Goal: Task Accomplishment & Management: Complete application form

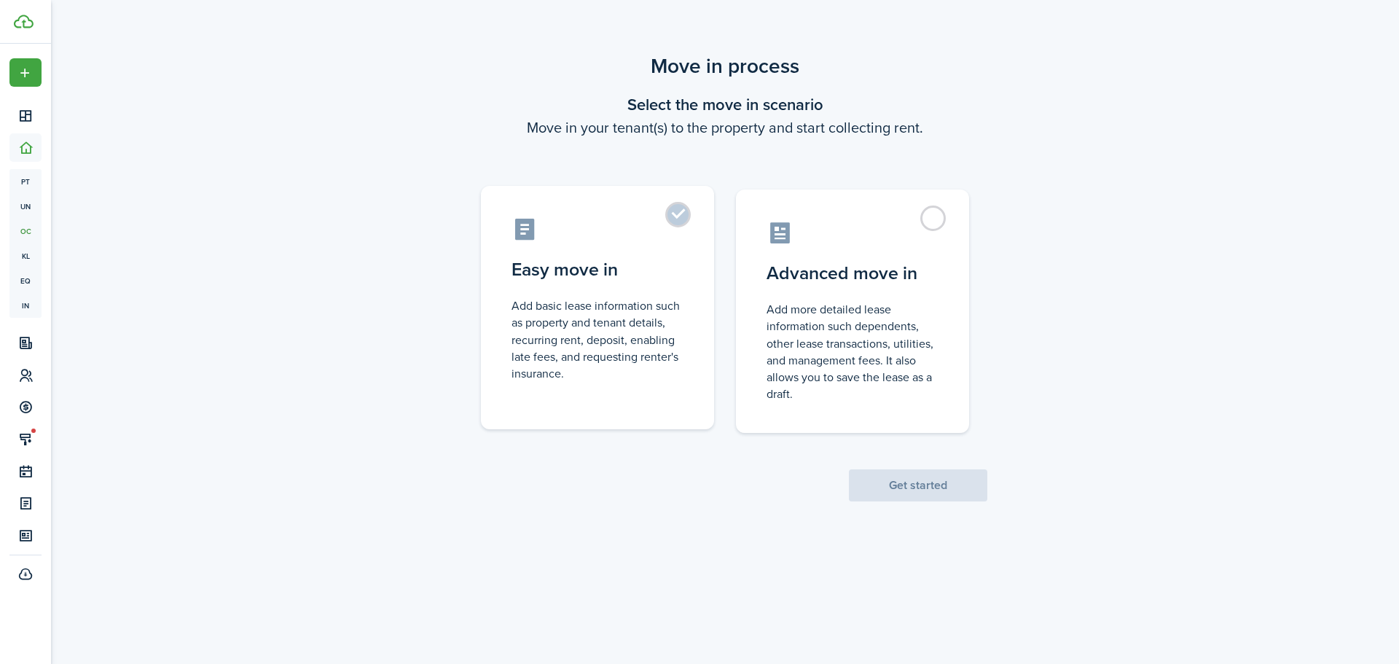
drag, startPoint x: 670, startPoint y: 213, endPoint x: 668, endPoint y: 225, distance: 12.6
click at [670, 214] on label "Easy move in Add basic lease information such as property and tenant details, r…" at bounding box center [597, 307] width 233 height 243
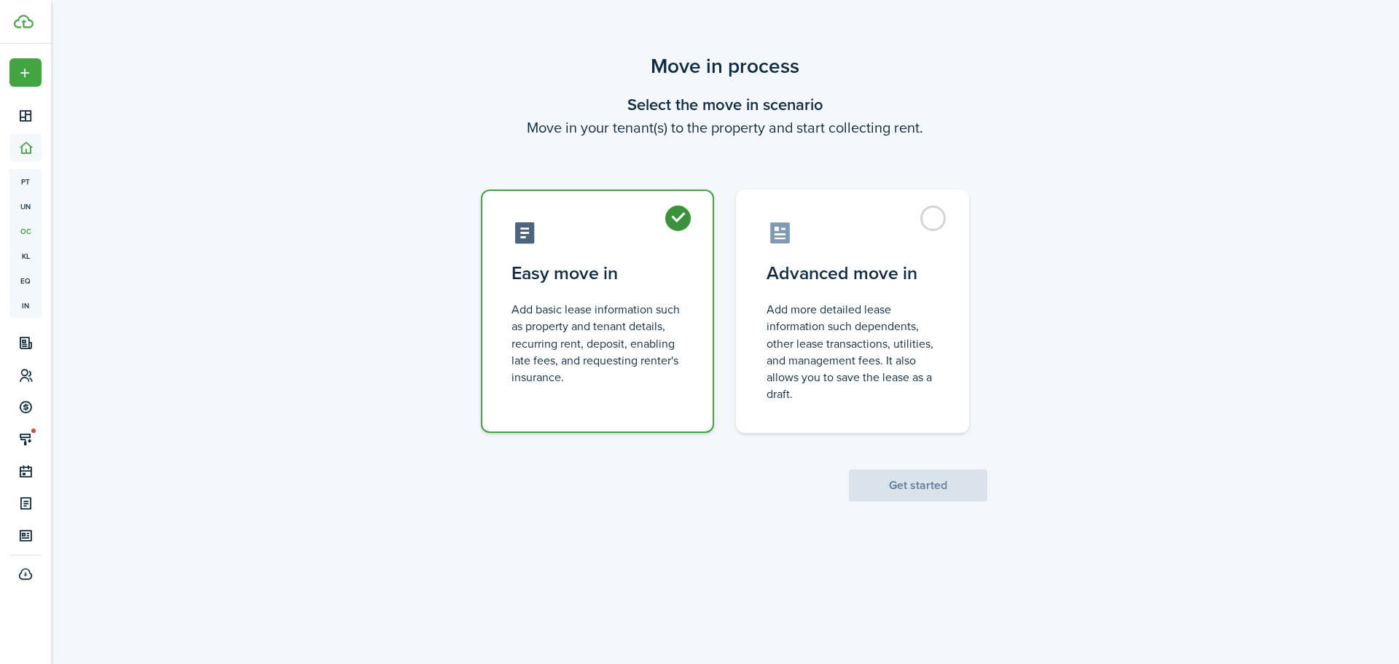
radio input "true"
click at [896, 485] on button "Get started" at bounding box center [918, 485] width 138 height 32
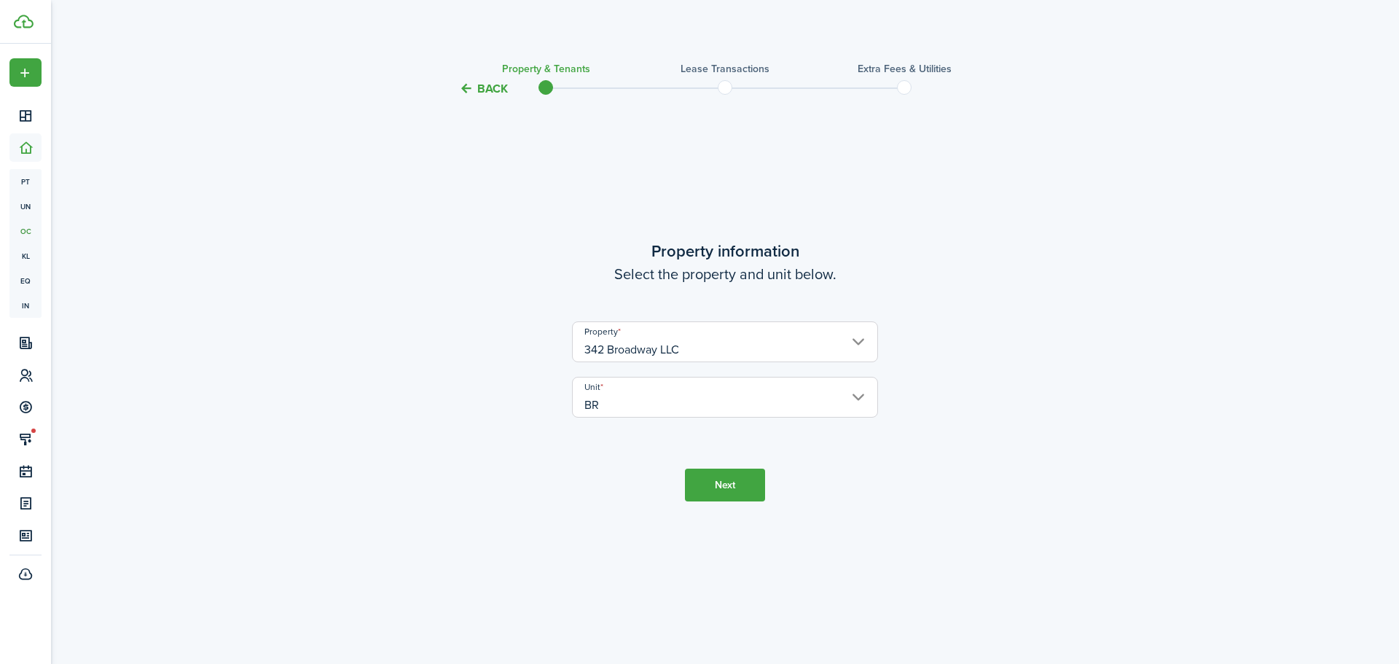
click at [720, 488] on button "Next" at bounding box center [725, 485] width 80 height 33
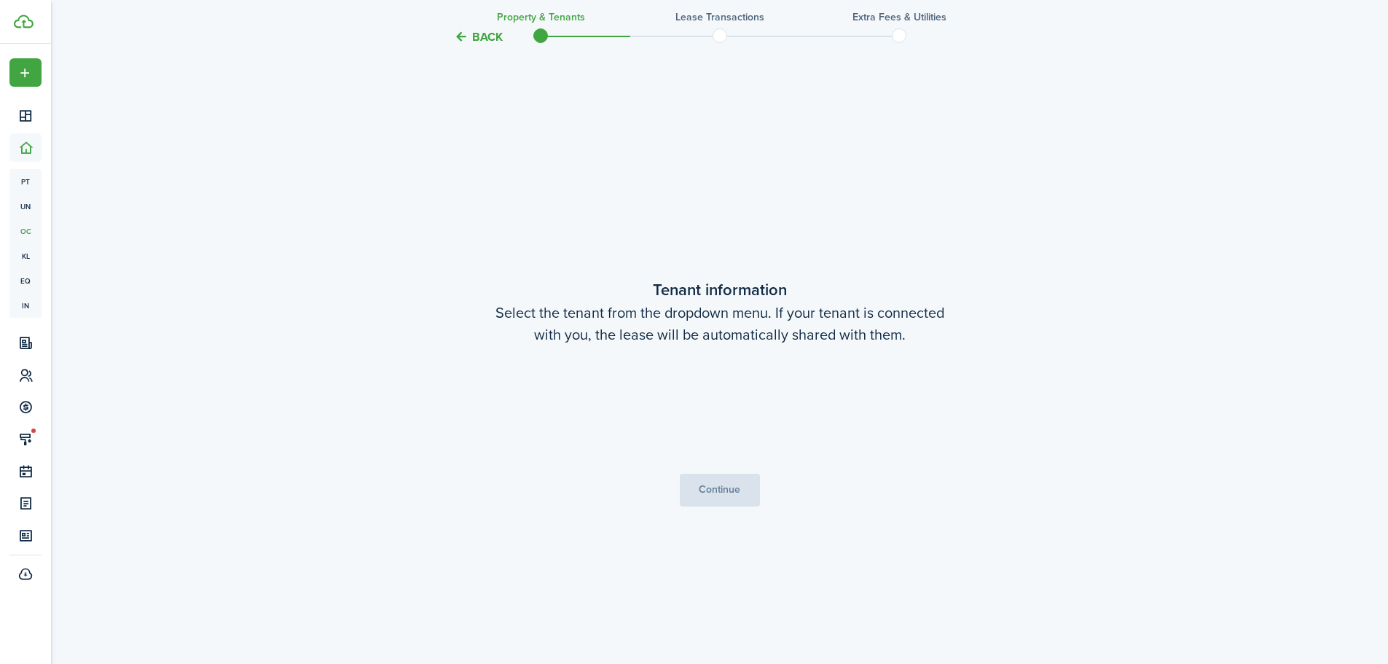
scroll to position [566, 0]
click at [850, 396] on span "Choose a tenant" at bounding box center [720, 408] width 305 height 25
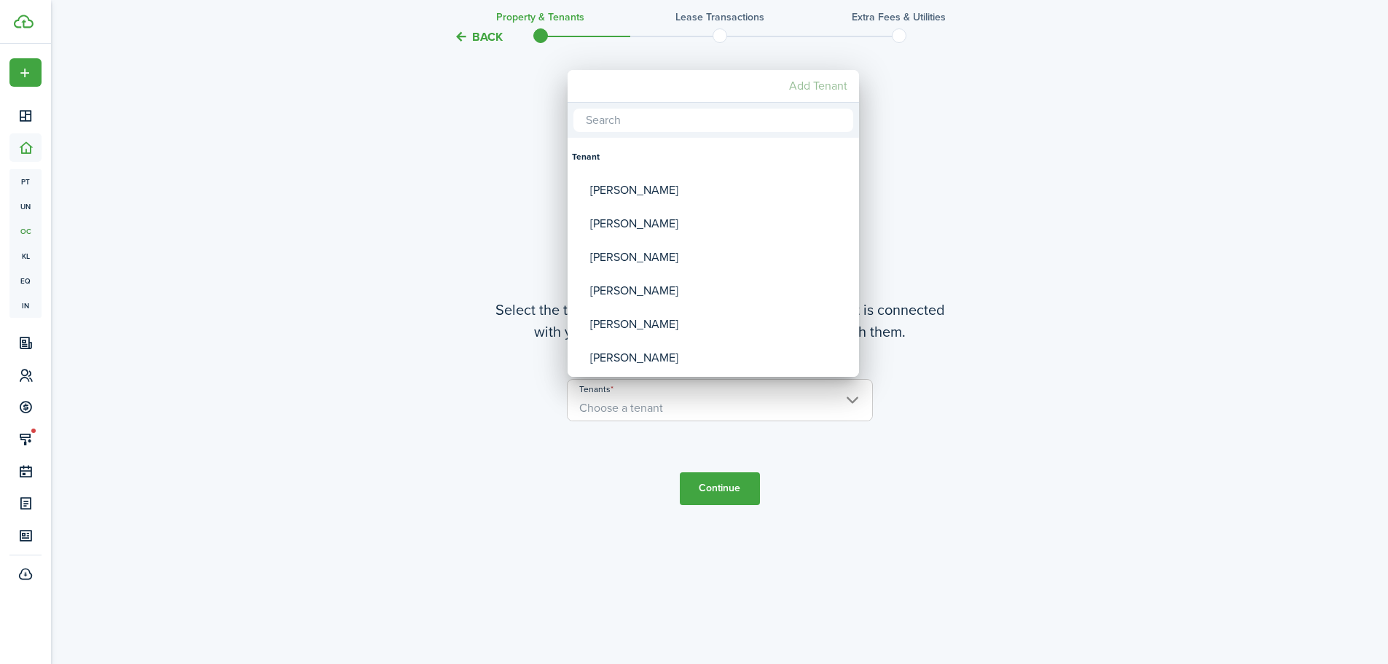
click at [810, 78] on mbsc-button "Add Tenant" at bounding box center [818, 86] width 70 height 26
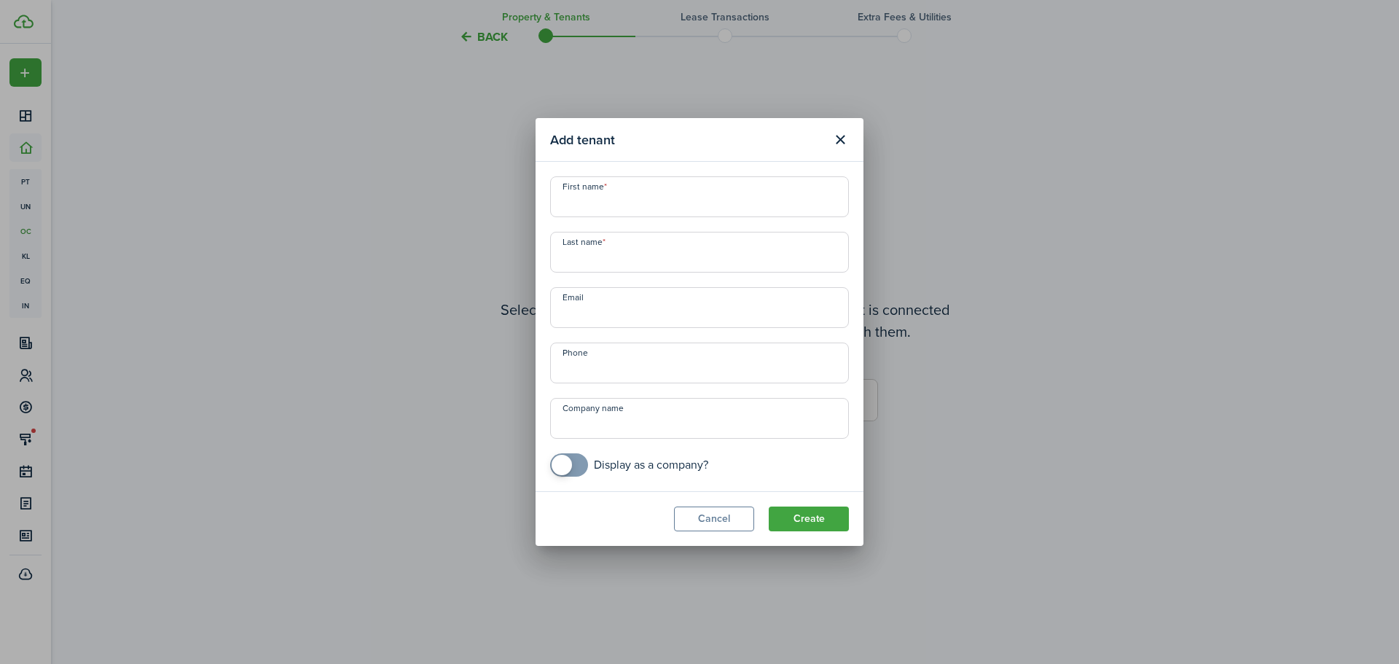
drag, startPoint x: 573, startPoint y: 198, endPoint x: 488, endPoint y: 123, distance: 113.1
click at [571, 197] on input "First name" at bounding box center [699, 196] width 299 height 41
click at [596, 198] on input "First name" at bounding box center [699, 196] width 299 height 41
paste input "[PERSON_NAME] [PERSON_NAME]"
drag, startPoint x: 609, startPoint y: 207, endPoint x: 693, endPoint y: 204, distance: 83.9
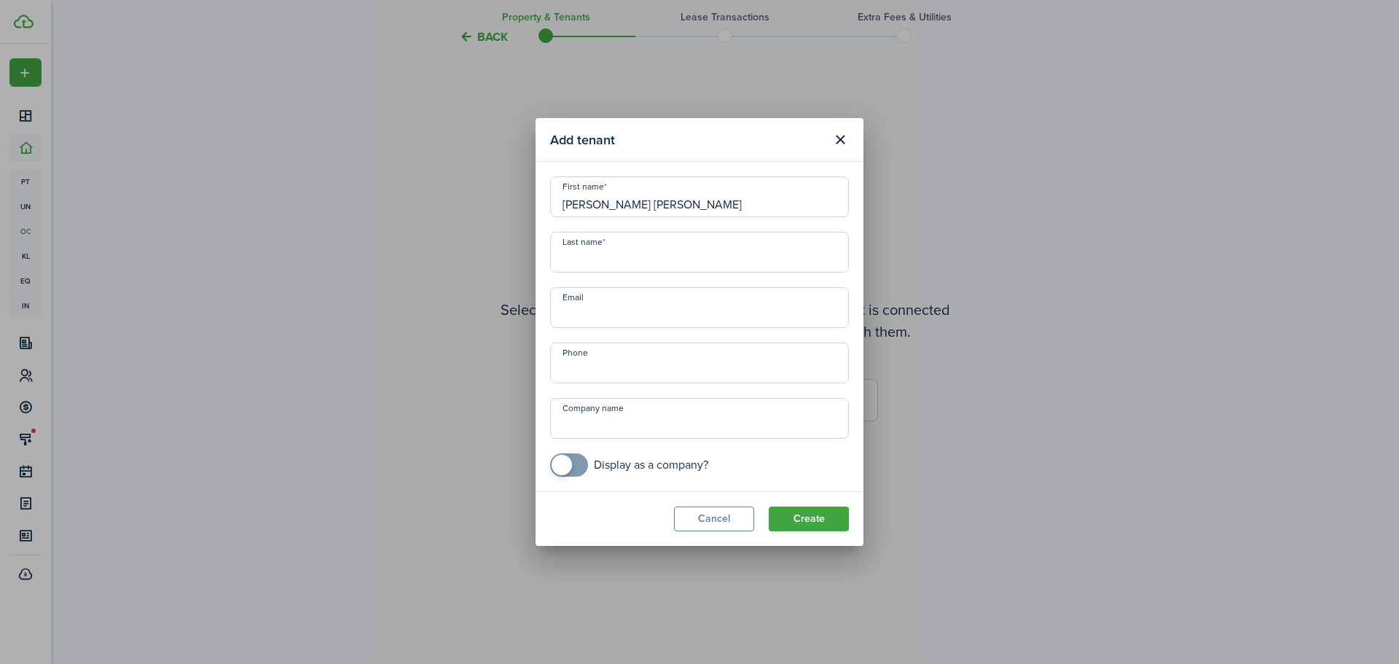
click at [693, 204] on input "[PERSON_NAME] [PERSON_NAME]" at bounding box center [699, 196] width 299 height 41
type input "[PERSON_NAME]"
click at [601, 262] on input "Last name" at bounding box center [699, 252] width 299 height 41
paste input "[PERSON_NAME]"
type input "[PERSON_NAME]"
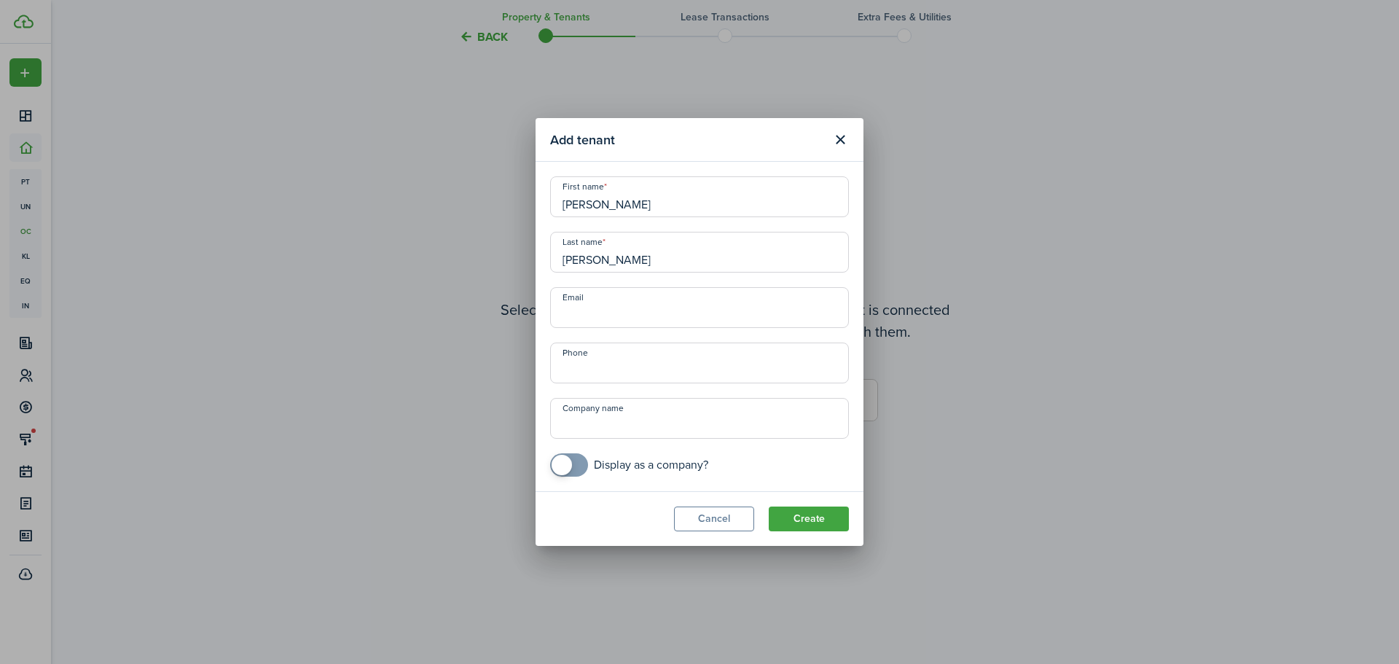
click at [598, 317] on input "Email" at bounding box center [699, 307] width 299 height 41
paste input "[EMAIL_ADDRESS][DOMAIN_NAME]"
type input "[EMAIL_ADDRESS][DOMAIN_NAME]"
click at [611, 372] on input "+1" at bounding box center [699, 363] width 299 height 41
paste input "[PHONE_NUMBER]"
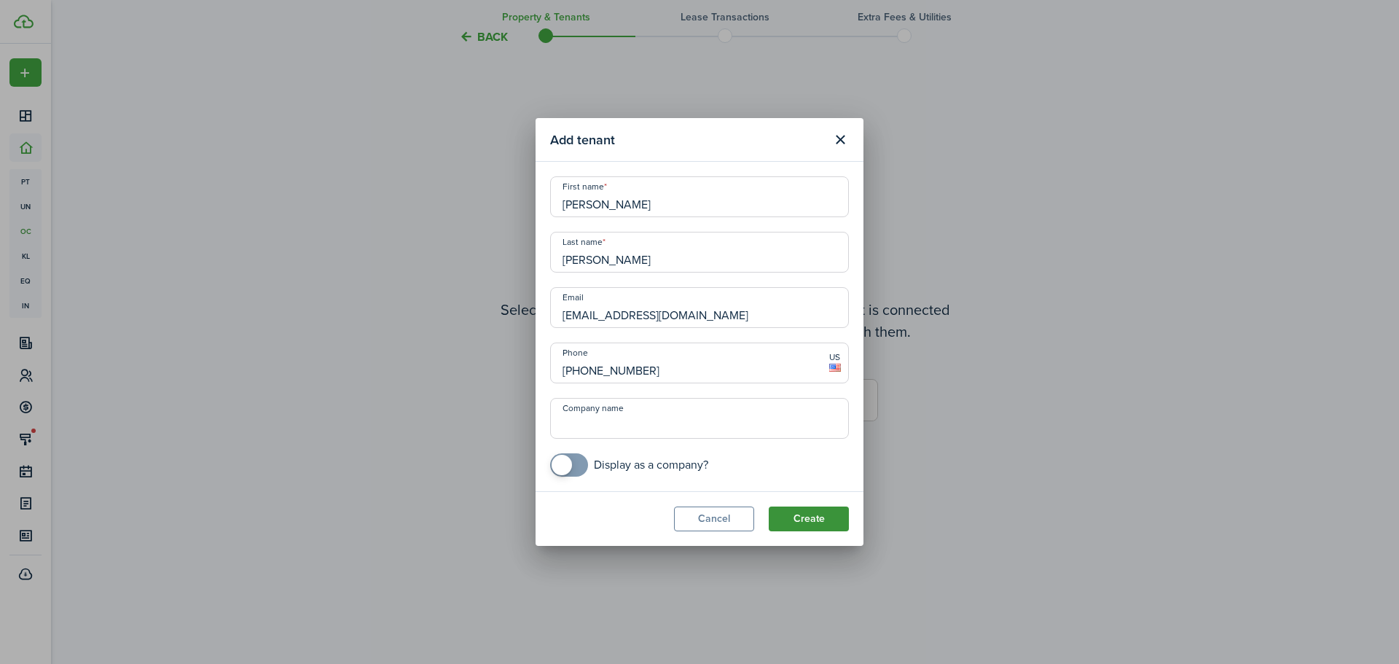
type input "[PHONE_NUMBER]"
click at [812, 521] on button "Create" at bounding box center [809, 519] width 80 height 25
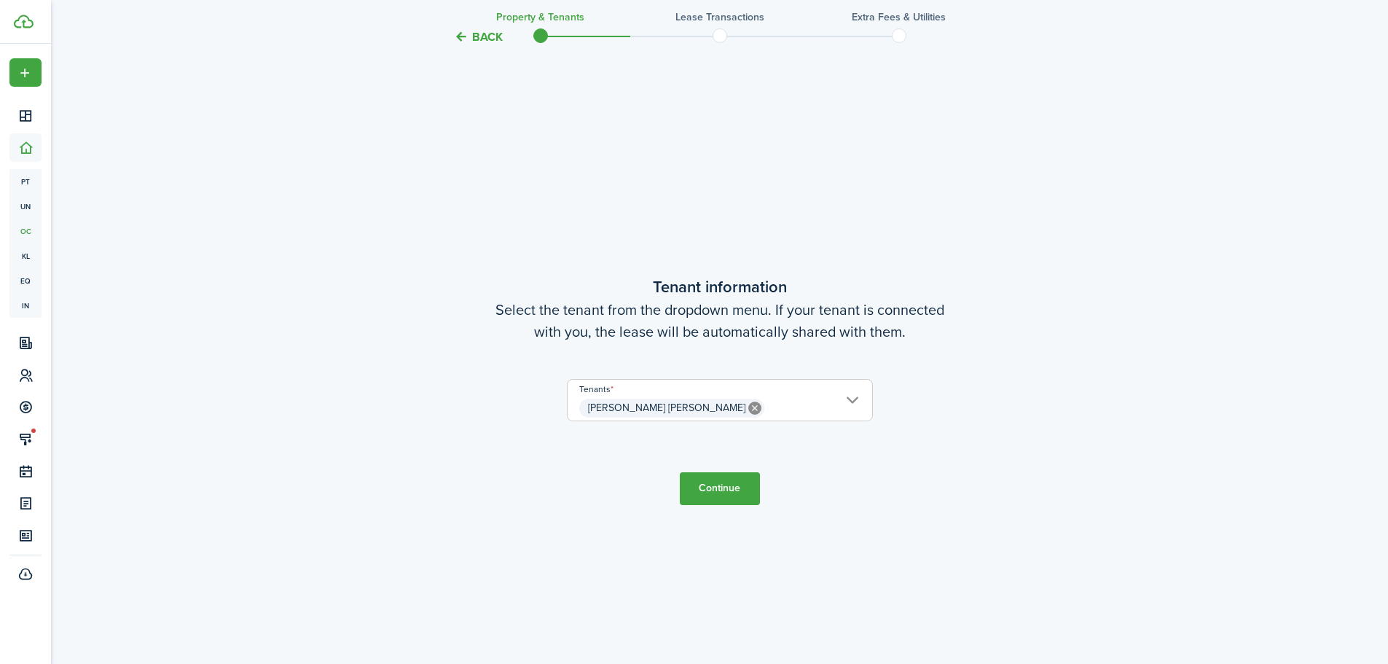
click at [852, 400] on span "[PERSON_NAME] [PERSON_NAME]" at bounding box center [720, 408] width 305 height 25
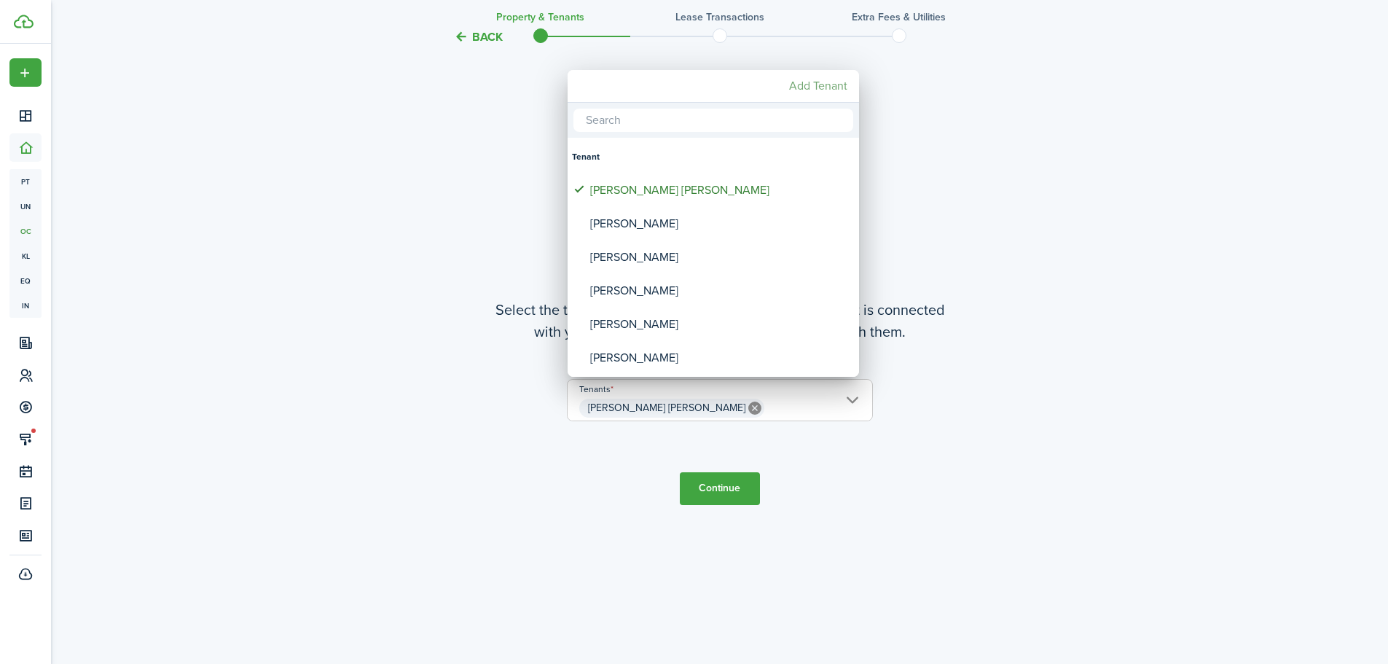
click at [805, 85] on mbsc-button "Add Tenant" at bounding box center [818, 86] width 70 height 26
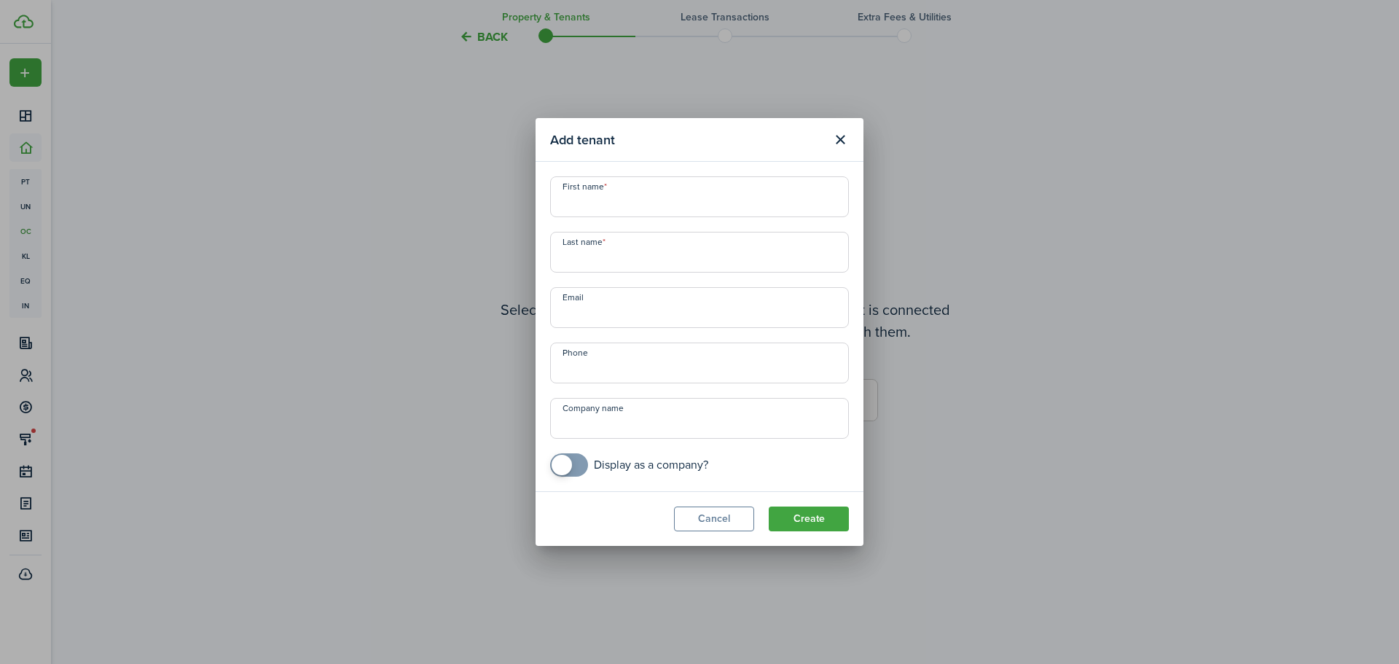
click at [593, 206] on input "First name" at bounding box center [699, 196] width 299 height 41
paste input "[PERSON_NAME] [PERSON_NAME] [PERSON_NAME]"
drag, startPoint x: 598, startPoint y: 206, endPoint x: 760, endPoint y: 183, distance: 164.1
click at [760, 183] on input "[PERSON_NAME] [PERSON_NAME] [PERSON_NAME]" at bounding box center [699, 196] width 299 height 41
type input "[PERSON_NAME]"
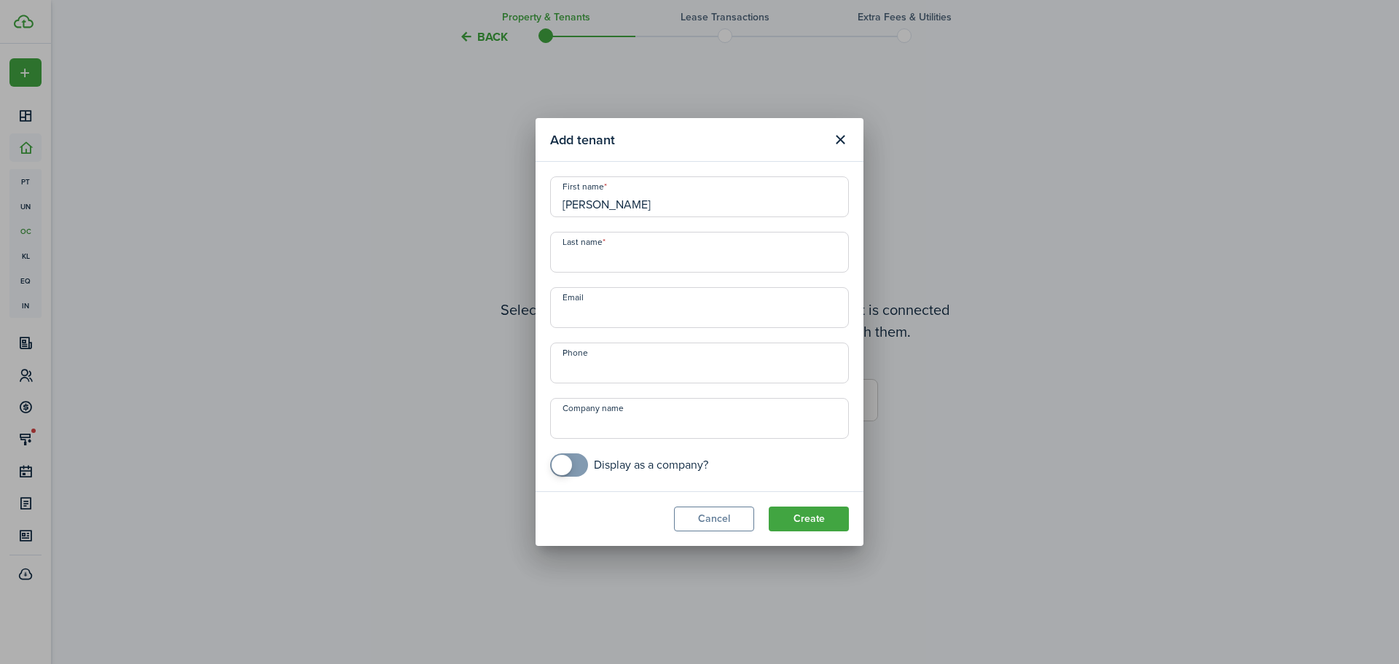
click at [593, 261] on input "Last name" at bounding box center [699, 252] width 299 height 41
paste input "Yves [PERSON_NAME] [PERSON_NAME]"
type input "Yves [PERSON_NAME] [PERSON_NAME]"
click at [590, 315] on input "Email" at bounding box center [699, 307] width 299 height 41
paste input "[EMAIL_ADDRESS][DOMAIN_NAME]"
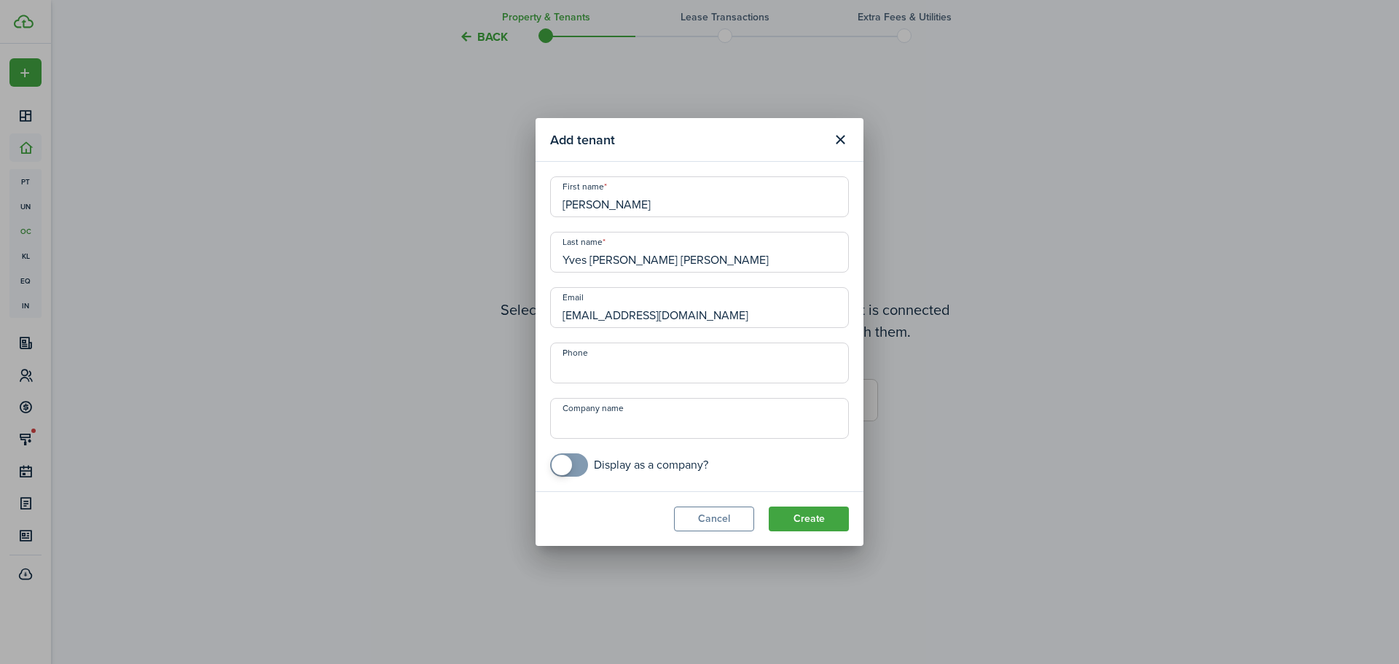
type input "[EMAIL_ADDRESS][DOMAIN_NAME]"
click at [602, 368] on input "+1" at bounding box center [699, 363] width 299 height 41
paste input "[PHONE_NUMBER]"
type input "[PHONE_NUMBER]"
click at [812, 517] on button "Create" at bounding box center [809, 519] width 80 height 25
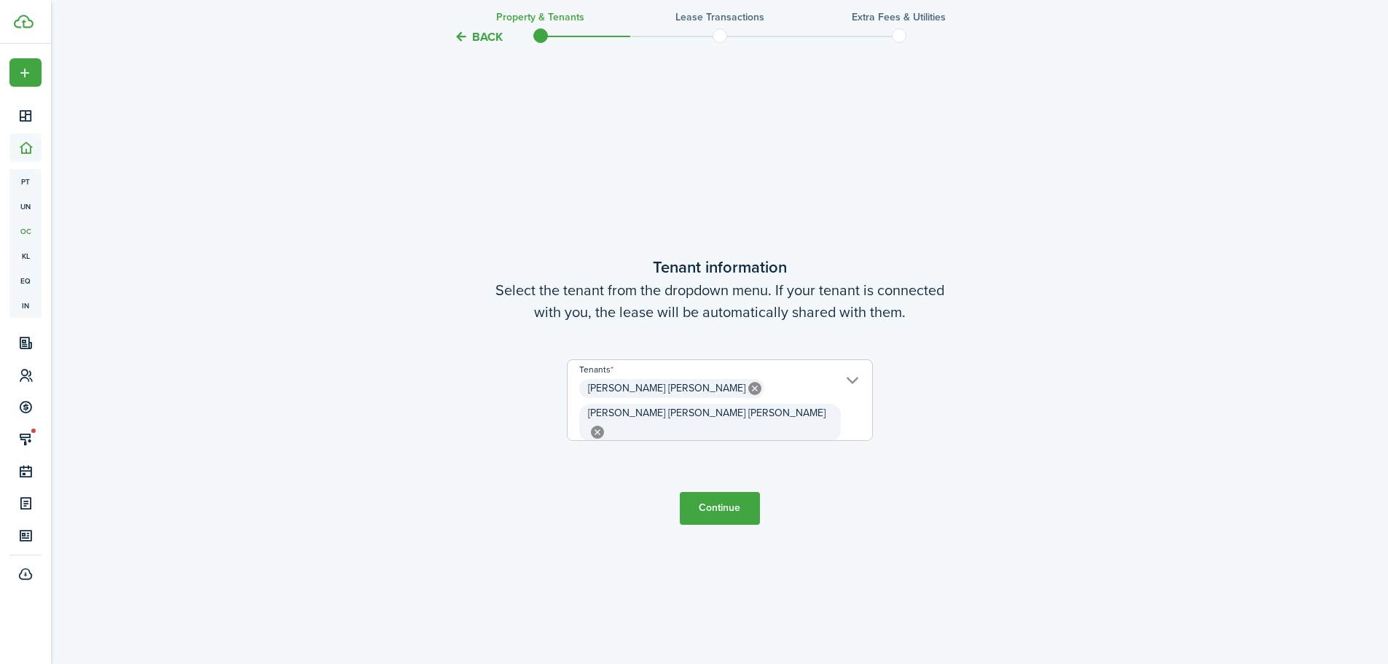
click at [730, 506] on button "Continue" at bounding box center [720, 508] width 80 height 33
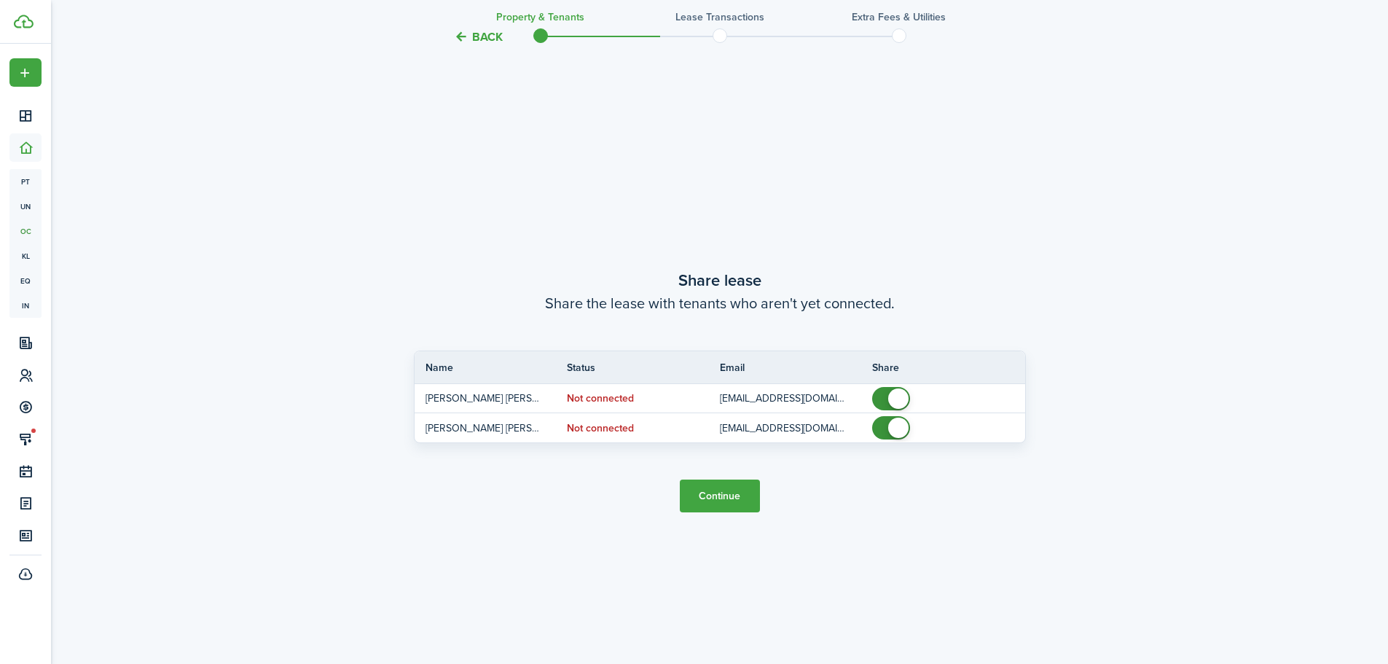
scroll to position [1230, 0]
click at [722, 494] on button "Continue" at bounding box center [720, 495] width 80 height 33
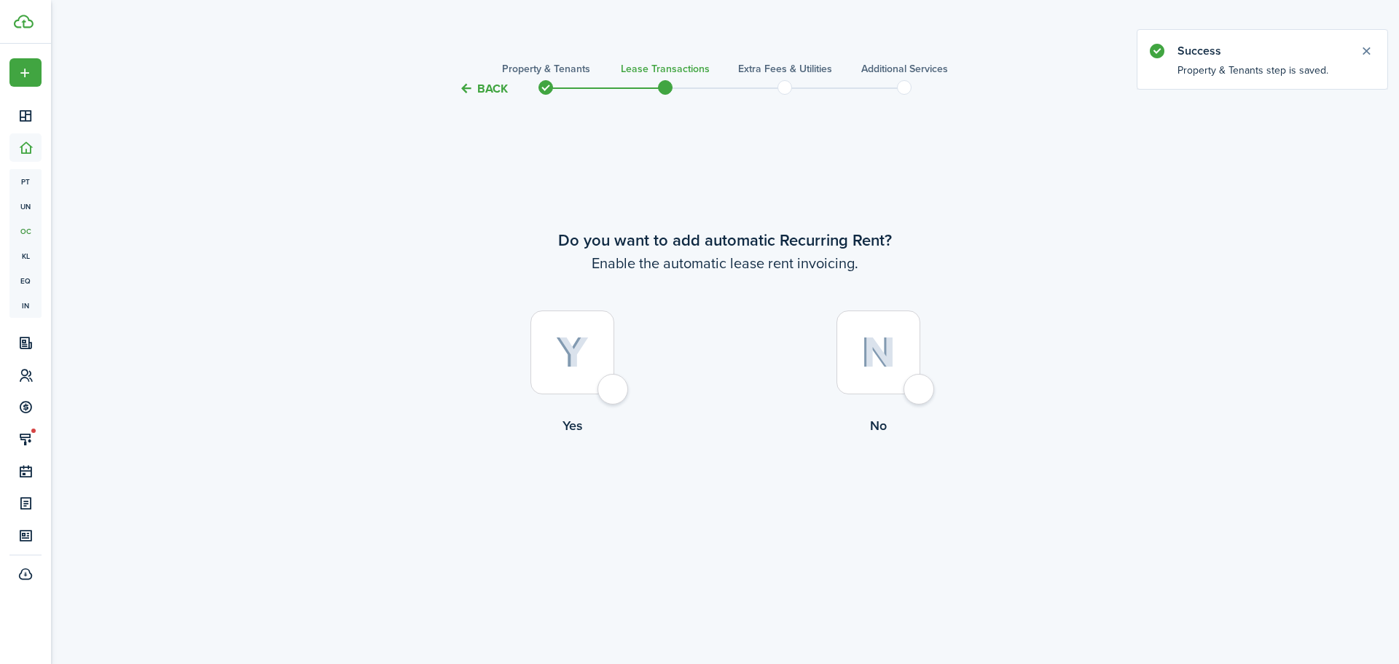
click at [614, 393] on div at bounding box center [573, 352] width 84 height 84
radio input "true"
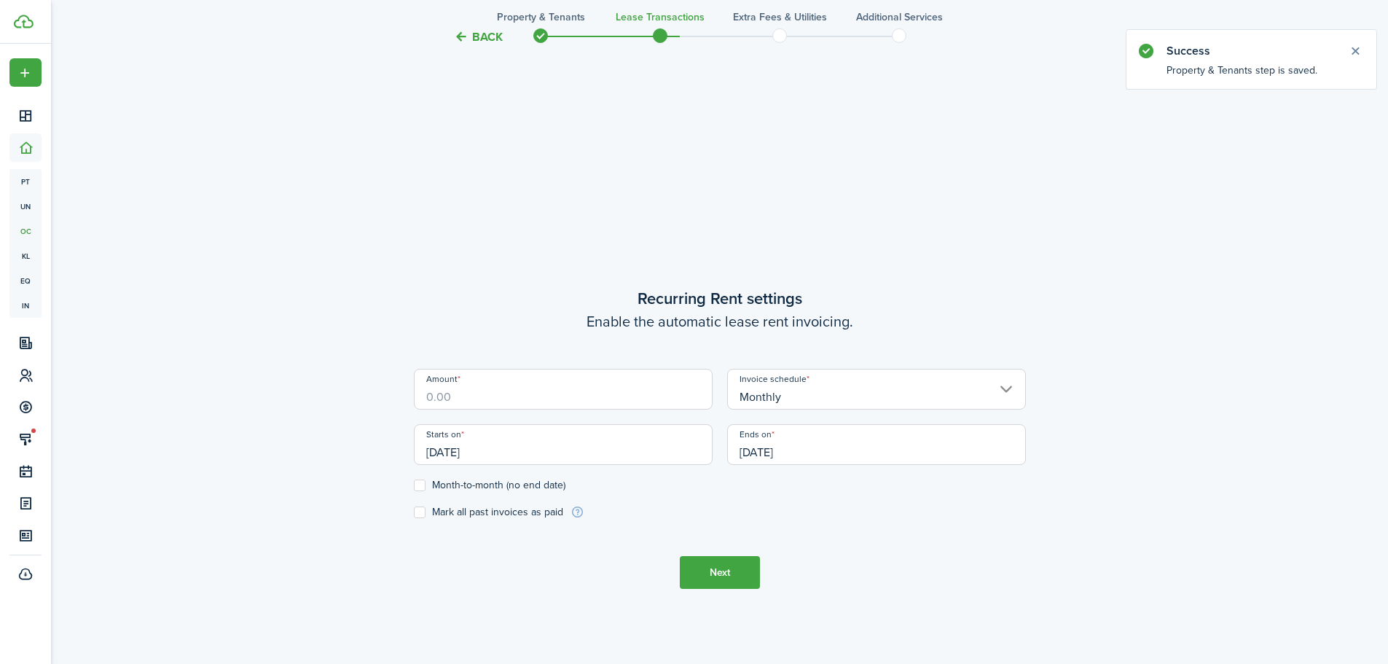
scroll to position [566, 0]
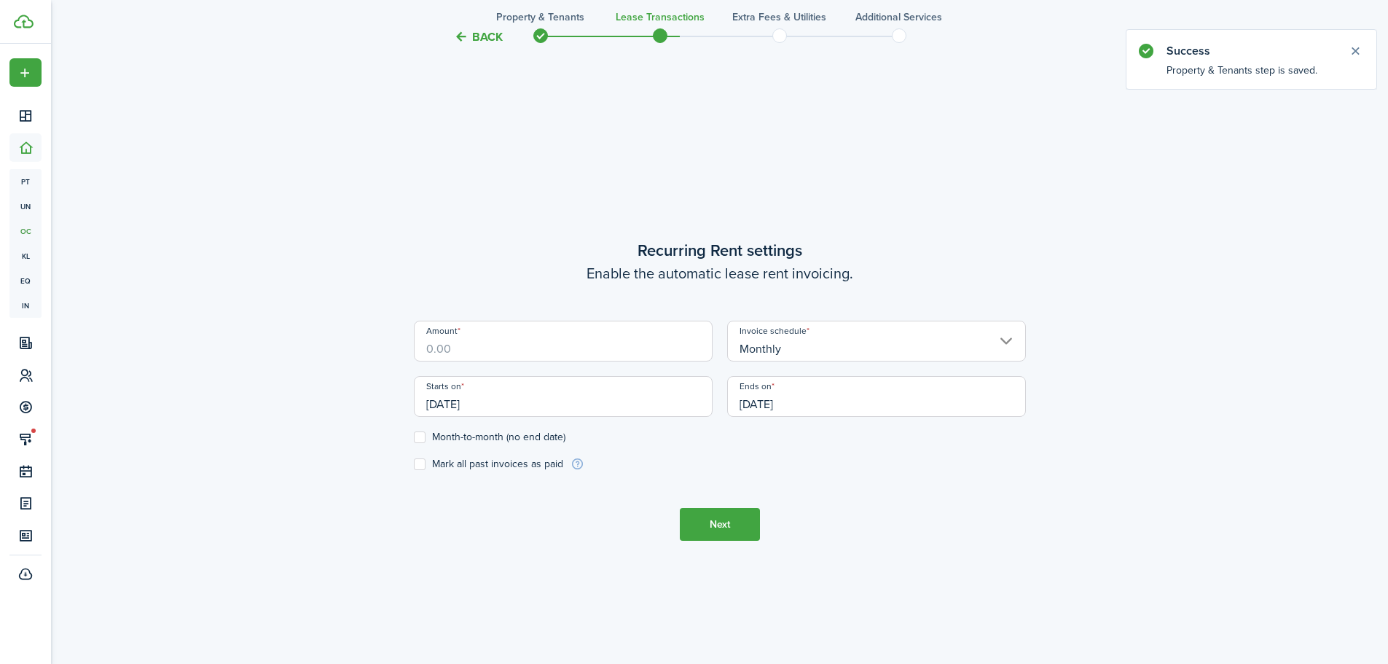
click at [517, 348] on input "Amount" at bounding box center [563, 341] width 299 height 41
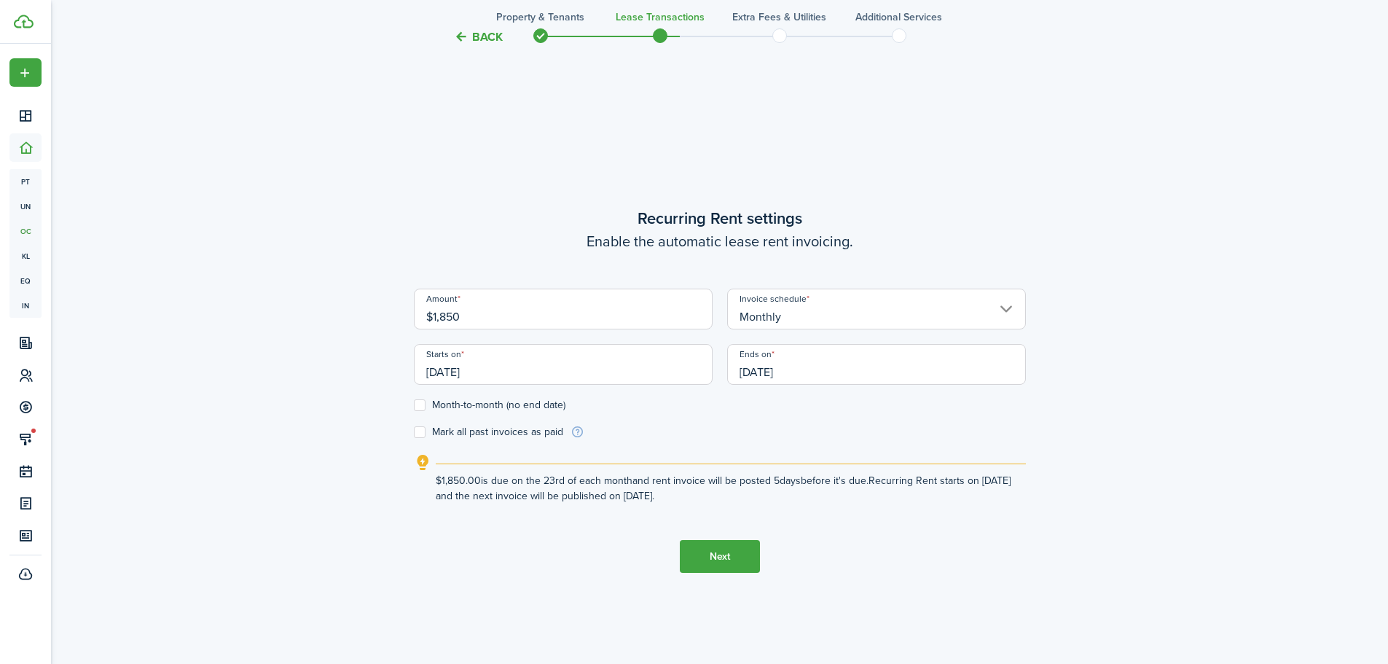
click at [501, 372] on input "[DATE]" at bounding box center [563, 364] width 299 height 41
type input "$1,850.00"
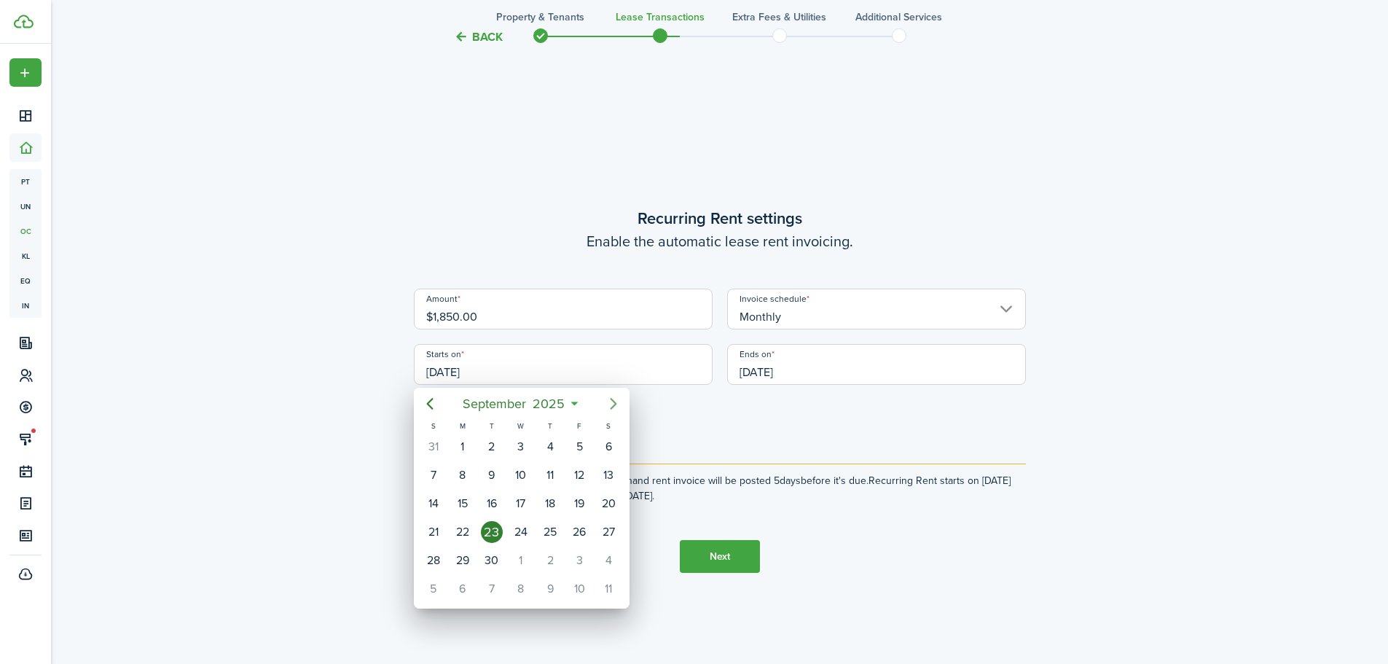
click at [613, 405] on icon "Next page" at bounding box center [613, 403] width 17 height 17
click at [520, 451] on div "1" at bounding box center [521, 447] width 22 height 22
type input "[DATE]"
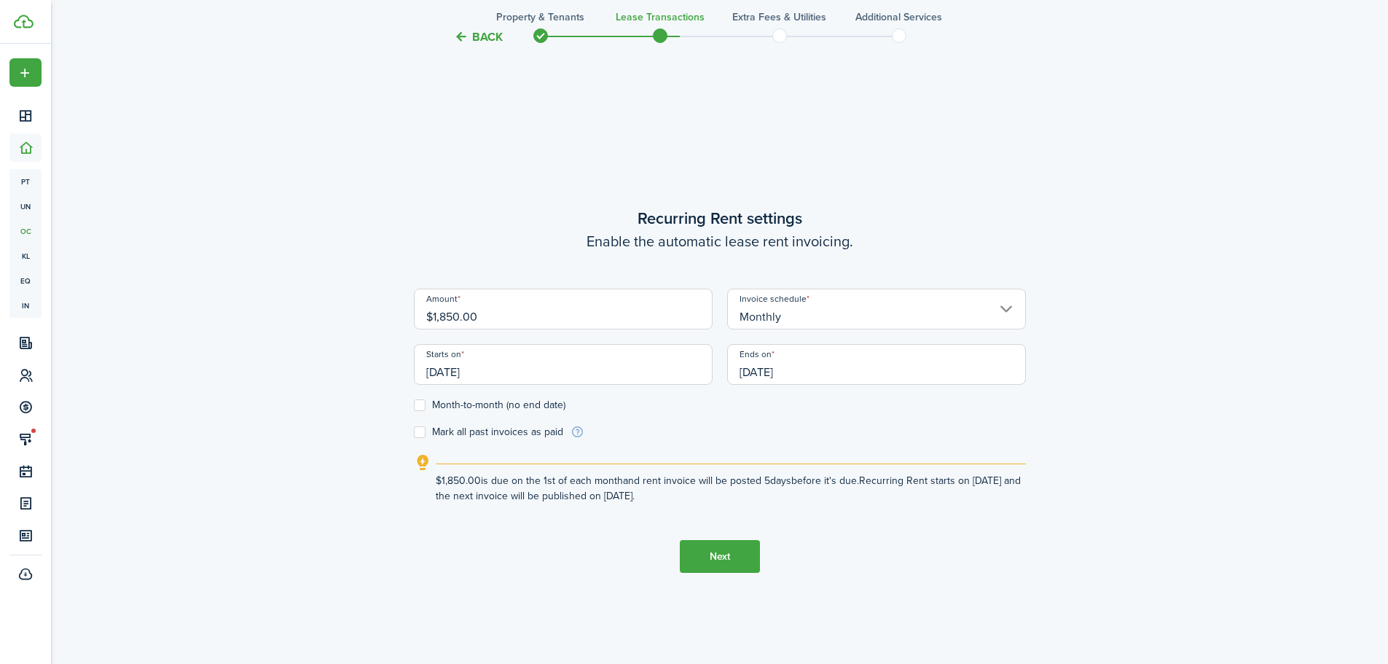
click at [792, 371] on input "[DATE]" at bounding box center [876, 364] width 299 height 41
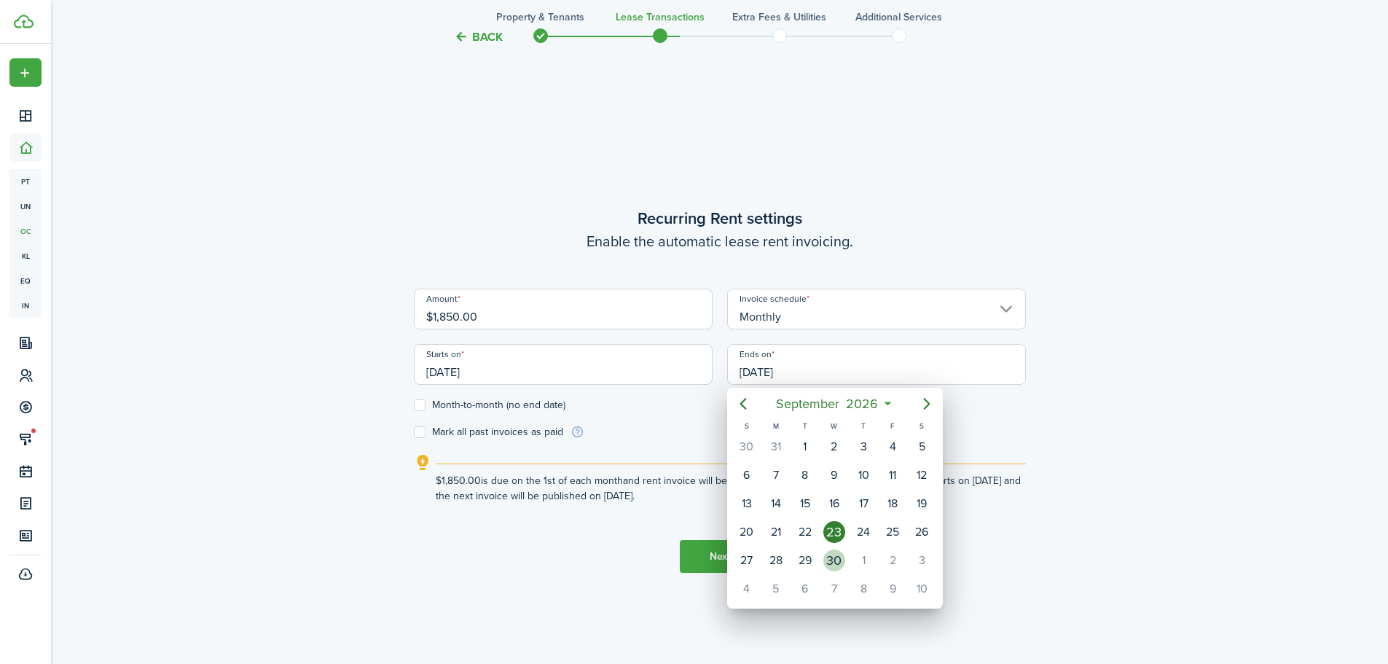
click at [826, 559] on div "30" at bounding box center [835, 561] width 22 height 22
type input "[DATE]"
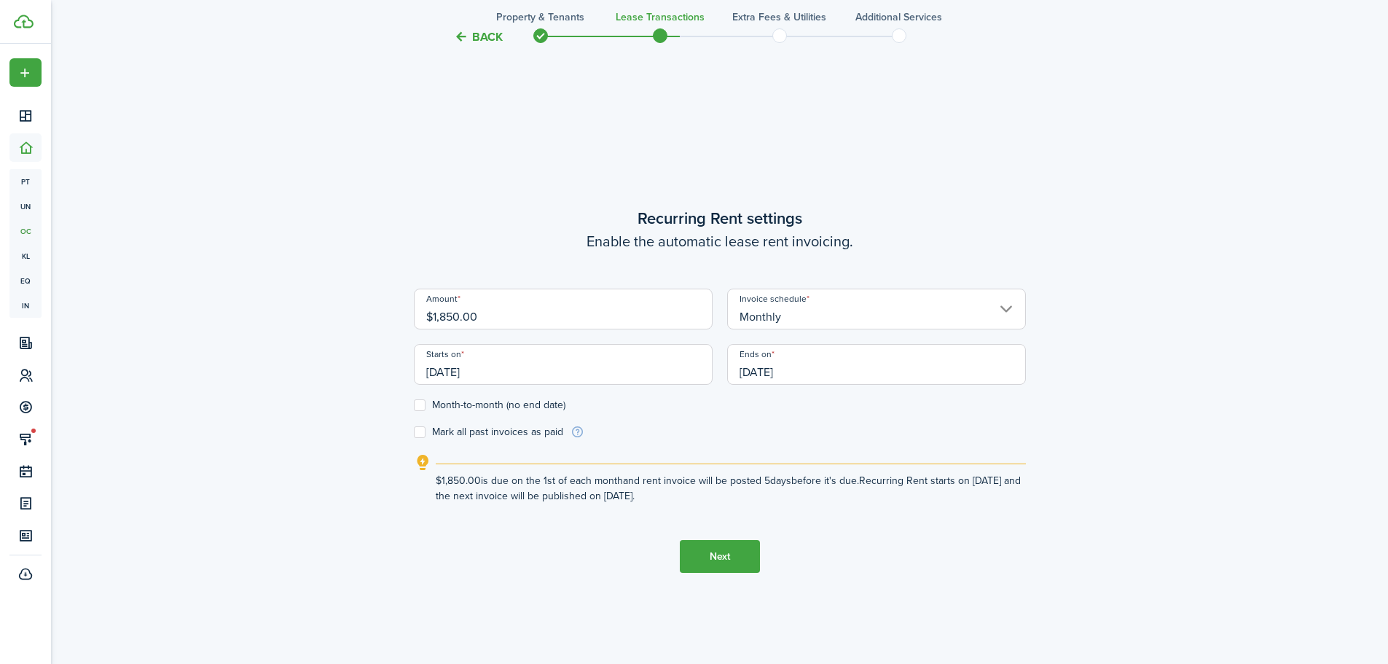
click at [721, 556] on button "Next" at bounding box center [720, 556] width 80 height 33
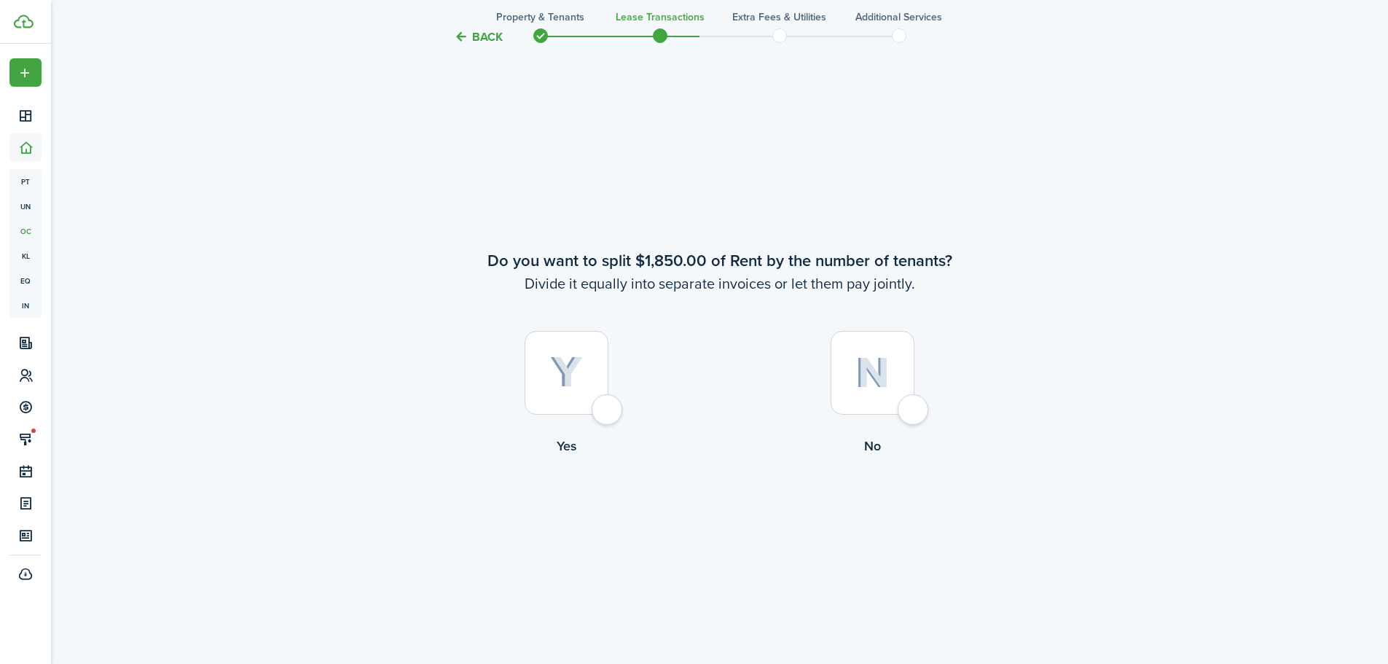
scroll to position [1230, 0]
click at [913, 411] on div at bounding box center [873, 372] width 84 height 84
radio input "true"
click at [604, 410] on div at bounding box center [567, 372] width 84 height 84
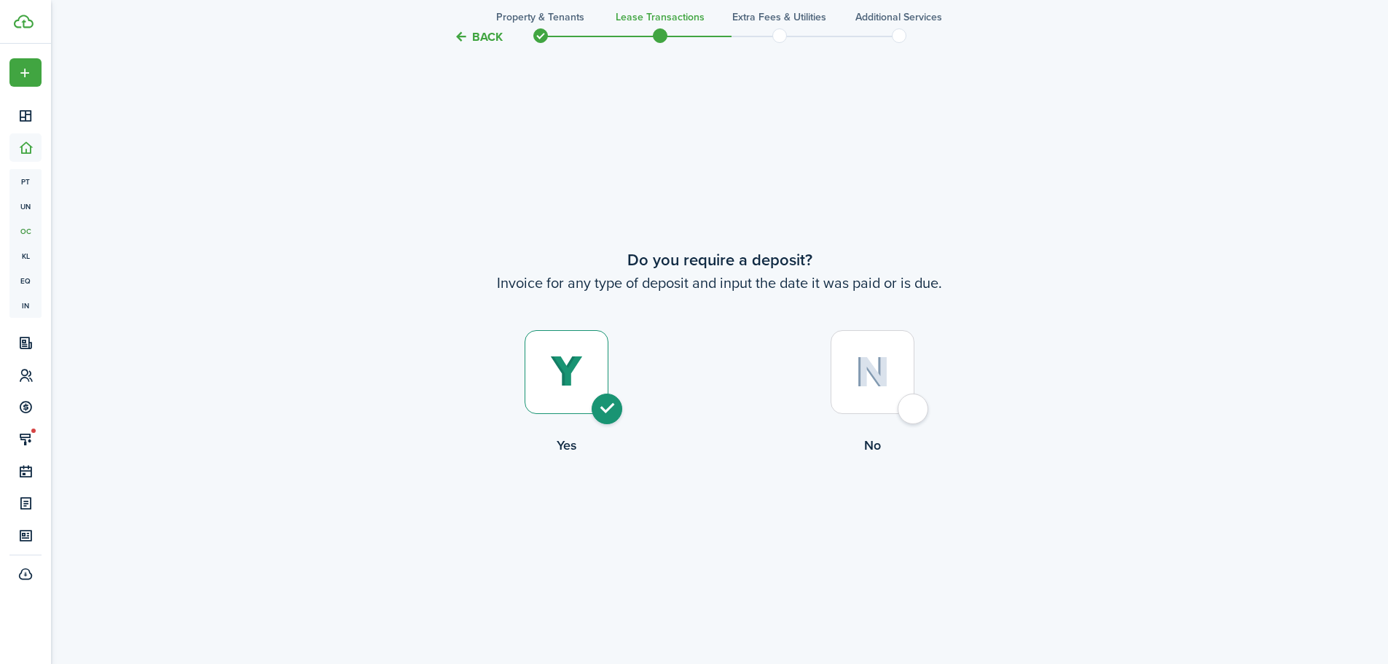
radio input "true"
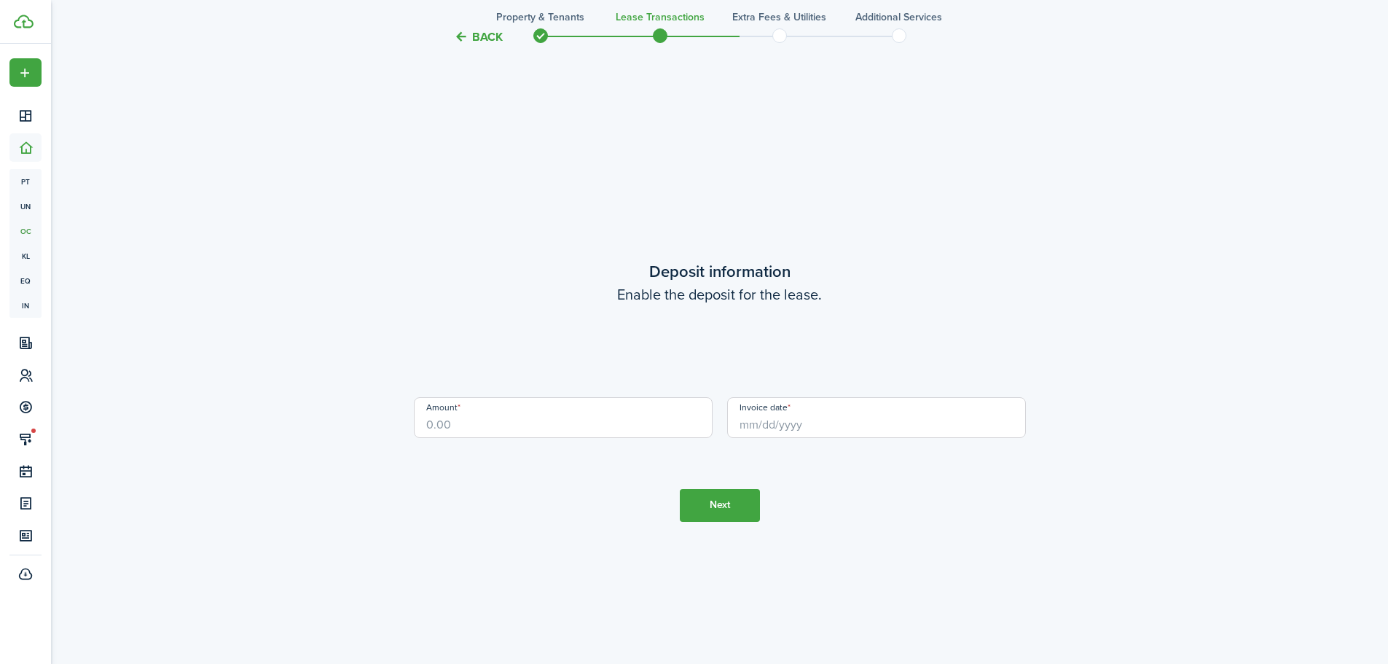
scroll to position [2558, 0]
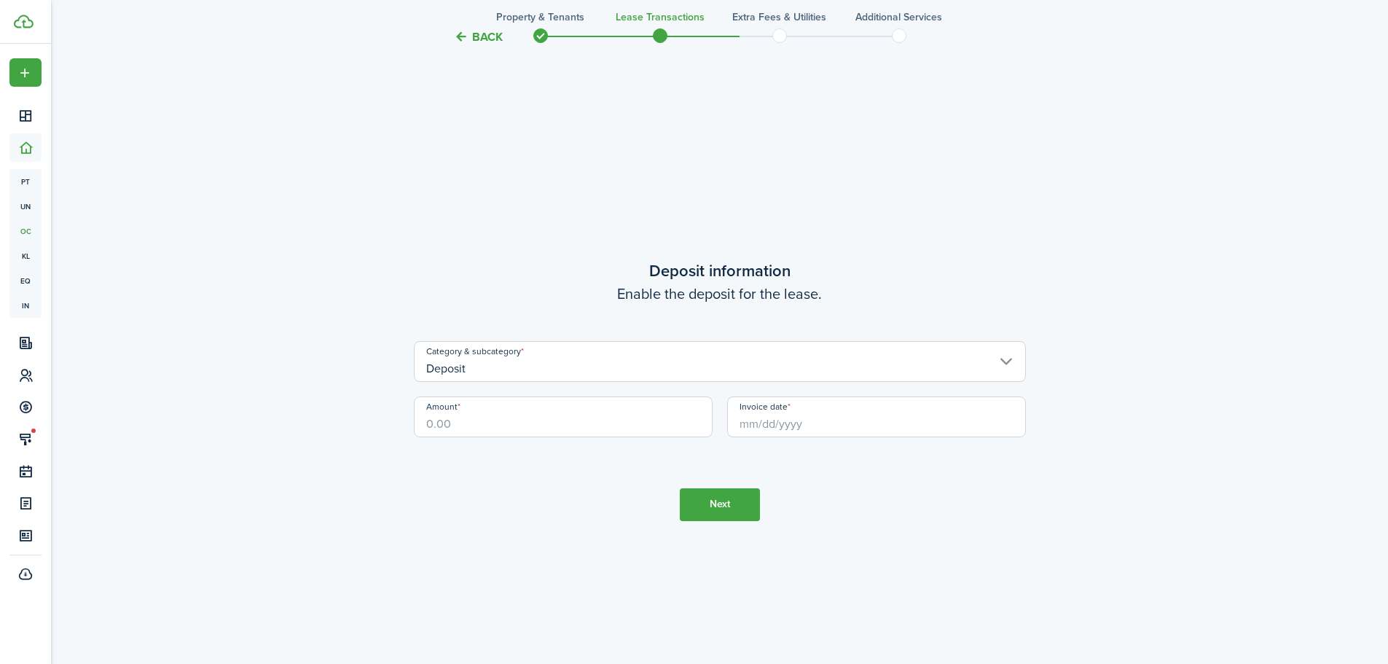
click at [482, 426] on input "Amount" at bounding box center [563, 416] width 299 height 41
click at [760, 434] on input "Invoice date" at bounding box center [876, 416] width 299 height 41
type input "$1,850.00"
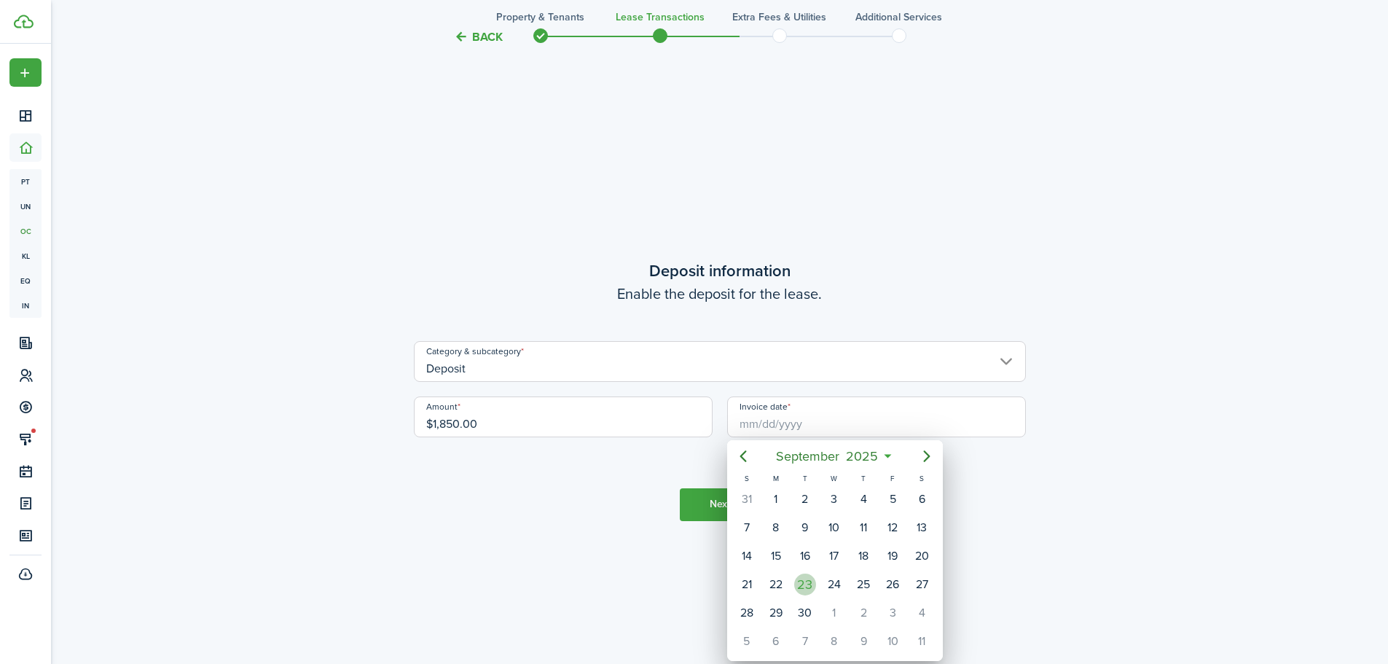
click at [802, 584] on div "23" at bounding box center [805, 585] width 22 height 22
type input "[DATE]"
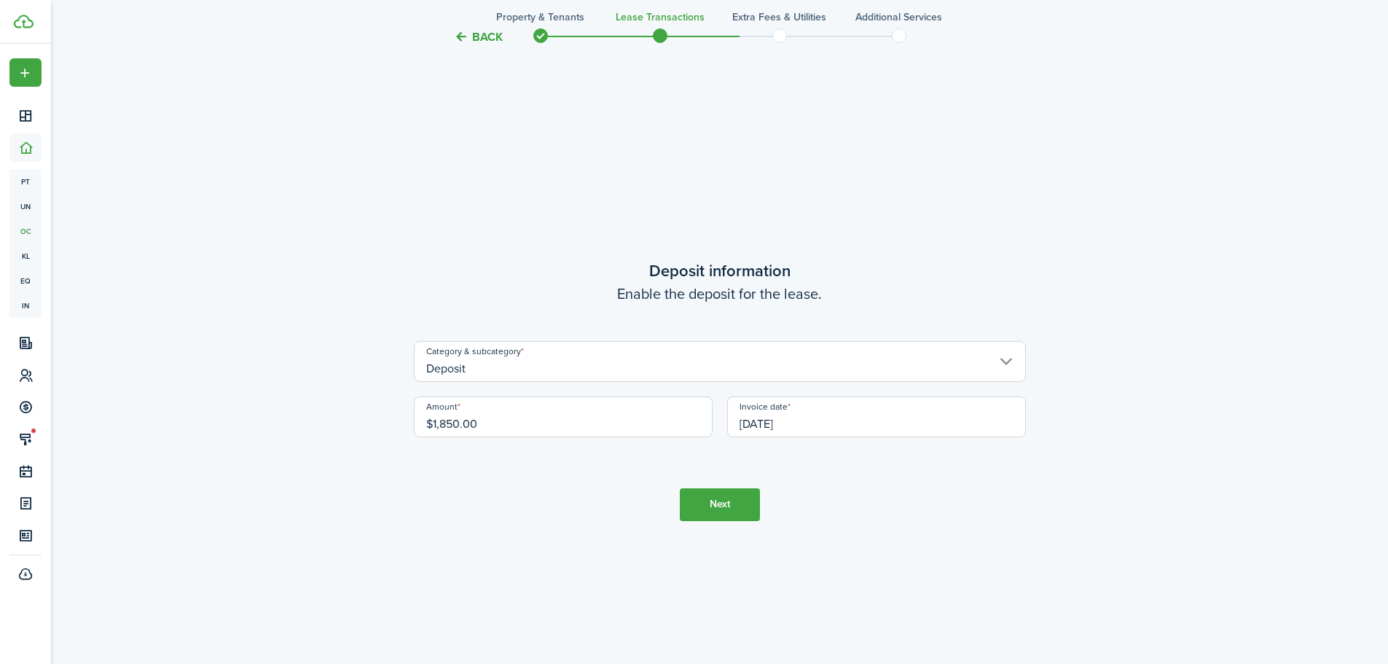
click at [731, 506] on button "Next" at bounding box center [720, 504] width 80 height 33
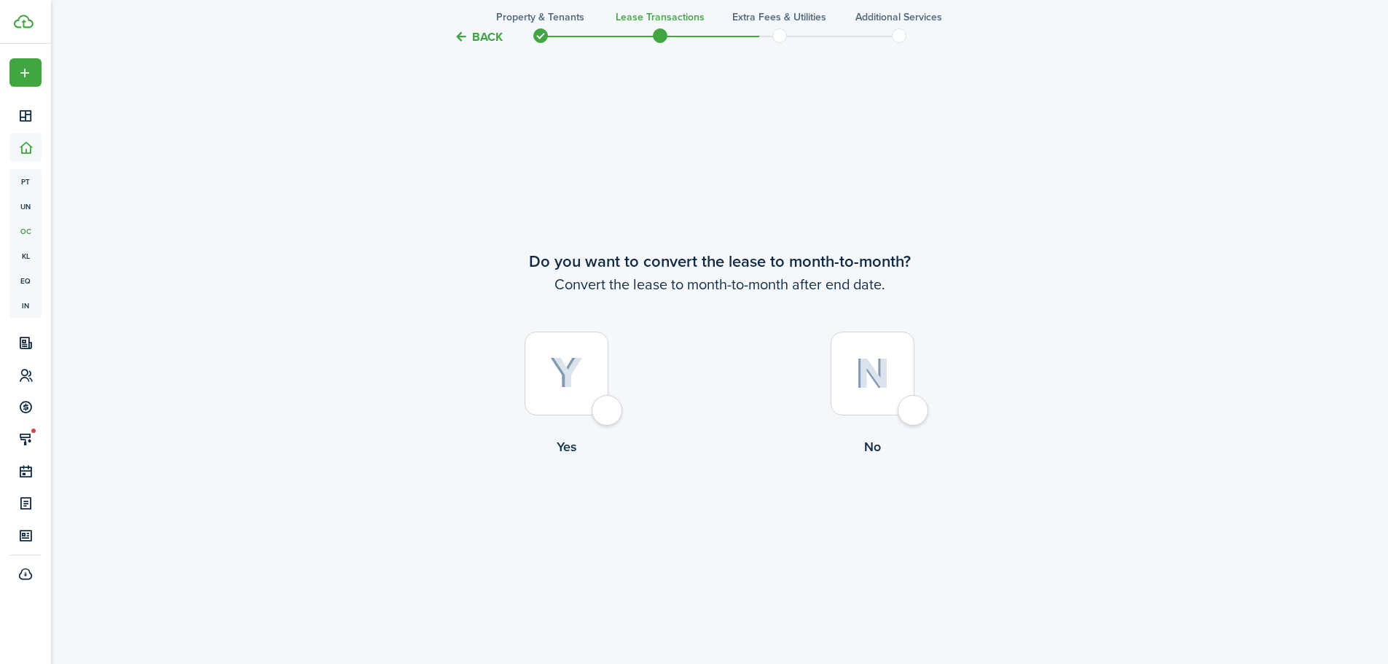
scroll to position [3222, 0]
click at [908, 414] on div at bounding box center [873, 372] width 84 height 84
radio input "true"
click at [740, 514] on button "Continue" at bounding box center [720, 515] width 80 height 33
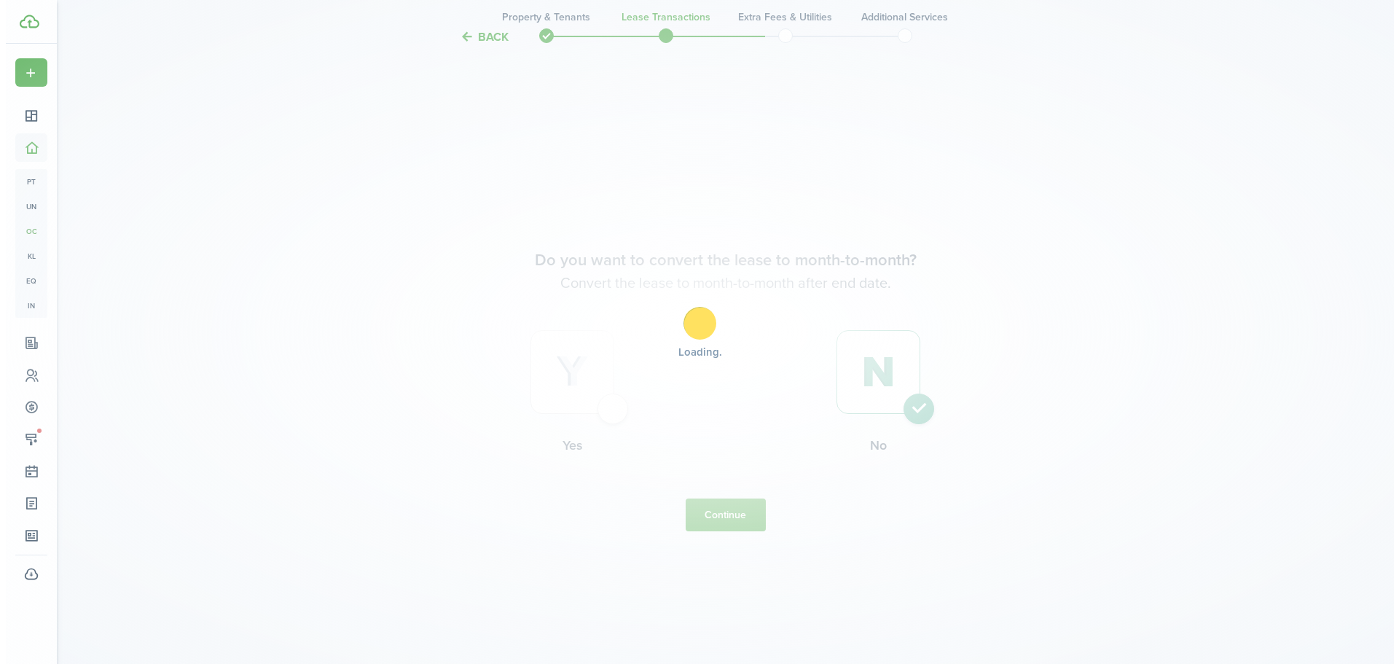
scroll to position [0, 0]
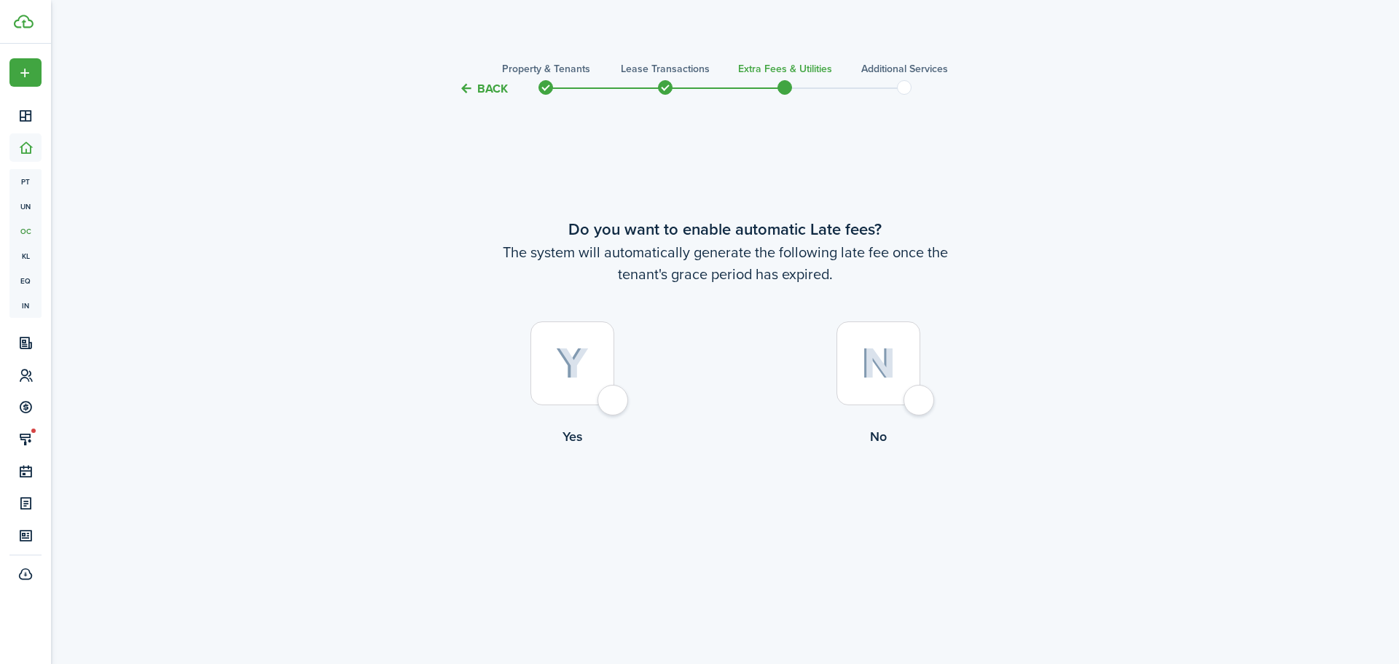
drag, startPoint x: 920, startPoint y: 398, endPoint x: 851, endPoint y: 396, distance: 69.3
click at [920, 398] on div at bounding box center [879, 363] width 84 height 84
radio input "true"
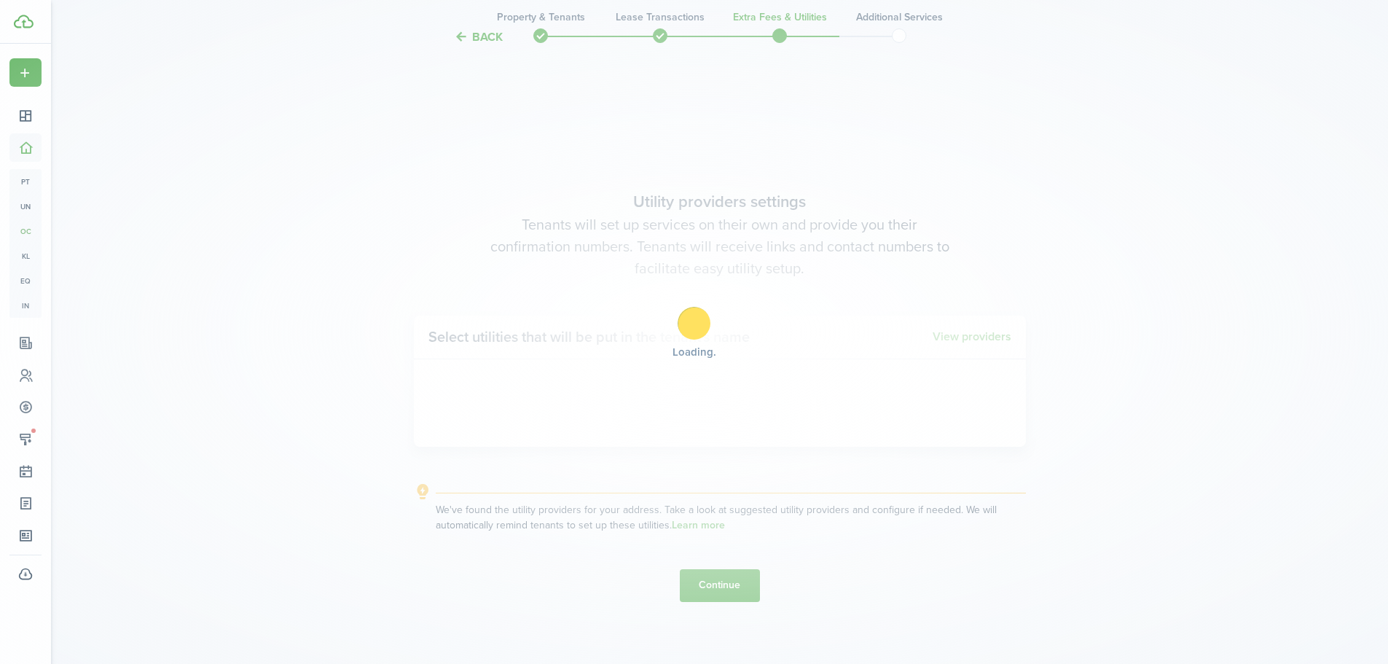
scroll to position [566, 0]
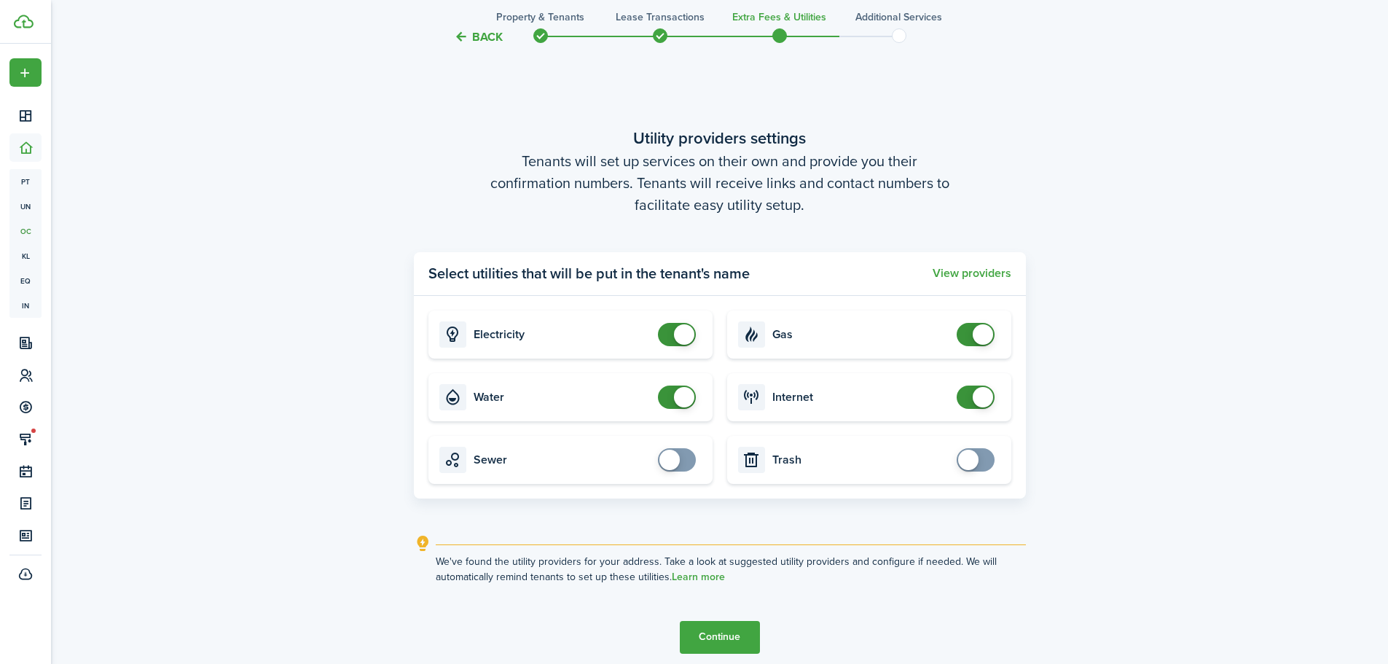
checkbox input "false"
click at [670, 402] on span at bounding box center [677, 397] width 15 height 23
click at [732, 633] on button "Continue" at bounding box center [720, 637] width 80 height 33
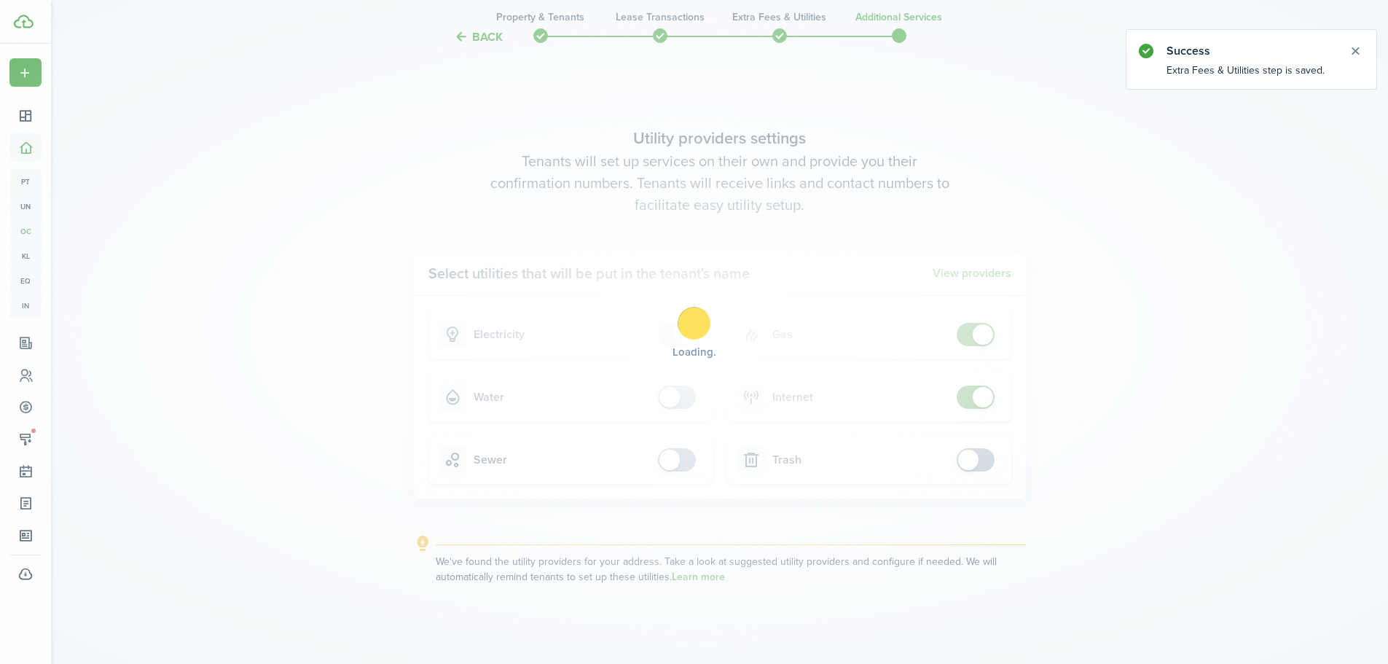
scroll to position [0, 0]
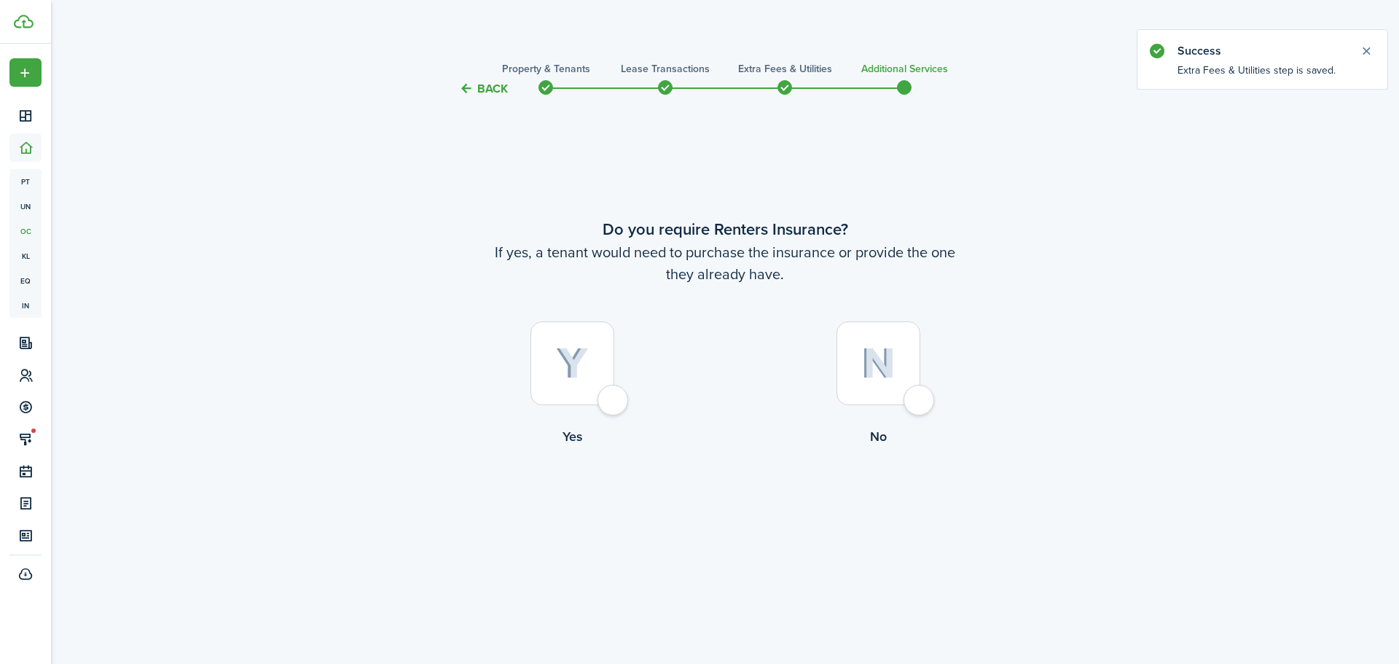
click at [919, 402] on div at bounding box center [879, 363] width 84 height 84
radio input "true"
click at [749, 514] on button "Complete move in" at bounding box center [725, 507] width 107 height 33
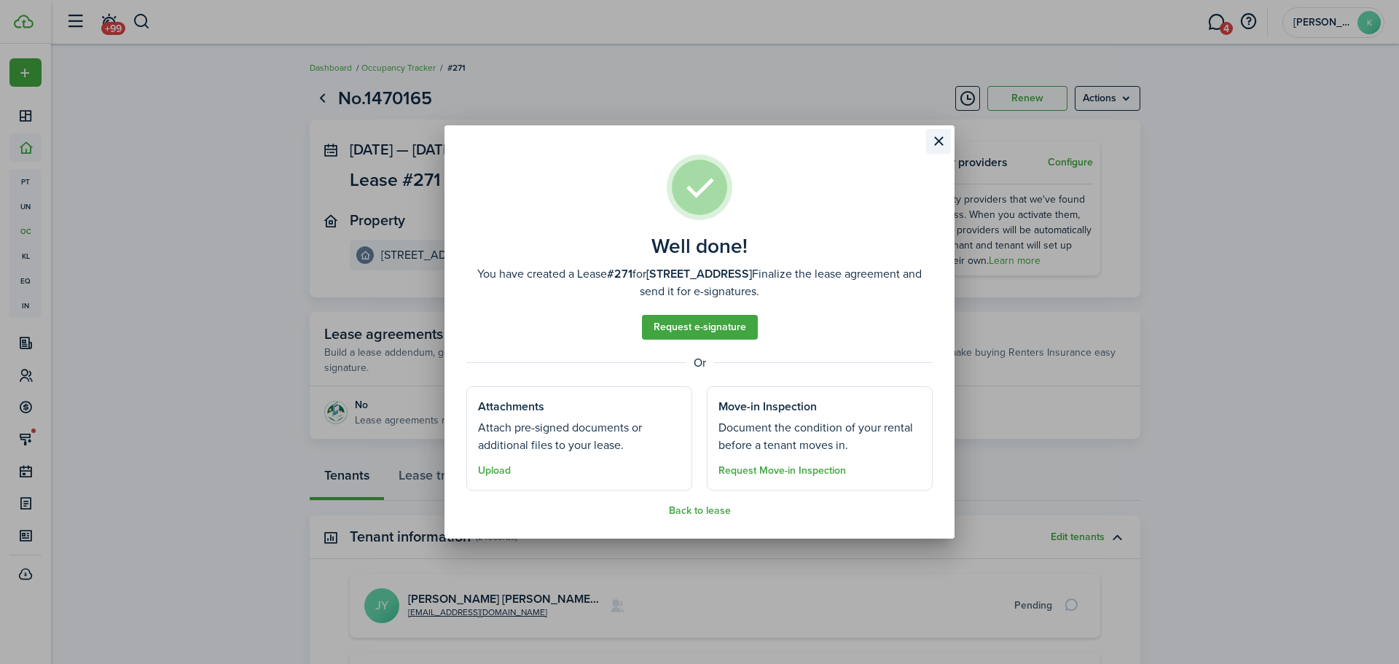
click at [934, 136] on button "Close modal" at bounding box center [938, 141] width 25 height 25
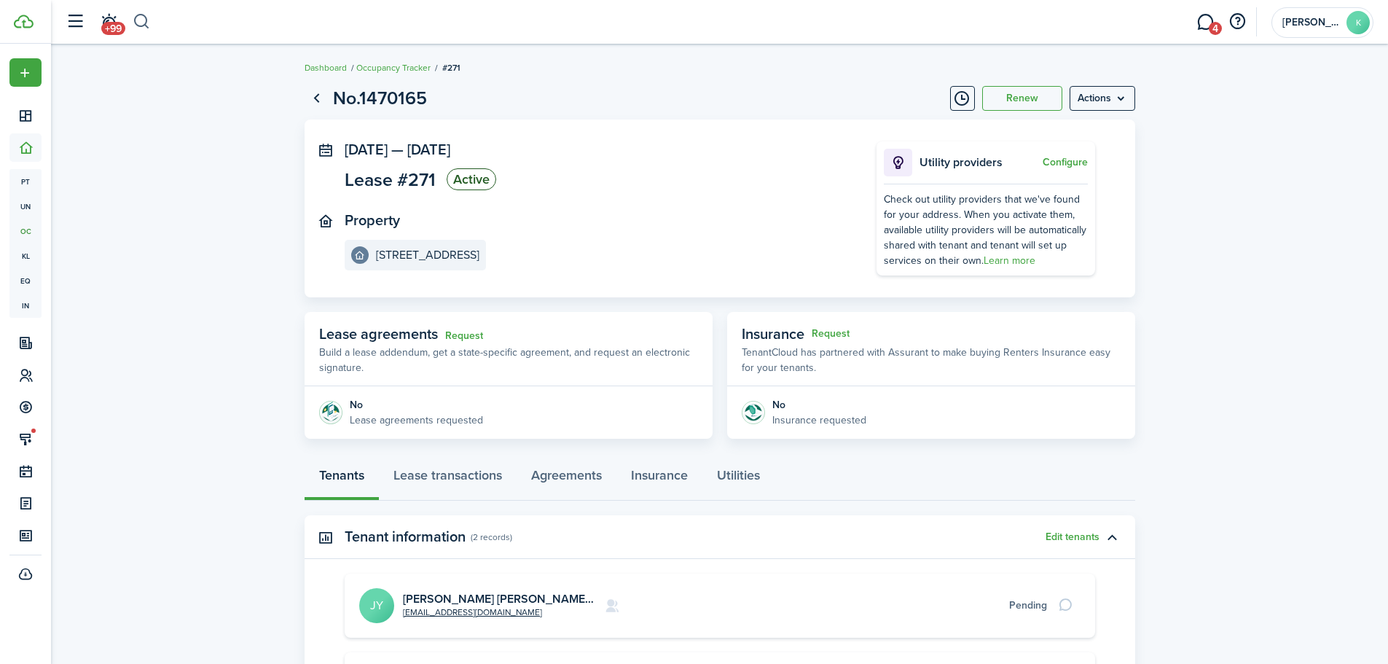
click at [144, 23] on button "button" at bounding box center [142, 21] width 18 height 25
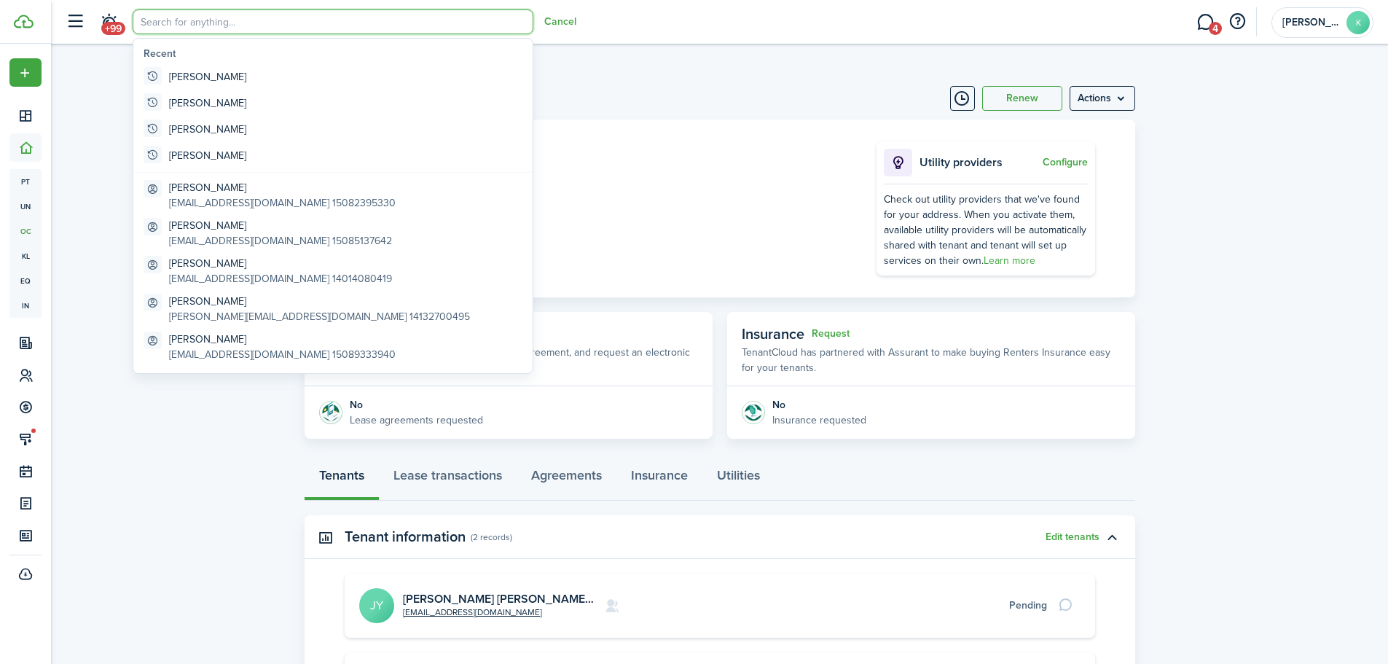
click at [154, 28] on input "search" at bounding box center [333, 21] width 401 height 25
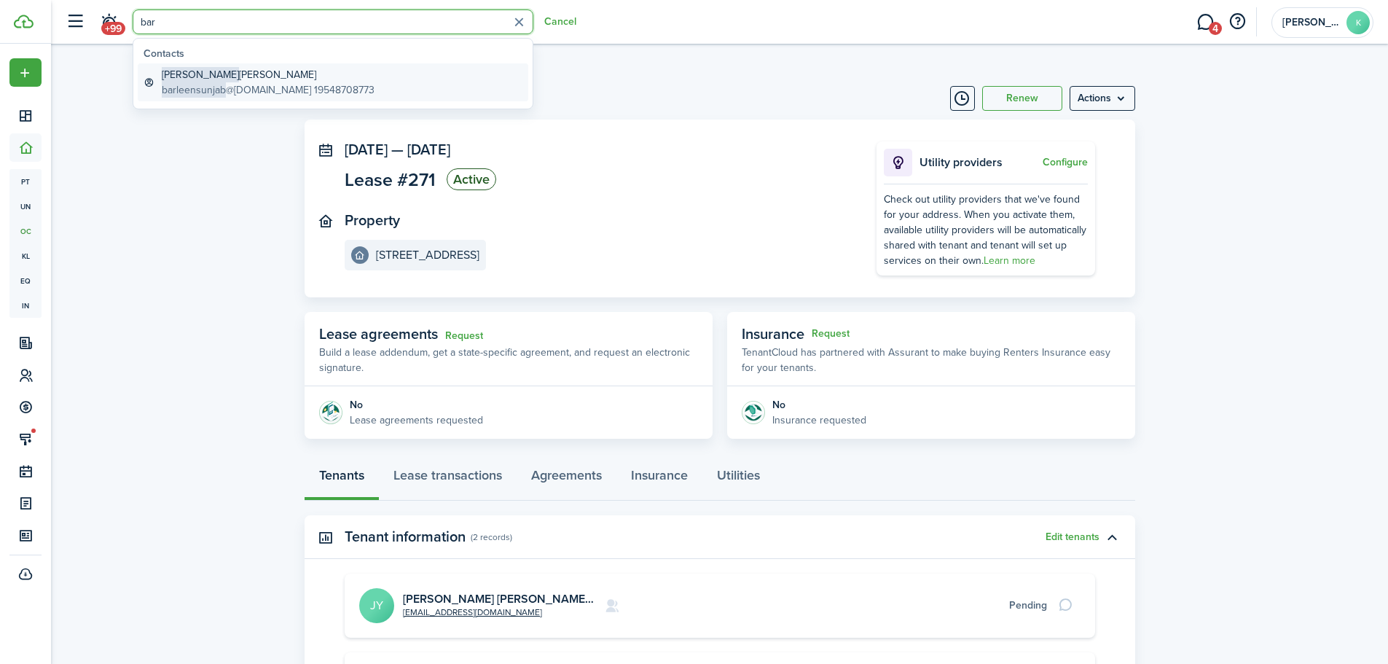
type input "bar"
click at [252, 90] on global-search-item-description "barleensunjab @[DOMAIN_NAME] 19548708773" at bounding box center [268, 89] width 213 height 15
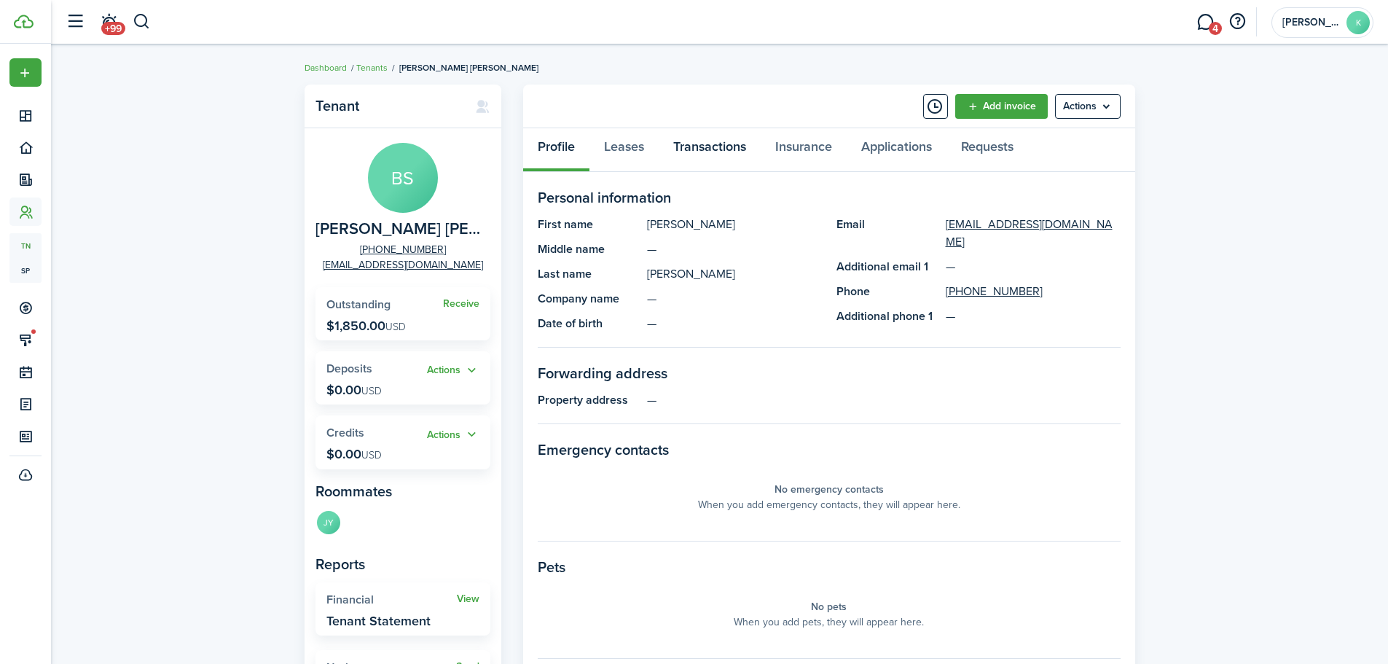
click at [694, 155] on link "Transactions" at bounding box center [710, 150] width 102 height 44
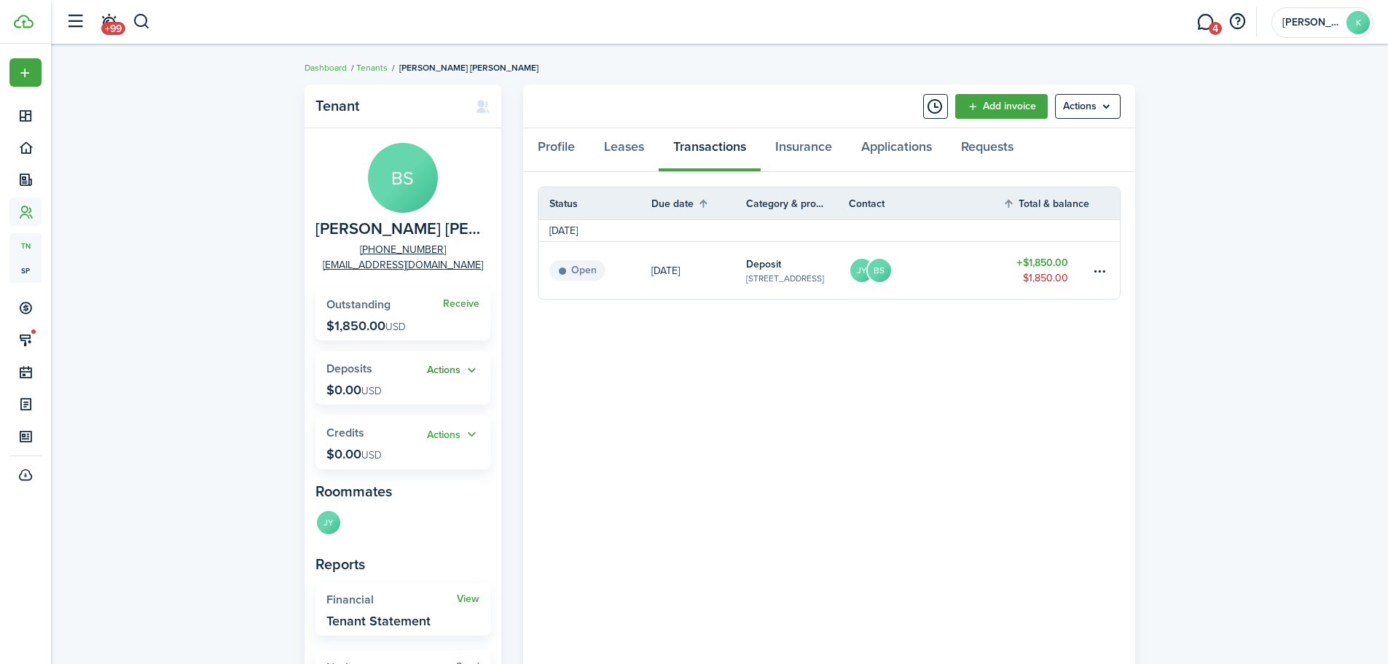
click at [449, 370] on button "Actions" at bounding box center [453, 370] width 52 height 17
click at [378, 404] on link "Add" at bounding box center [416, 398] width 128 height 25
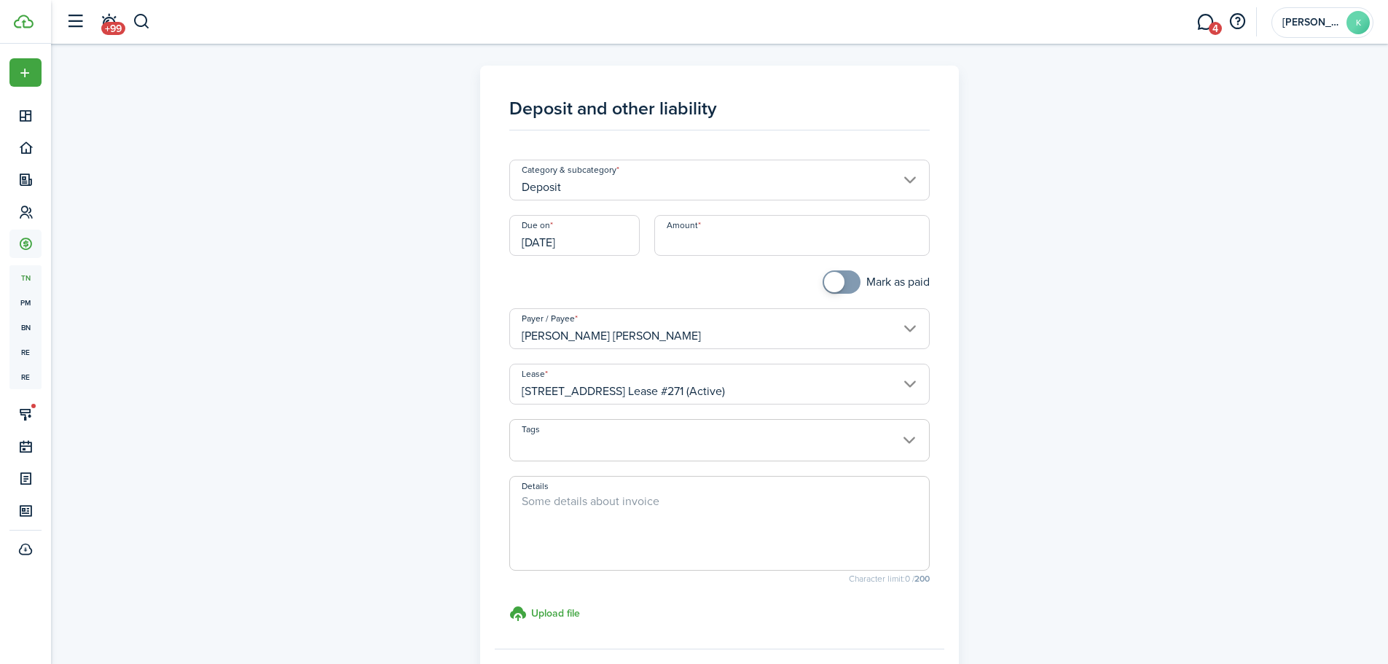
click at [910, 180] on input "Deposit" at bounding box center [719, 180] width 421 height 41
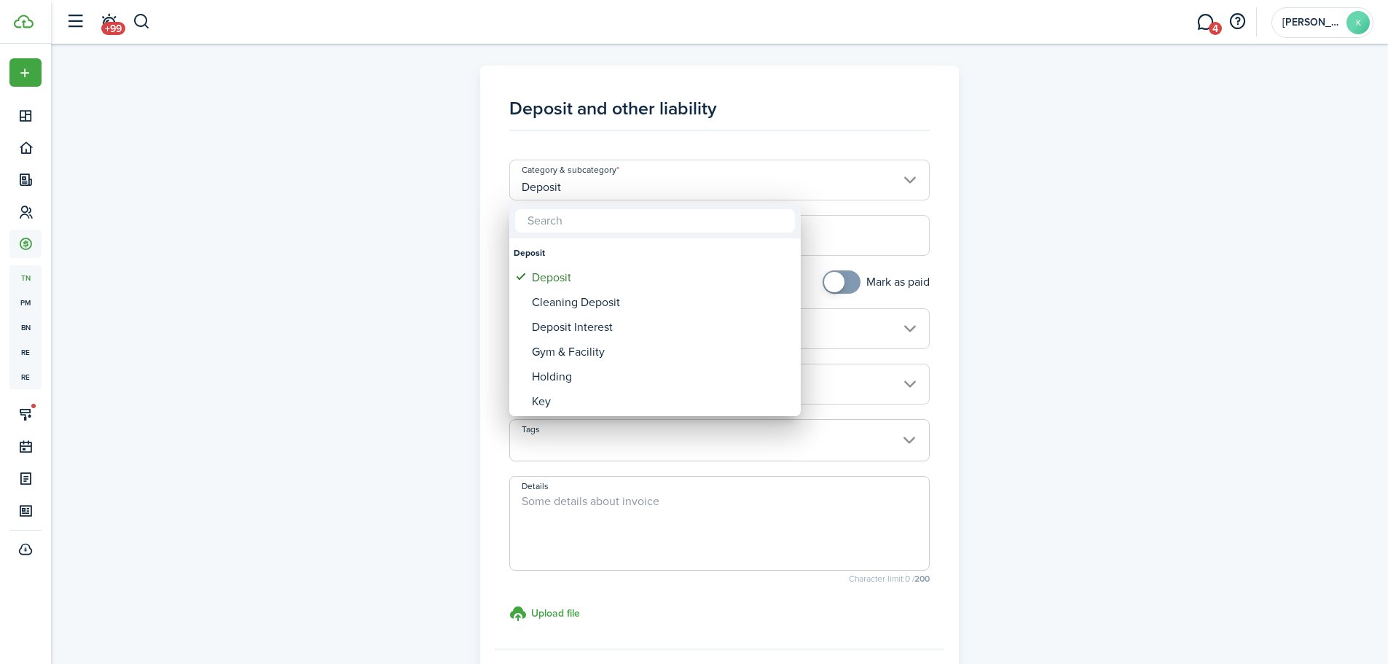
click at [684, 226] on input "text" at bounding box center [655, 220] width 280 height 23
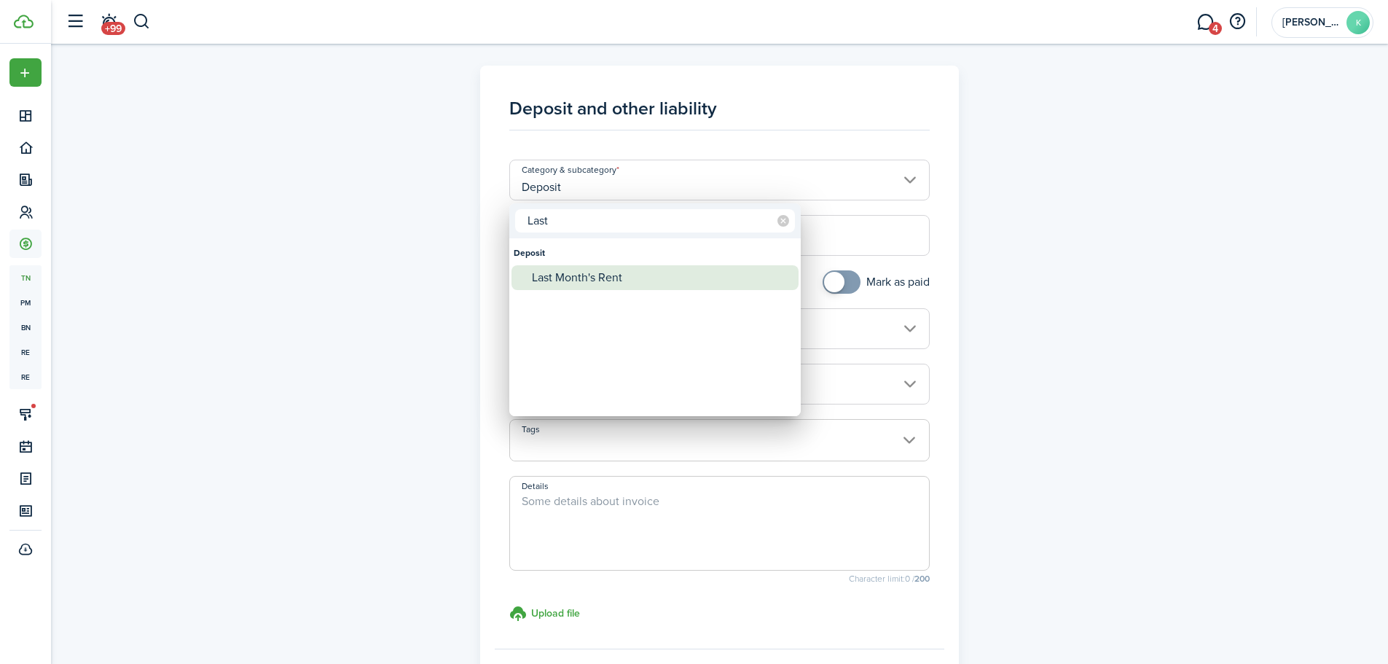
type input "Last"
click at [620, 268] on div "Last Month's Rent" at bounding box center [661, 277] width 258 height 25
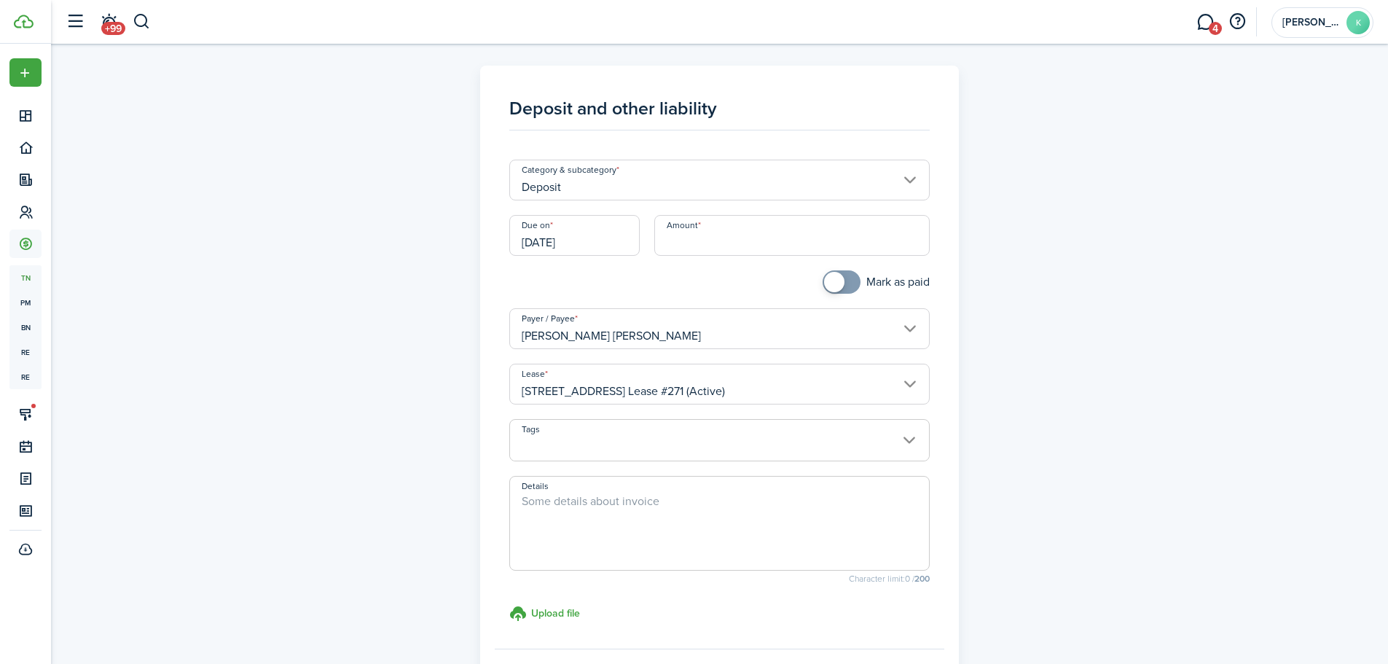
type input "Deposit / Last Month's Rent"
click at [678, 240] on input "Amount" at bounding box center [791, 235] width 275 height 41
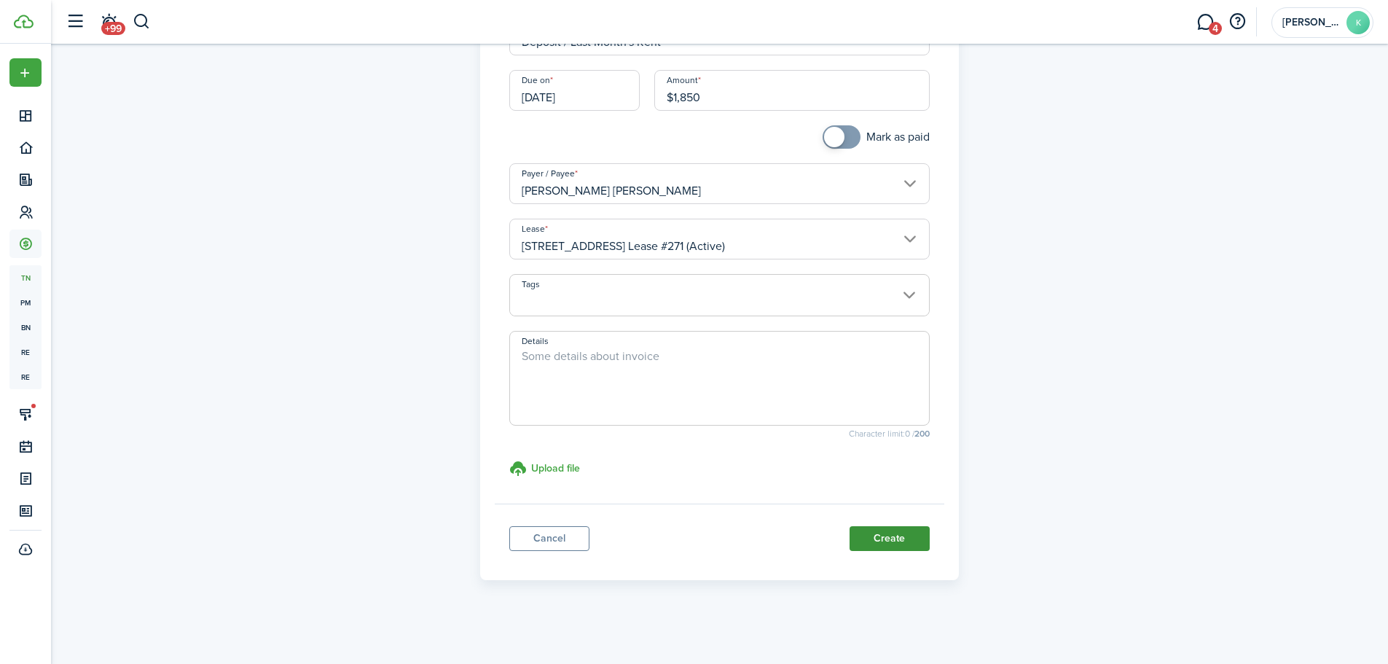
type input "$1,850.00"
click at [880, 534] on button "Create" at bounding box center [890, 538] width 80 height 25
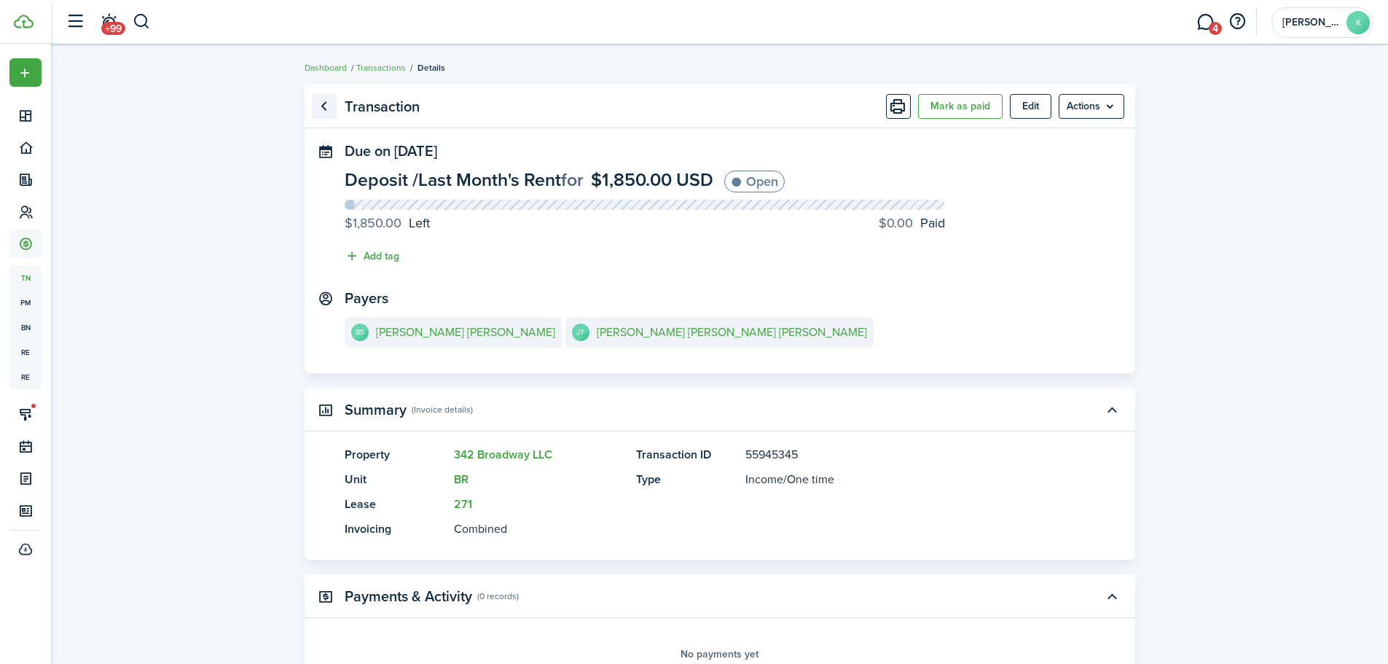
click at [324, 106] on link "Go back" at bounding box center [324, 106] width 25 height 25
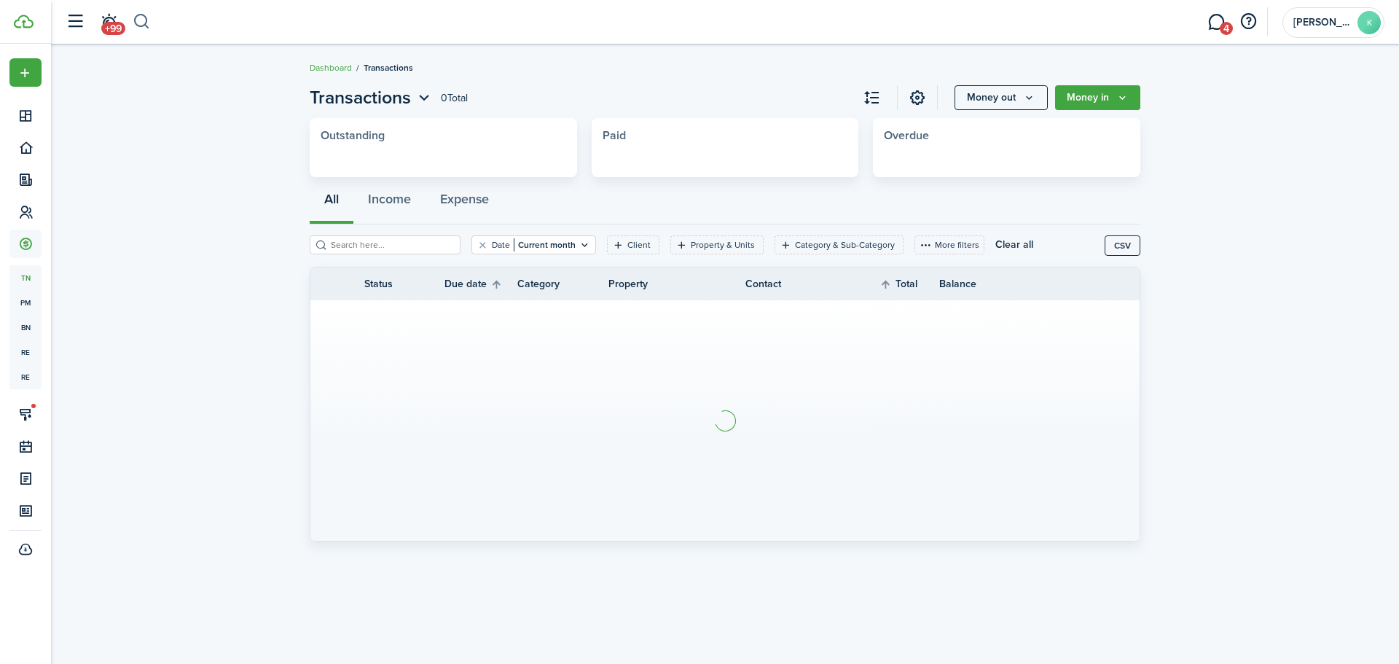
click at [146, 19] on button "button" at bounding box center [142, 21] width 18 height 25
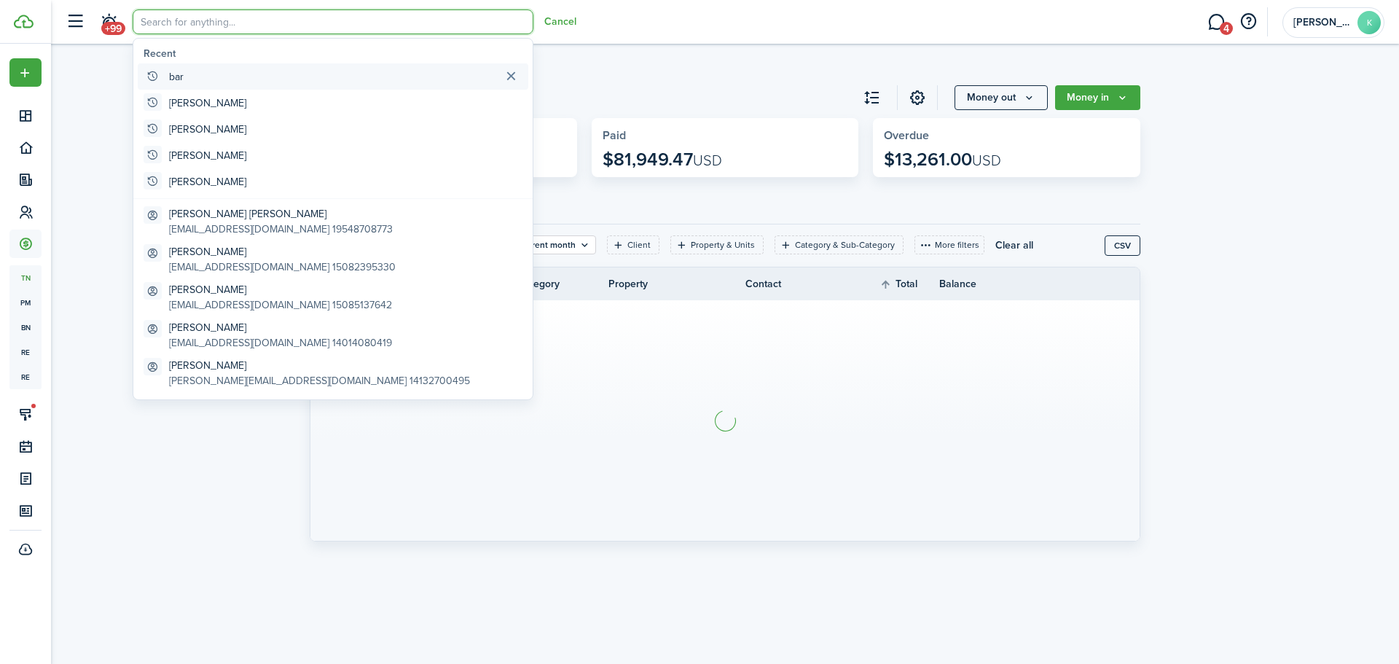
click at [179, 77] on global-search-item-title "bar" at bounding box center [176, 76] width 15 height 15
type input "bar"
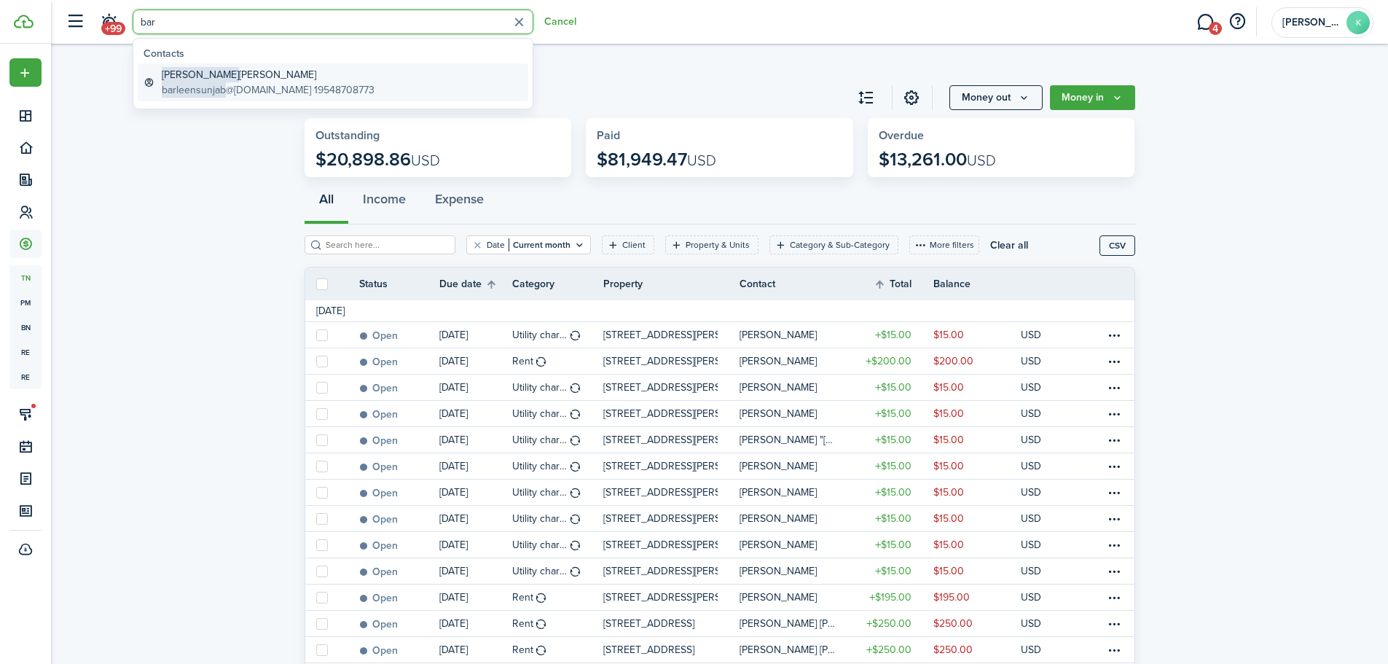
click at [196, 82] on span "barleensunjab" at bounding box center [194, 89] width 64 height 15
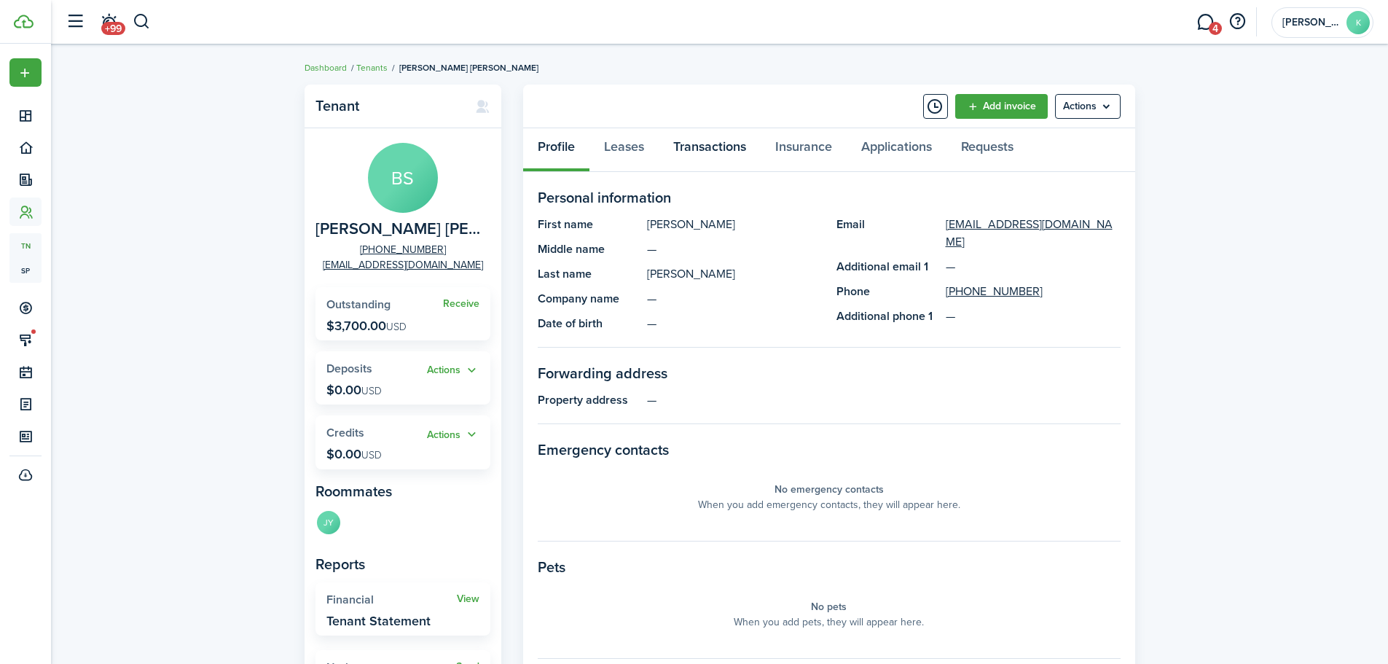
click at [716, 142] on link "Transactions" at bounding box center [710, 150] width 102 height 44
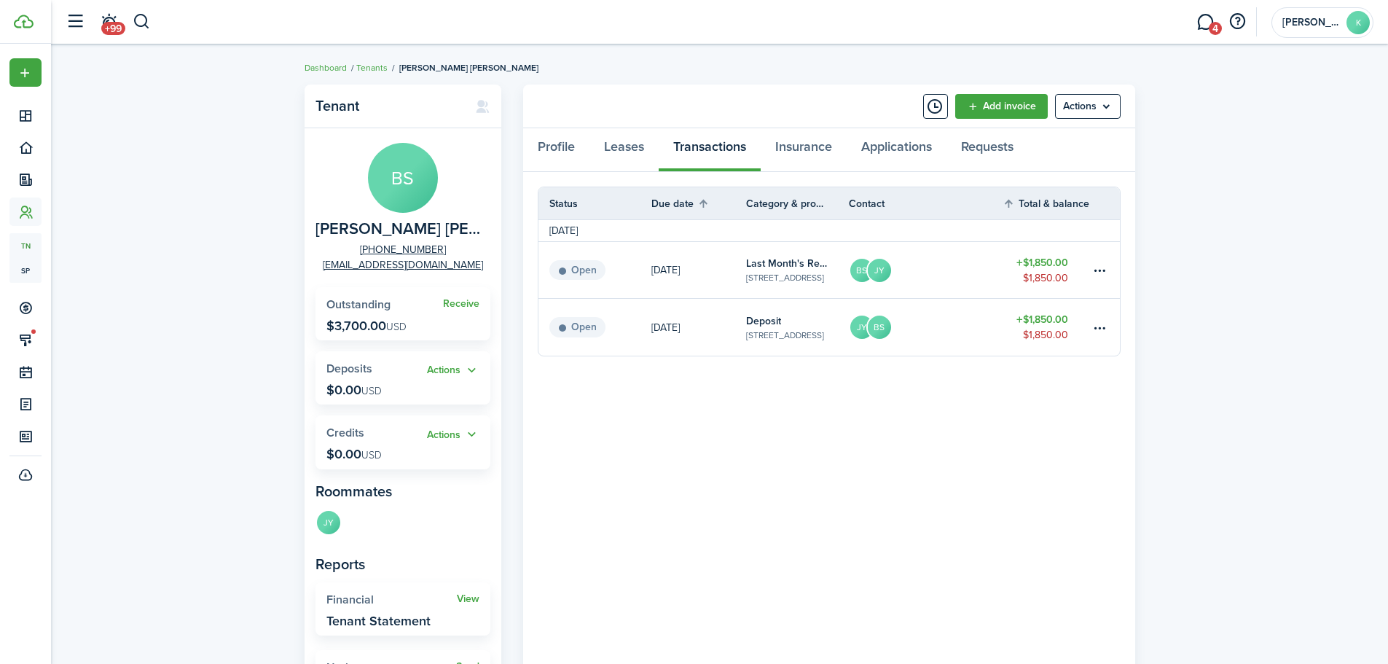
click at [1038, 323] on table-amount-title "$1,850.00" at bounding box center [1043, 319] width 52 height 15
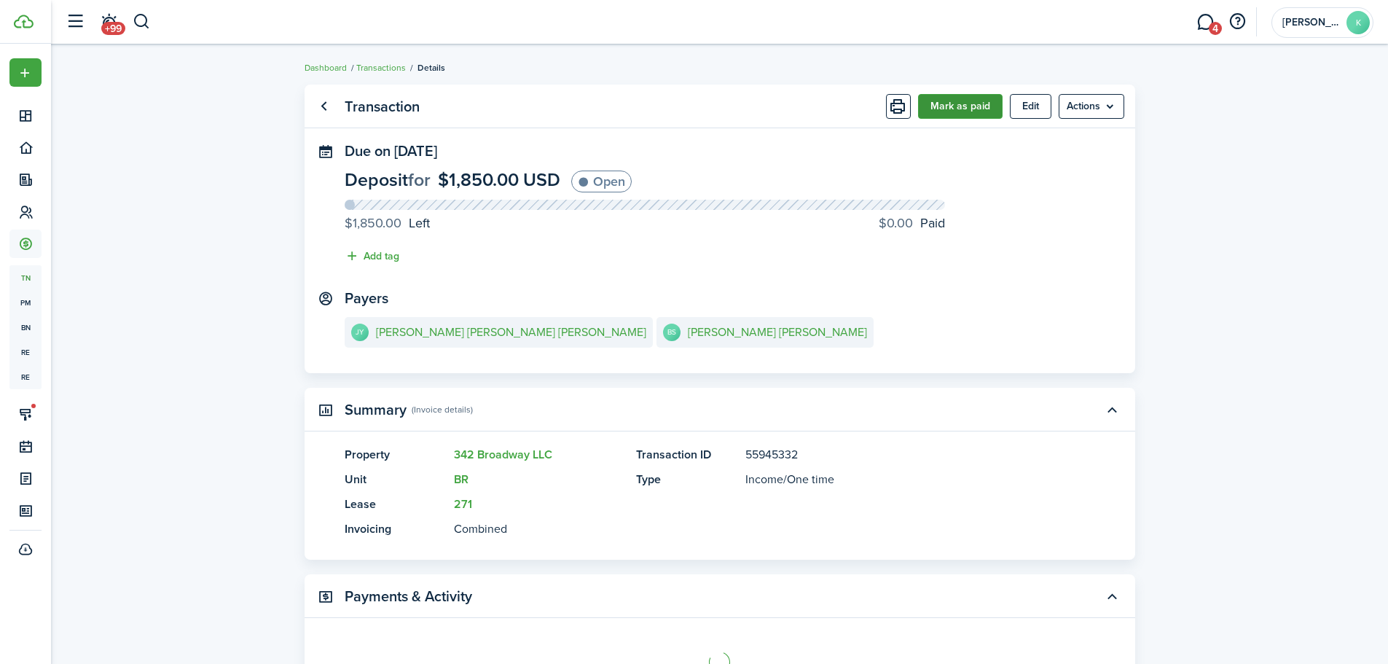
click at [946, 109] on button "Mark as paid" at bounding box center [960, 106] width 85 height 25
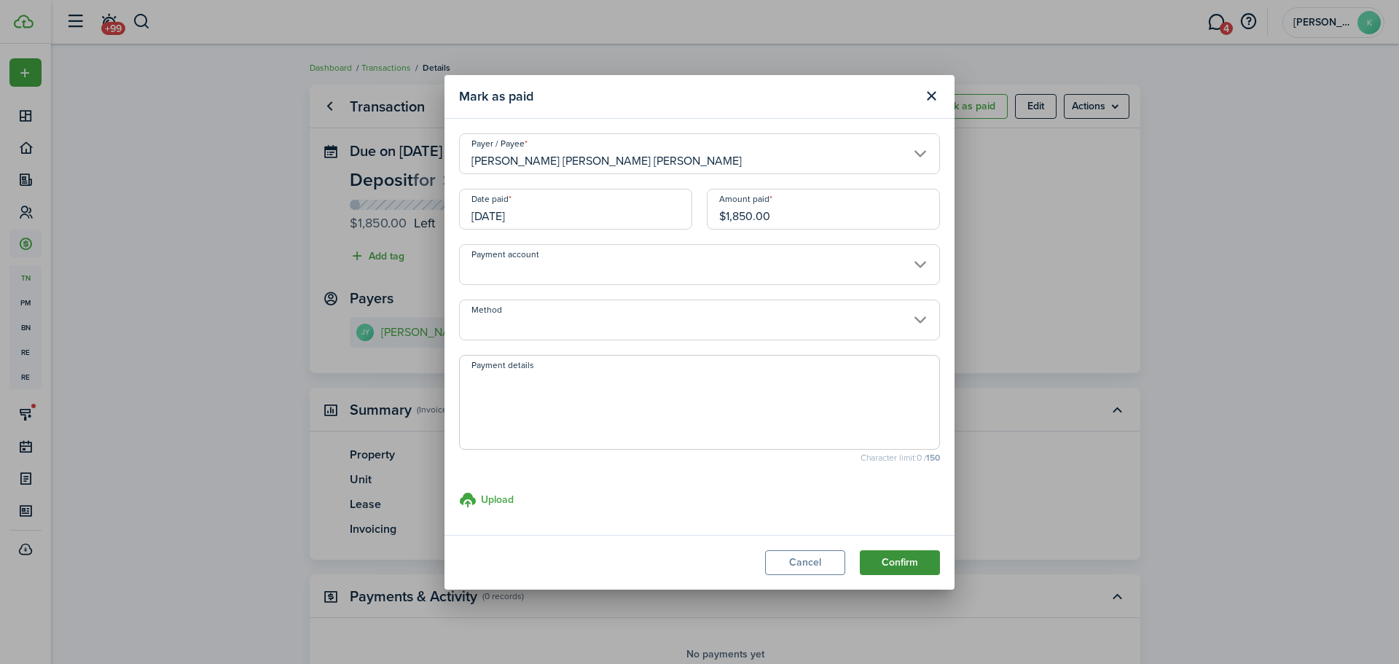
click at [895, 563] on button "Confirm" at bounding box center [900, 562] width 80 height 25
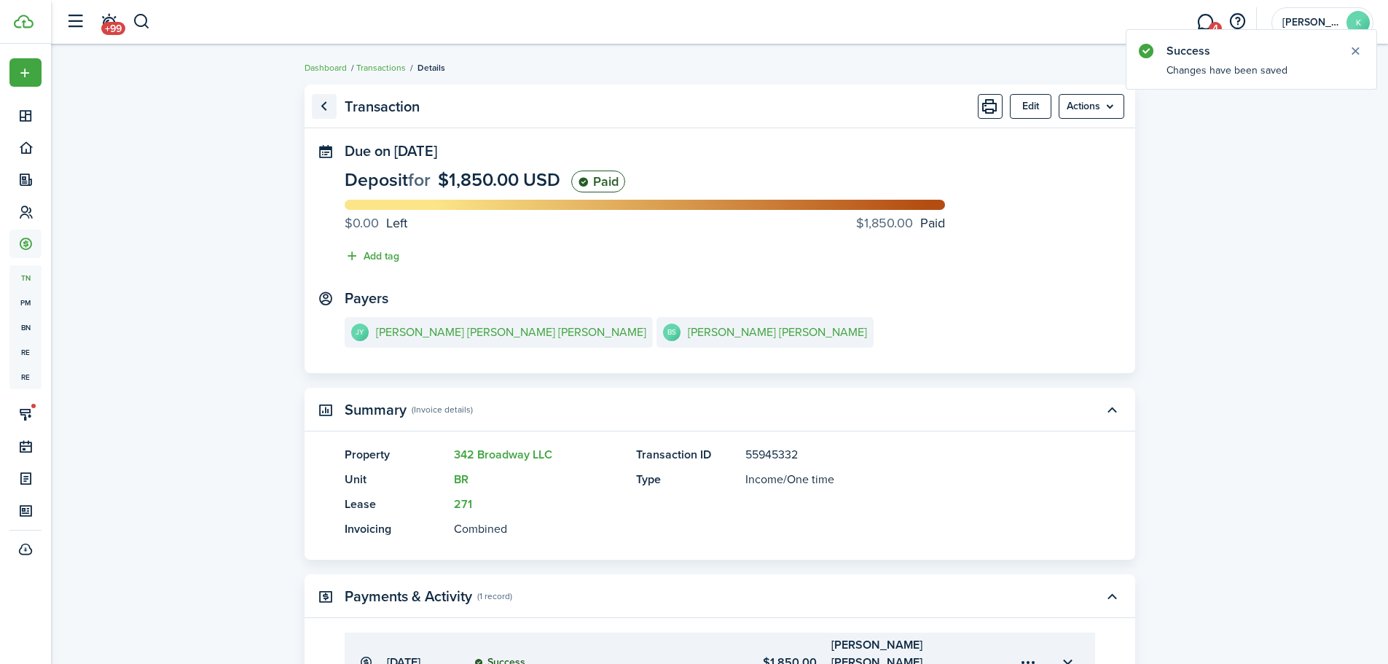
click at [330, 109] on link "Go back" at bounding box center [324, 106] width 25 height 25
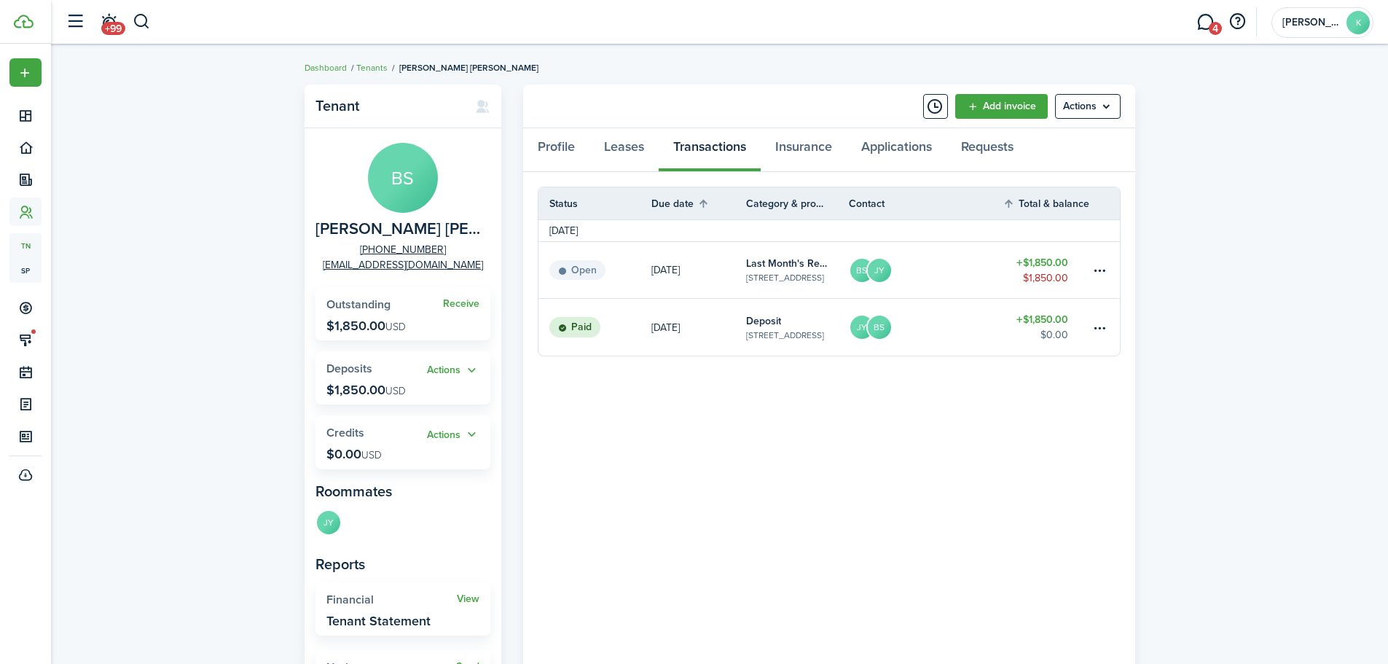
click at [1034, 261] on table-amount-title "$1,850.00" at bounding box center [1043, 262] width 52 height 15
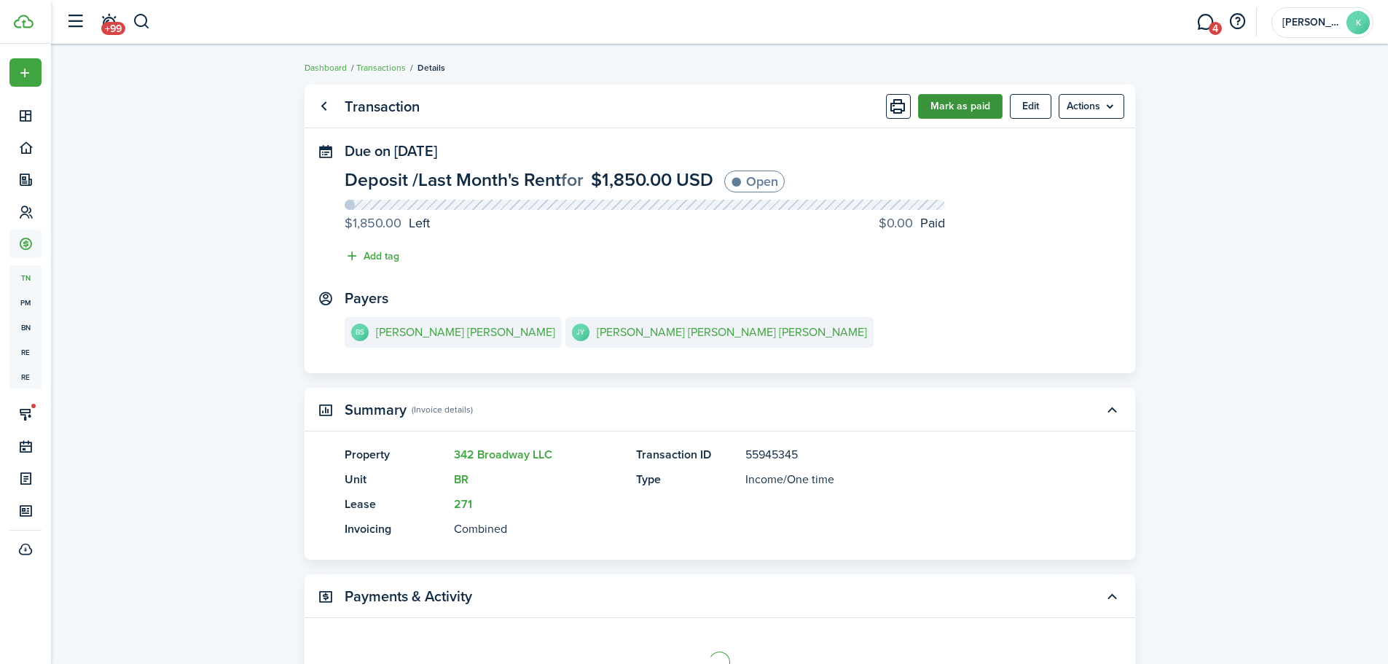
click at [965, 103] on button "Mark as paid" at bounding box center [960, 106] width 85 height 25
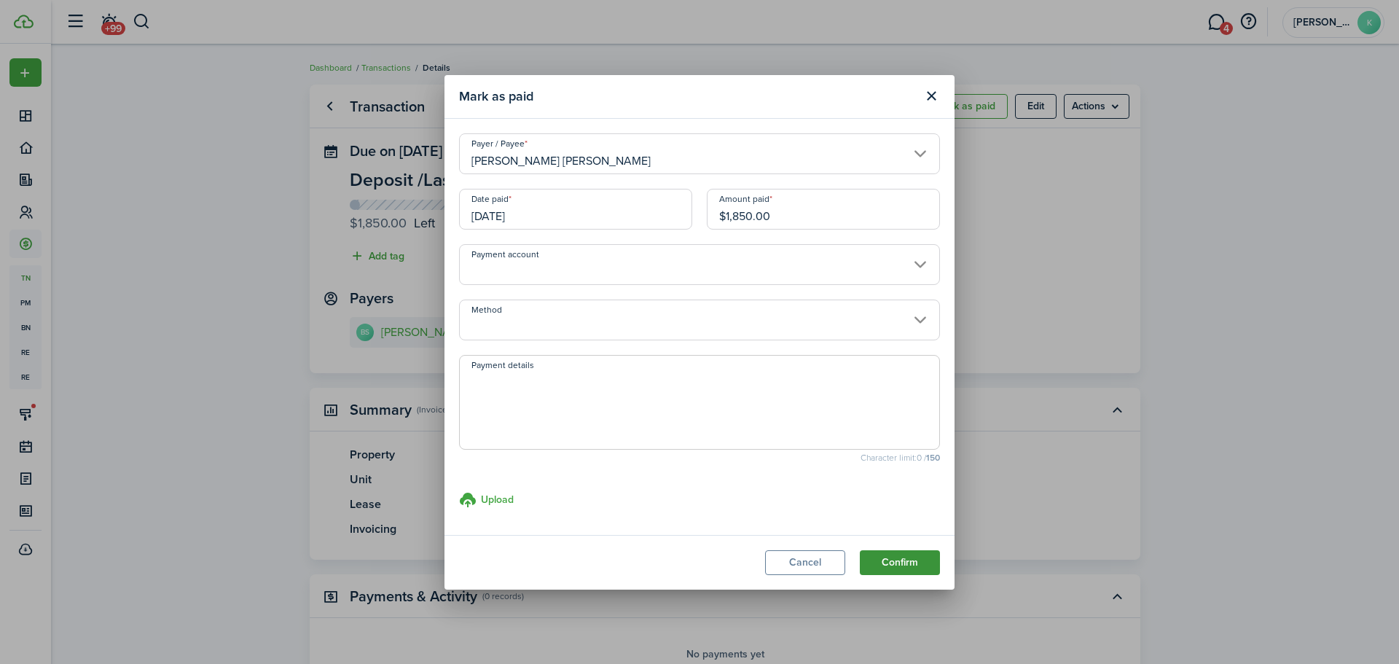
click at [894, 565] on button "Confirm" at bounding box center [900, 562] width 80 height 25
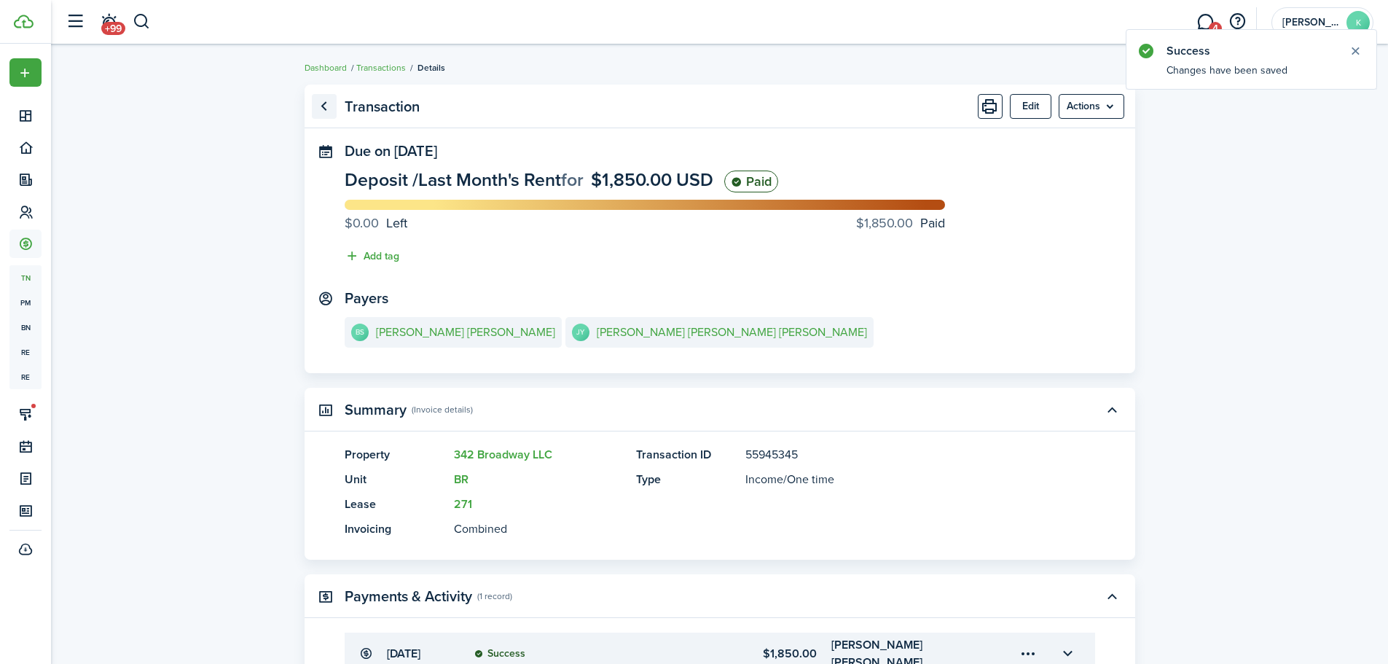
drag, startPoint x: 340, startPoint y: 113, endPoint x: 325, endPoint y: 106, distance: 16.0
click at [325, 106] on link "Go back" at bounding box center [324, 106] width 25 height 25
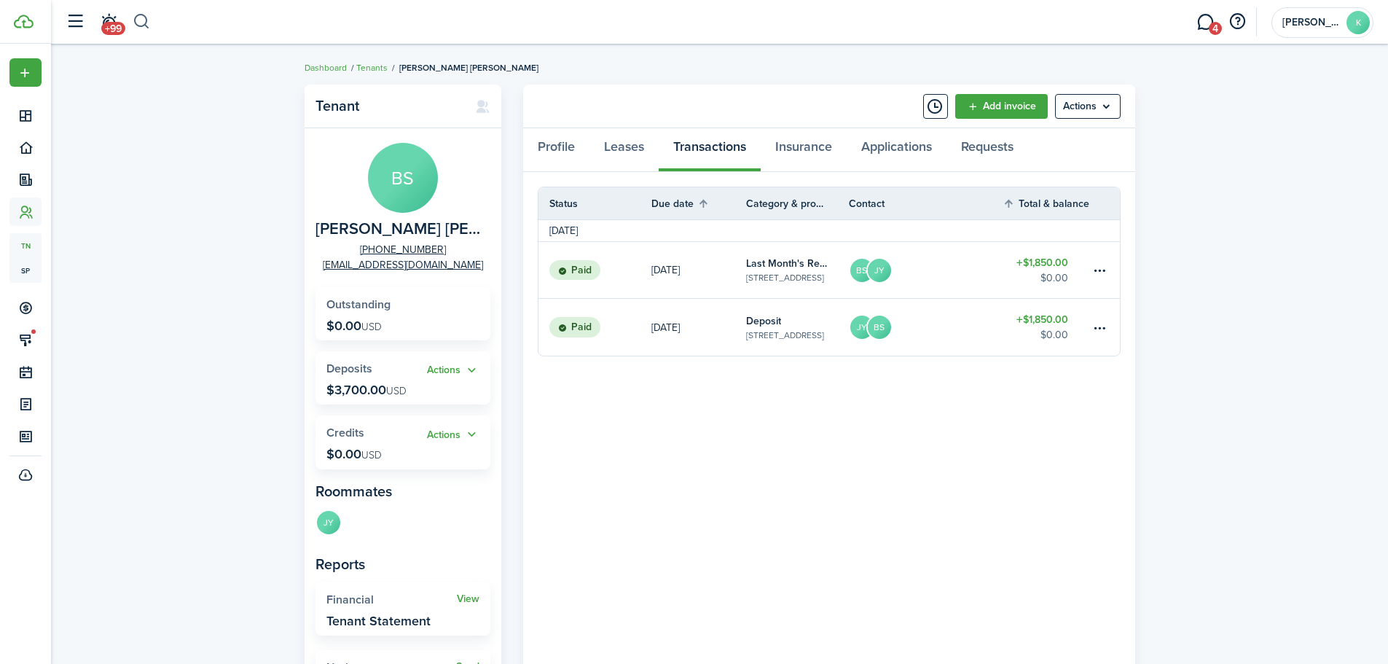
click at [144, 22] on button "button" at bounding box center [142, 21] width 18 height 25
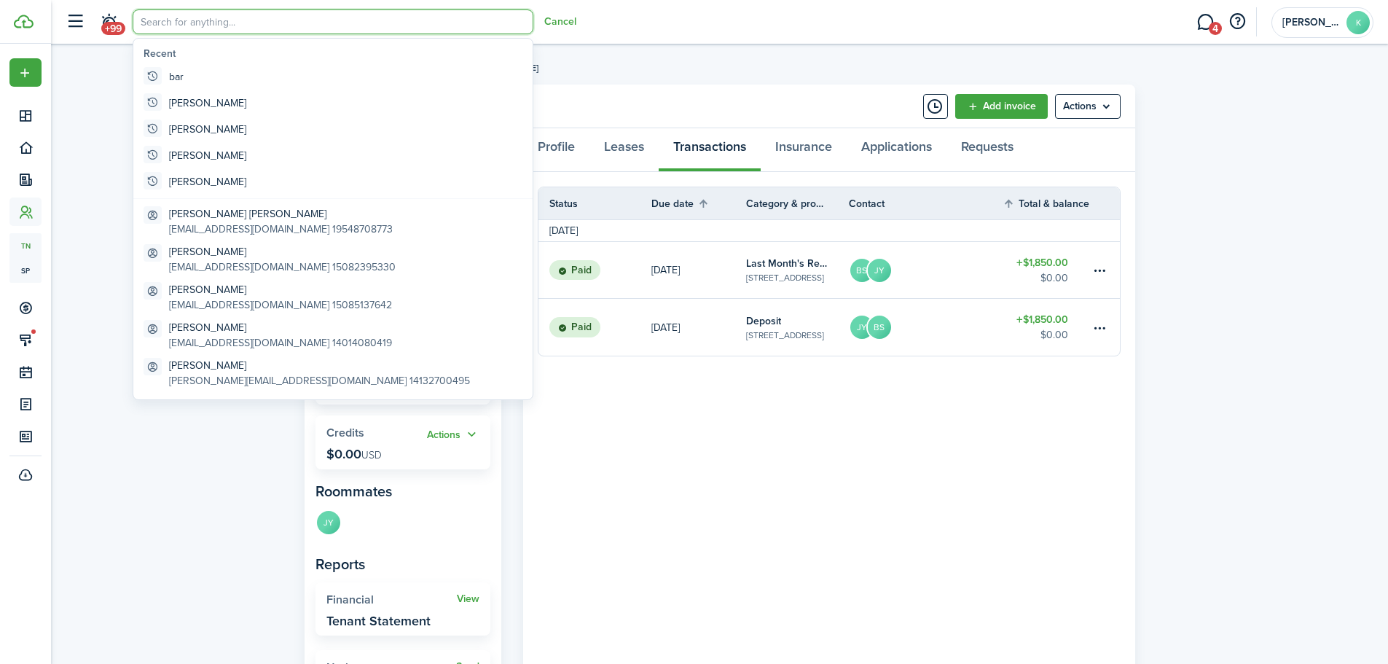
click at [166, 26] on input "search" at bounding box center [333, 21] width 401 height 25
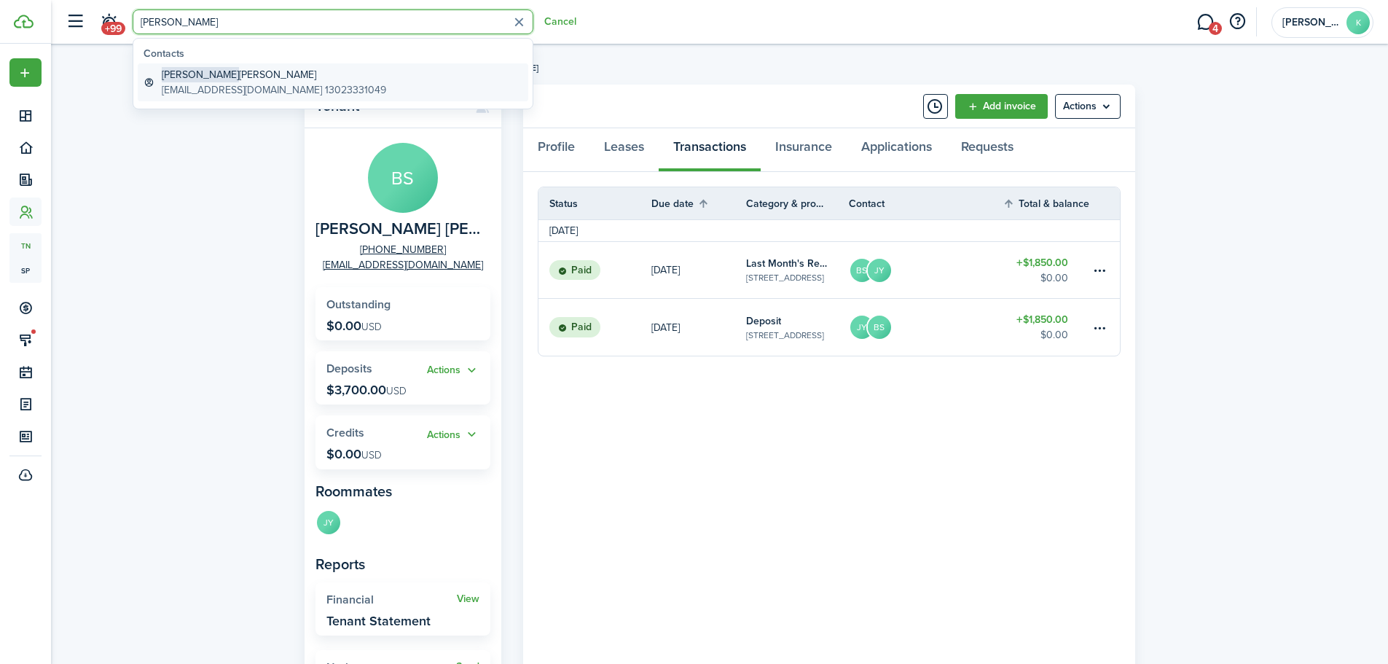
type input "[PERSON_NAME]"
click at [262, 84] on global-search-item-description "[EMAIL_ADDRESS][DOMAIN_NAME] 13023331049" at bounding box center [274, 89] width 224 height 15
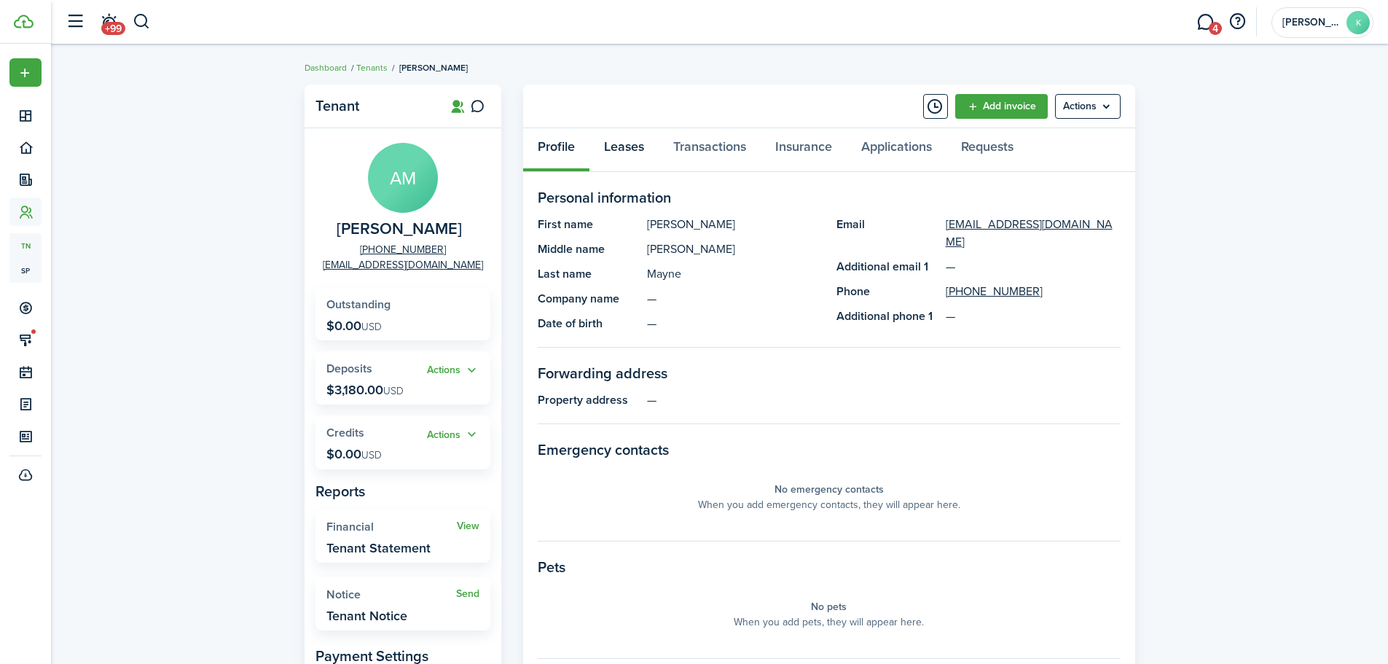
click at [619, 147] on link "Leases" at bounding box center [624, 150] width 69 height 44
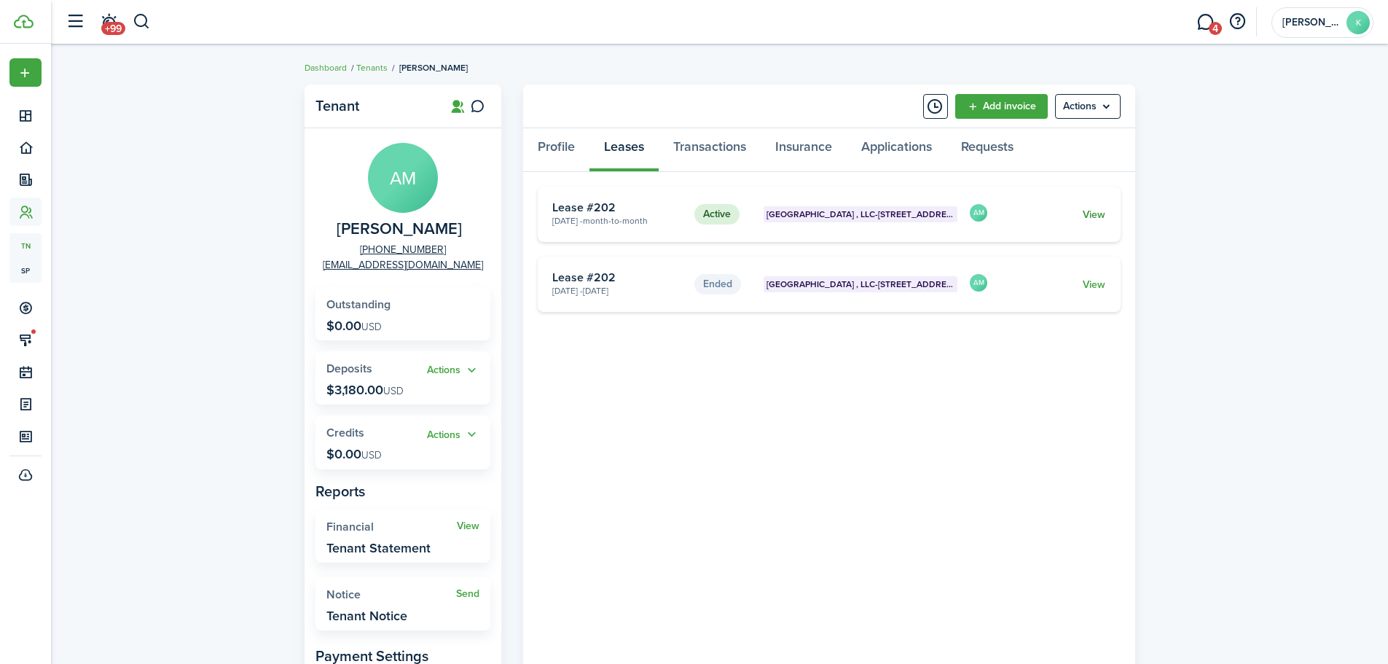
click at [1093, 216] on link "View" at bounding box center [1094, 214] width 23 height 15
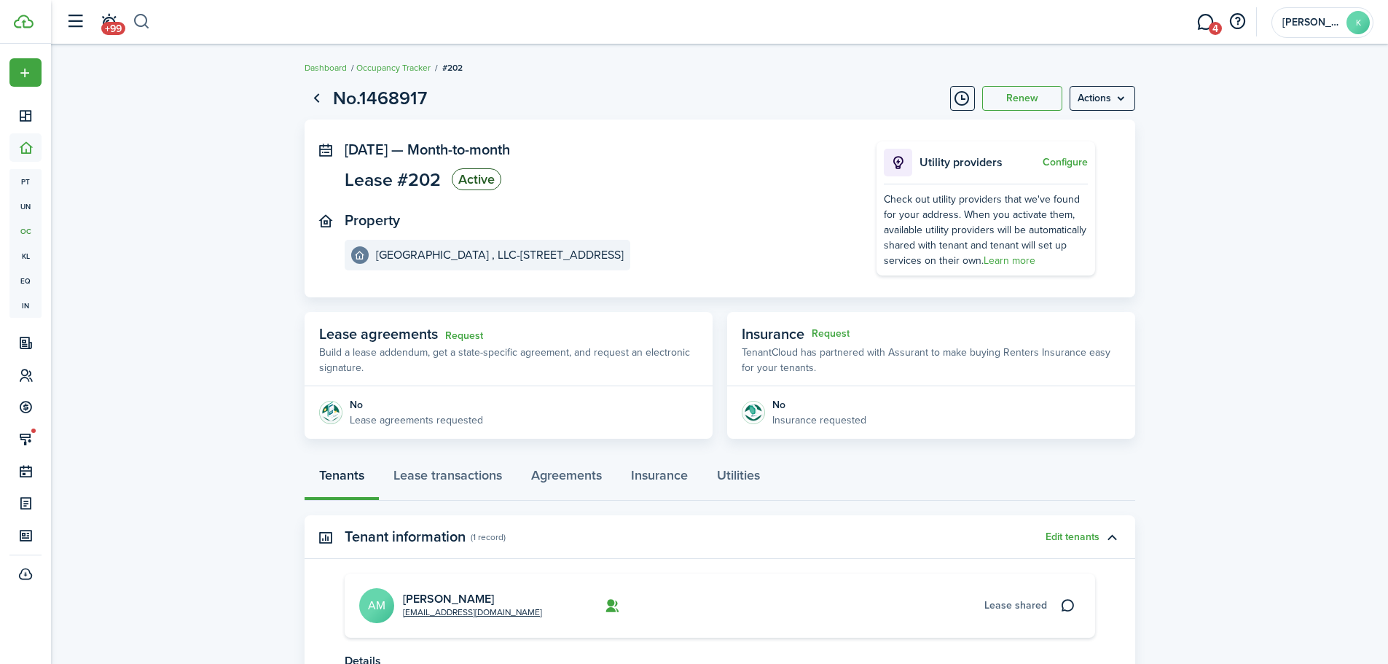
click at [140, 19] on button "button" at bounding box center [142, 21] width 18 height 25
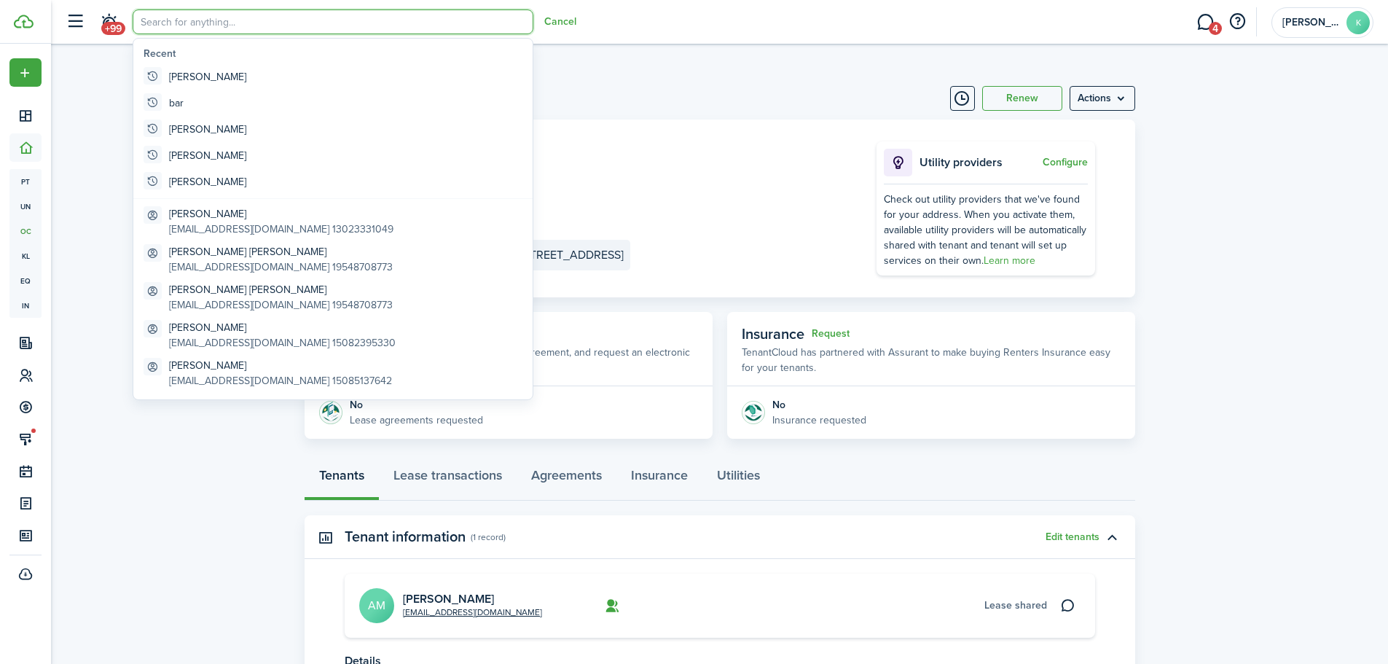
click at [162, 31] on input "search" at bounding box center [333, 21] width 401 height 25
click at [199, 77] on global-search-item-title "[PERSON_NAME]" at bounding box center [207, 76] width 77 height 15
type input "[PERSON_NAME]"
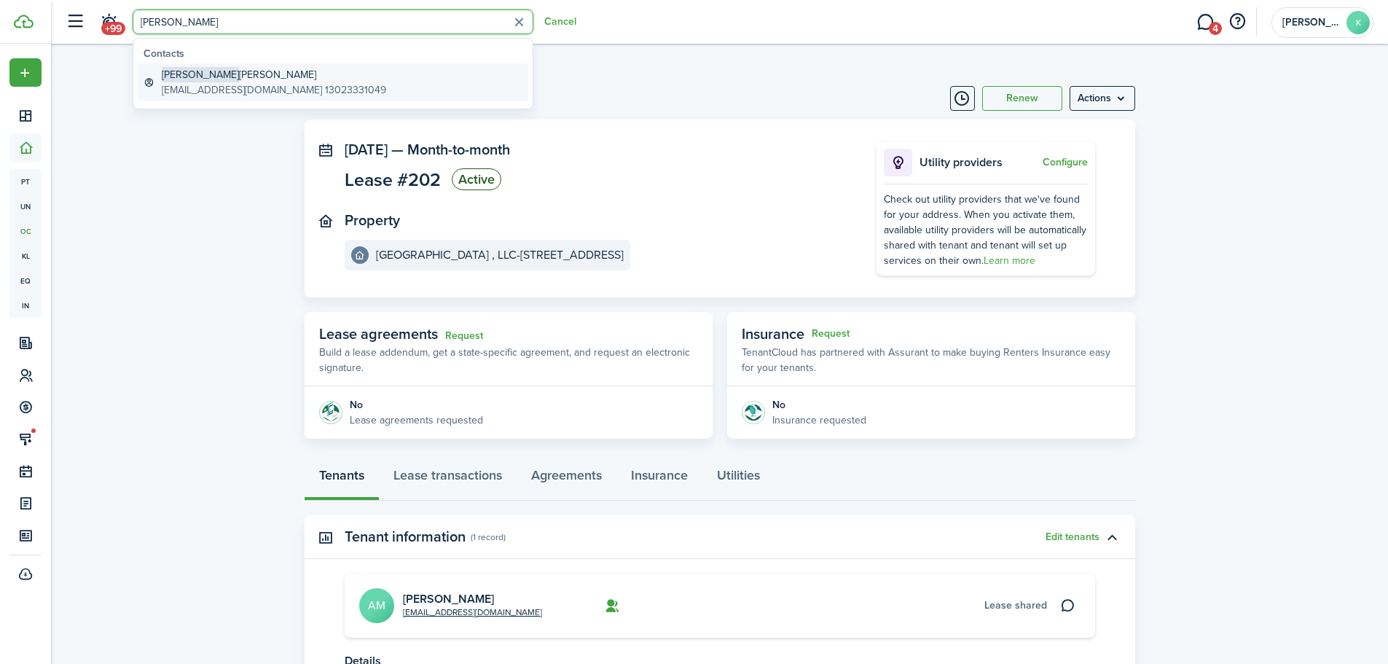
click at [230, 87] on global-search-item-description "[EMAIL_ADDRESS][DOMAIN_NAME] 13023331049" at bounding box center [274, 89] width 224 height 15
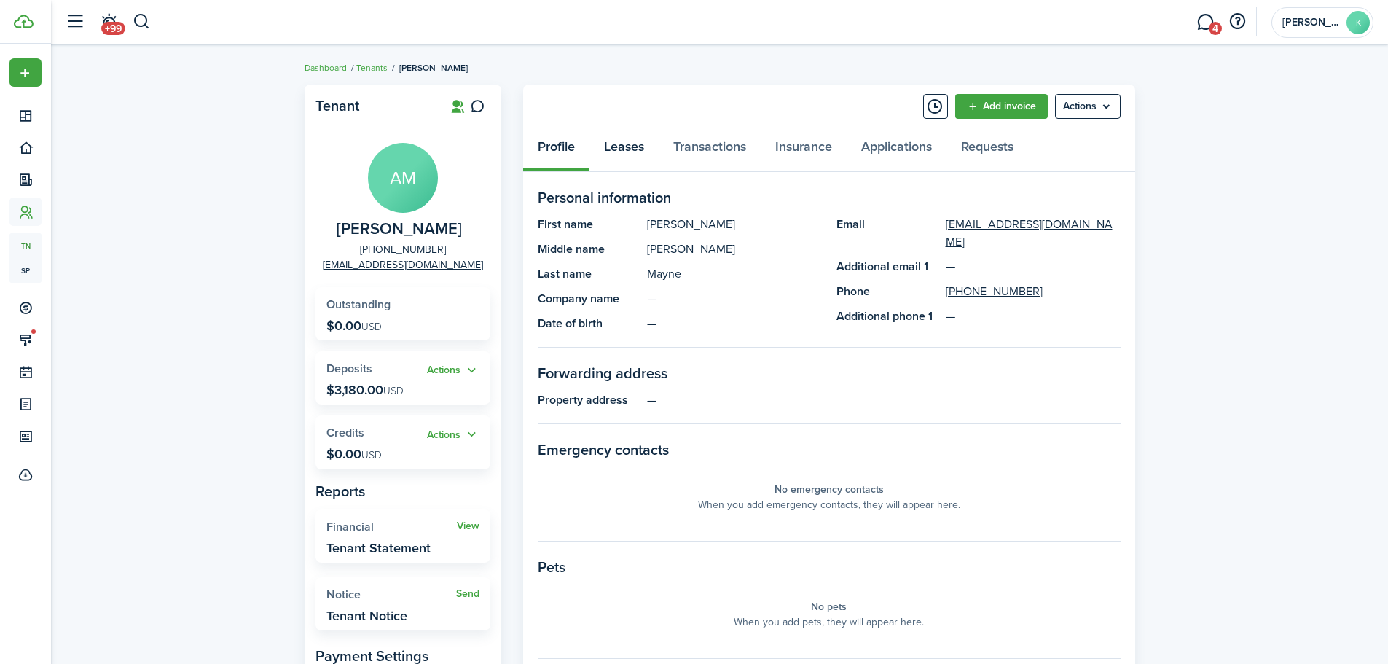
click at [628, 151] on link "Leases" at bounding box center [624, 150] width 69 height 44
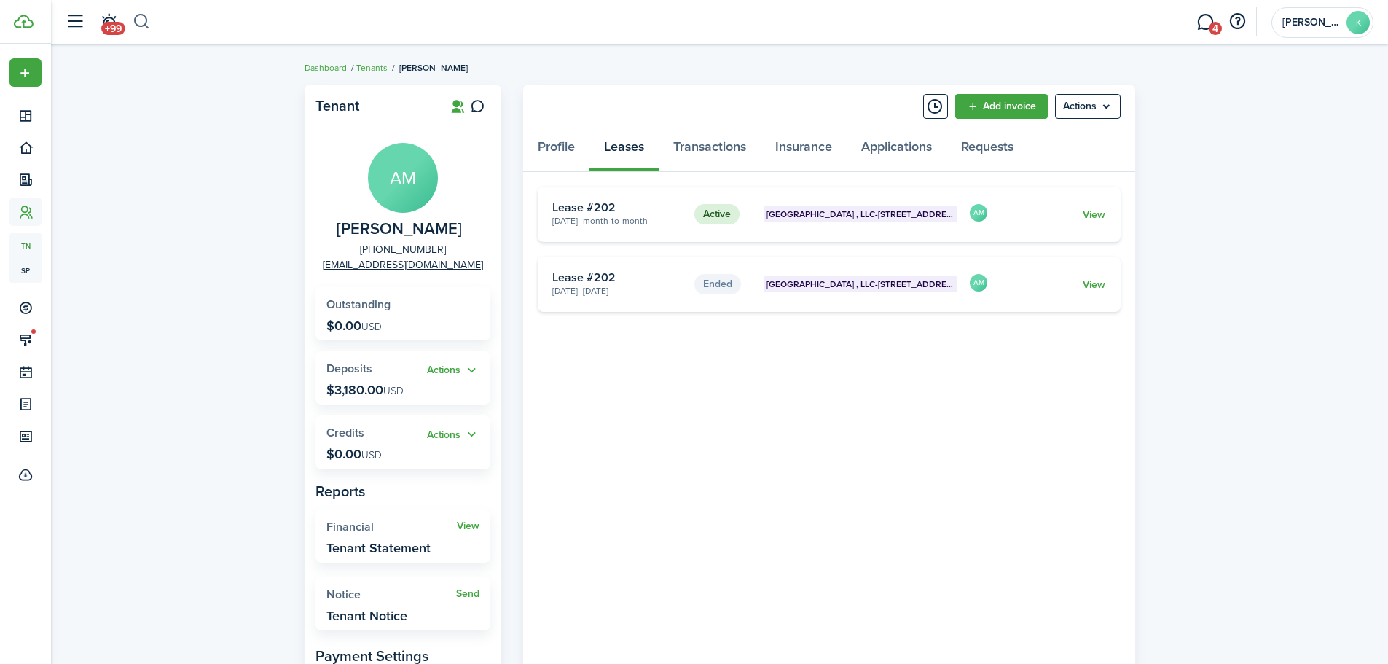
click at [138, 21] on button "button" at bounding box center [142, 21] width 18 height 25
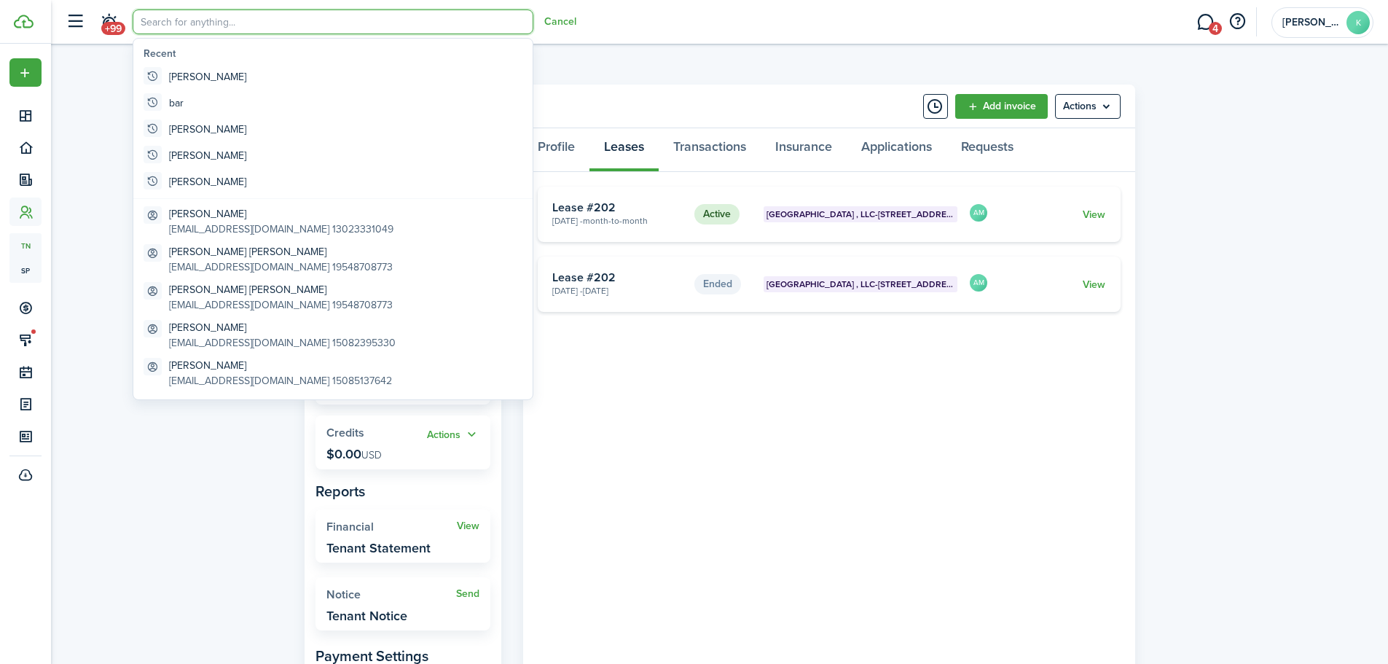
click at [150, 24] on input "search" at bounding box center [333, 21] width 401 height 25
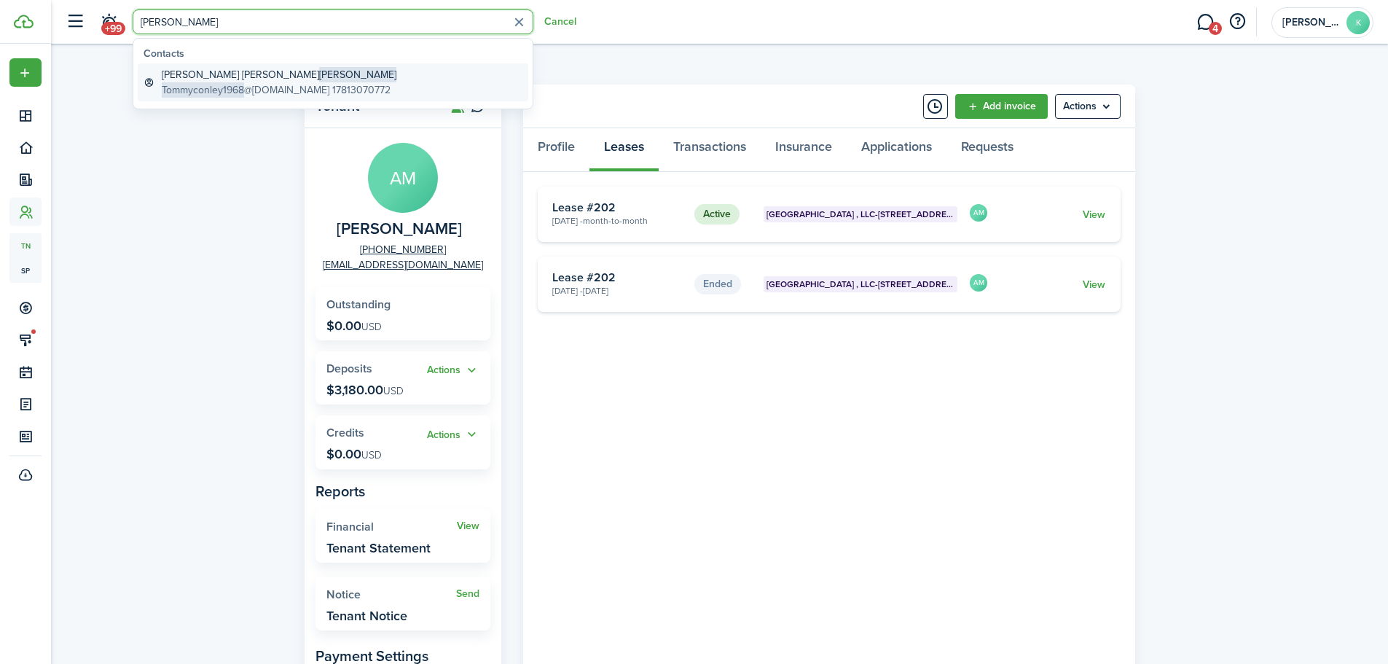
type input "[PERSON_NAME]"
click at [195, 71] on global-search-item-title "[PERSON_NAME] [PERSON_NAME]" at bounding box center [279, 74] width 235 height 15
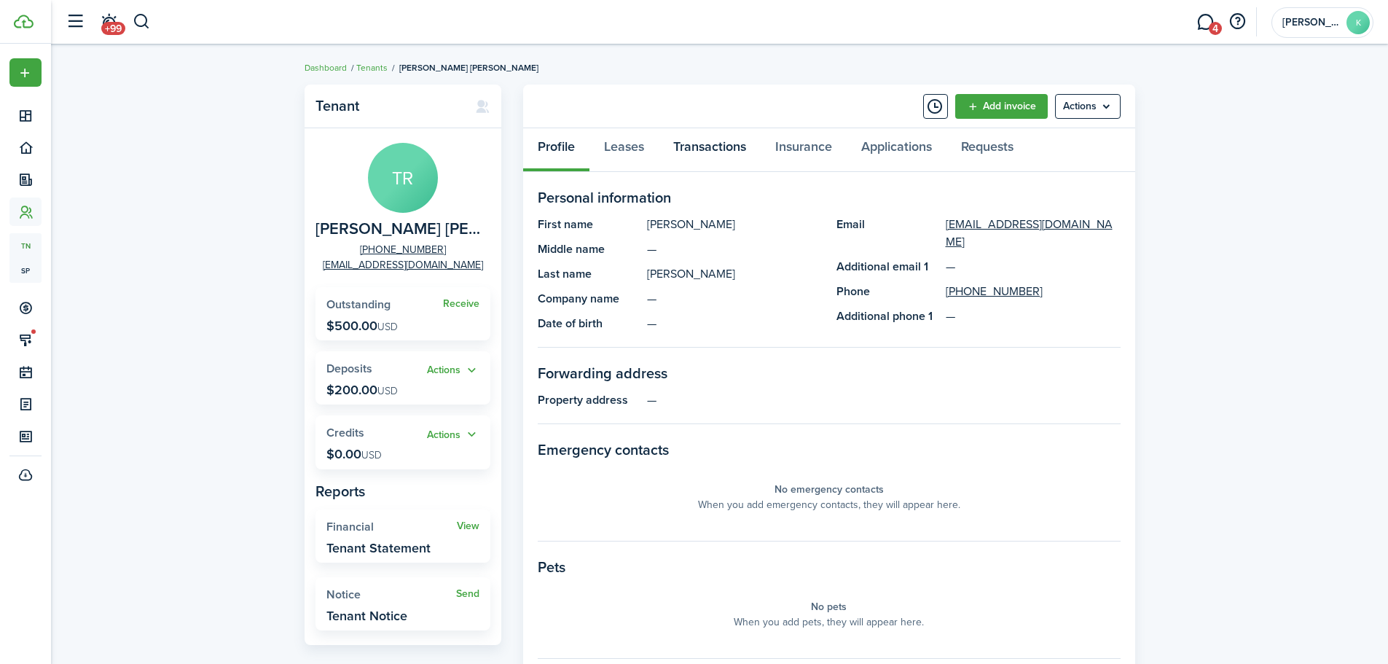
click at [706, 157] on link "Transactions" at bounding box center [710, 150] width 102 height 44
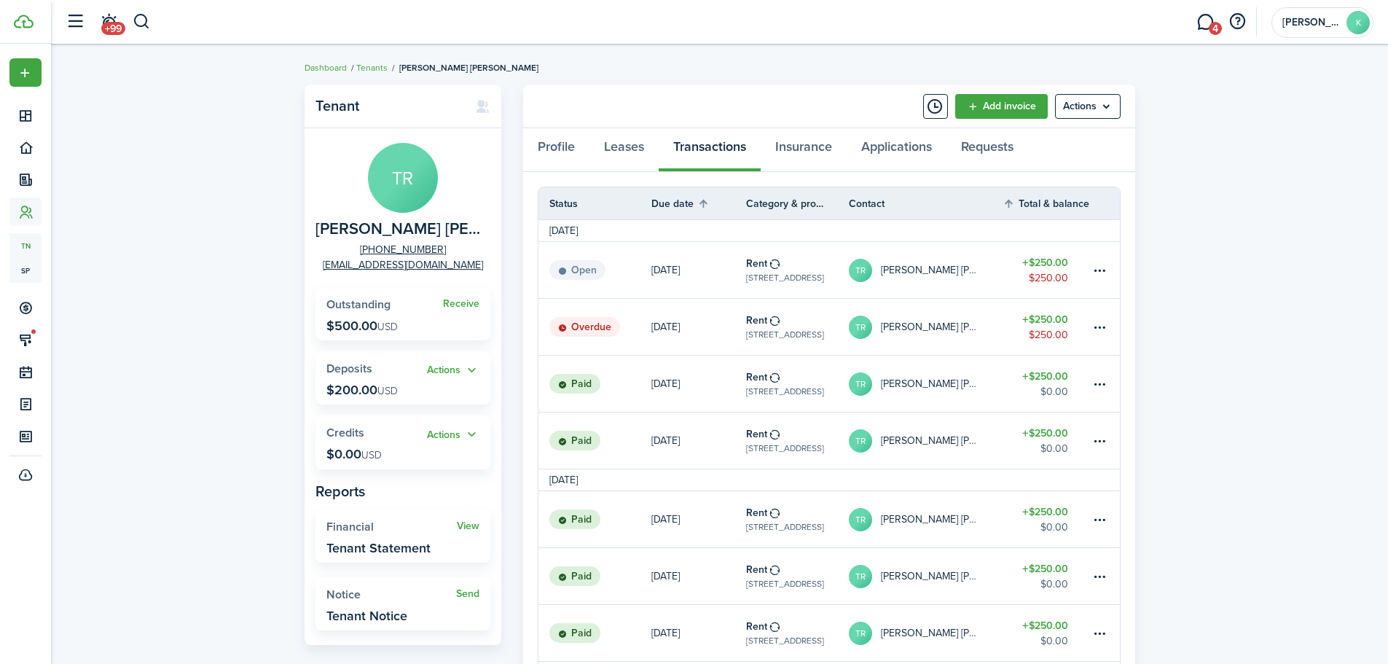
click at [1061, 329] on table-amount-description "$250.00" at bounding box center [1048, 334] width 39 height 15
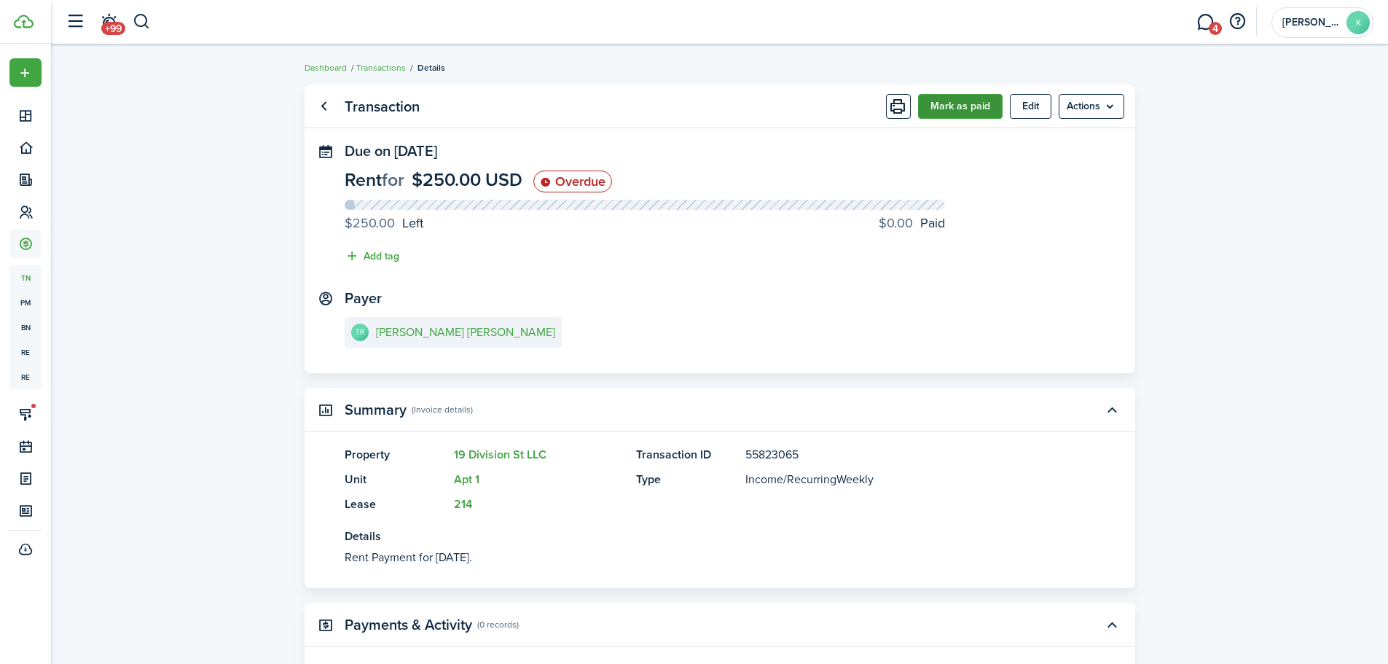
click at [972, 103] on button "Mark as paid" at bounding box center [960, 106] width 85 height 25
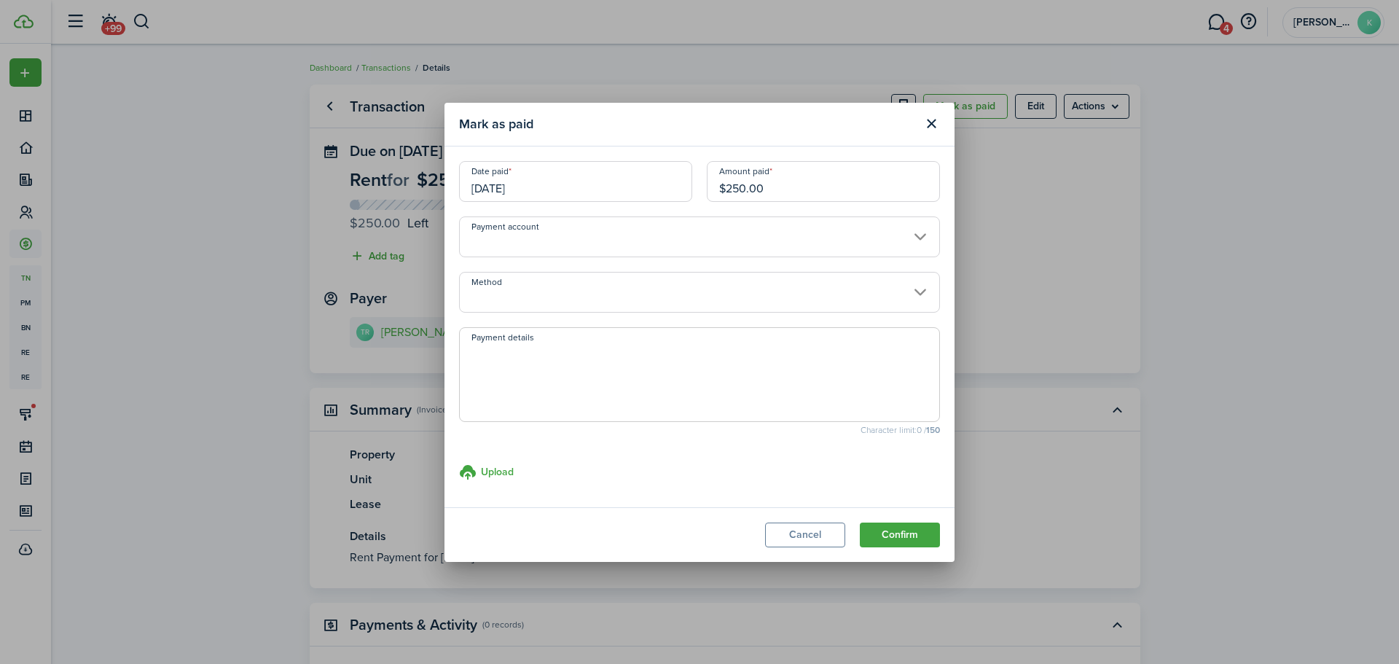
click at [552, 191] on input "[DATE]" at bounding box center [575, 181] width 233 height 41
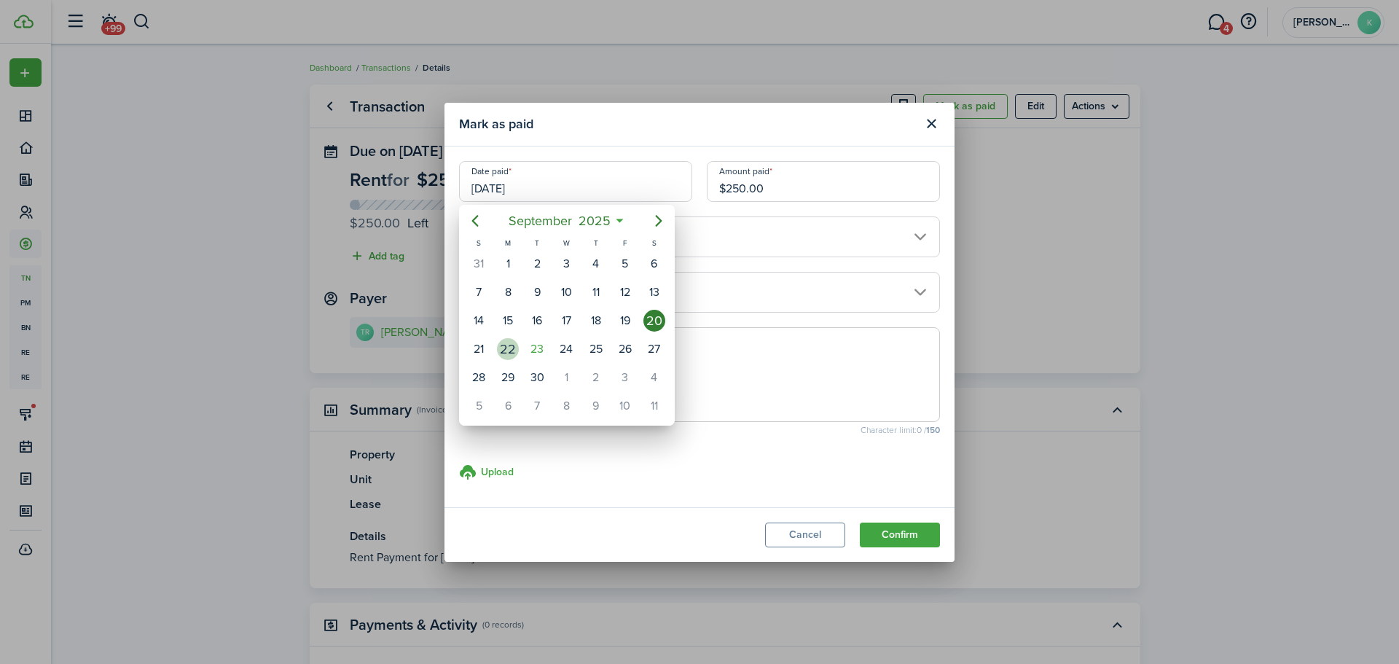
click at [504, 351] on div "22" at bounding box center [508, 349] width 22 height 22
type input "[DATE]"
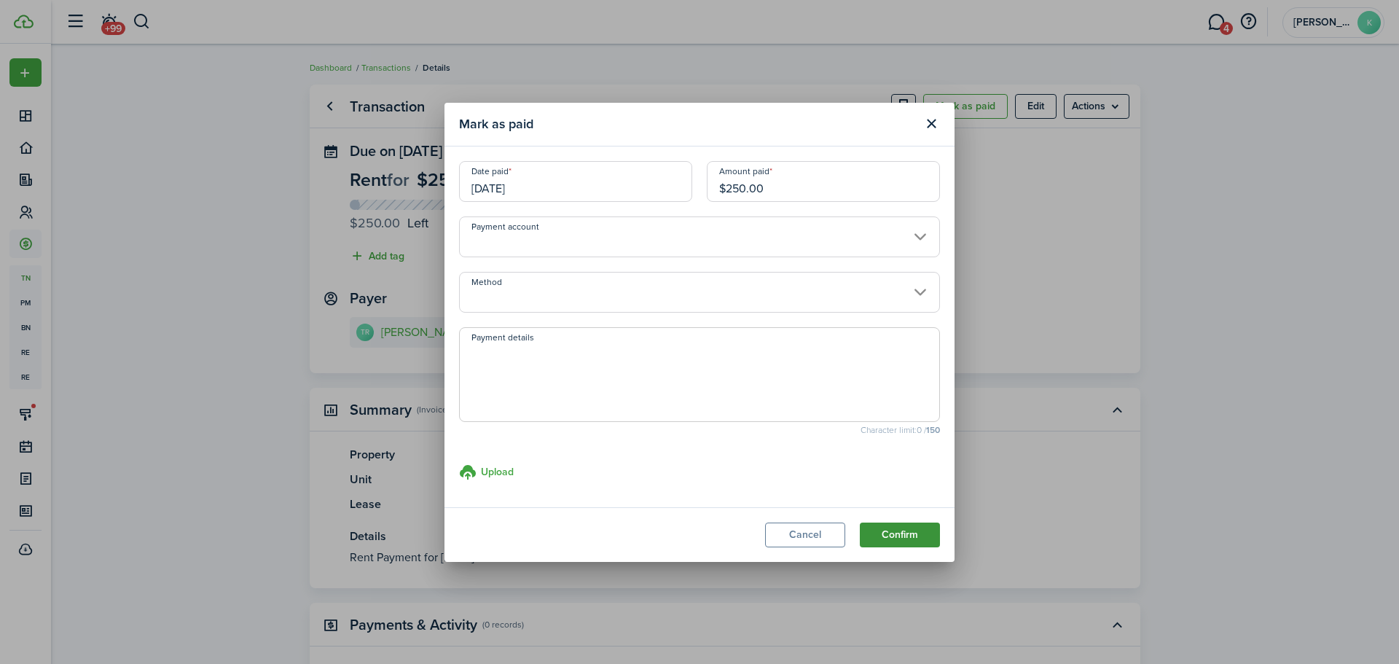
click at [919, 533] on button "Confirm" at bounding box center [900, 535] width 80 height 25
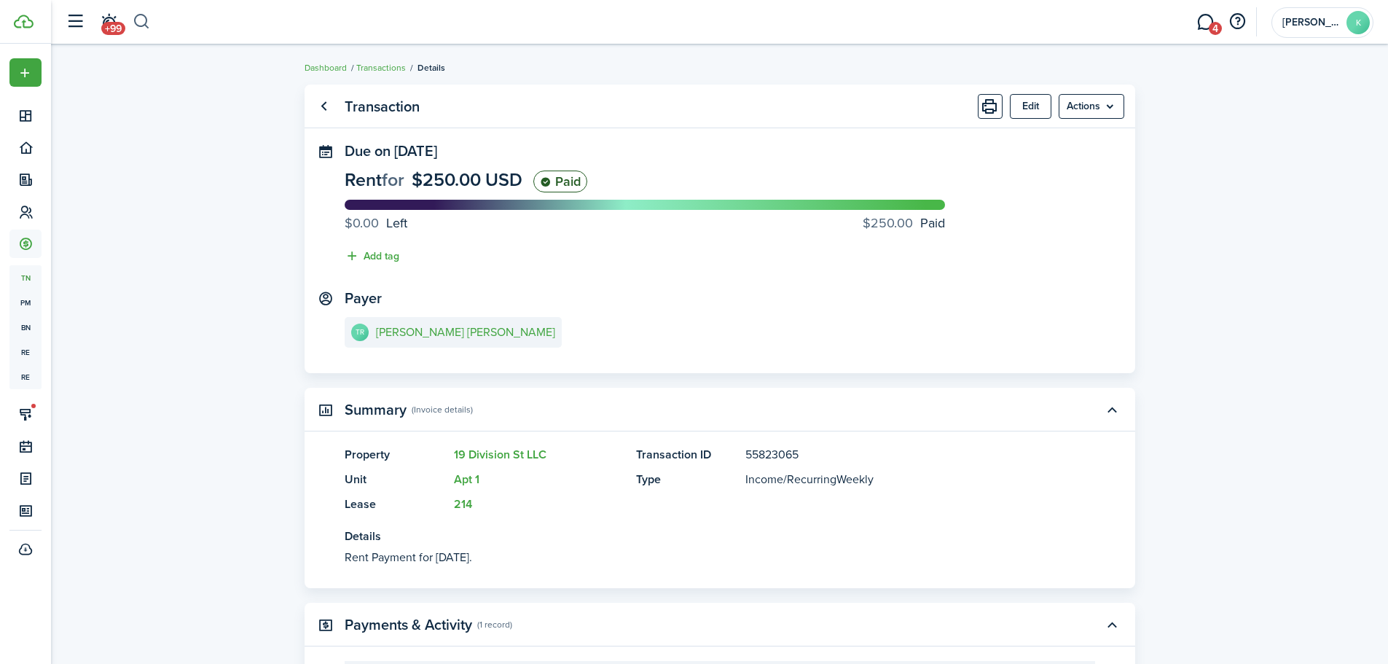
click at [140, 17] on button "button" at bounding box center [142, 21] width 18 height 25
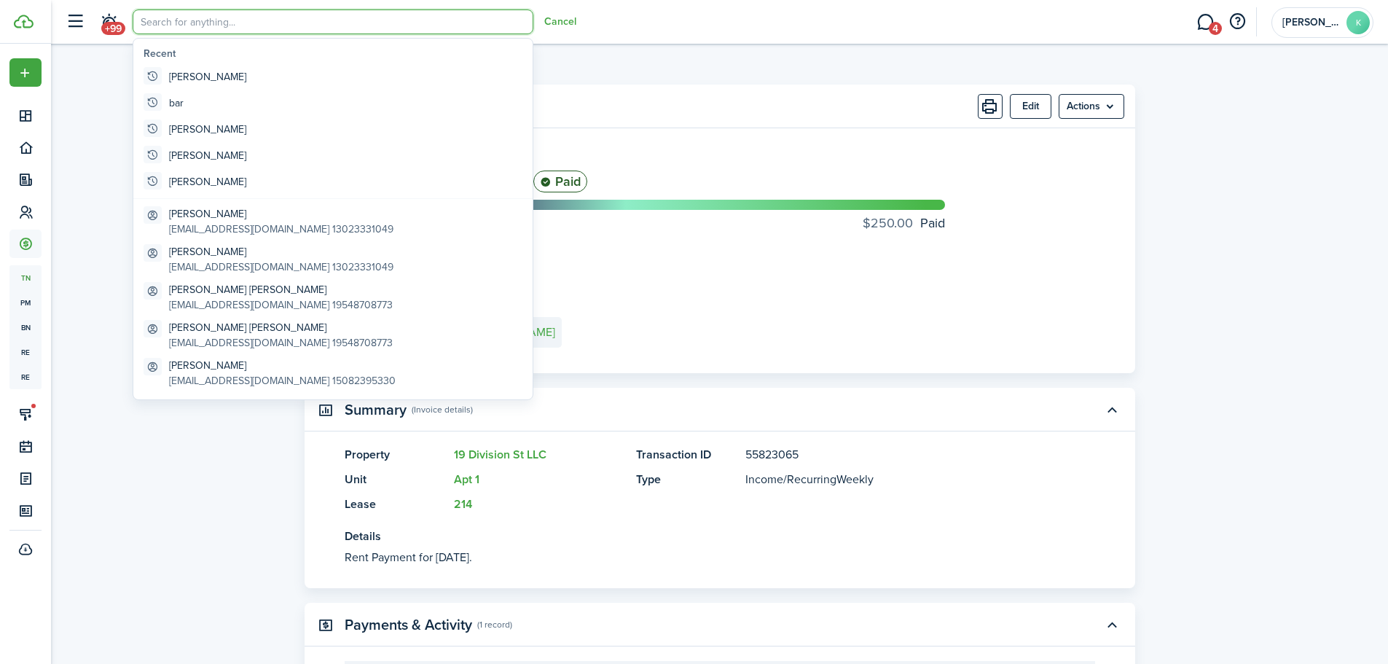
click at [170, 16] on input "search" at bounding box center [333, 21] width 401 height 25
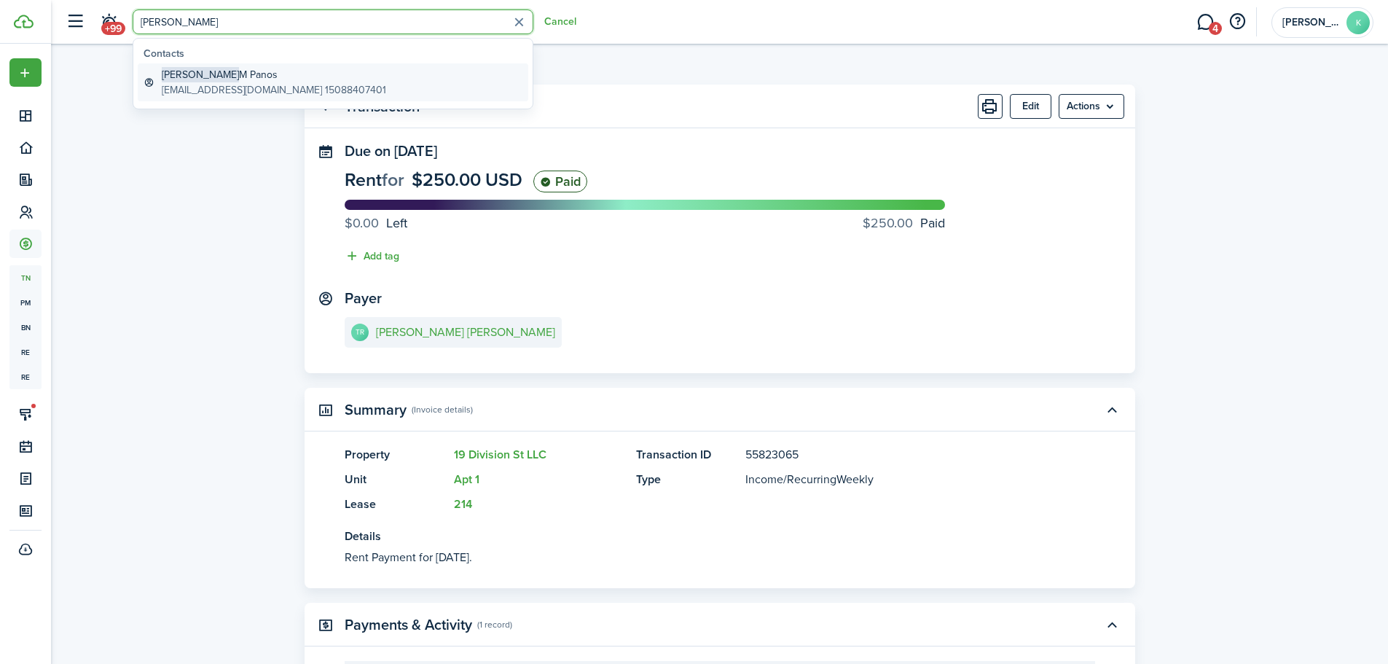
type input "[PERSON_NAME]"
click at [284, 83] on global-search-item-description "[EMAIL_ADDRESS][DOMAIN_NAME] 15088407401" at bounding box center [274, 89] width 224 height 15
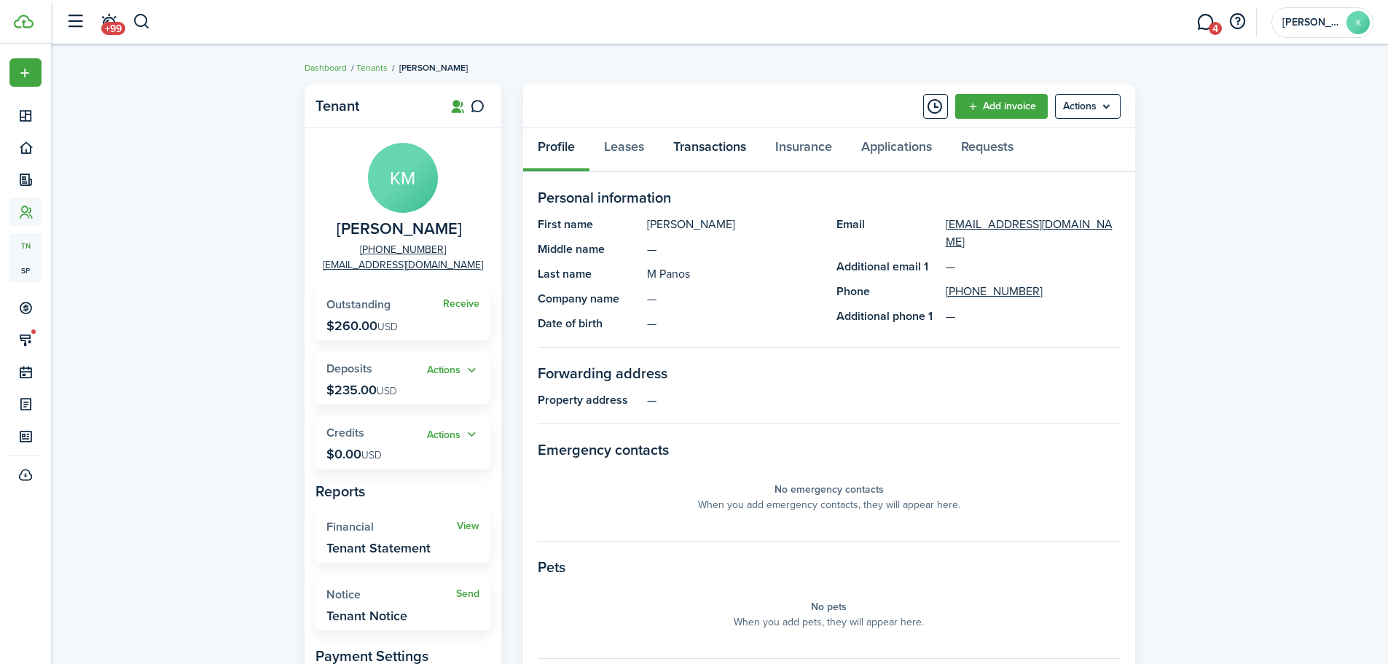
click at [715, 141] on link "Transactions" at bounding box center [710, 150] width 102 height 44
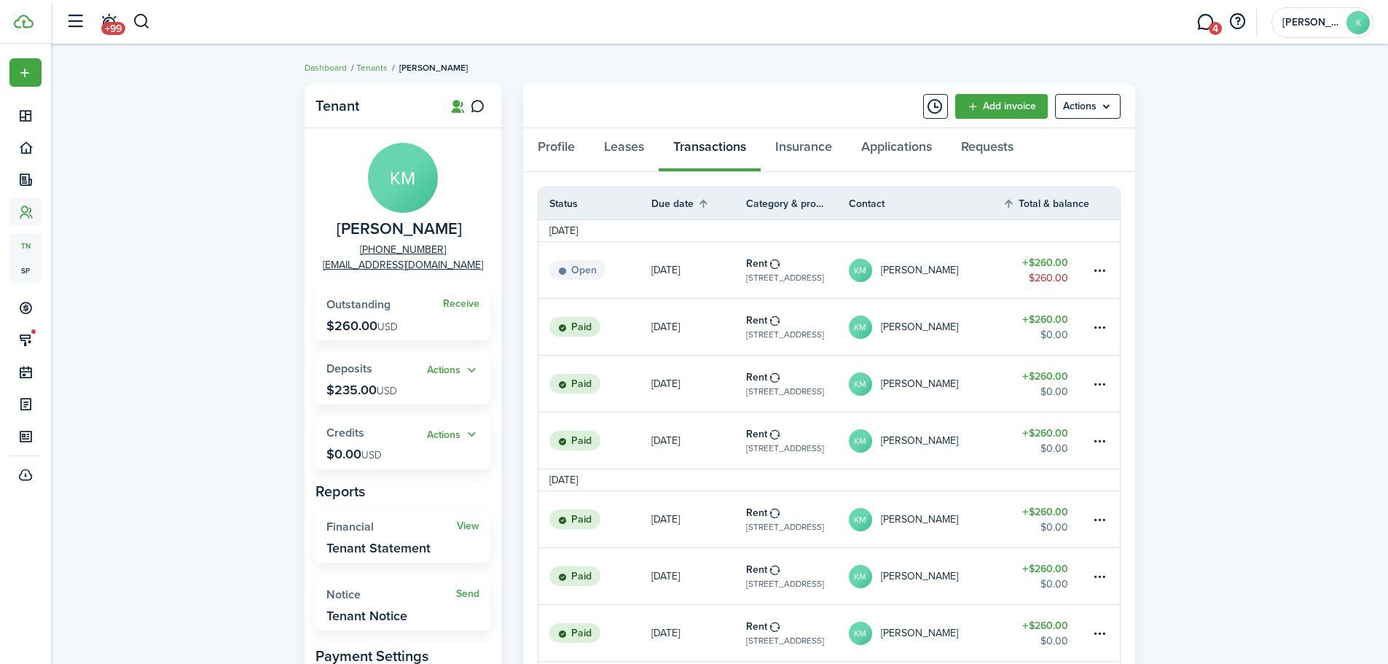
click at [1039, 323] on table-amount-title "$260.00" at bounding box center [1046, 319] width 46 height 15
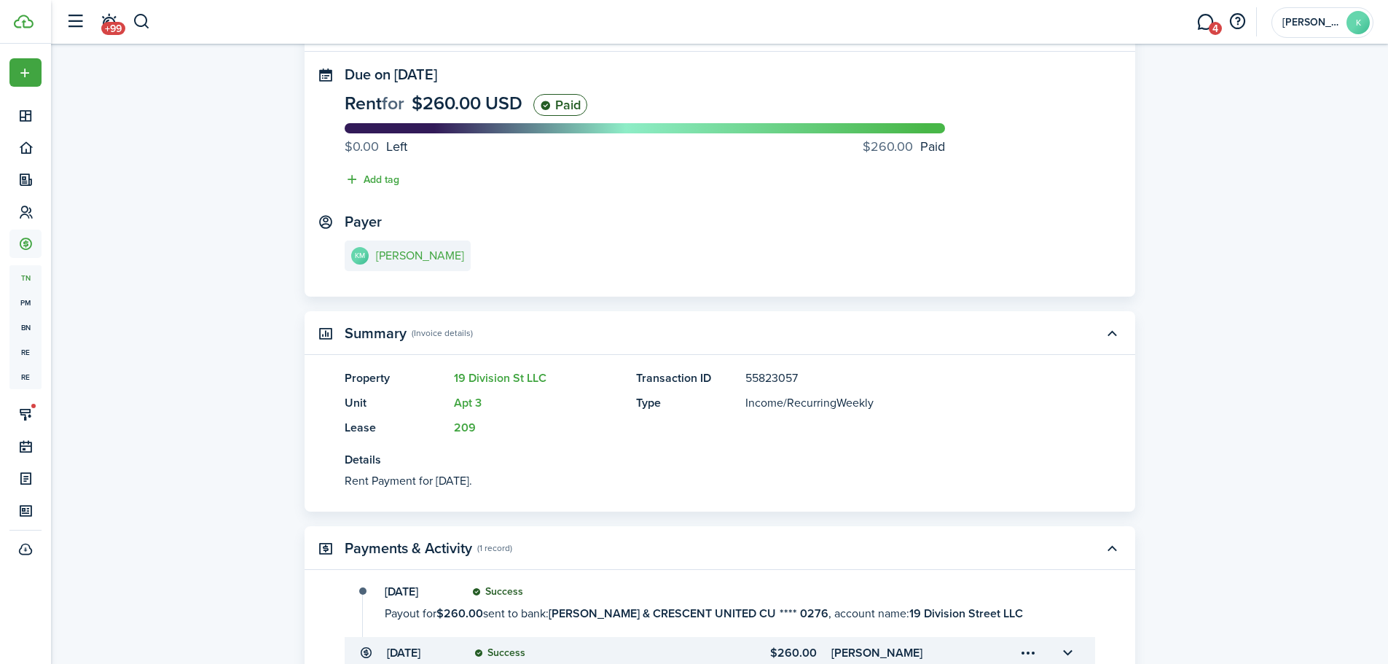
scroll to position [73, 0]
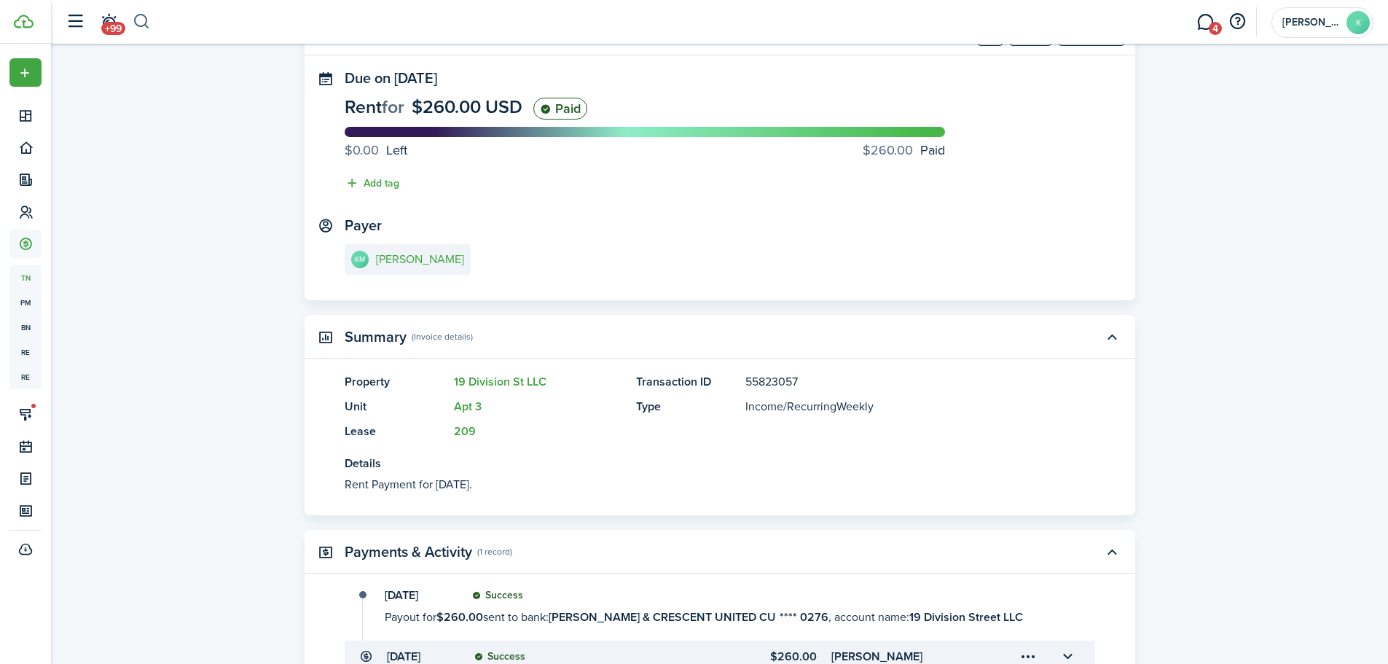
click at [139, 17] on button "button" at bounding box center [142, 21] width 18 height 25
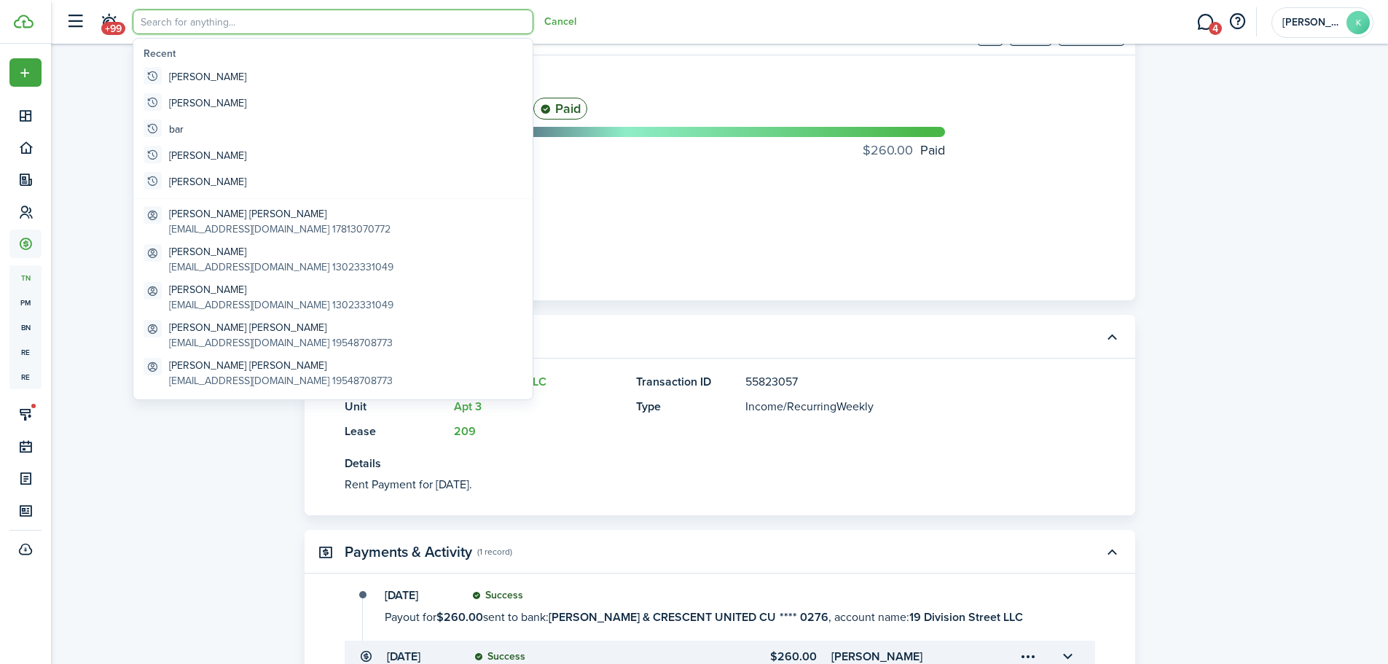
click at [154, 25] on input "search" at bounding box center [333, 21] width 401 height 25
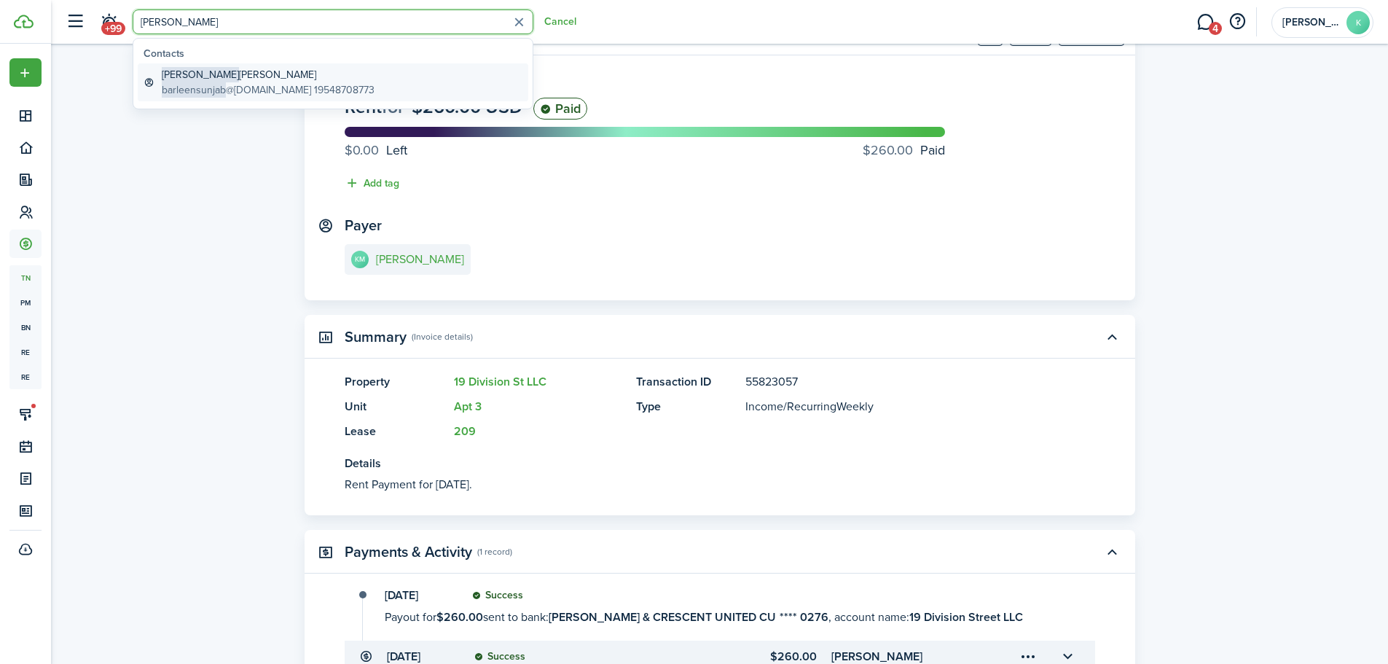
type input "[PERSON_NAME]"
click at [218, 93] on span "barleensunjab" at bounding box center [194, 89] width 64 height 15
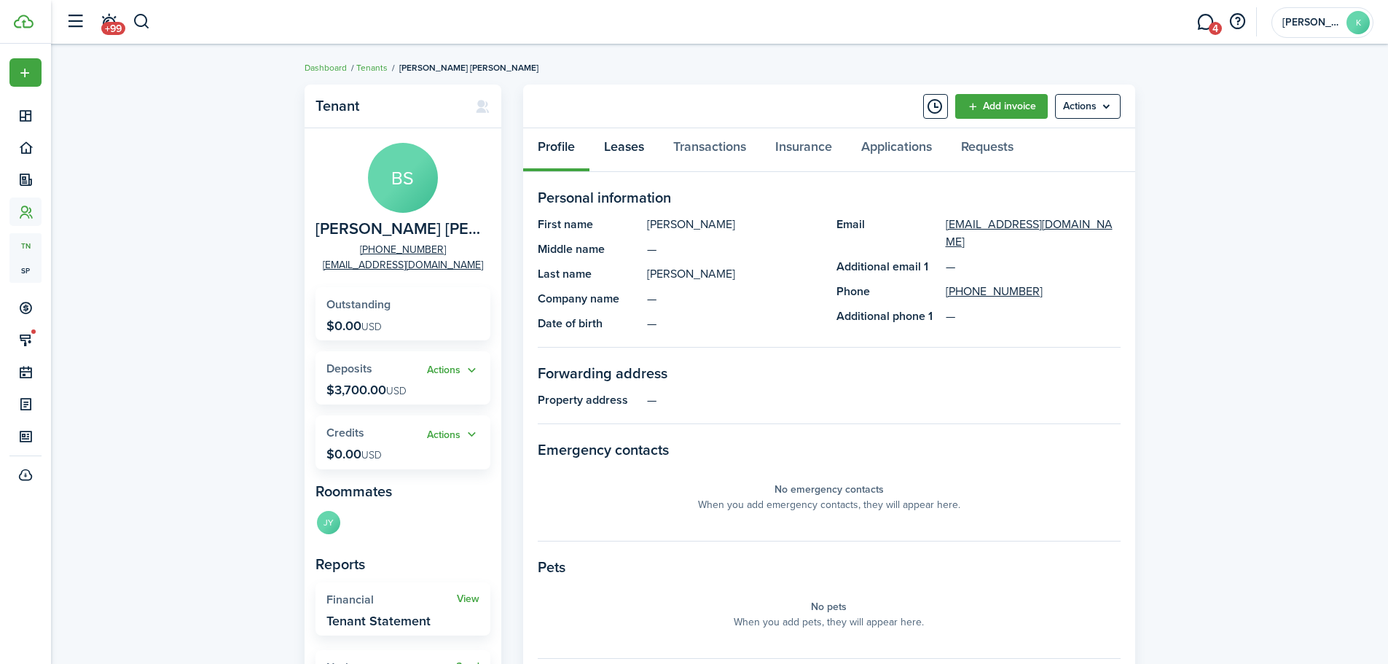
click at [628, 146] on link "Leases" at bounding box center [624, 150] width 69 height 44
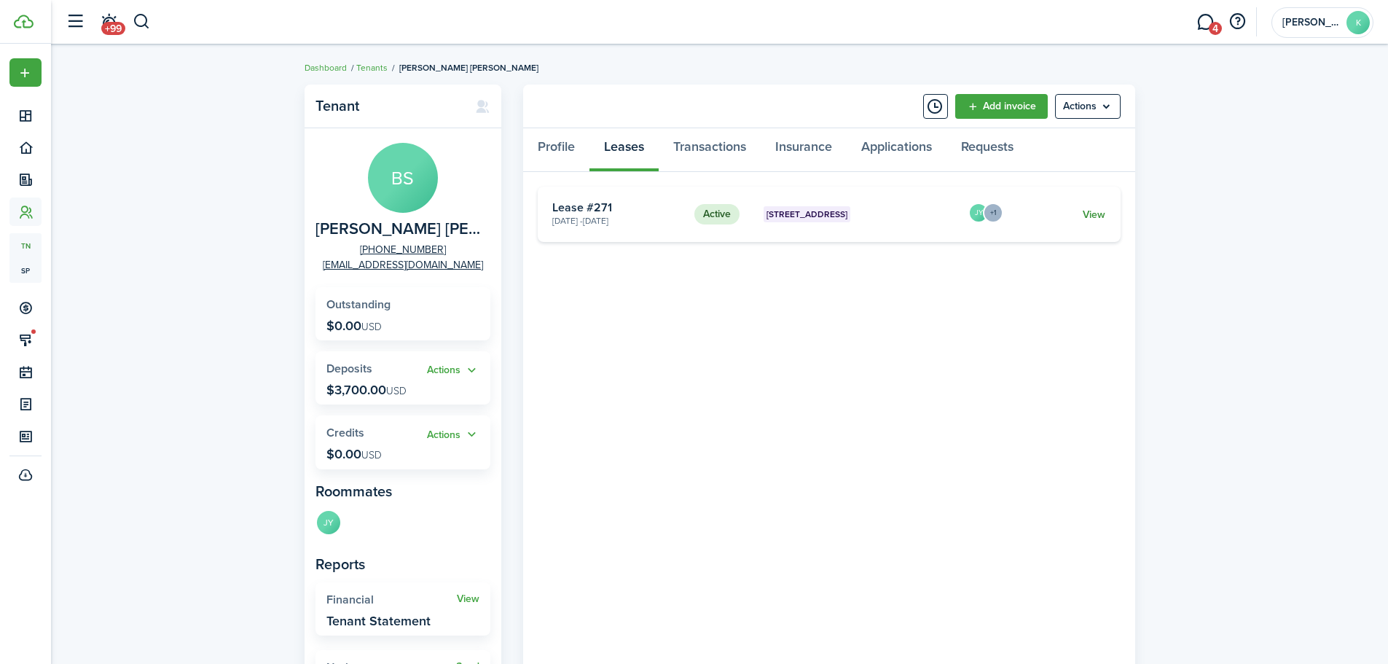
click at [1099, 214] on link "View" at bounding box center [1094, 214] width 23 height 15
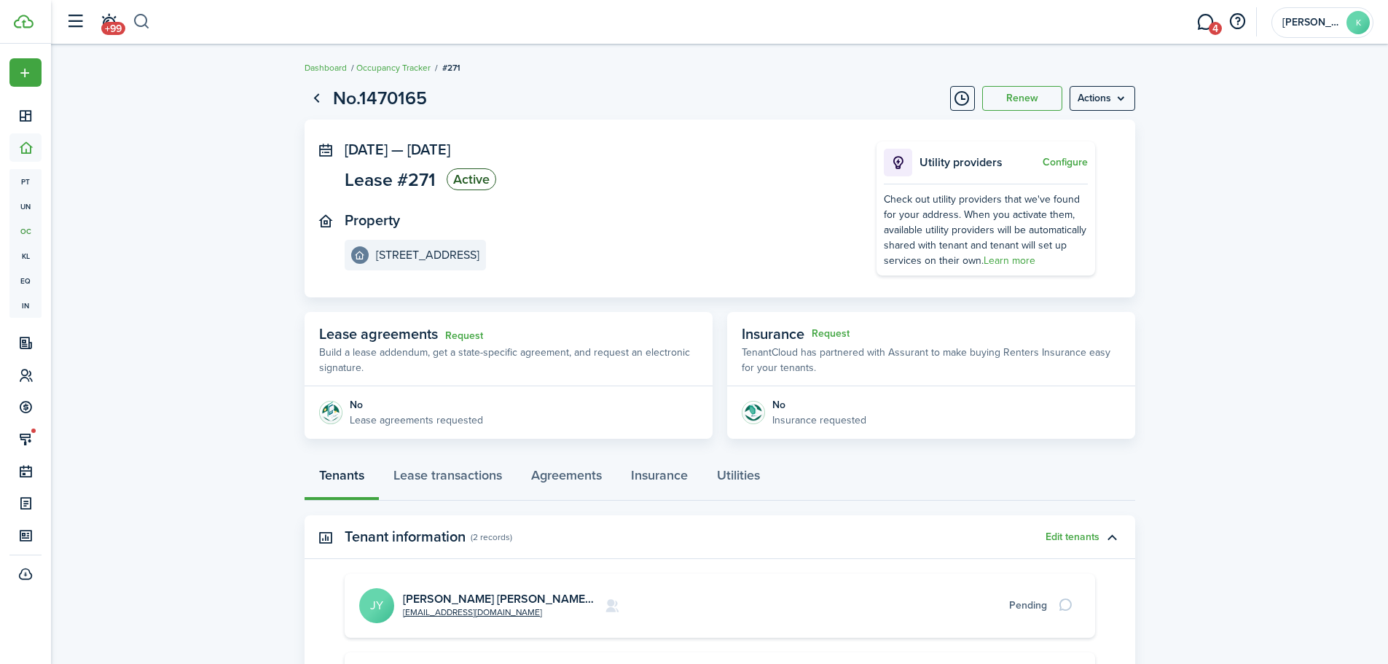
click at [145, 18] on button "button" at bounding box center [142, 21] width 18 height 25
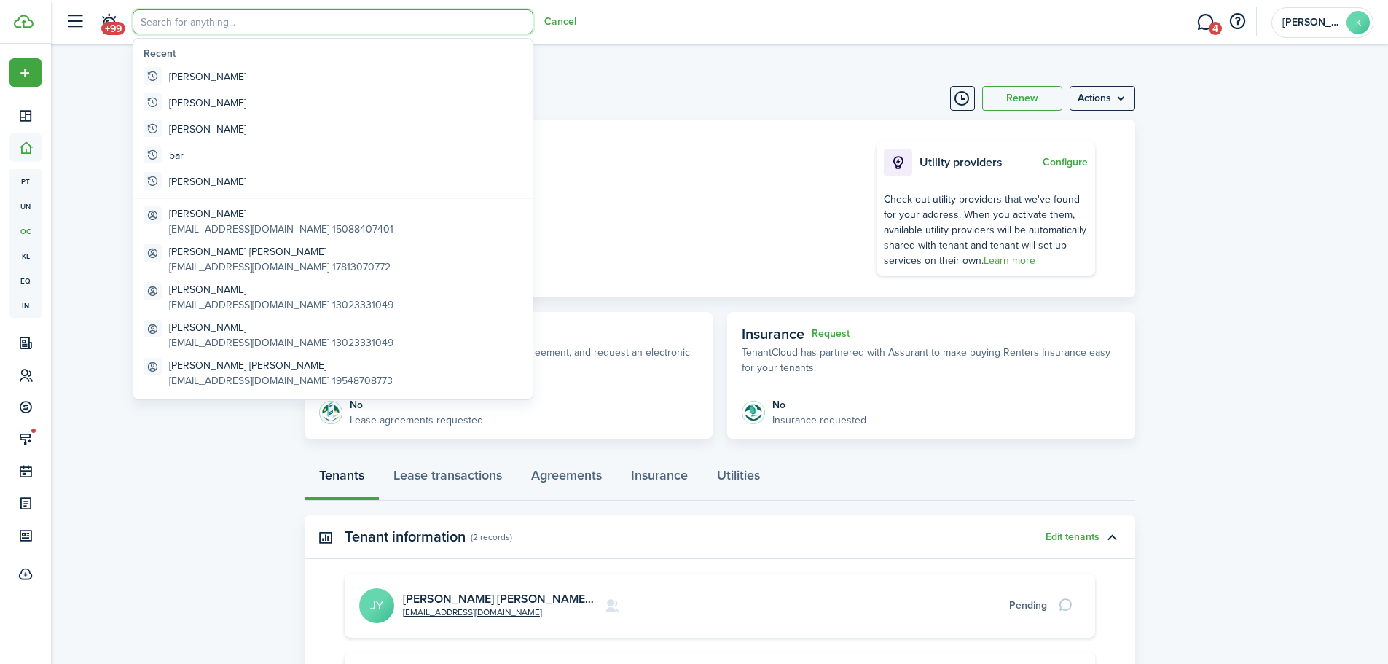
click at [168, 20] on input "search" at bounding box center [333, 21] width 401 height 25
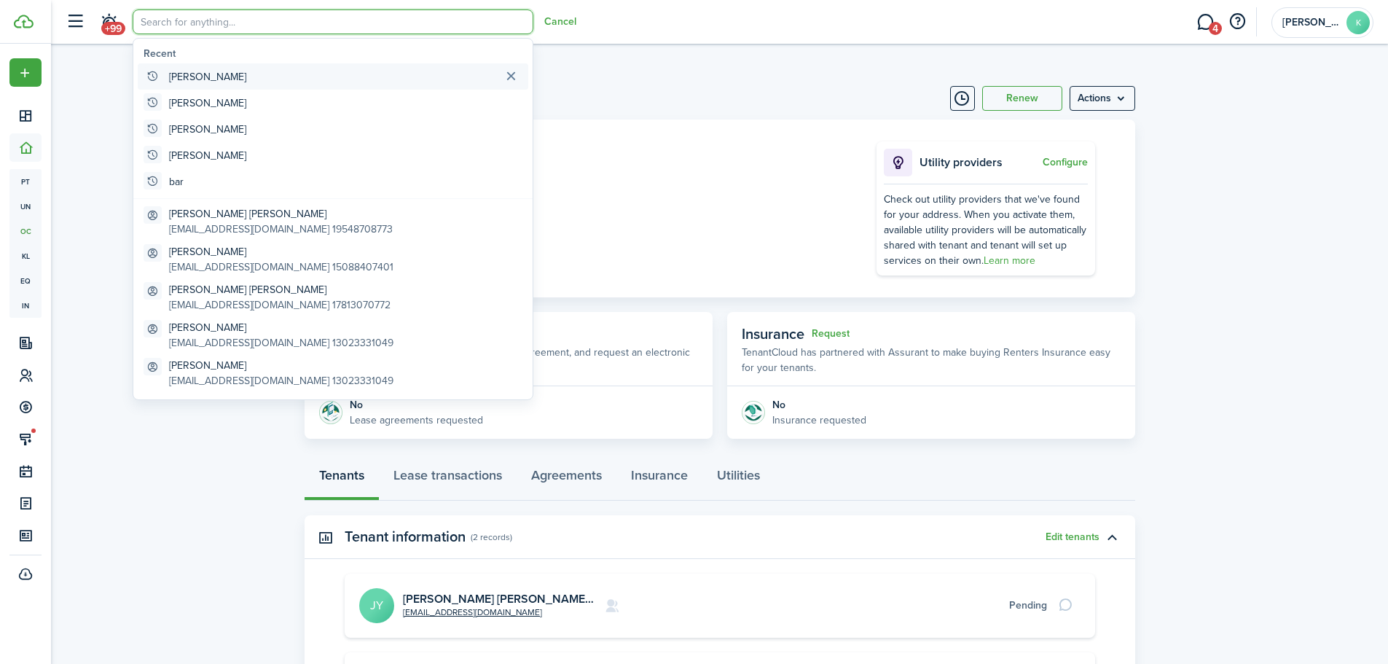
click at [195, 78] on global-search-item-title "[PERSON_NAME]" at bounding box center [207, 76] width 77 height 15
type input "[PERSON_NAME]"
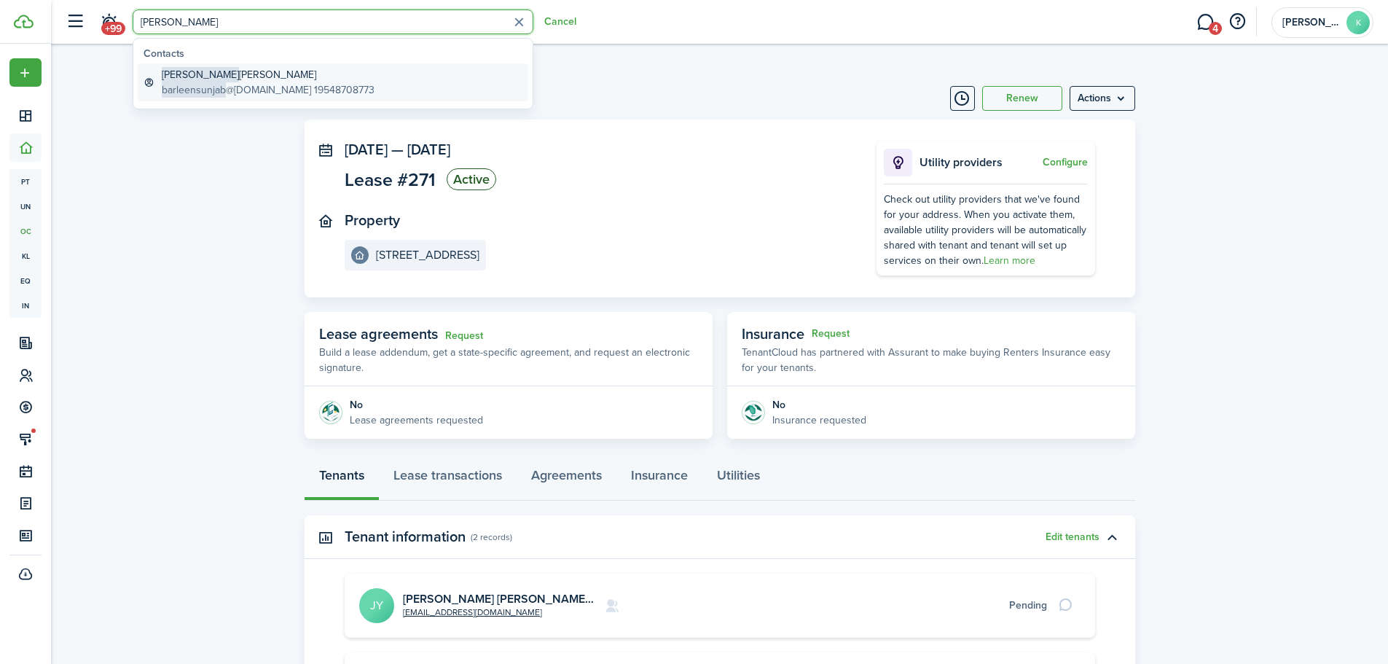
click at [192, 89] on span "barleensunjab" at bounding box center [194, 89] width 64 height 15
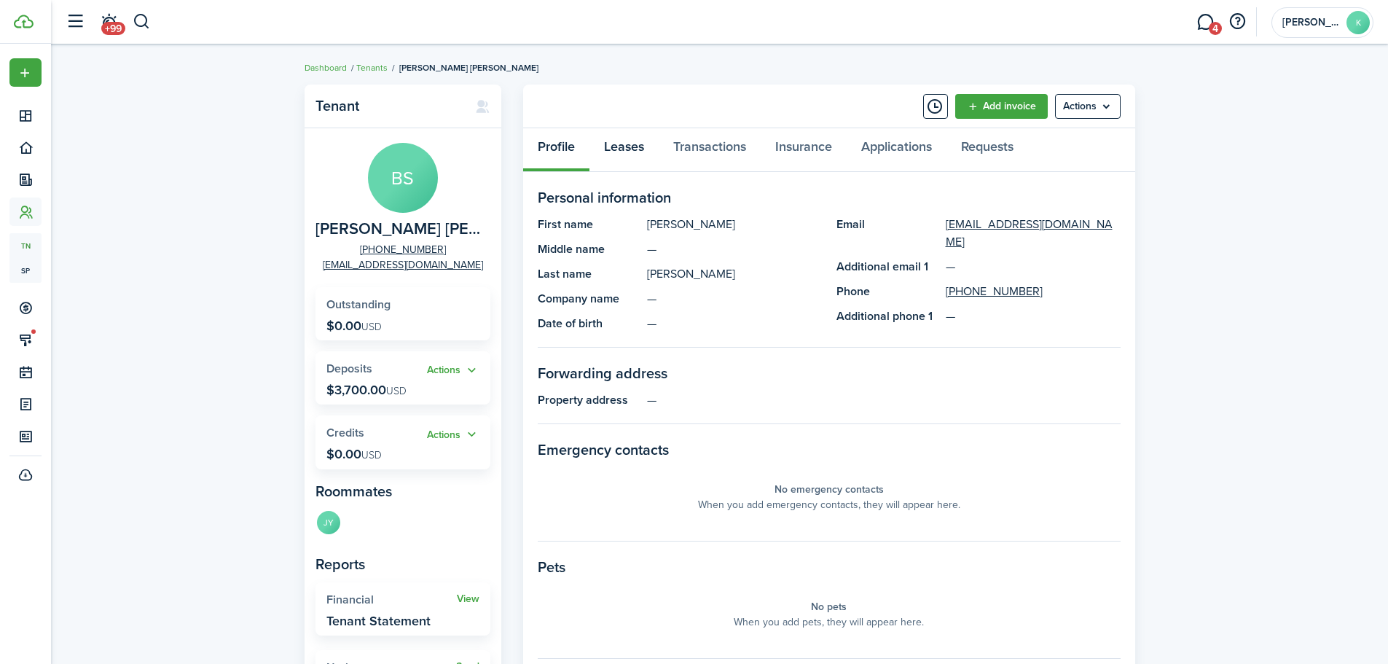
click at [606, 148] on link "Leases" at bounding box center [624, 150] width 69 height 44
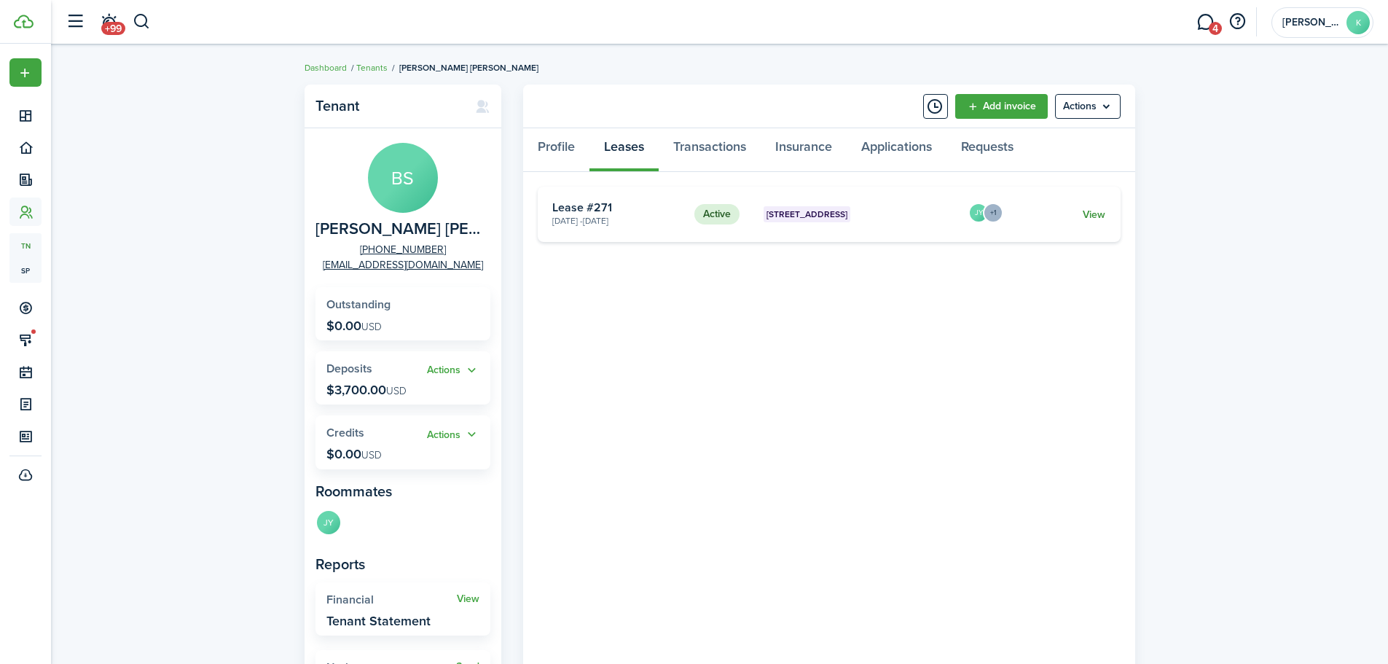
click at [1098, 211] on link "View" at bounding box center [1094, 214] width 23 height 15
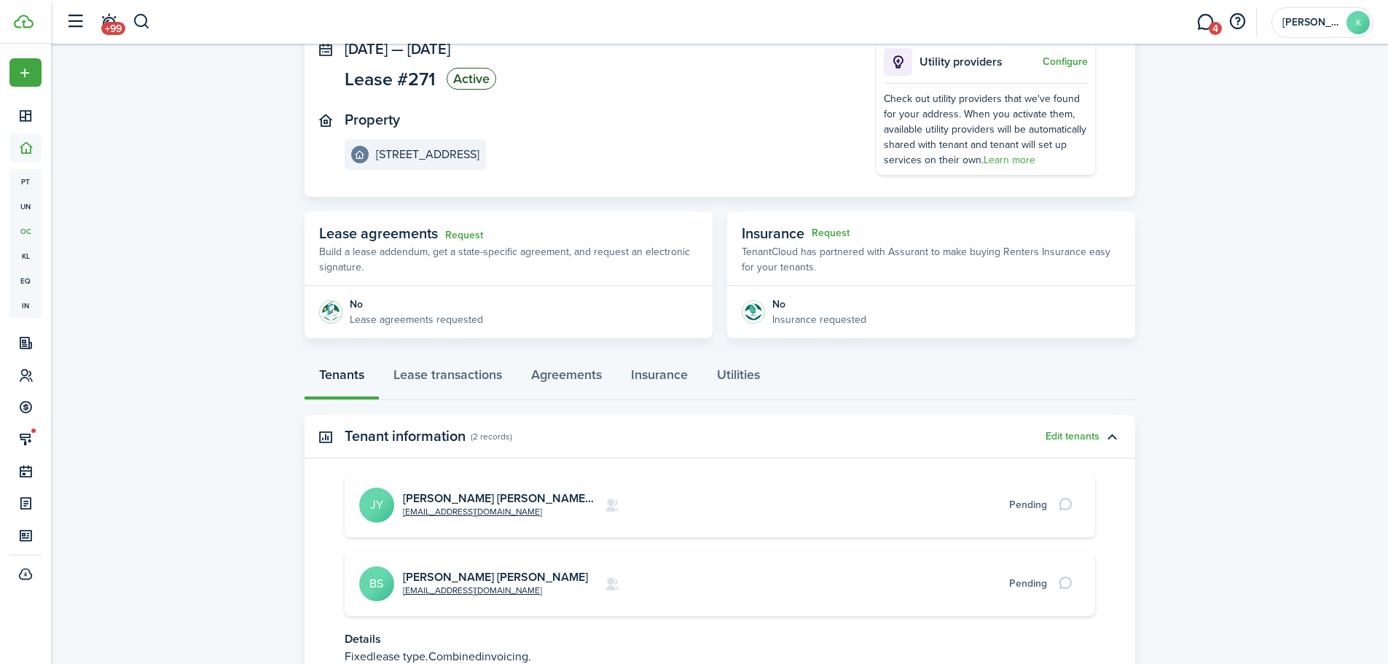
scroll to position [146, 0]
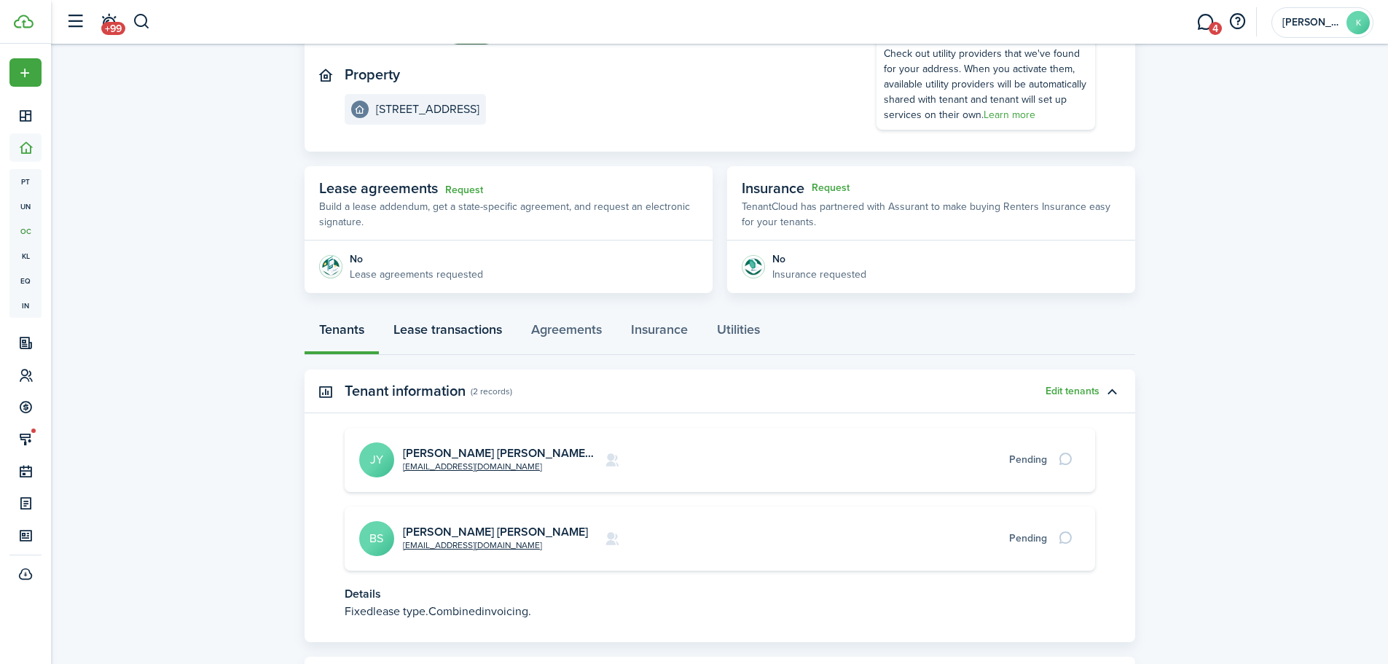
click at [453, 327] on link "Lease transactions" at bounding box center [448, 333] width 138 height 44
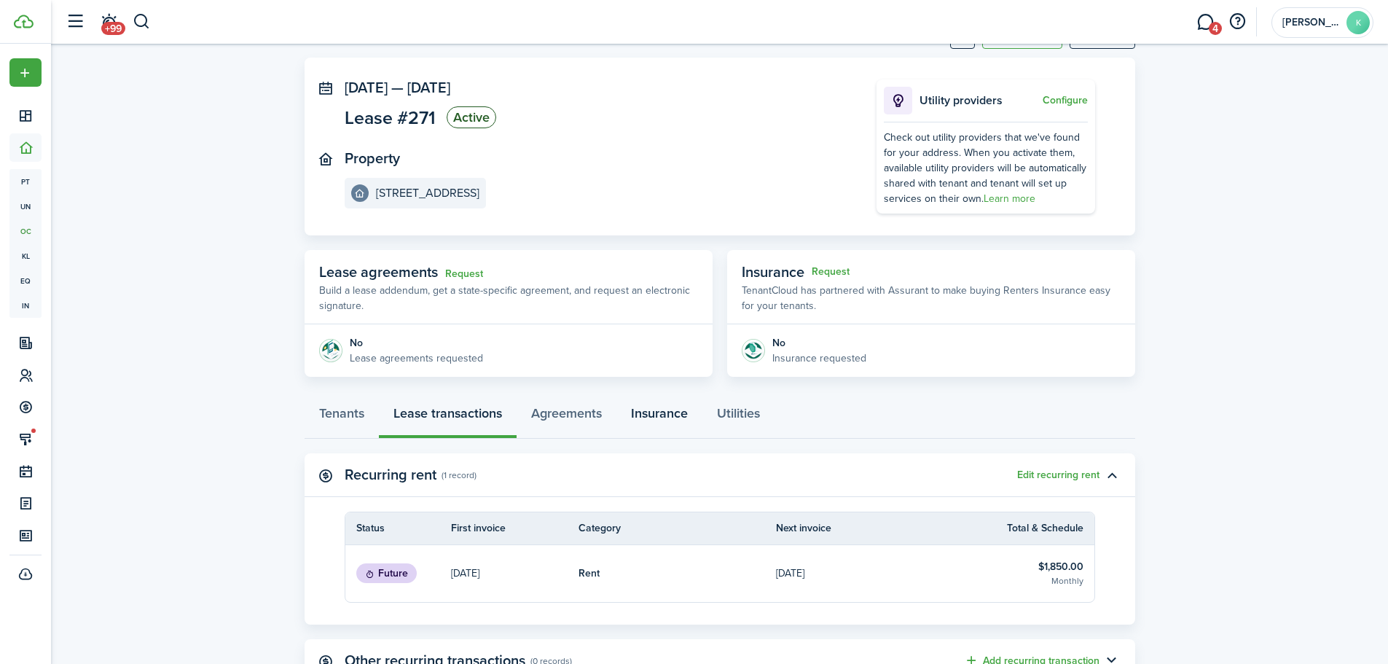
scroll to position [146, 0]
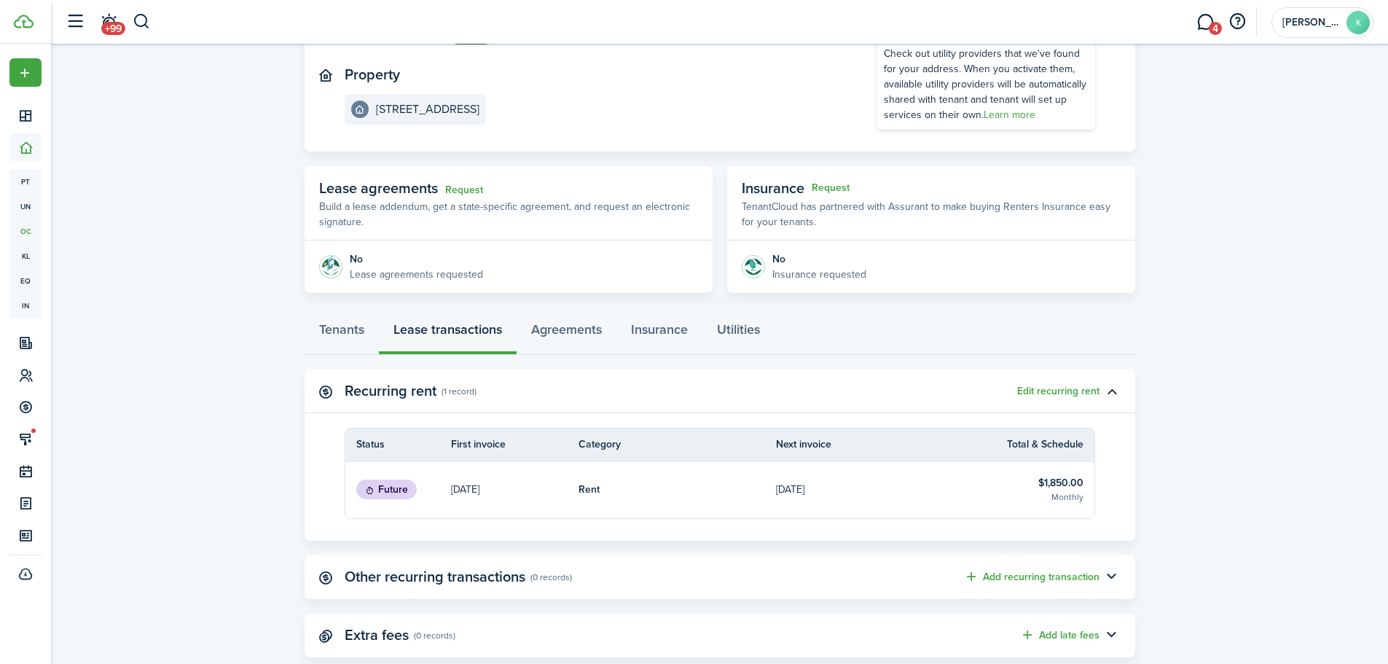
click at [1051, 483] on table-info-title "$1,850.00" at bounding box center [1061, 482] width 45 height 15
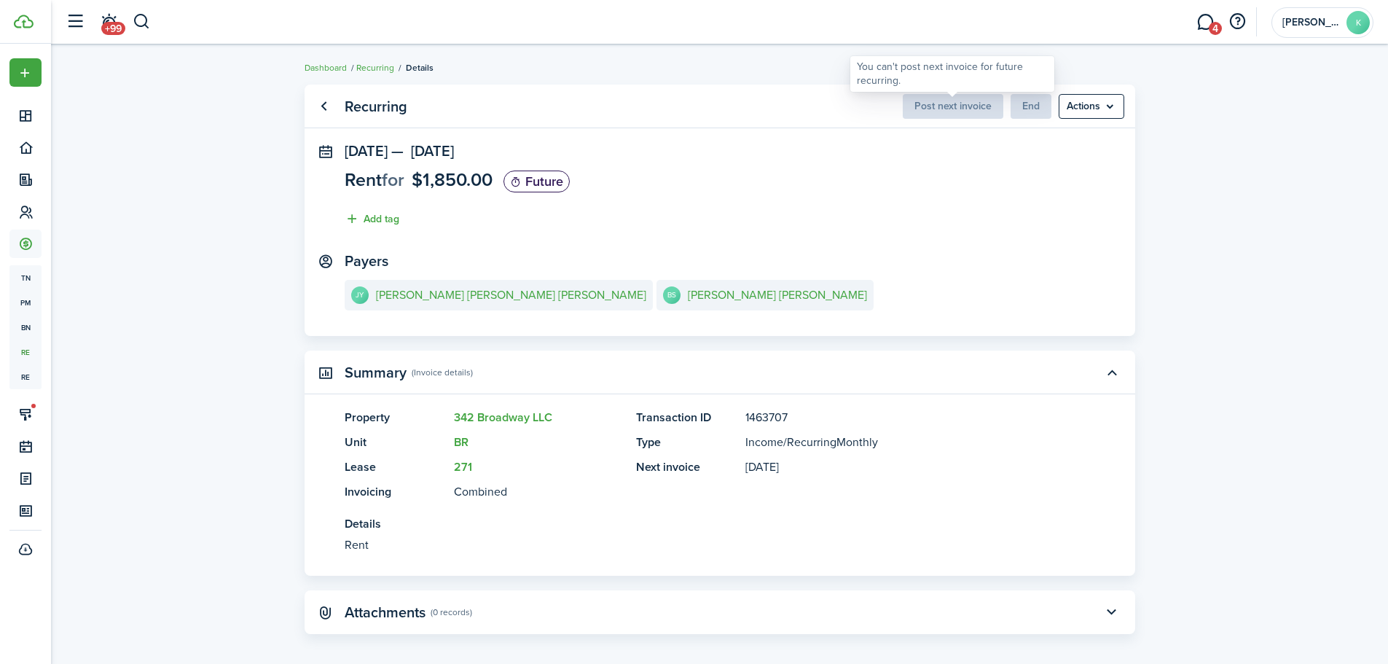
click at [951, 103] on span "Post next invoice" at bounding box center [953, 105] width 101 height 15
click at [329, 105] on link "Go back" at bounding box center [324, 106] width 25 height 25
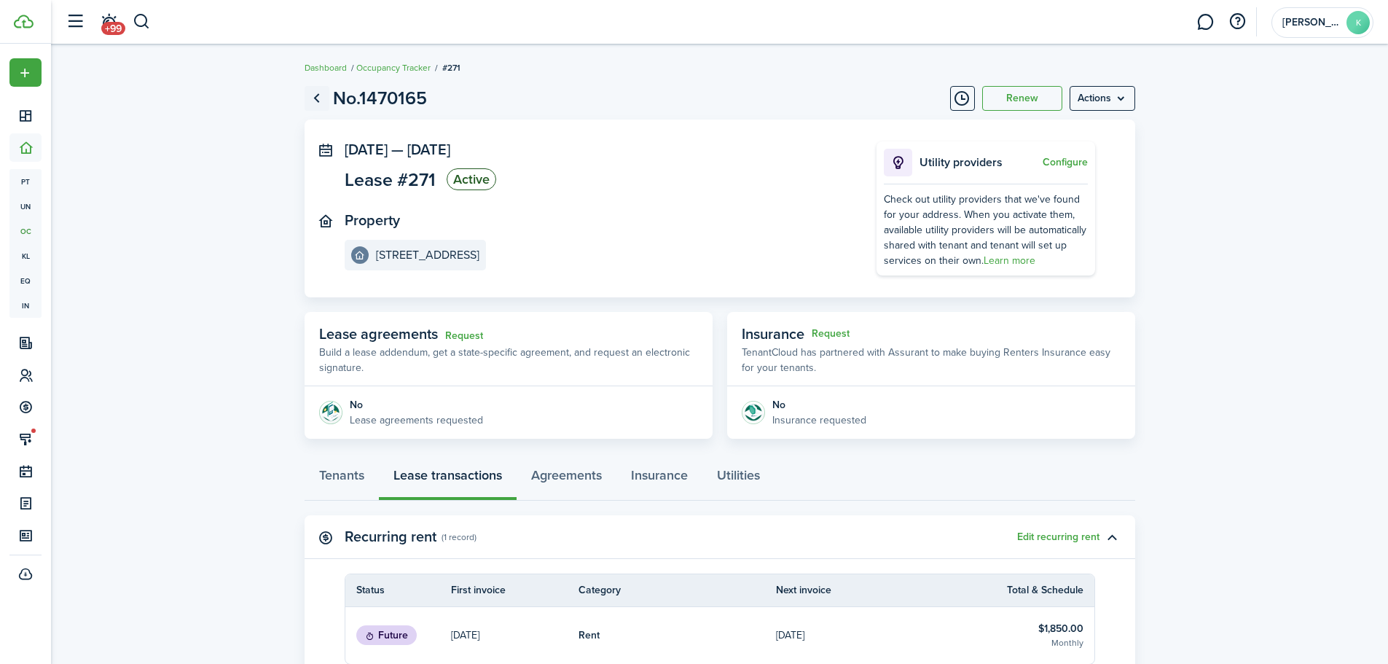
click at [315, 98] on link "Go back" at bounding box center [317, 98] width 25 height 25
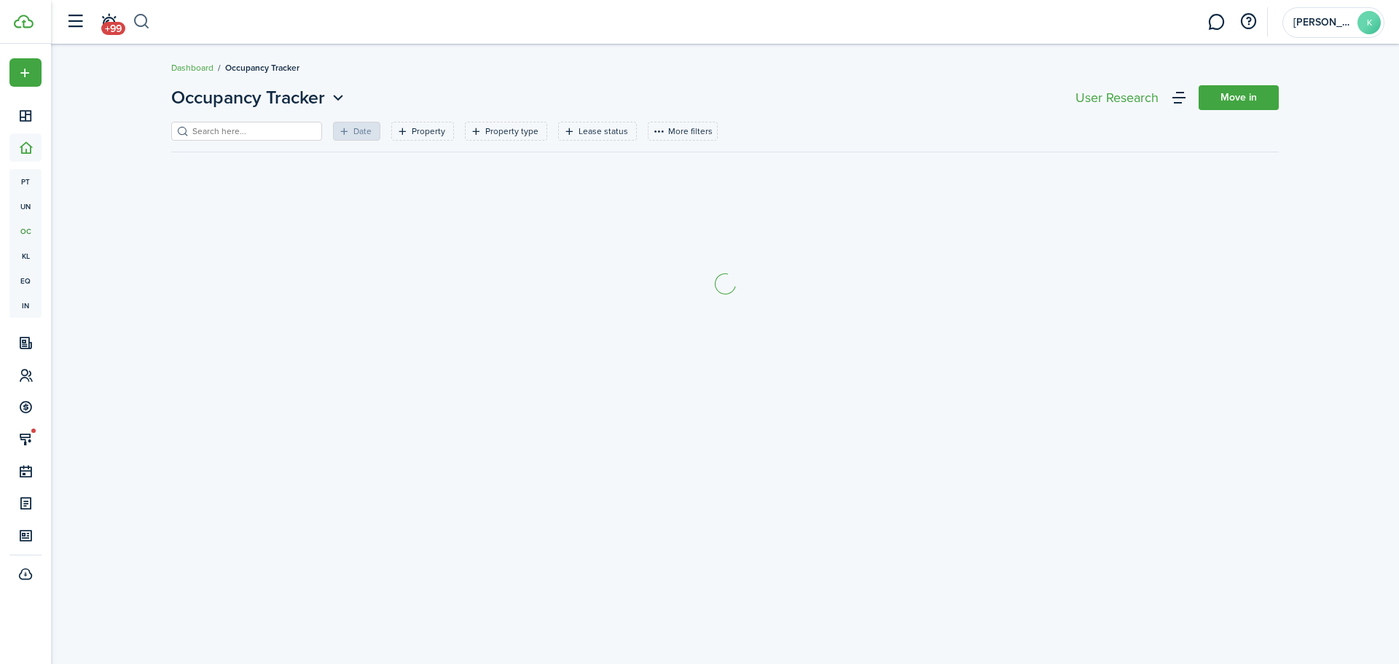
click at [141, 23] on button "button" at bounding box center [142, 21] width 18 height 25
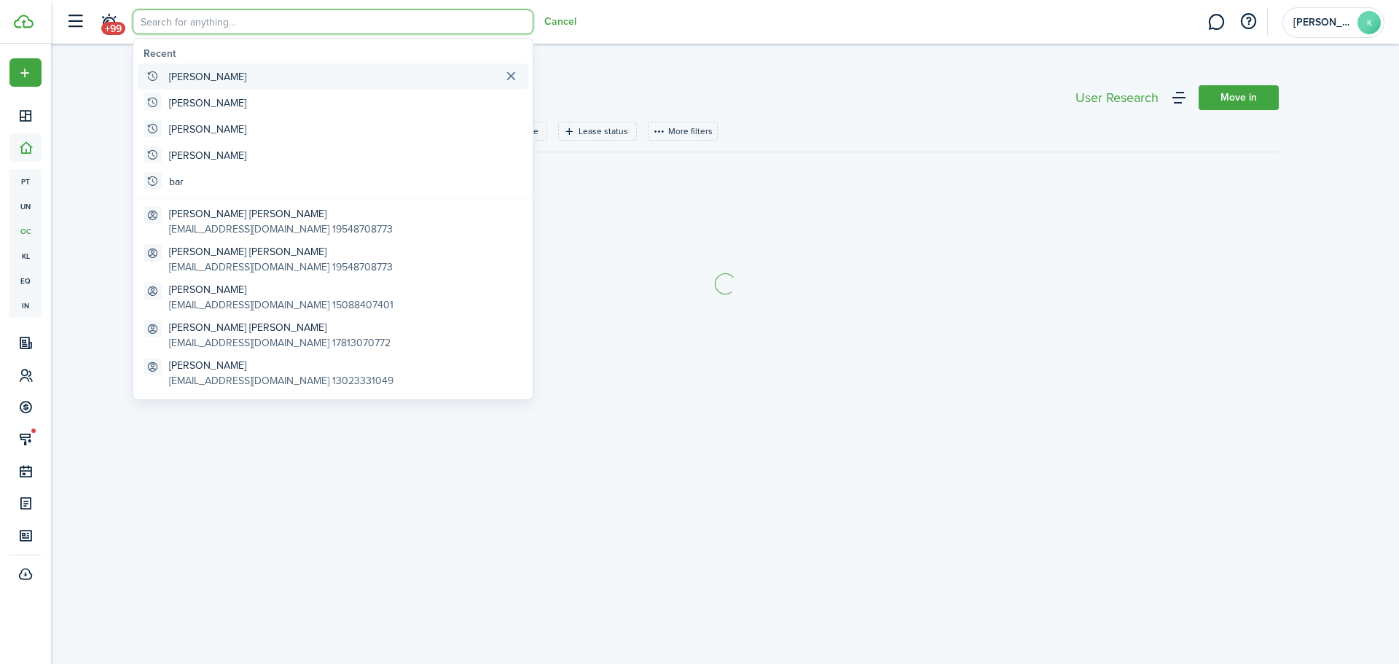
click at [186, 77] on global-search-item-title "[PERSON_NAME]" at bounding box center [207, 76] width 77 height 15
type input "[PERSON_NAME]"
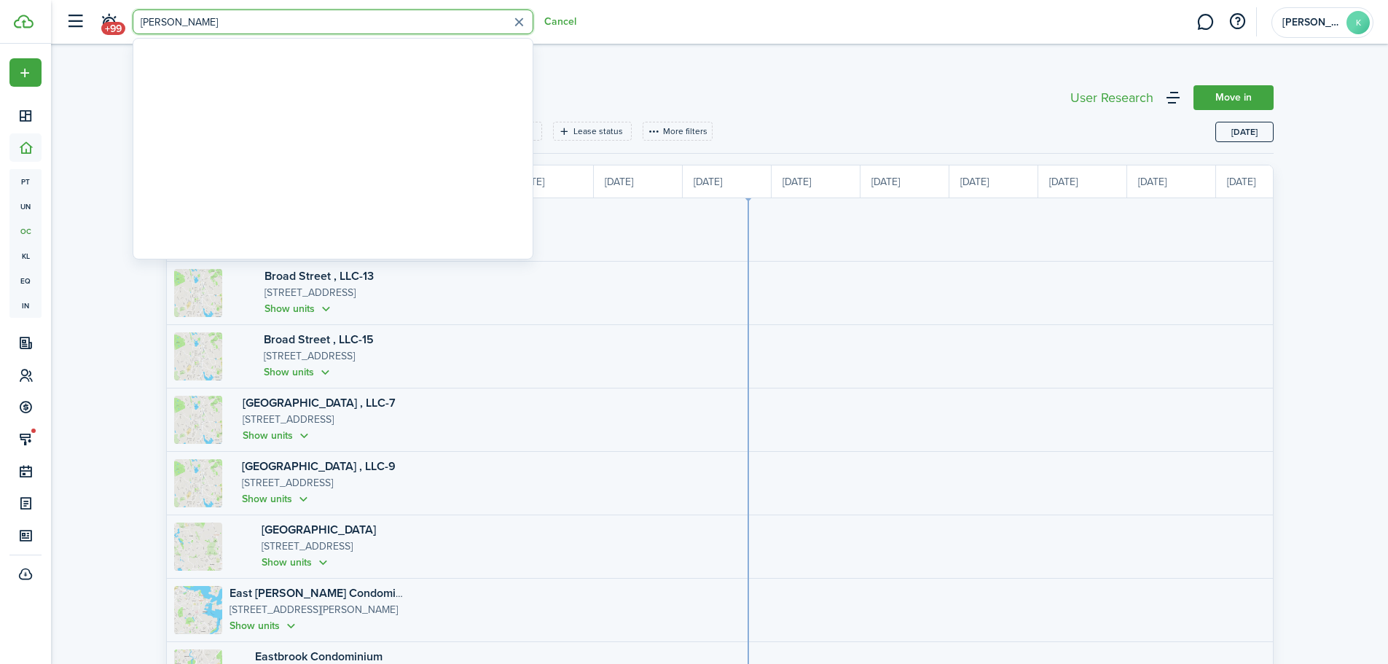
scroll to position [0, 267]
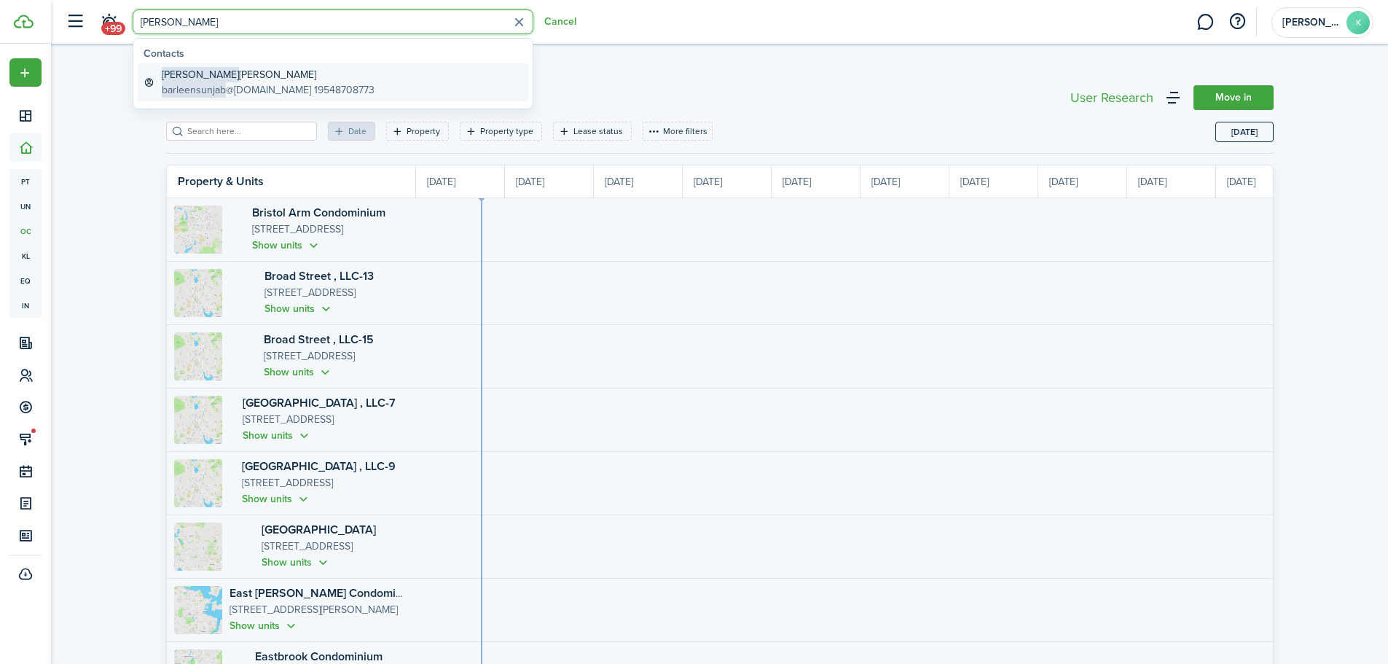
click at [246, 77] on global-search-item-title "[PERSON_NAME] [PERSON_NAME]" at bounding box center [268, 74] width 213 height 15
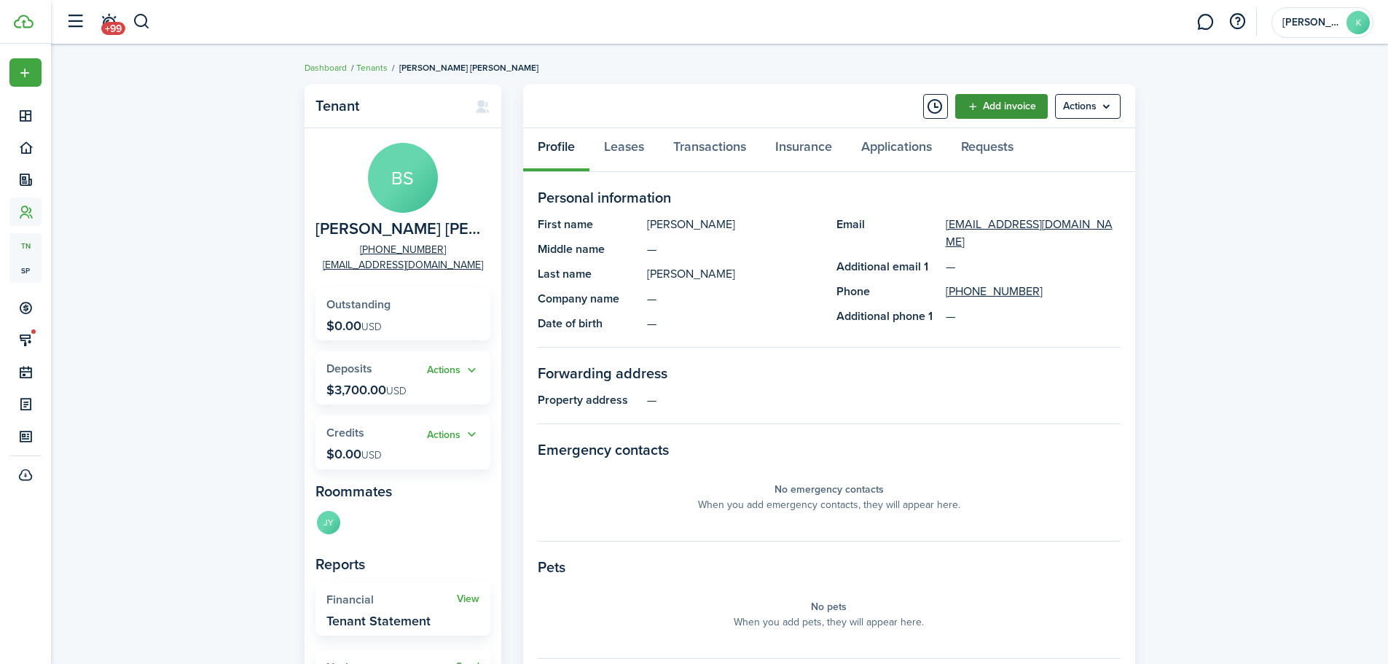
click at [1001, 103] on link "Add invoice" at bounding box center [1002, 106] width 93 height 25
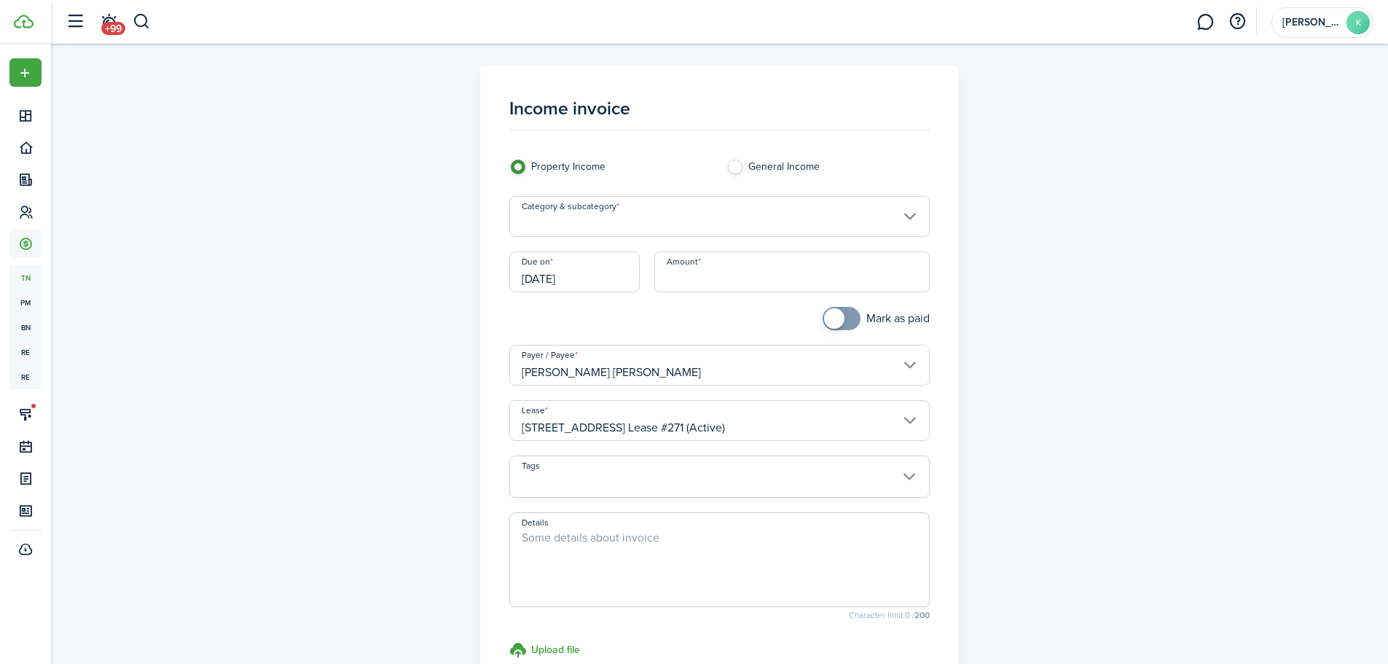
click at [624, 227] on input "Category & subcategory" at bounding box center [719, 216] width 421 height 41
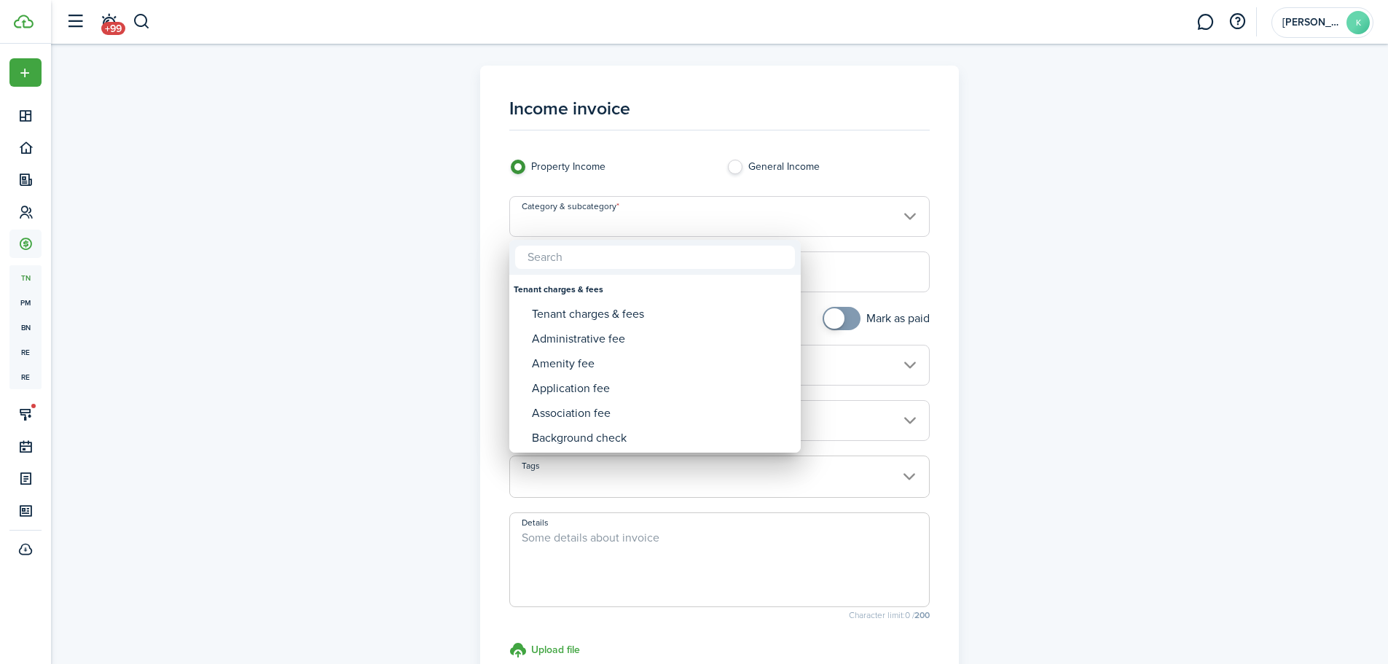
click at [579, 259] on input "text" at bounding box center [655, 257] width 280 height 23
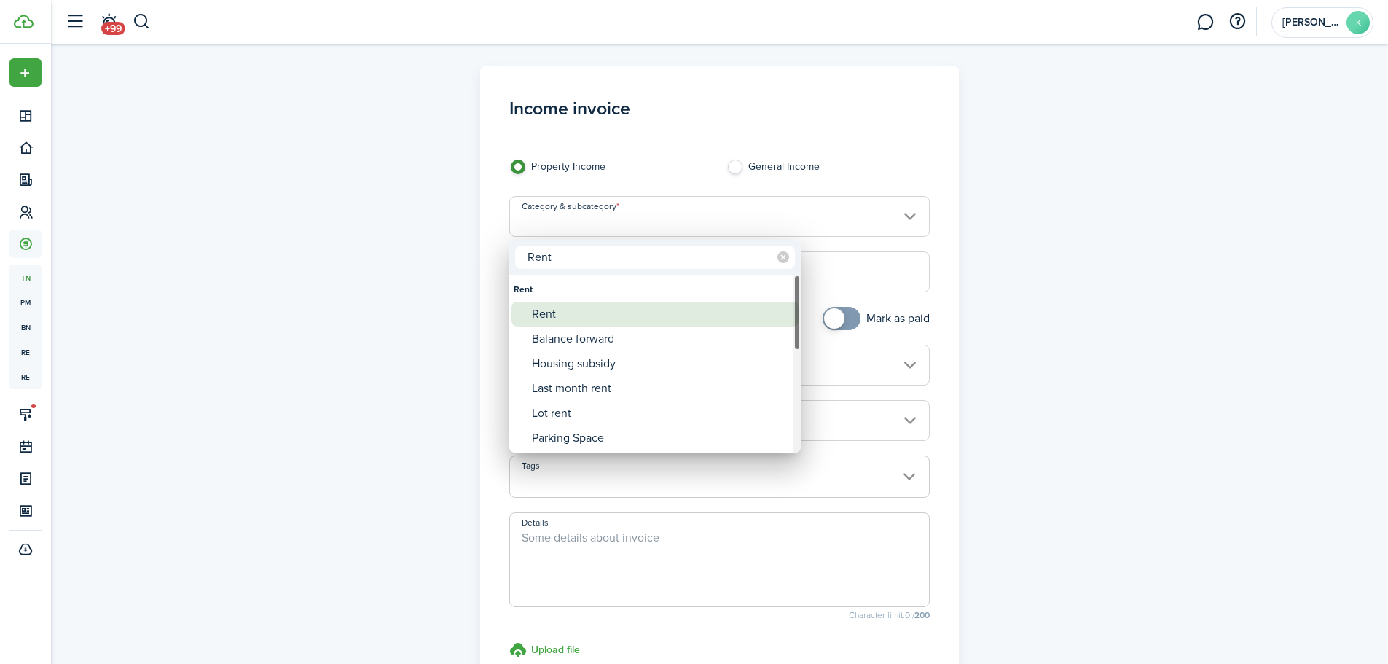
type input "Rent"
click at [552, 308] on div "Rent" at bounding box center [661, 314] width 258 height 25
type input "Rent"
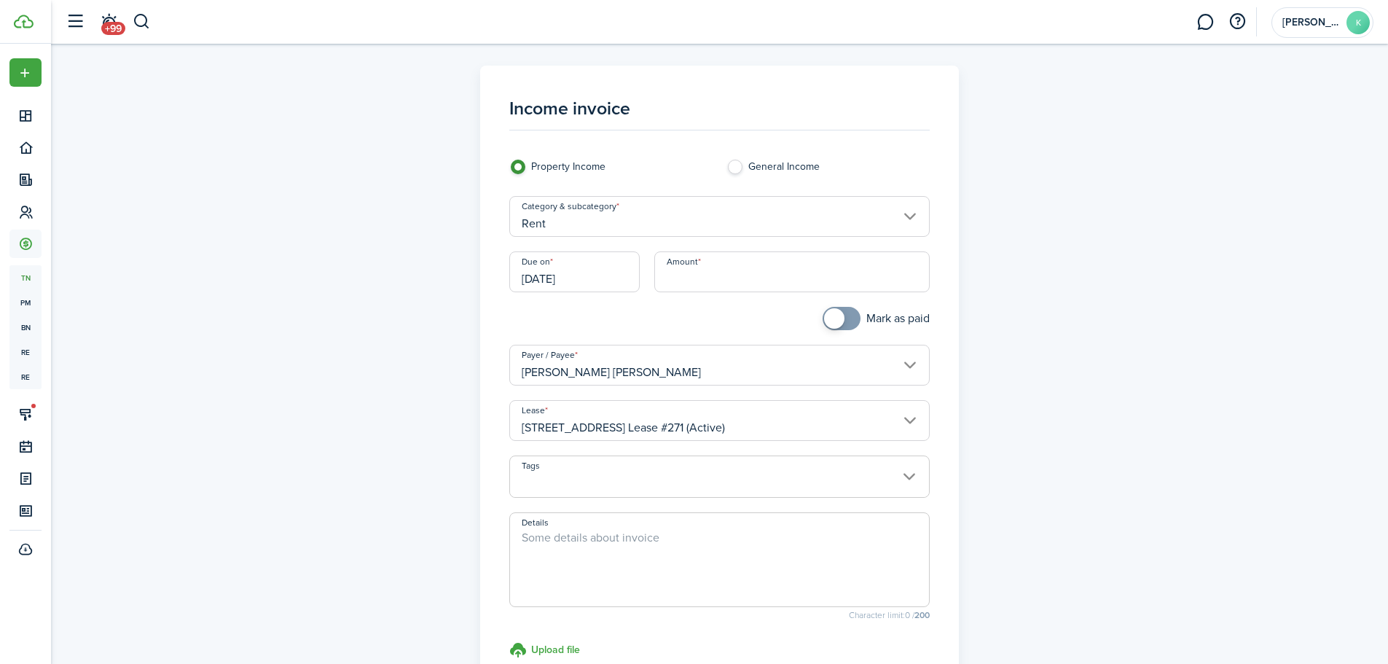
click at [587, 282] on input "[DATE]" at bounding box center [574, 271] width 130 height 41
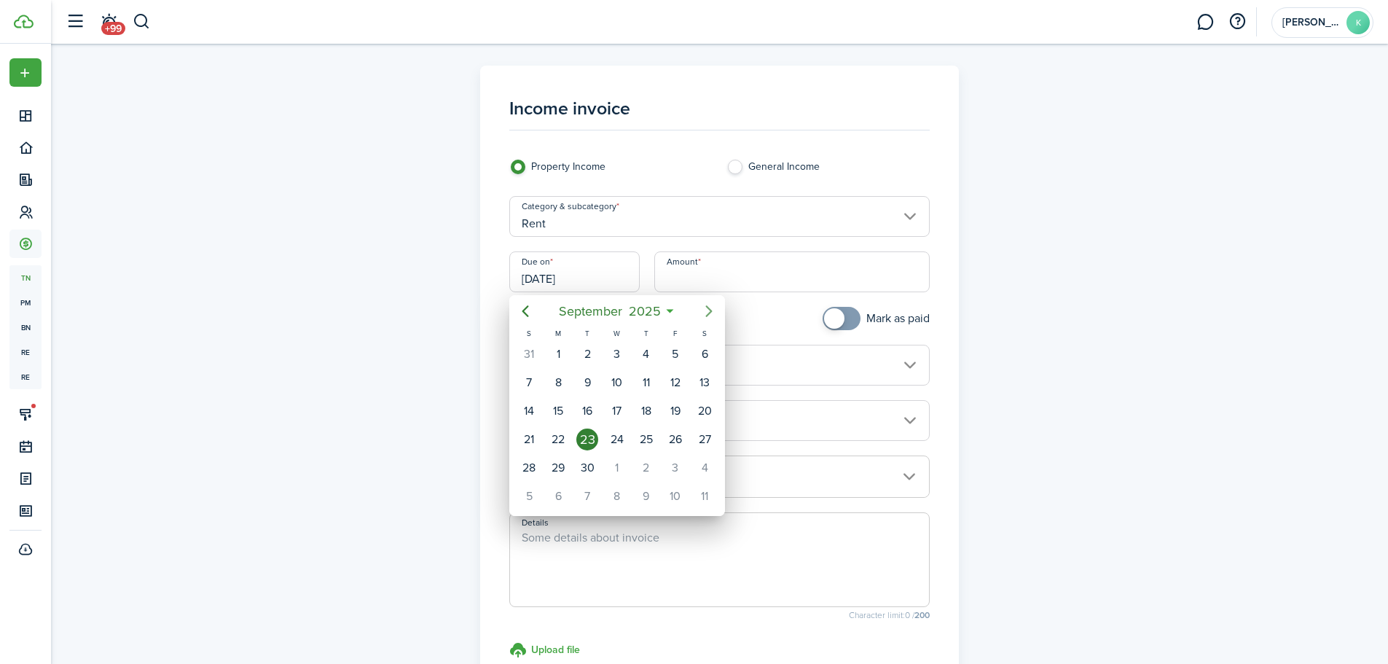
click at [706, 310] on icon "Next page" at bounding box center [708, 310] width 17 height 17
click at [613, 351] on div "1" at bounding box center [617, 354] width 22 height 22
type input "[DATE]"
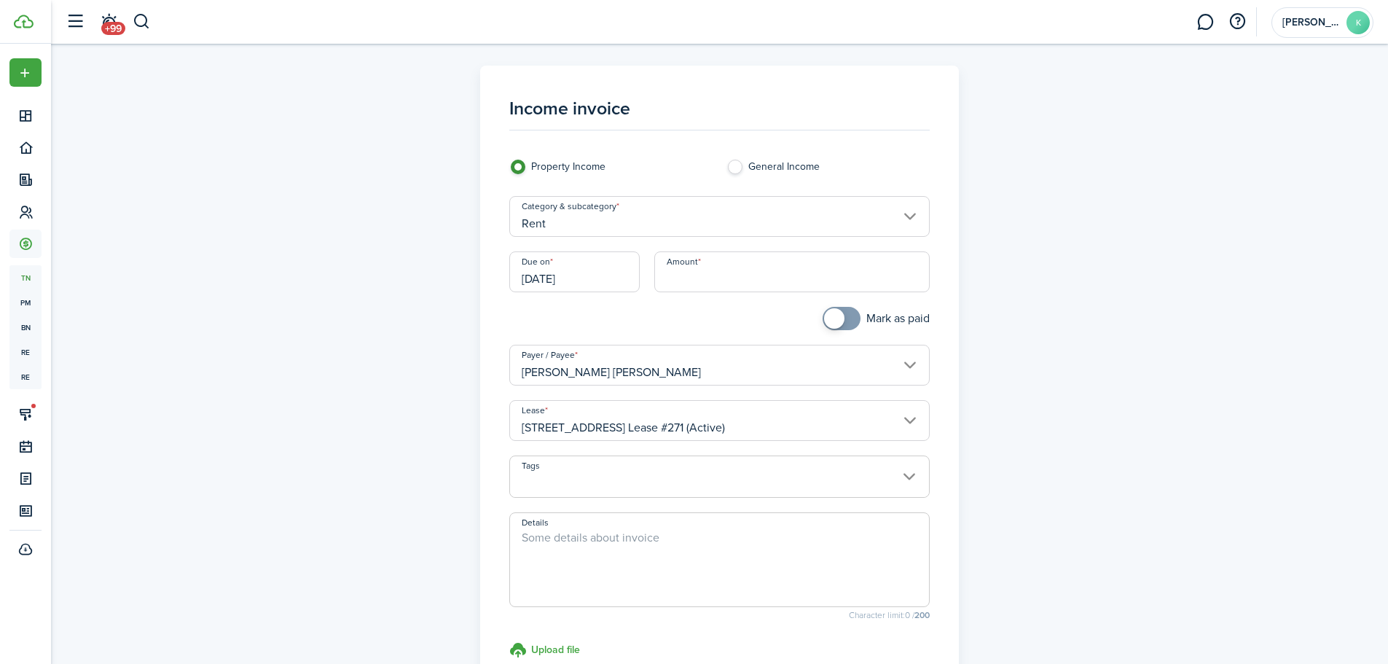
click at [704, 280] on input "Amount" at bounding box center [791, 271] width 275 height 41
type input "$1,850.00"
checkbox input "true"
click at [847, 323] on span at bounding box center [842, 318] width 15 height 23
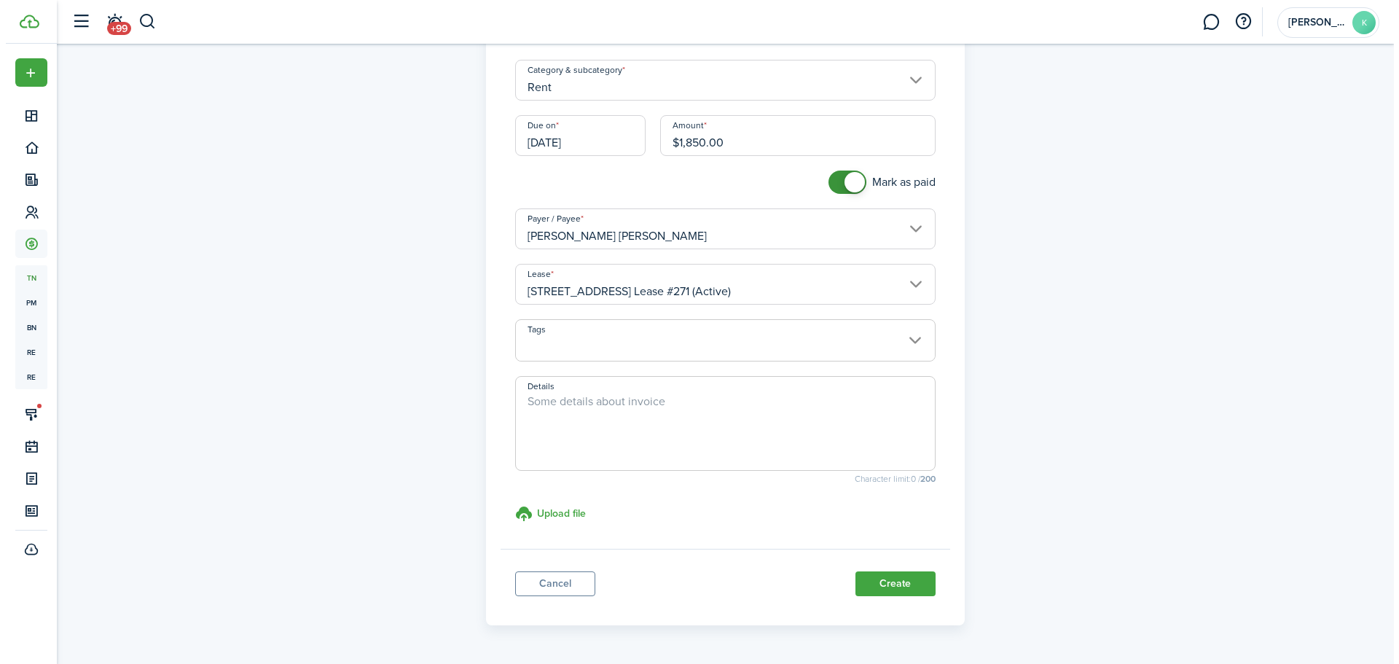
scroll to position [181, 0]
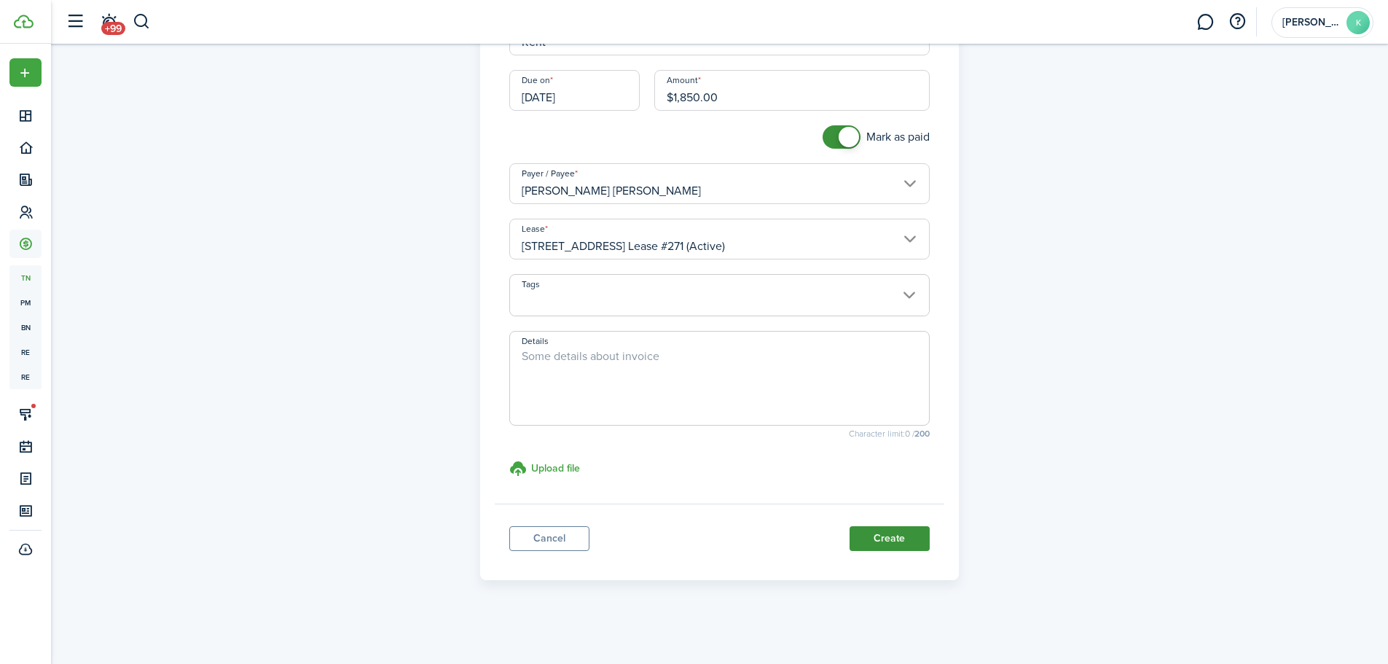
click at [904, 542] on button "Create" at bounding box center [890, 538] width 80 height 25
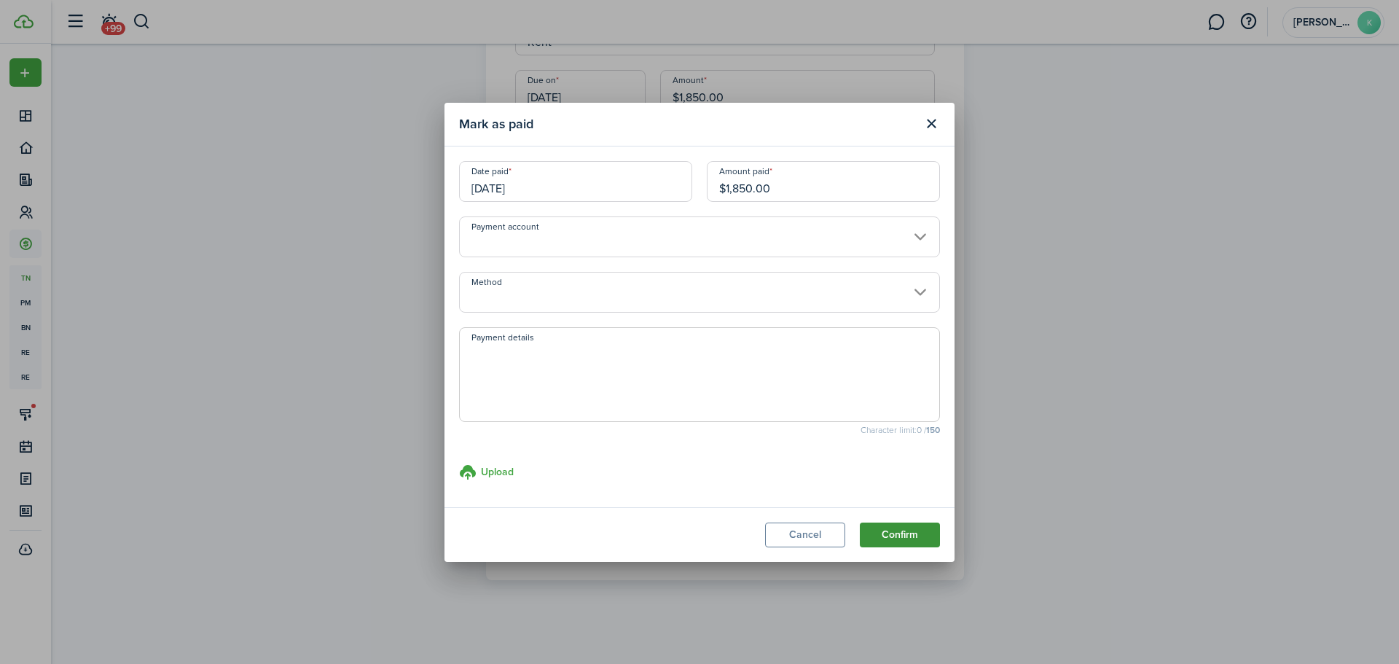
click at [904, 529] on button "Confirm" at bounding box center [900, 535] width 80 height 25
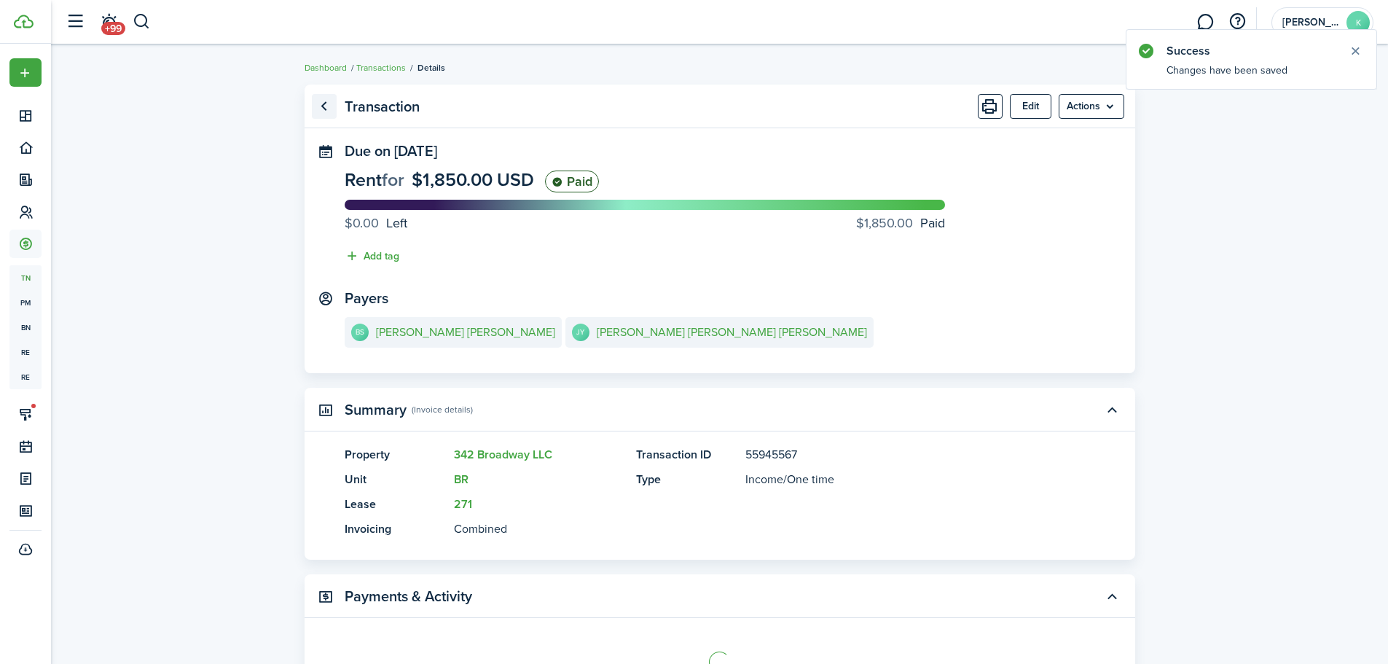
click at [327, 102] on link "Go back" at bounding box center [324, 106] width 25 height 25
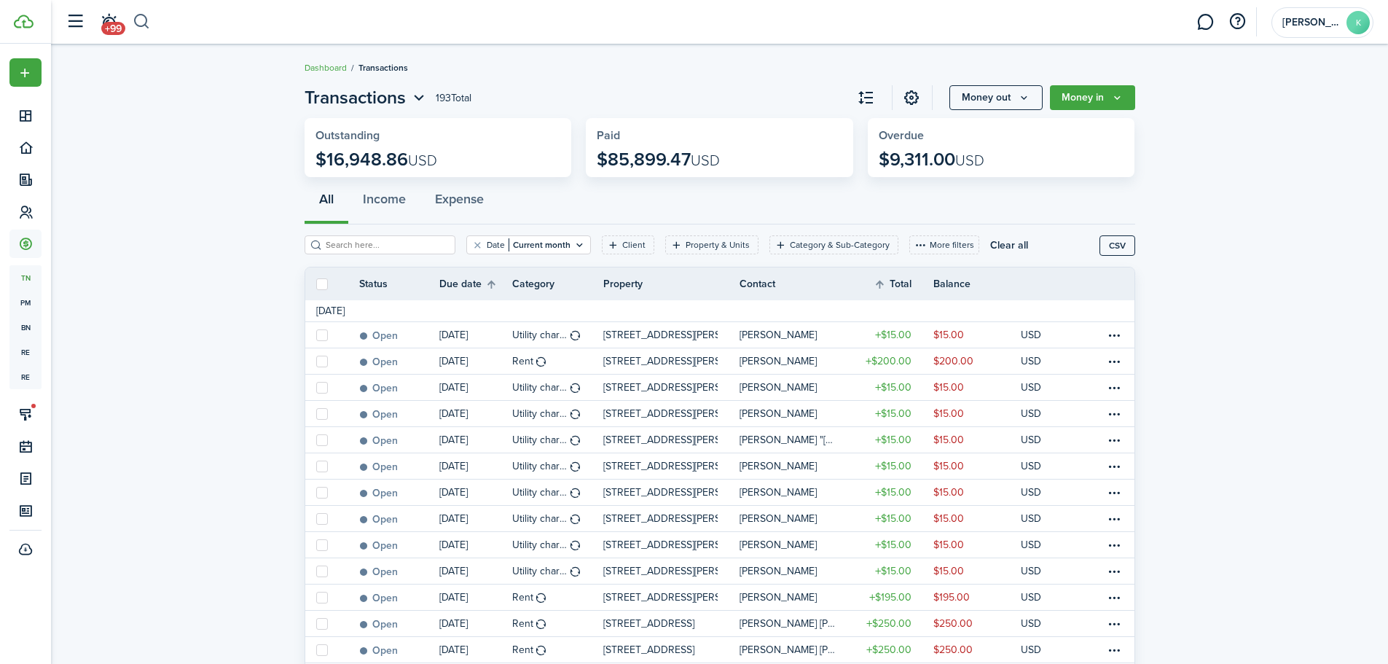
click at [138, 20] on button "button" at bounding box center [142, 21] width 18 height 25
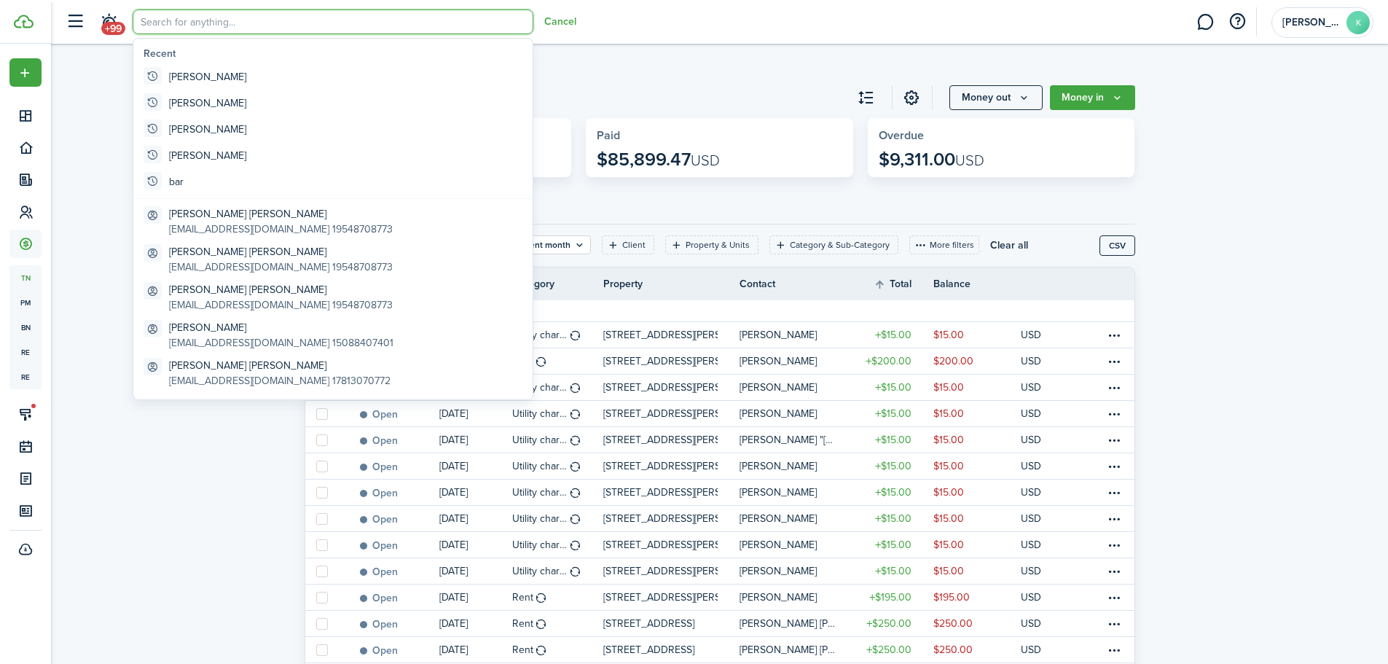
click at [156, 24] on input "search" at bounding box center [333, 21] width 401 height 25
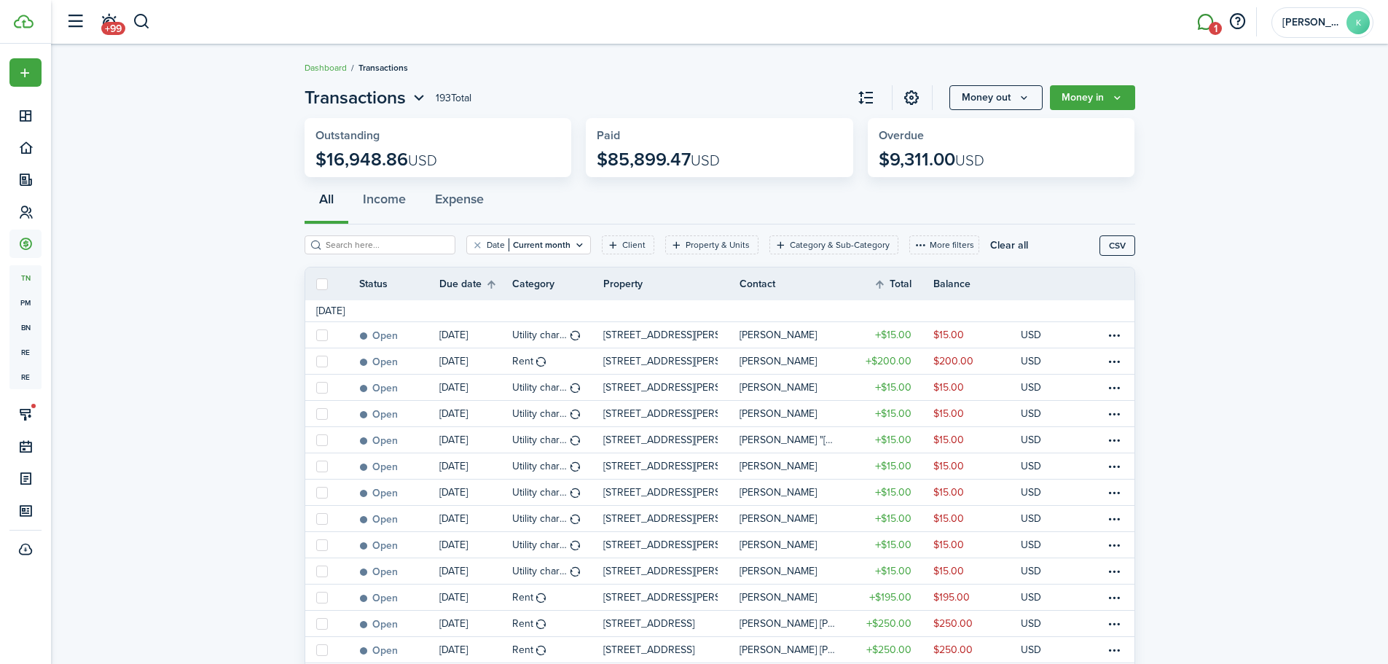
click at [1209, 26] on span "1" at bounding box center [1215, 28] width 13 height 13
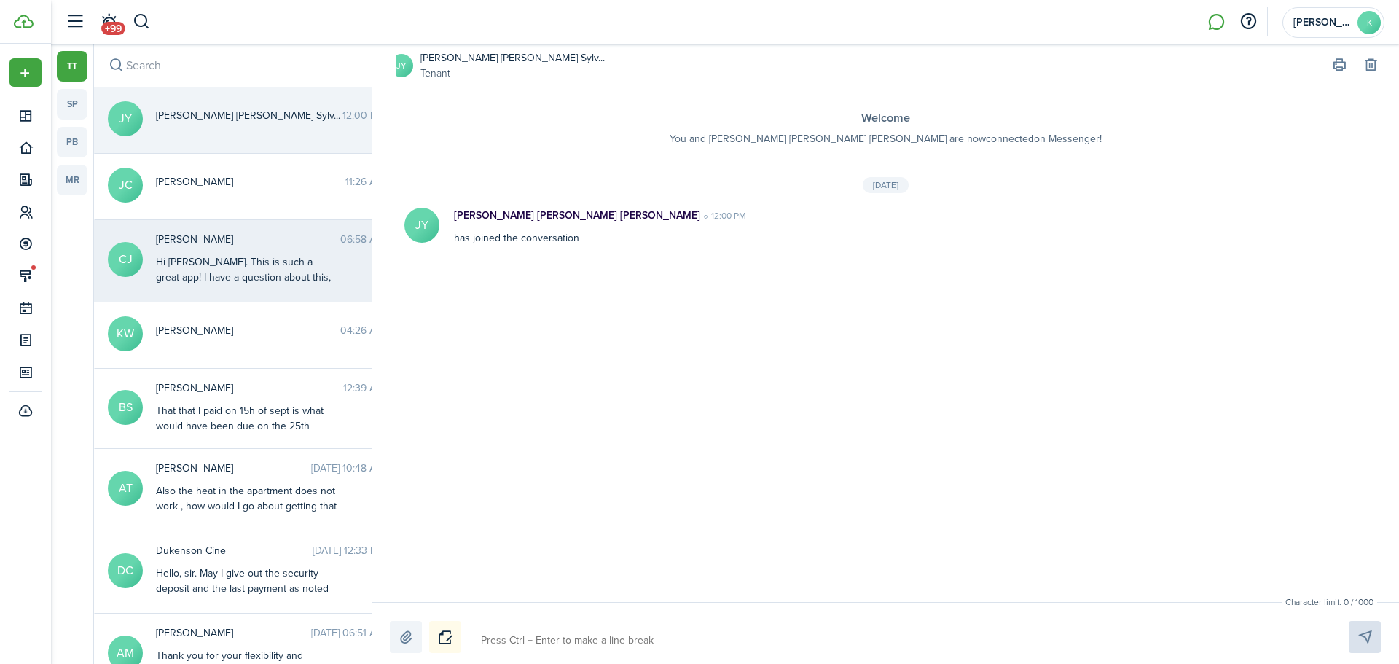
click at [281, 280] on div "Hi [PERSON_NAME]. This is such a great app! I have a question about this, thoug…" at bounding box center [247, 277] width 182 height 46
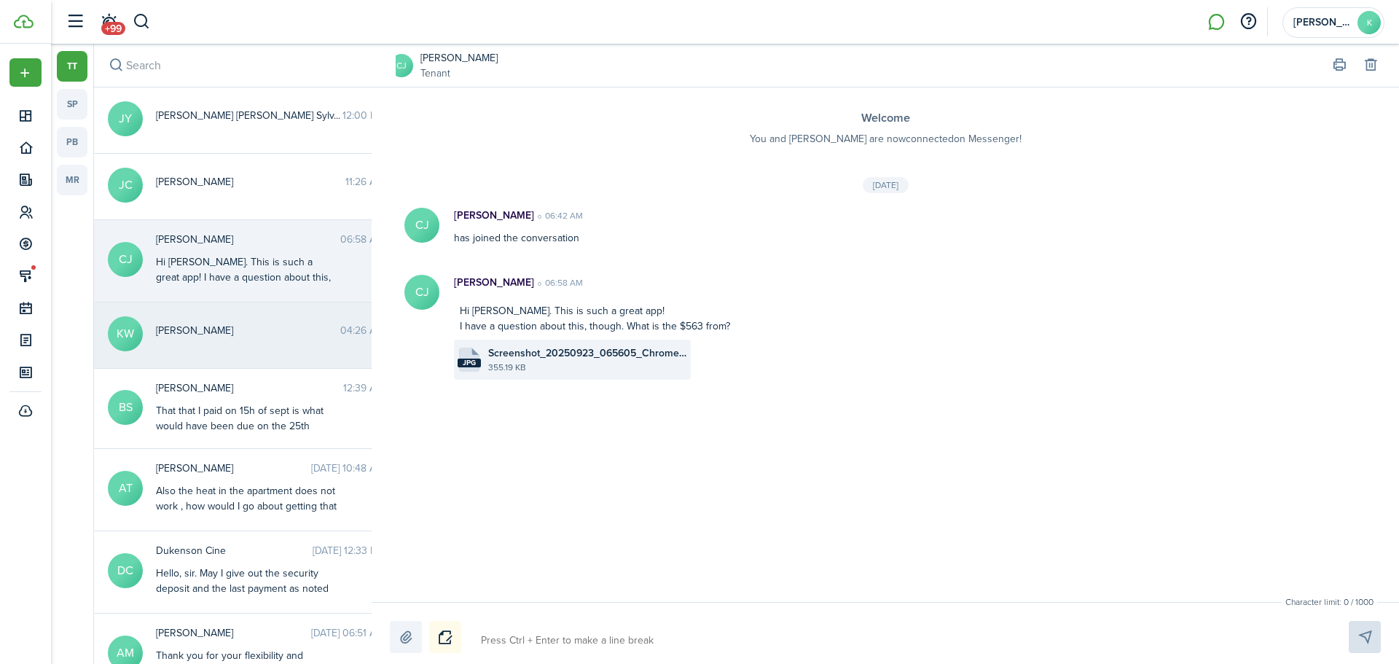
click at [215, 349] on messenger-thread-item "KW [PERSON_NAME] 04:26 AM" at bounding box center [245, 335] width 302 height 66
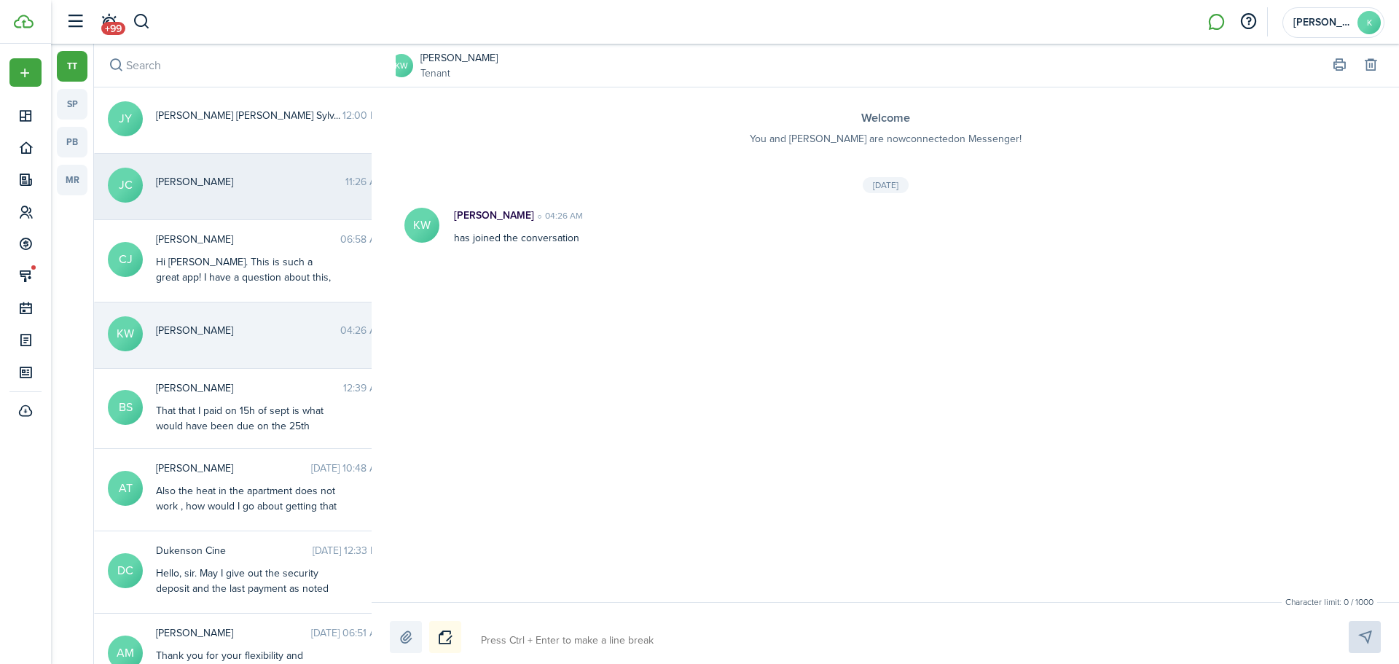
click at [199, 181] on span "[PERSON_NAME]" at bounding box center [250, 181] width 189 height 15
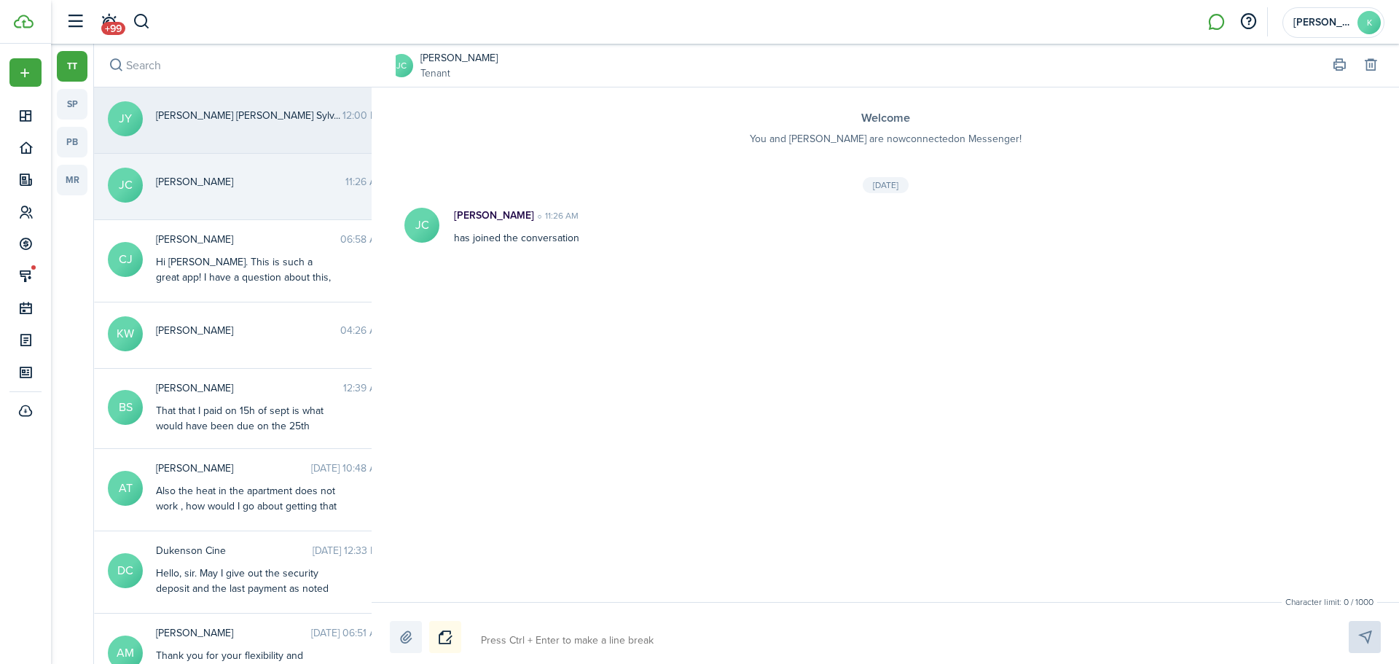
click at [230, 118] on span "[PERSON_NAME] [PERSON_NAME] Sylv..." at bounding box center [249, 115] width 187 height 15
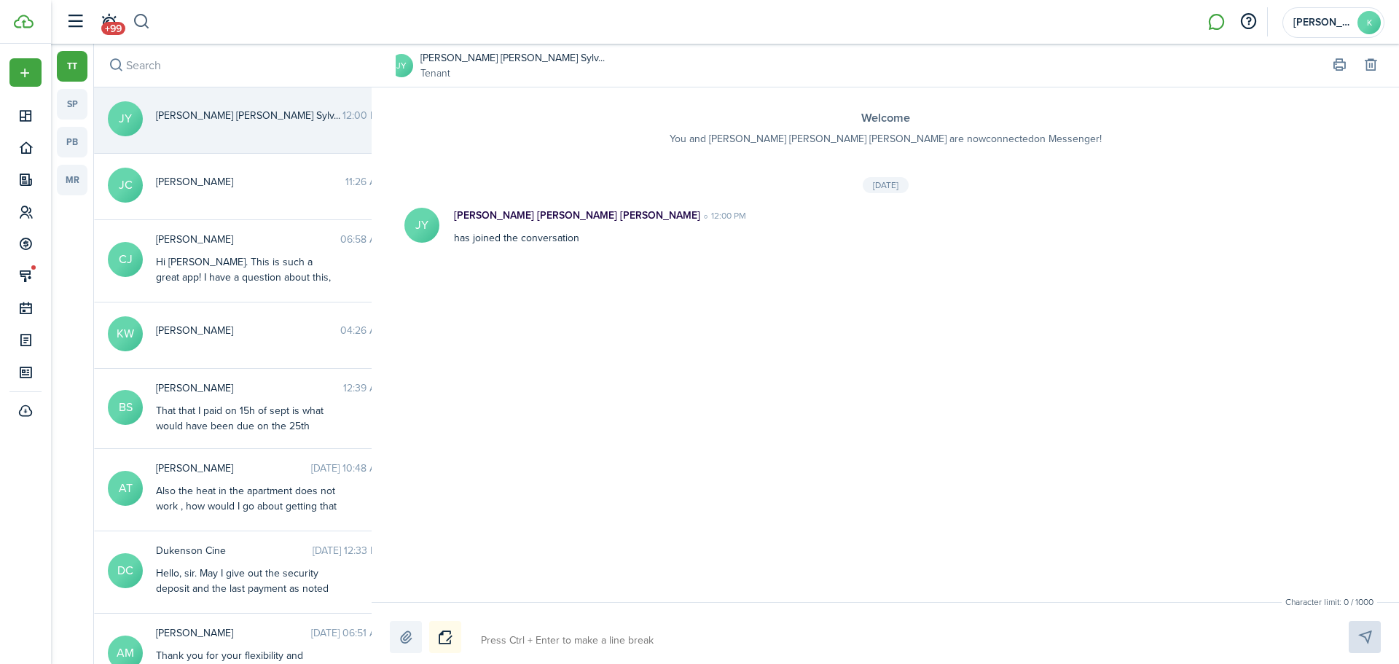
click at [139, 20] on button "button" at bounding box center [142, 21] width 18 height 25
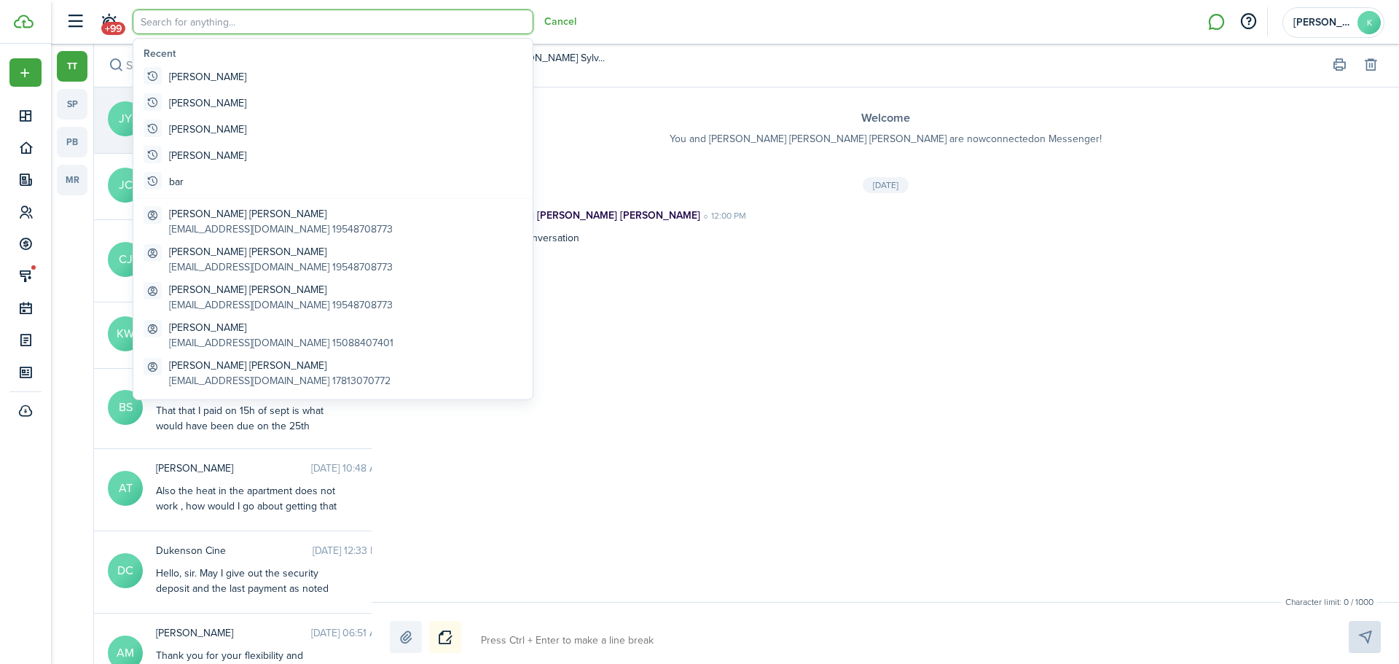
click at [217, 23] on input "search" at bounding box center [333, 21] width 401 height 25
paste input "[PERSON_NAME]"
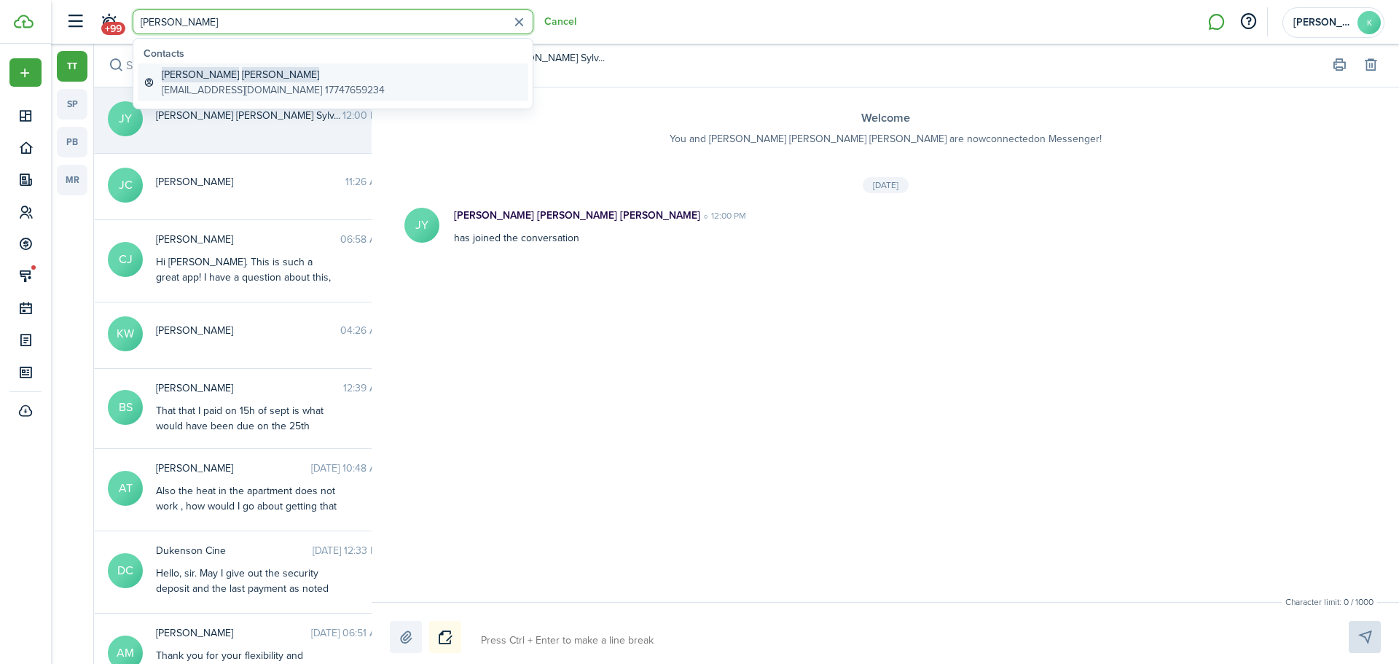
type input "[PERSON_NAME]"
click at [238, 86] on global-search-item-description "[EMAIL_ADDRESS][DOMAIN_NAME] 17747659234" at bounding box center [273, 89] width 223 height 15
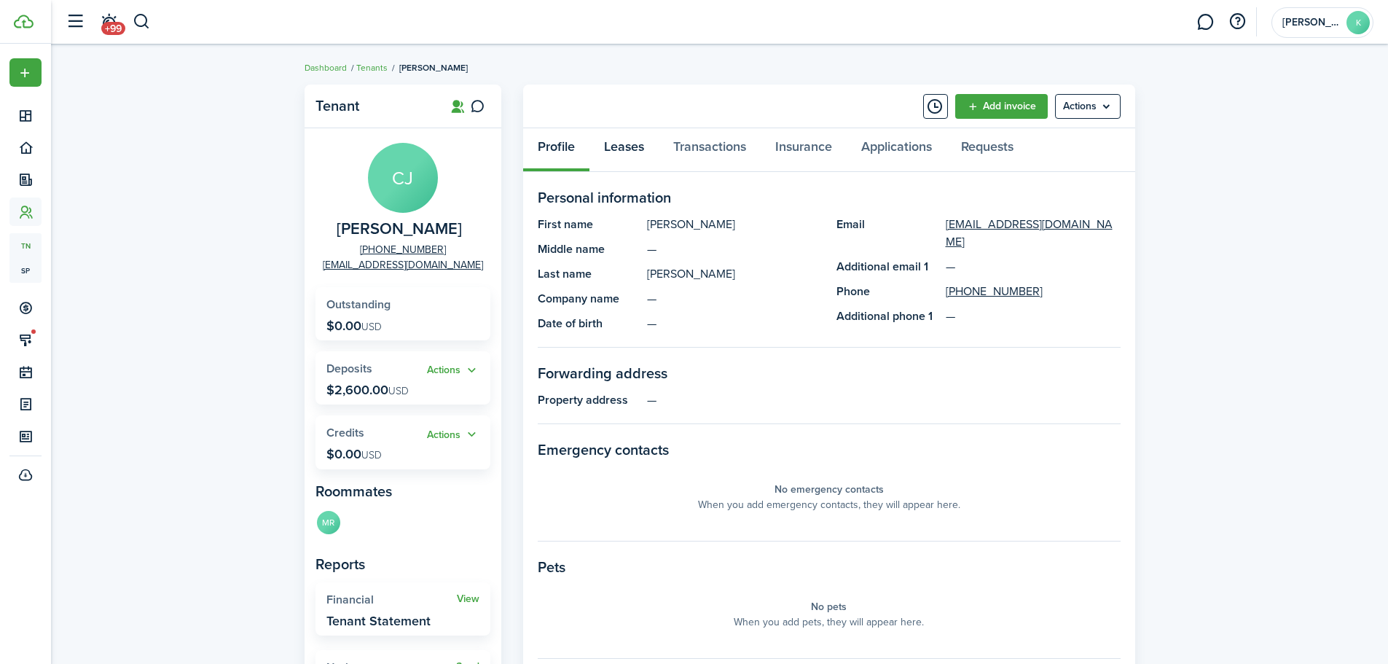
click at [629, 146] on link "Leases" at bounding box center [624, 150] width 69 height 44
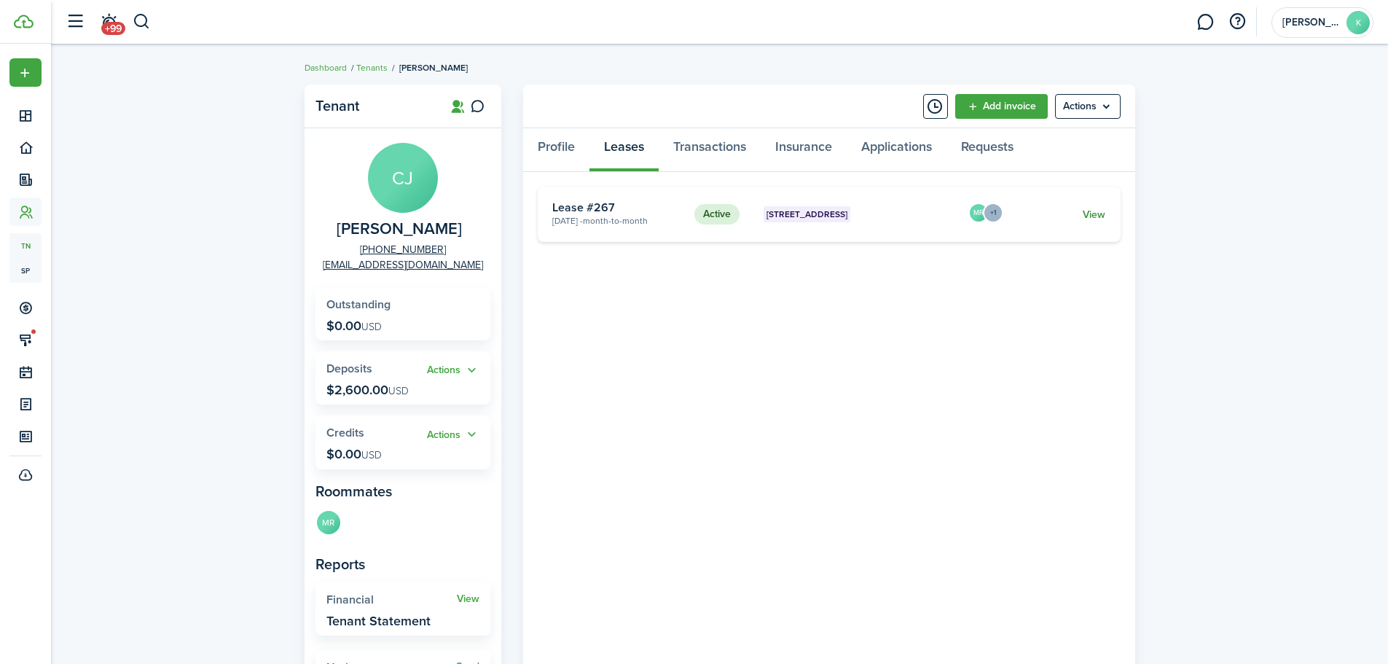
click at [1092, 217] on link "View" at bounding box center [1094, 214] width 23 height 15
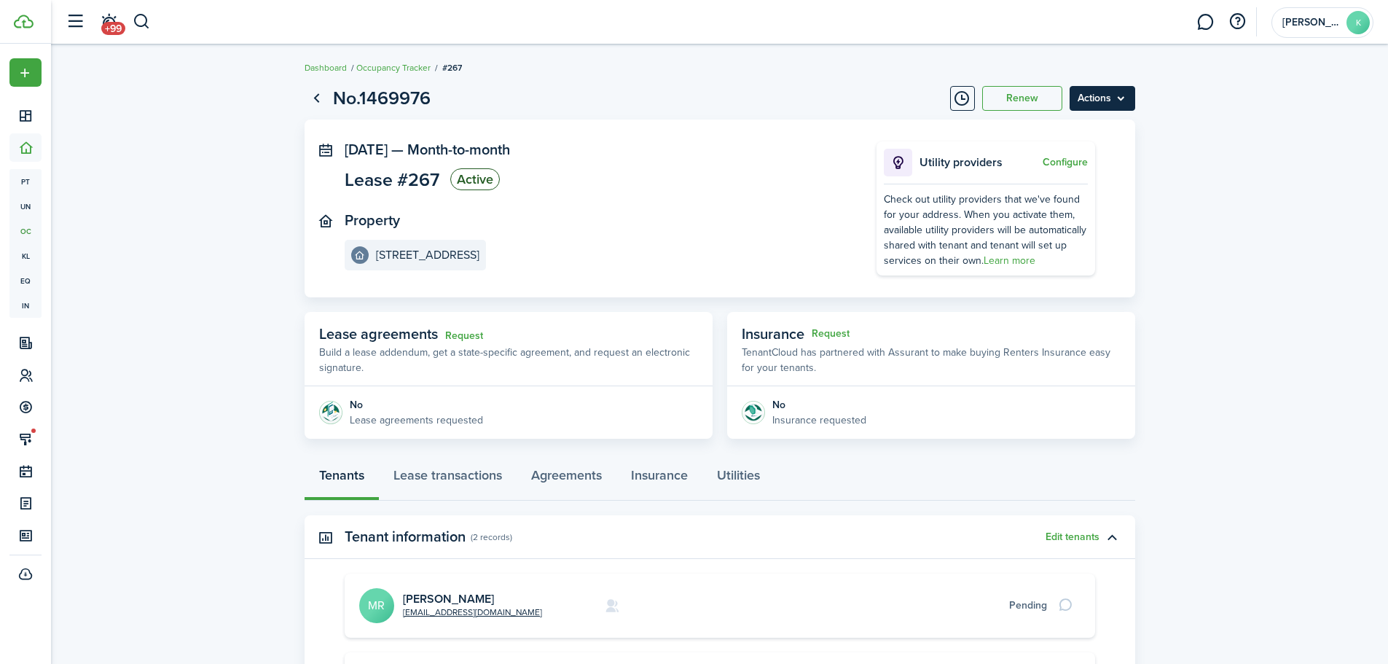
click at [1110, 101] on menu-btn "Actions" at bounding box center [1103, 98] width 66 height 25
click at [1060, 132] on button "Edit" at bounding box center [1072, 130] width 128 height 25
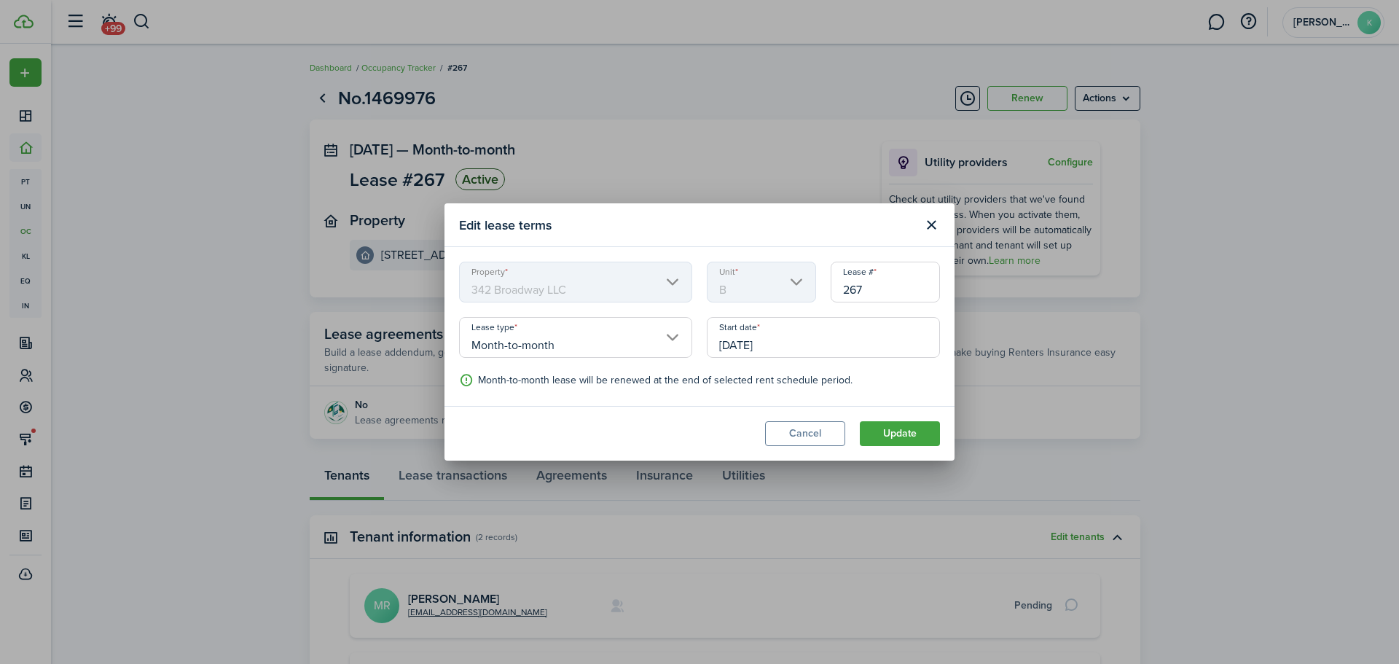
click at [783, 344] on input "[DATE]" at bounding box center [823, 337] width 233 height 41
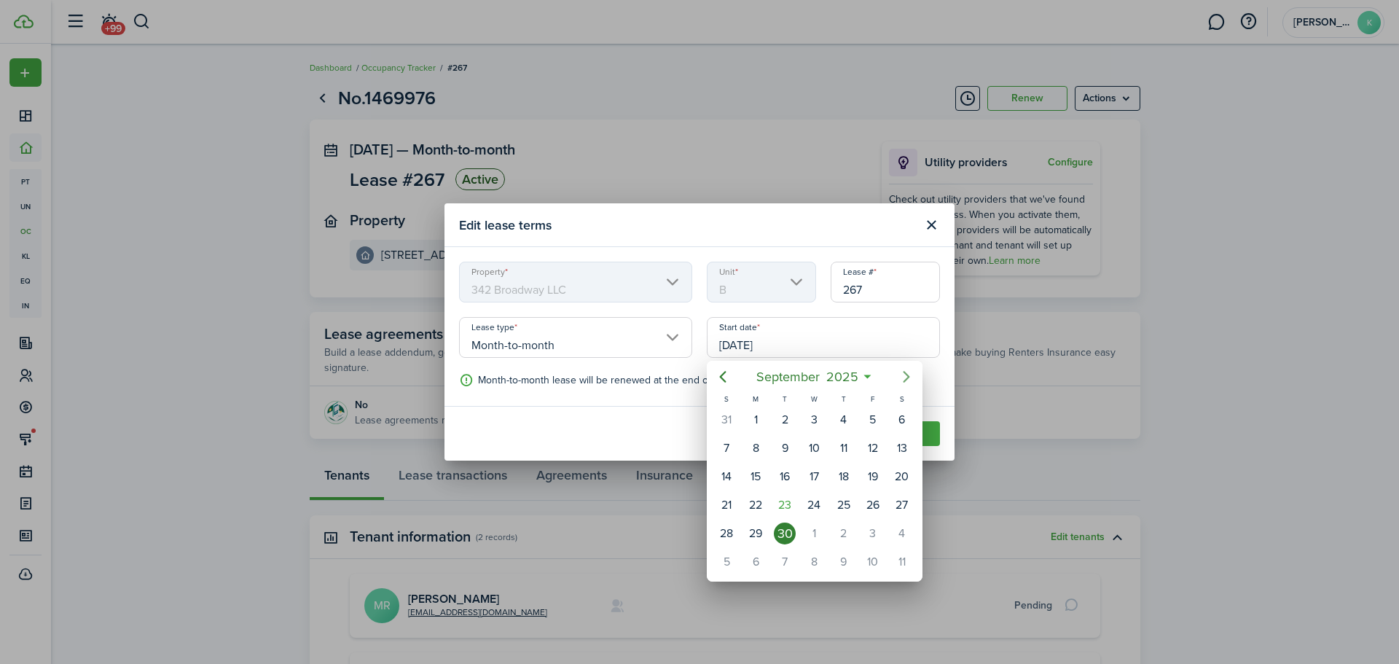
click at [907, 380] on icon "Next page" at bounding box center [906, 377] width 7 height 12
click at [813, 420] on div "1" at bounding box center [814, 420] width 22 height 22
type input "[DATE]"
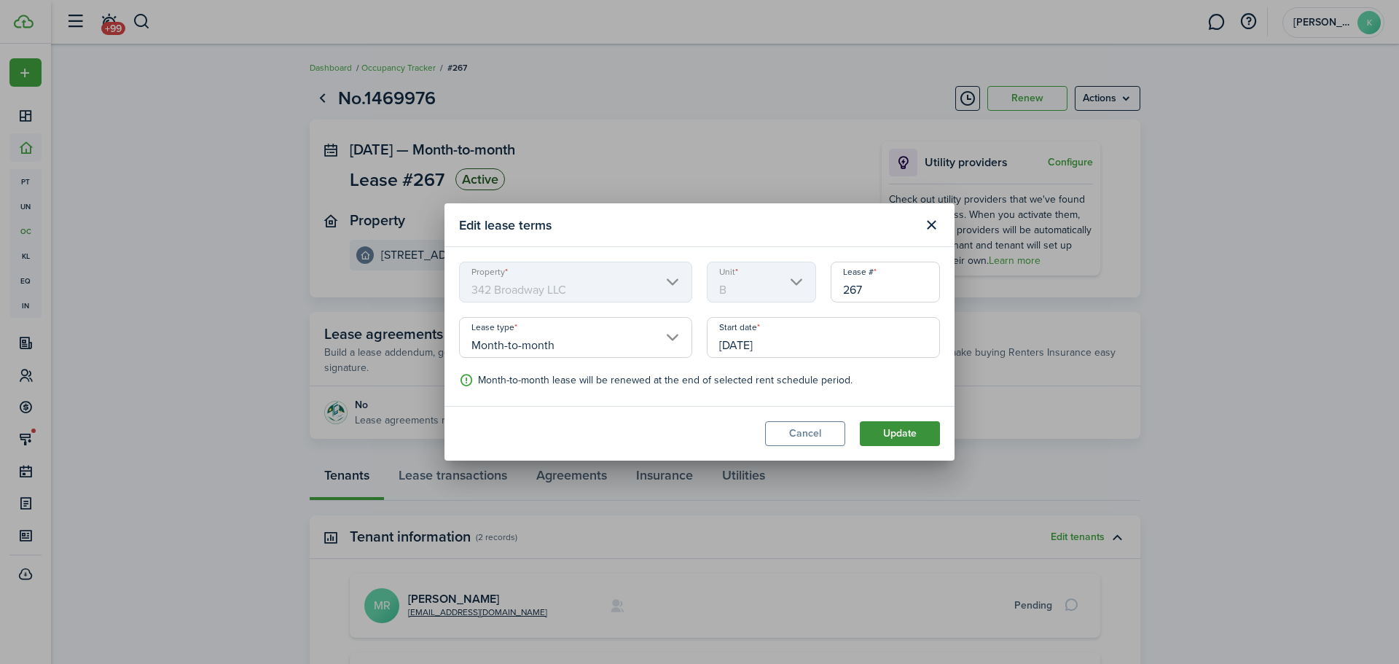
click at [898, 436] on button "Update" at bounding box center [900, 433] width 80 height 25
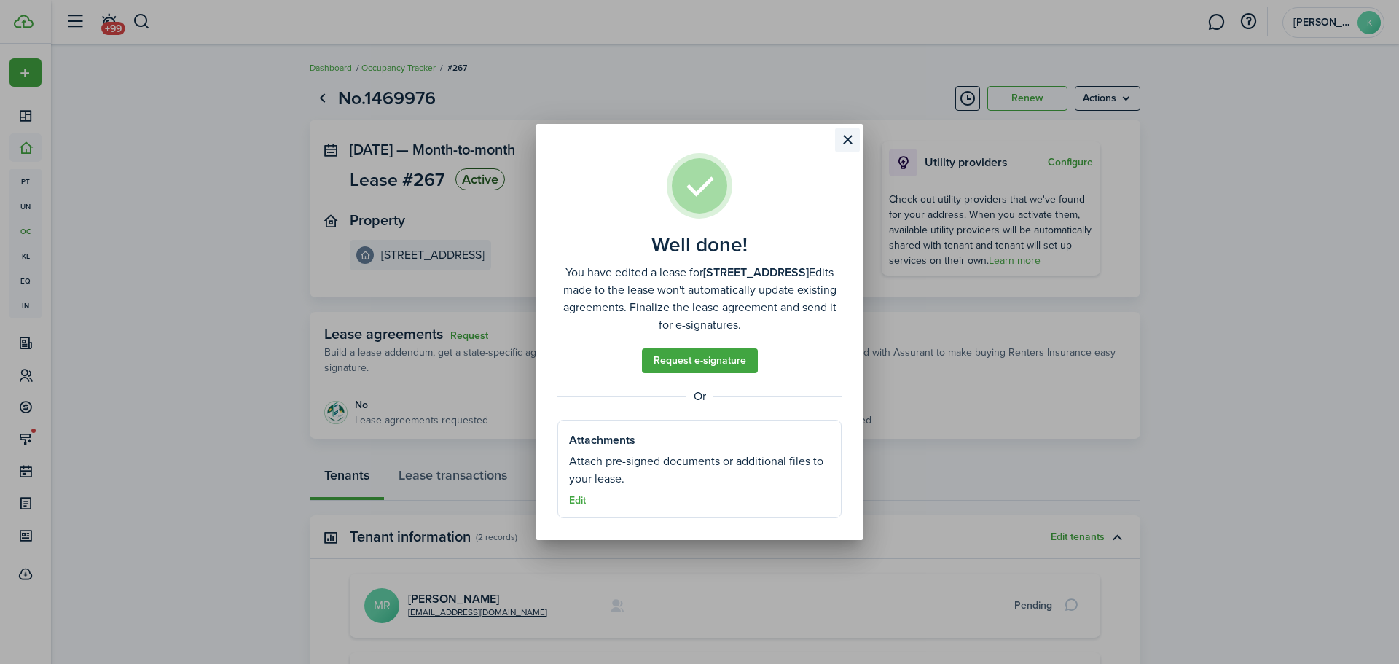
click at [848, 134] on button "Close modal" at bounding box center [847, 140] width 25 height 25
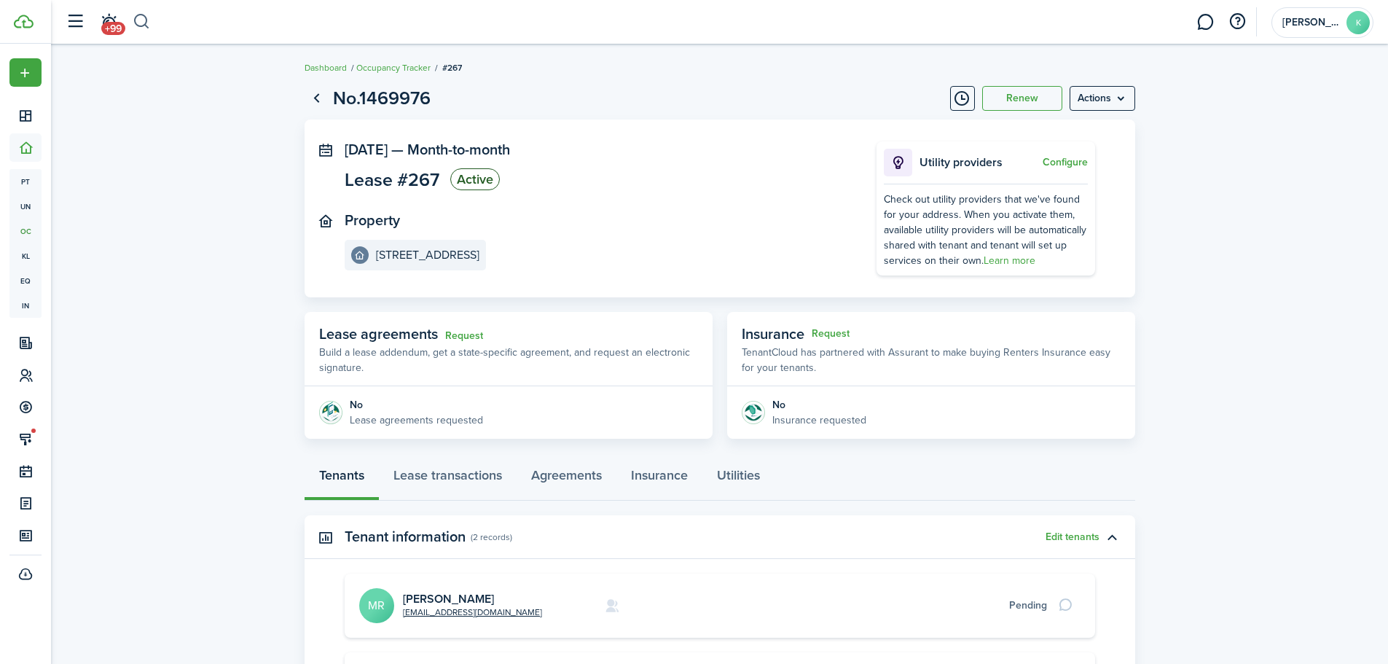
click at [143, 27] on button "button" at bounding box center [142, 21] width 18 height 25
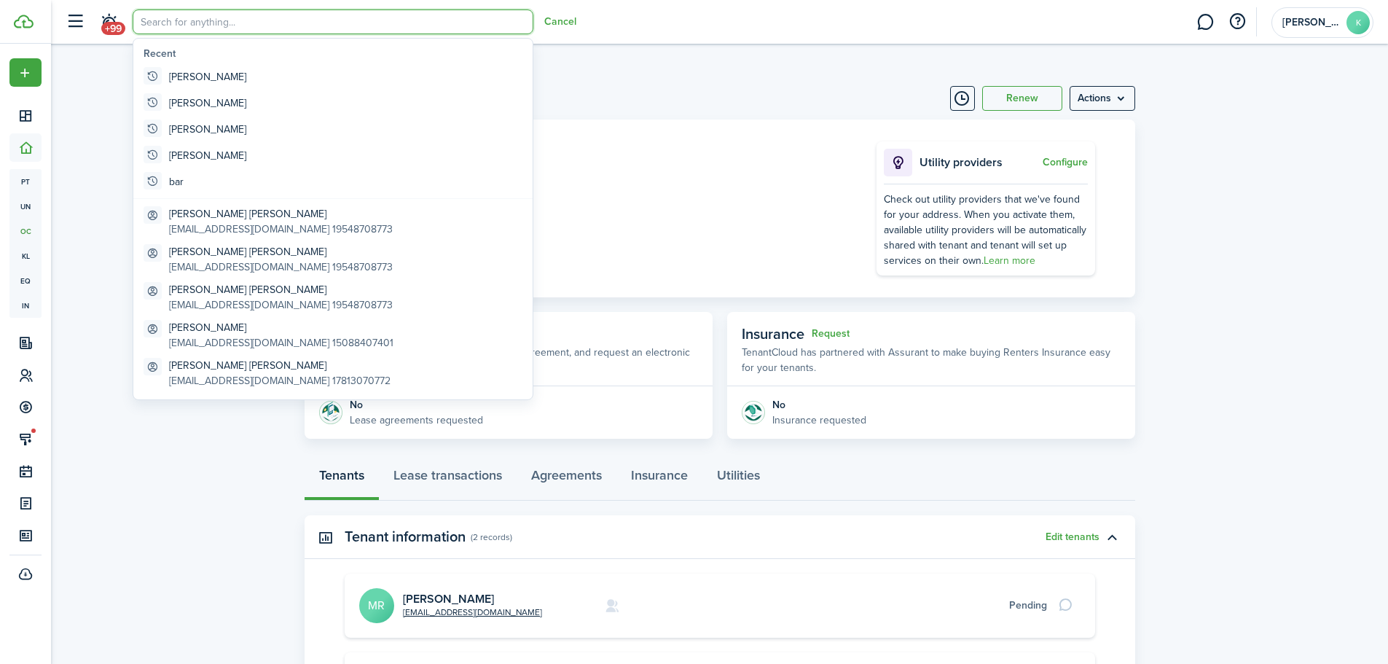
click at [184, 24] on input "search" at bounding box center [333, 21] width 401 height 25
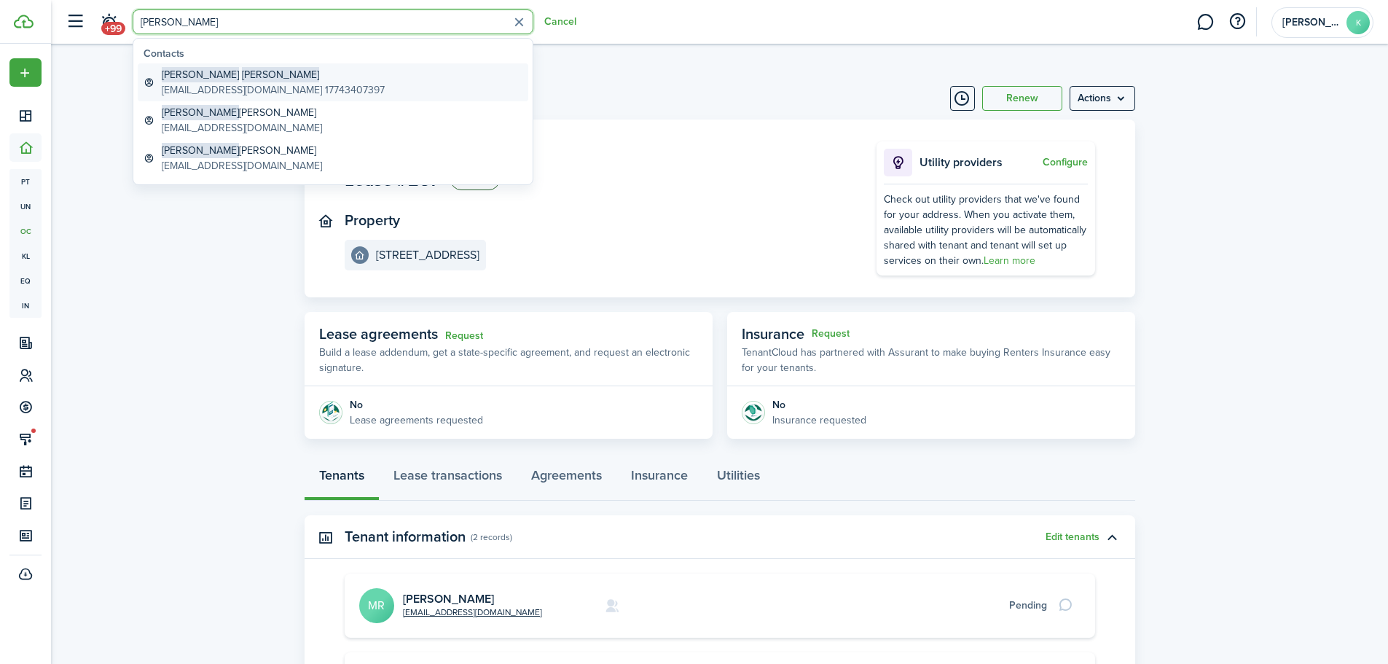
type input "[PERSON_NAME]"
click at [235, 86] on global-search-item-description "[EMAIL_ADDRESS][DOMAIN_NAME] 17743407397" at bounding box center [273, 89] width 223 height 15
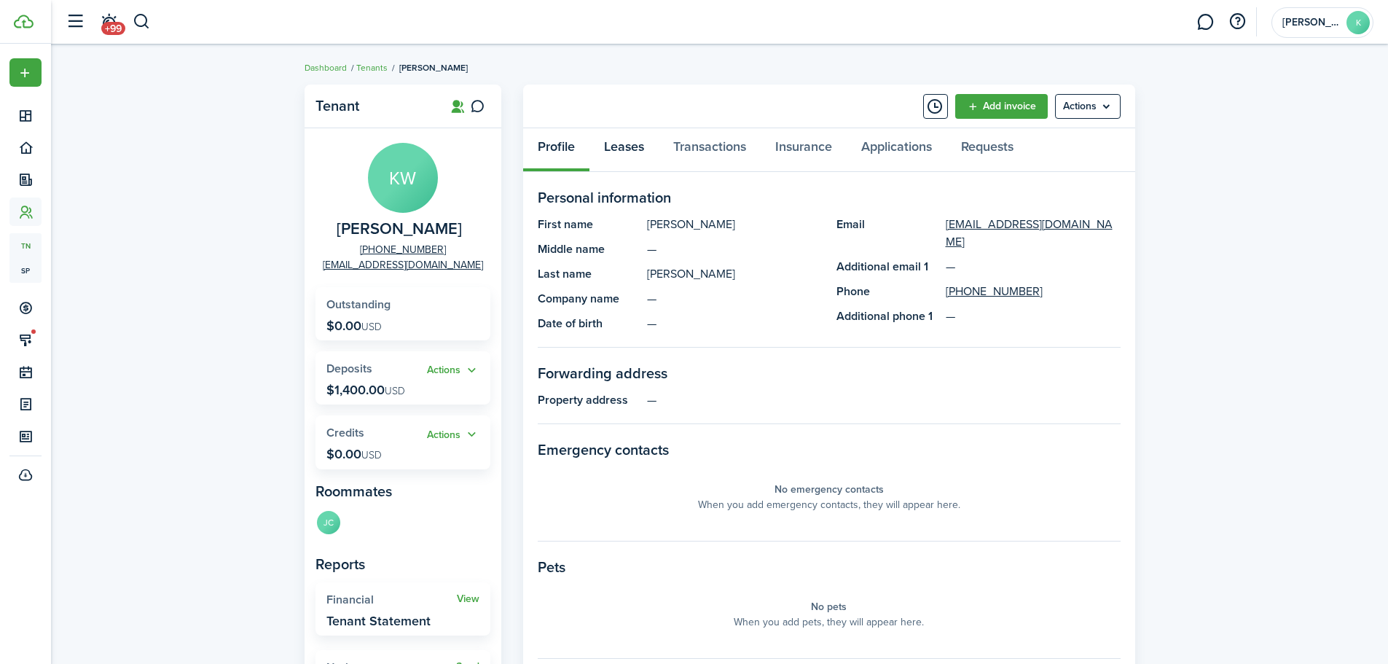
click at [628, 153] on link "Leases" at bounding box center [624, 150] width 69 height 44
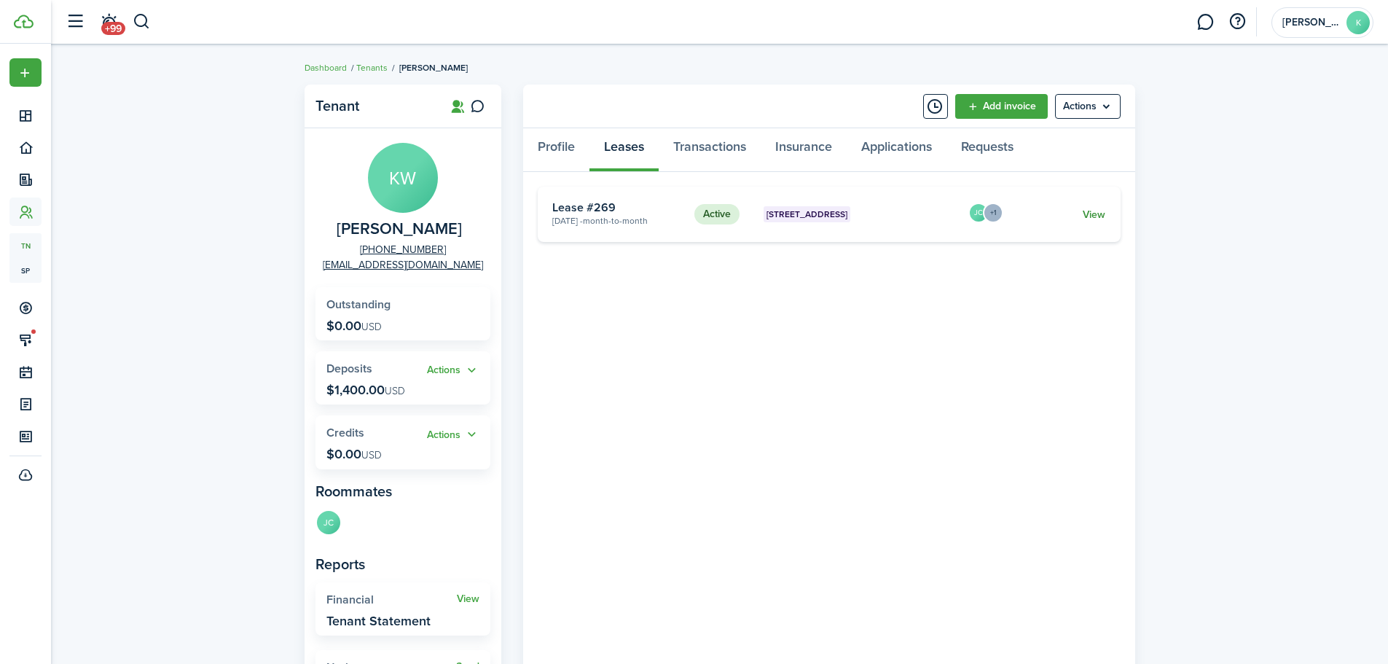
click at [1092, 214] on link "View" at bounding box center [1094, 214] width 23 height 15
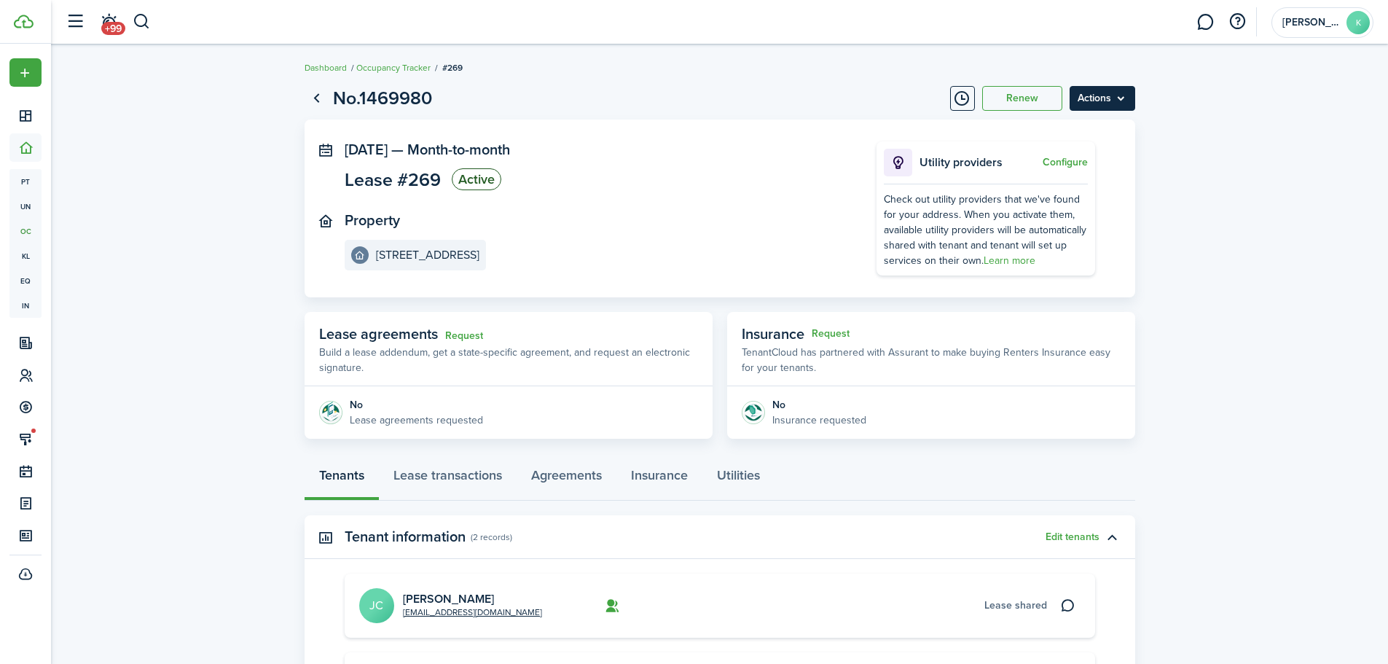
click at [1098, 104] on menu-btn "Actions" at bounding box center [1103, 98] width 66 height 25
click at [1068, 129] on button "Edit" at bounding box center [1072, 130] width 128 height 25
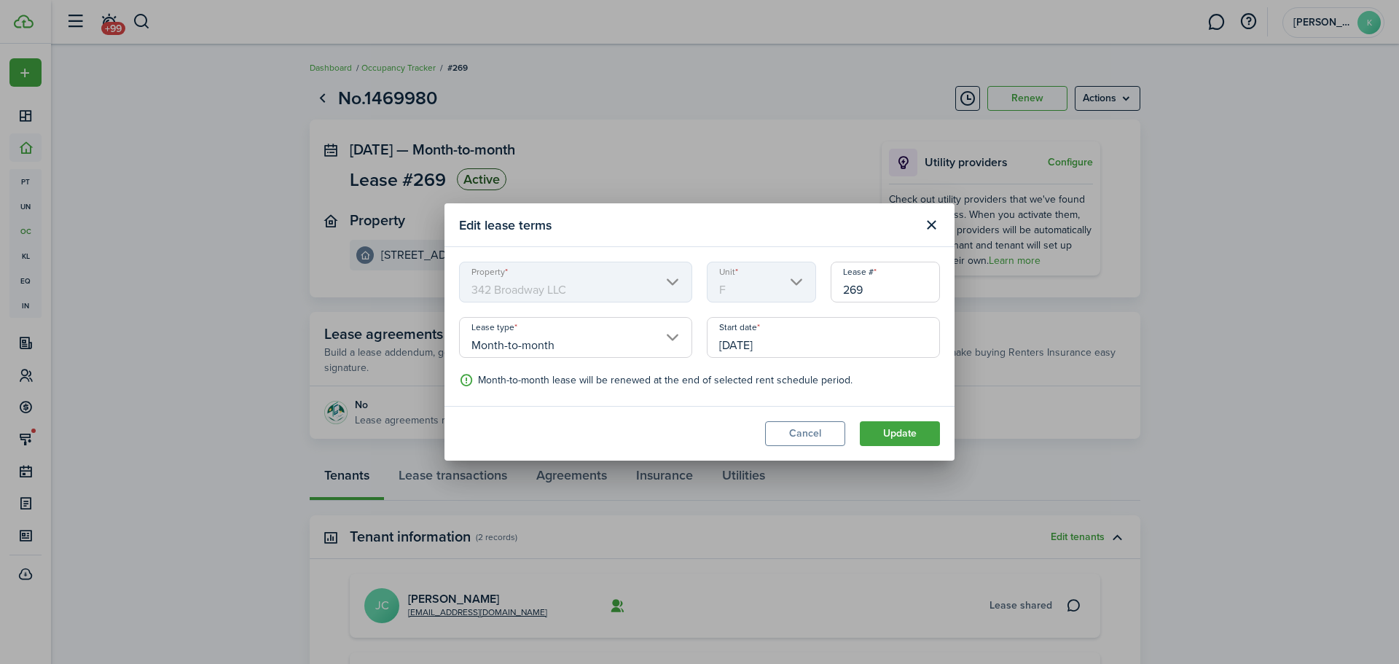
click at [795, 340] on input "[DATE]" at bounding box center [823, 337] width 233 height 41
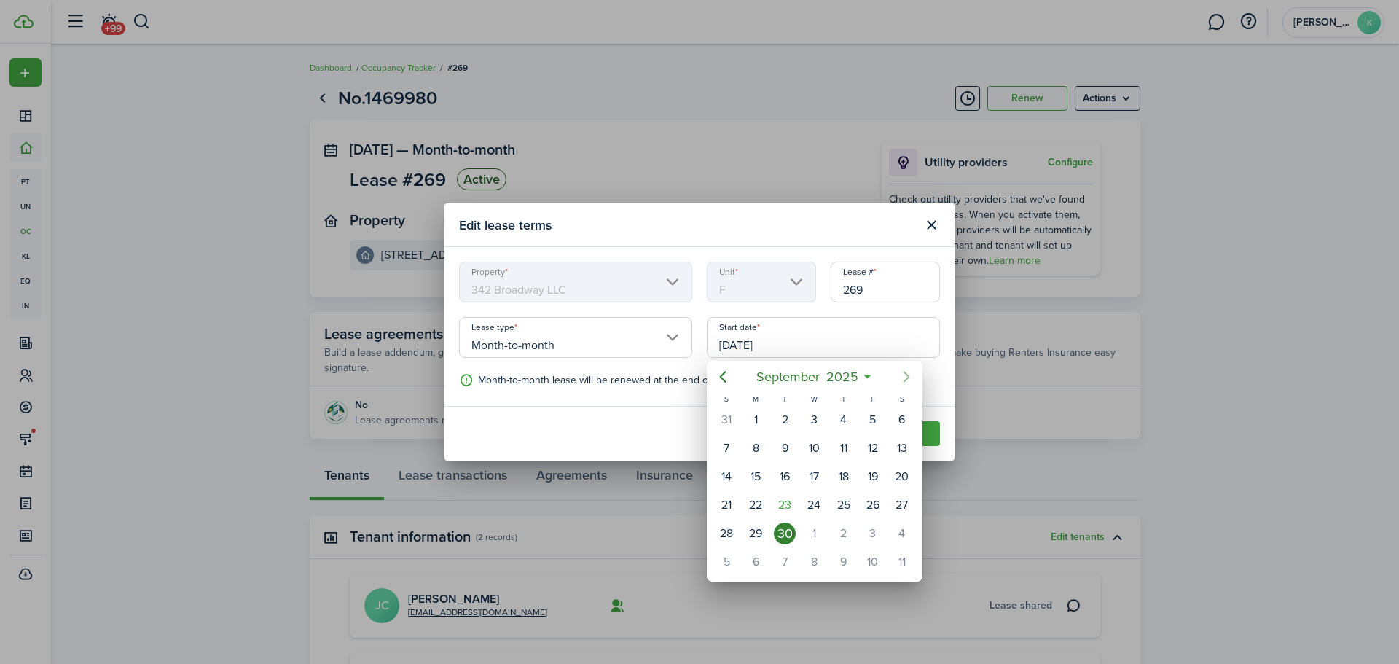
click at [904, 375] on icon "Next page" at bounding box center [906, 376] width 17 height 17
click at [811, 416] on div "1" at bounding box center [814, 420] width 22 height 22
type input "[DATE]"
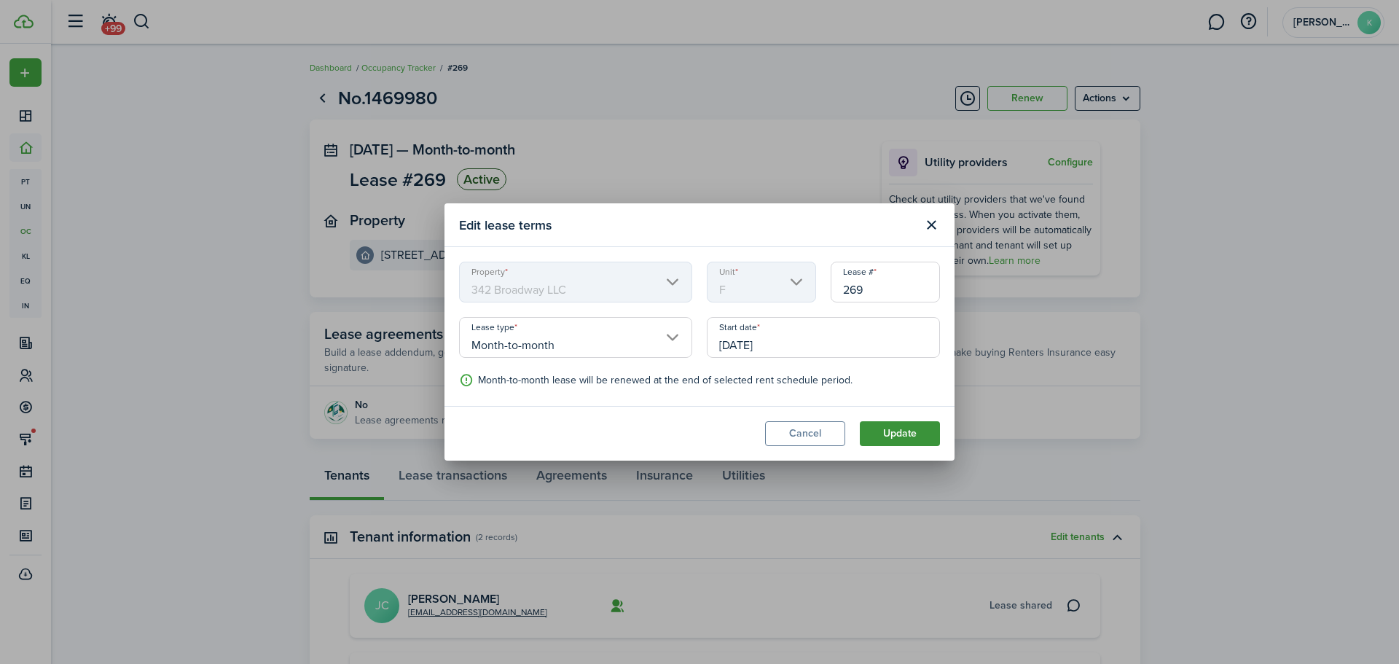
click at [883, 432] on button "Update" at bounding box center [900, 433] width 80 height 25
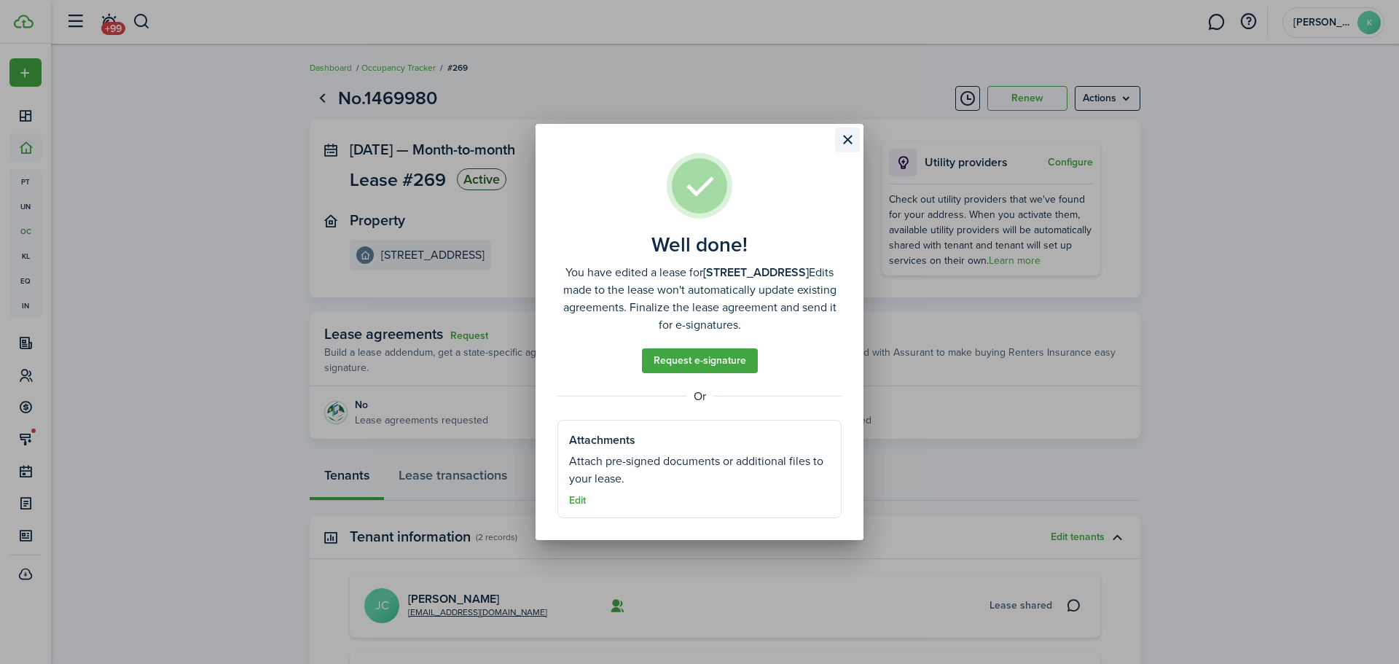
click at [847, 140] on button "Close modal" at bounding box center [847, 140] width 25 height 25
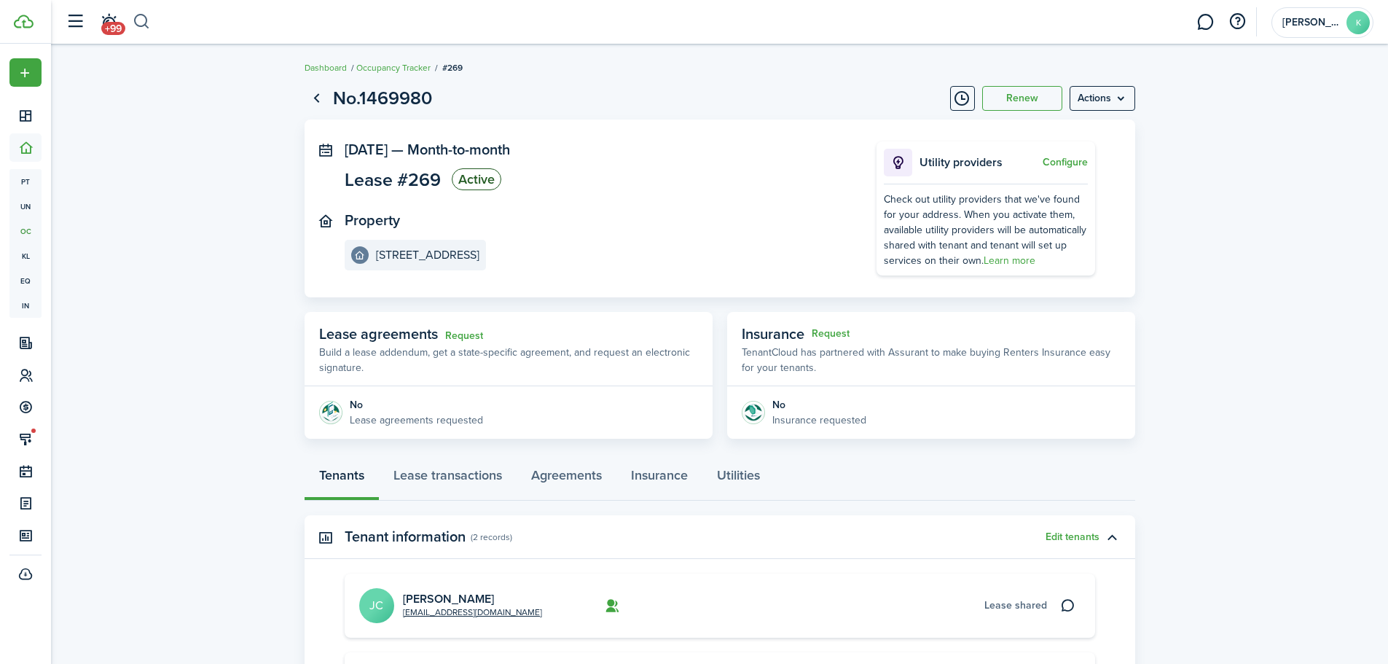
click at [144, 23] on button "button" at bounding box center [142, 21] width 18 height 25
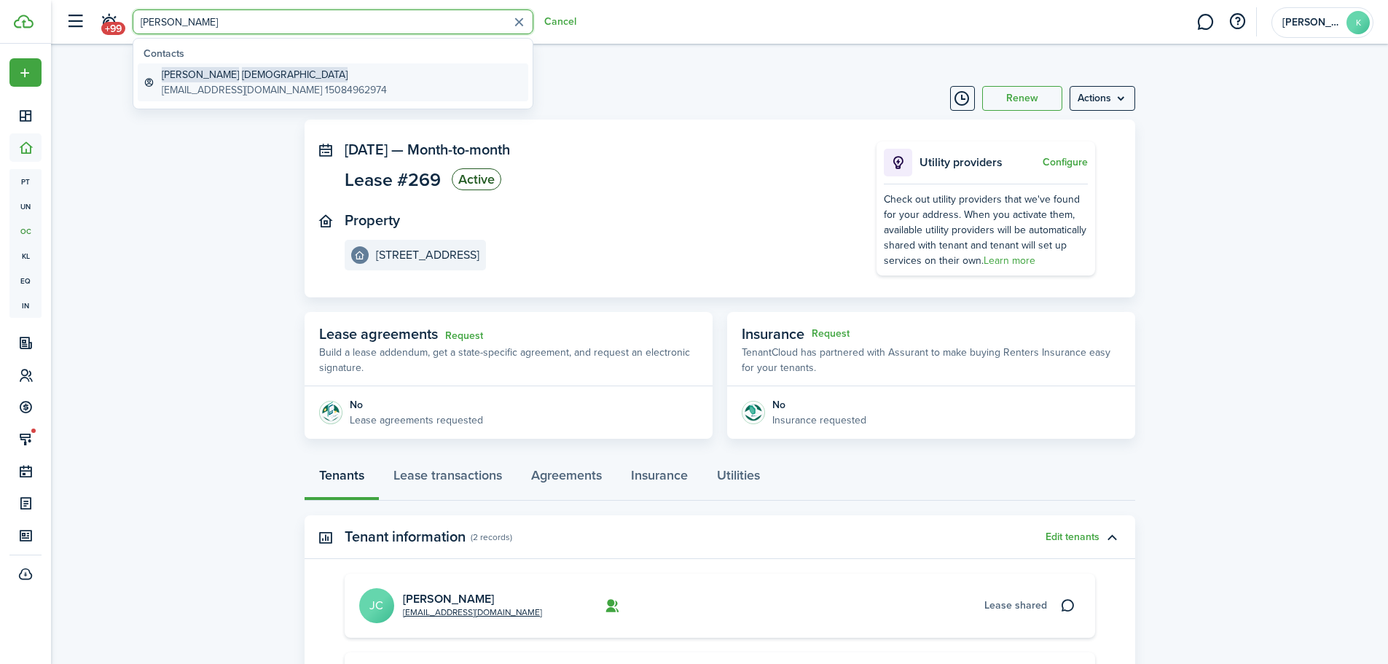
type input "[PERSON_NAME]"
click at [214, 84] on global-search-item-description "[EMAIL_ADDRESS][DOMAIN_NAME] 15084962974" at bounding box center [274, 89] width 225 height 15
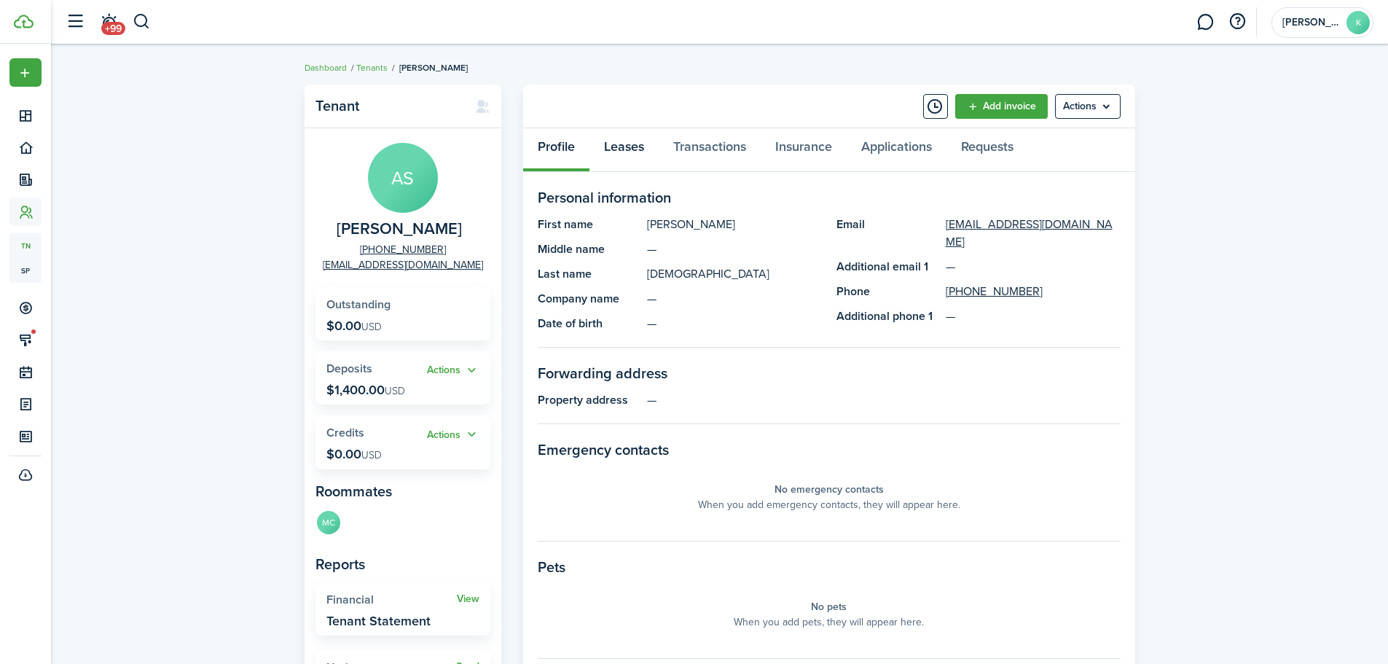
click at [632, 149] on link "Leases" at bounding box center [624, 150] width 69 height 44
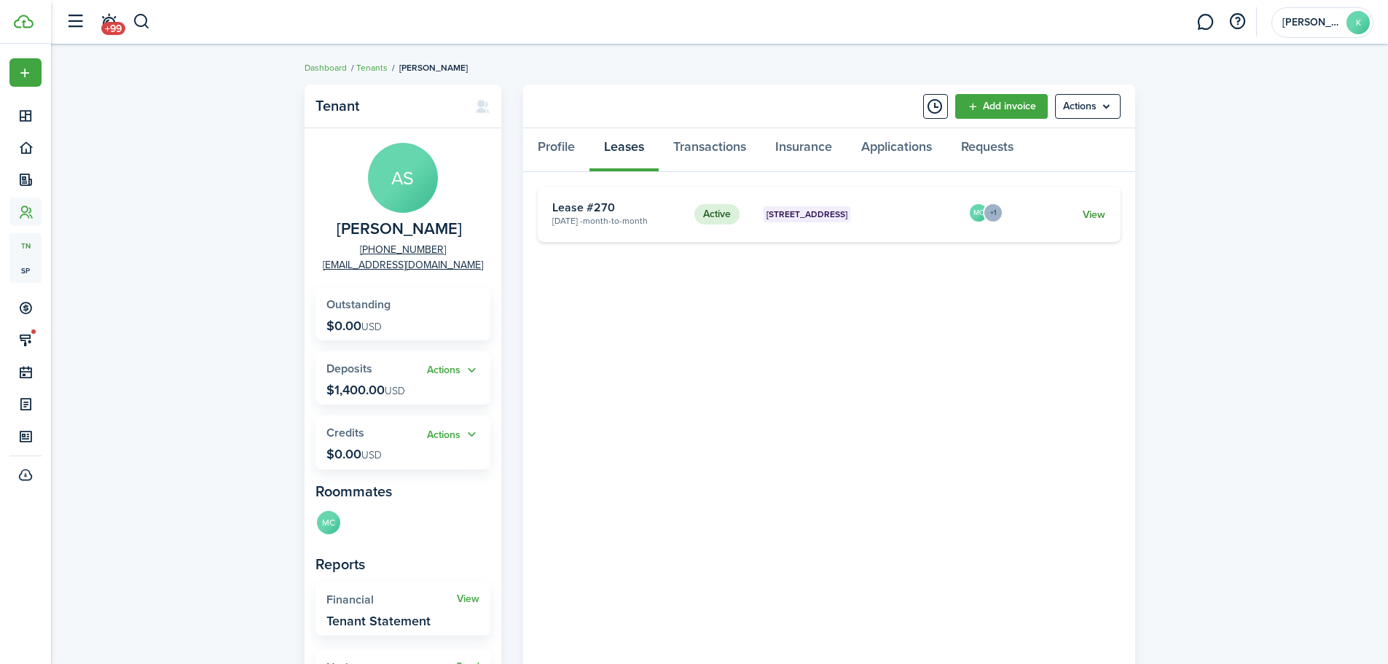
click at [1098, 211] on link "View" at bounding box center [1094, 214] width 23 height 15
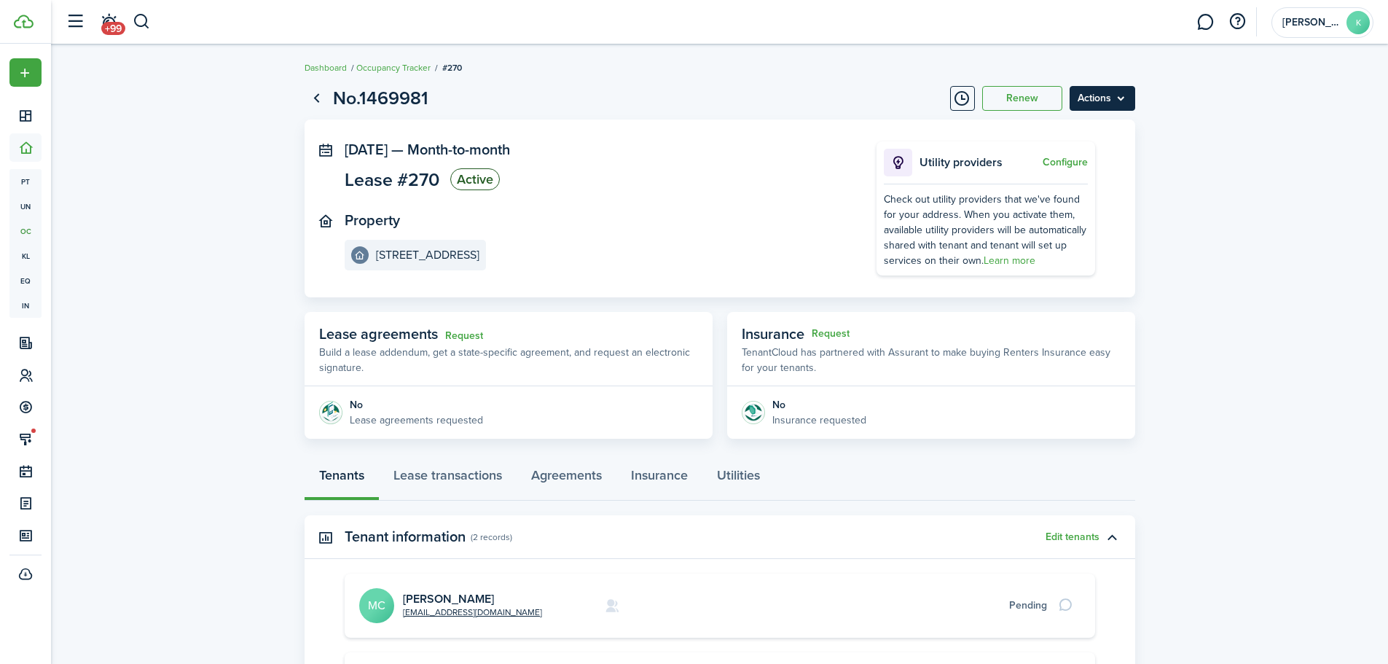
click at [1098, 107] on menu-btn "Actions" at bounding box center [1103, 98] width 66 height 25
click at [1046, 125] on button "Edit" at bounding box center [1072, 130] width 128 height 25
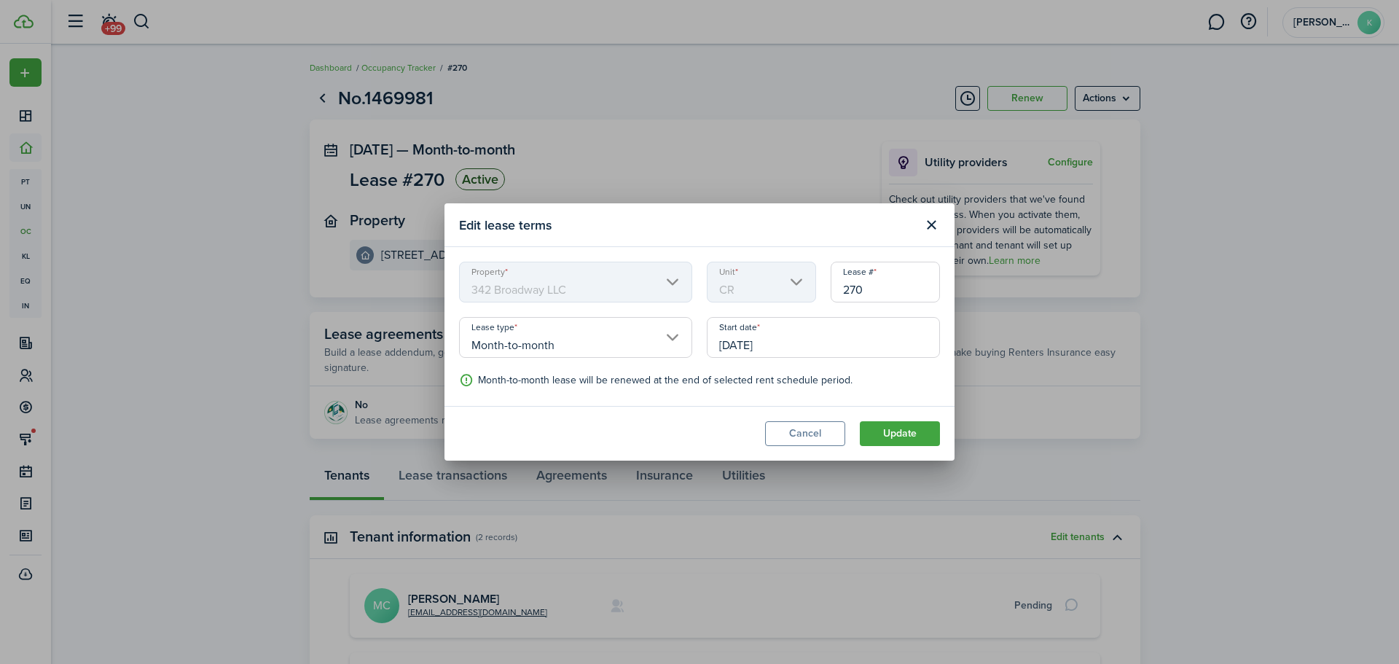
click at [783, 339] on input "[DATE]" at bounding box center [823, 337] width 233 height 41
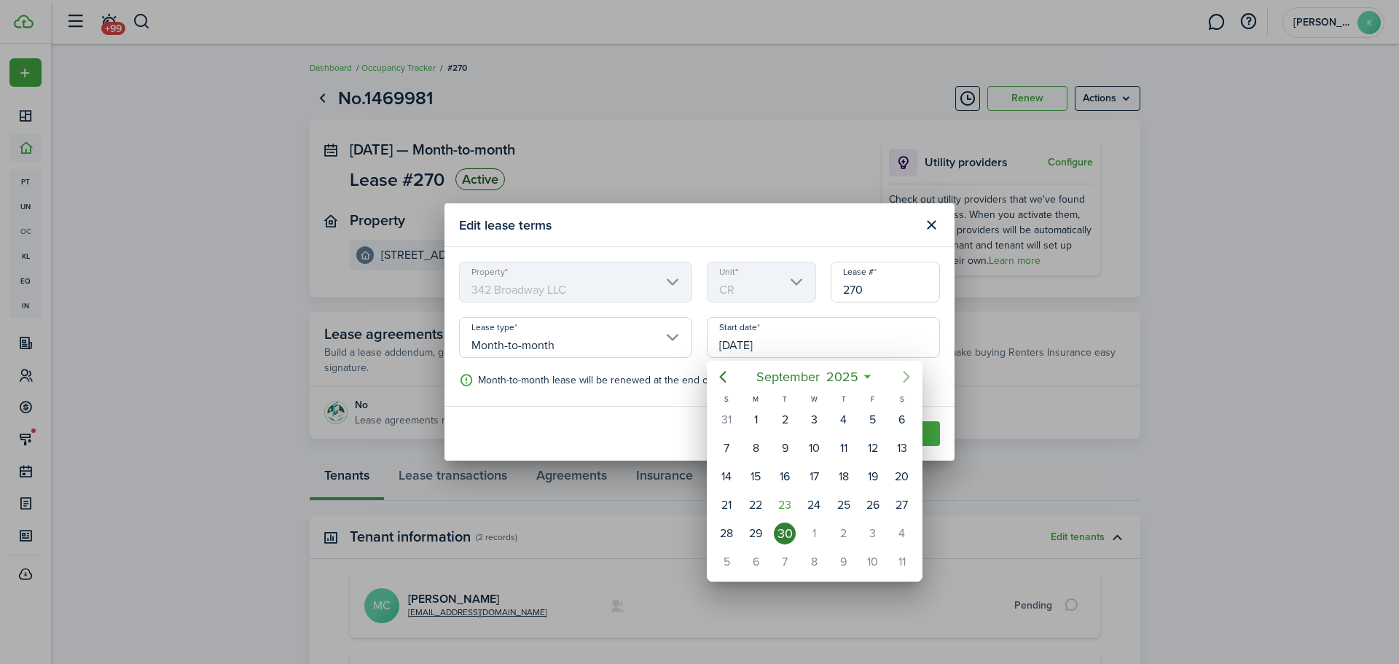
click at [902, 380] on icon "Next page" at bounding box center [906, 376] width 17 height 17
click at [814, 417] on div "1" at bounding box center [814, 420] width 22 height 22
type input "[DATE]"
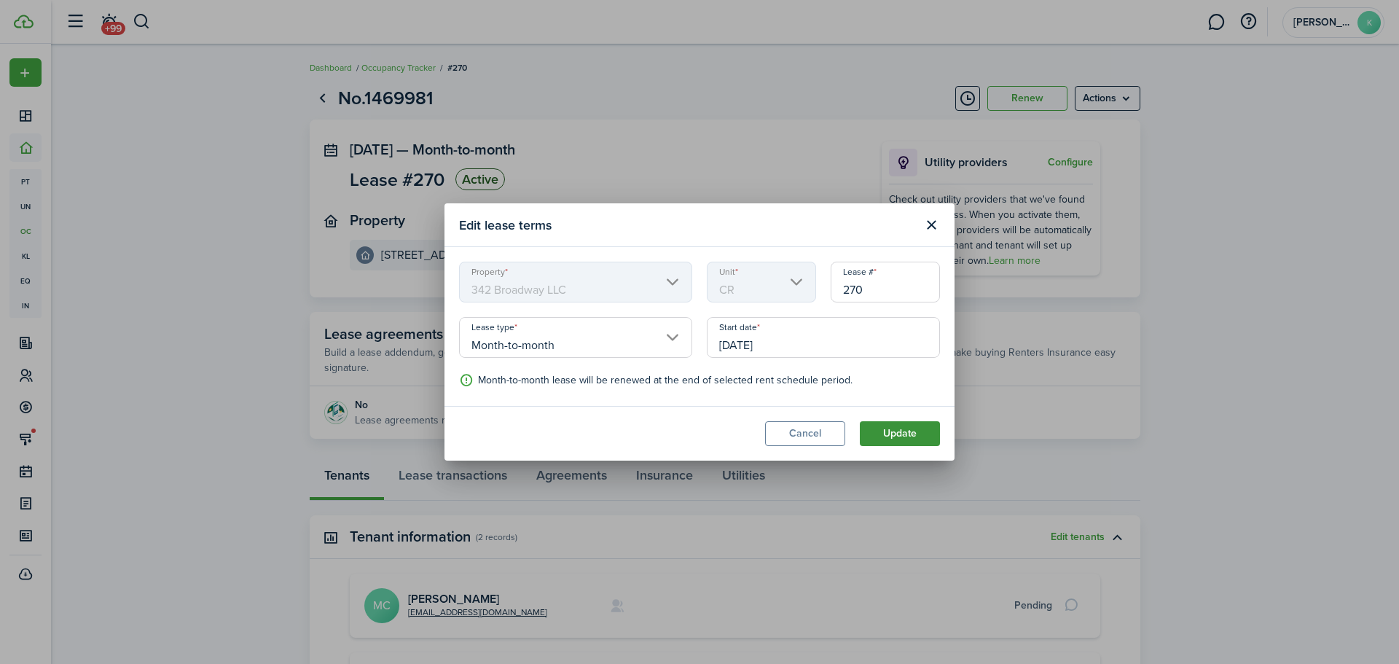
click at [904, 436] on button "Update" at bounding box center [900, 433] width 80 height 25
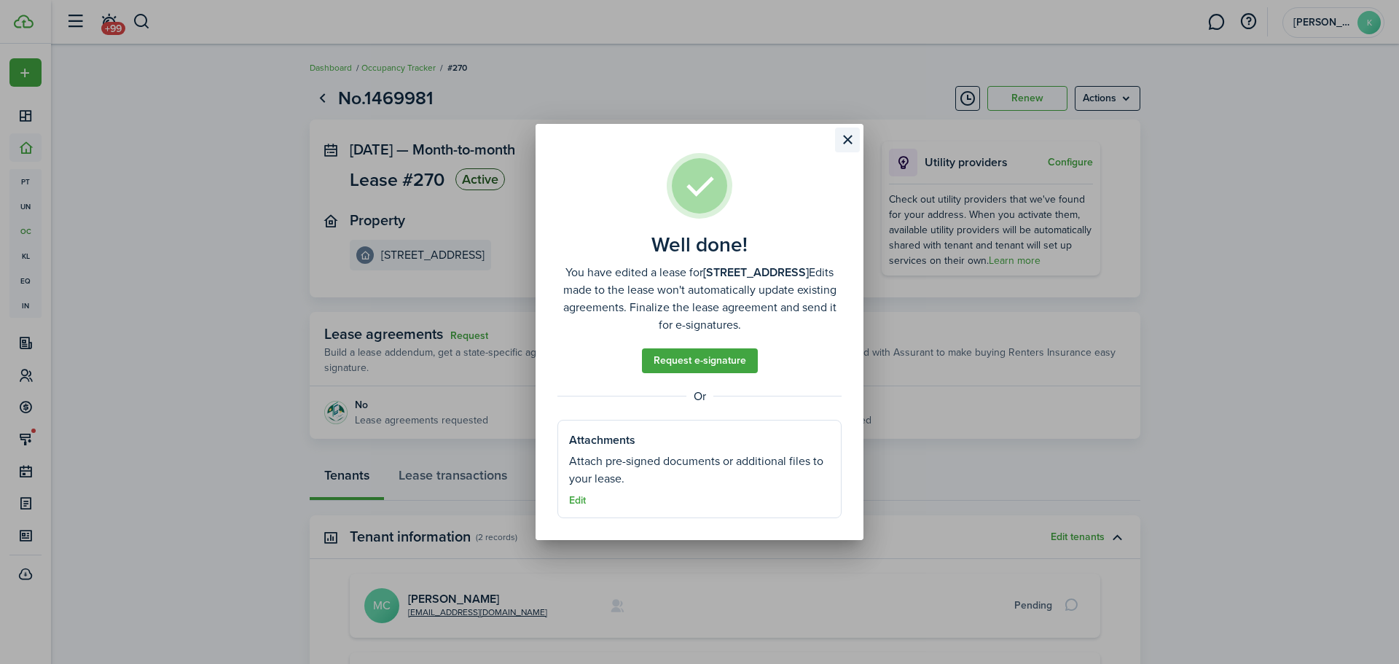
drag, startPoint x: 844, startPoint y: 136, endPoint x: 590, endPoint y: 109, distance: 255.9
click at [843, 136] on button "Close modal" at bounding box center [847, 140] width 25 height 25
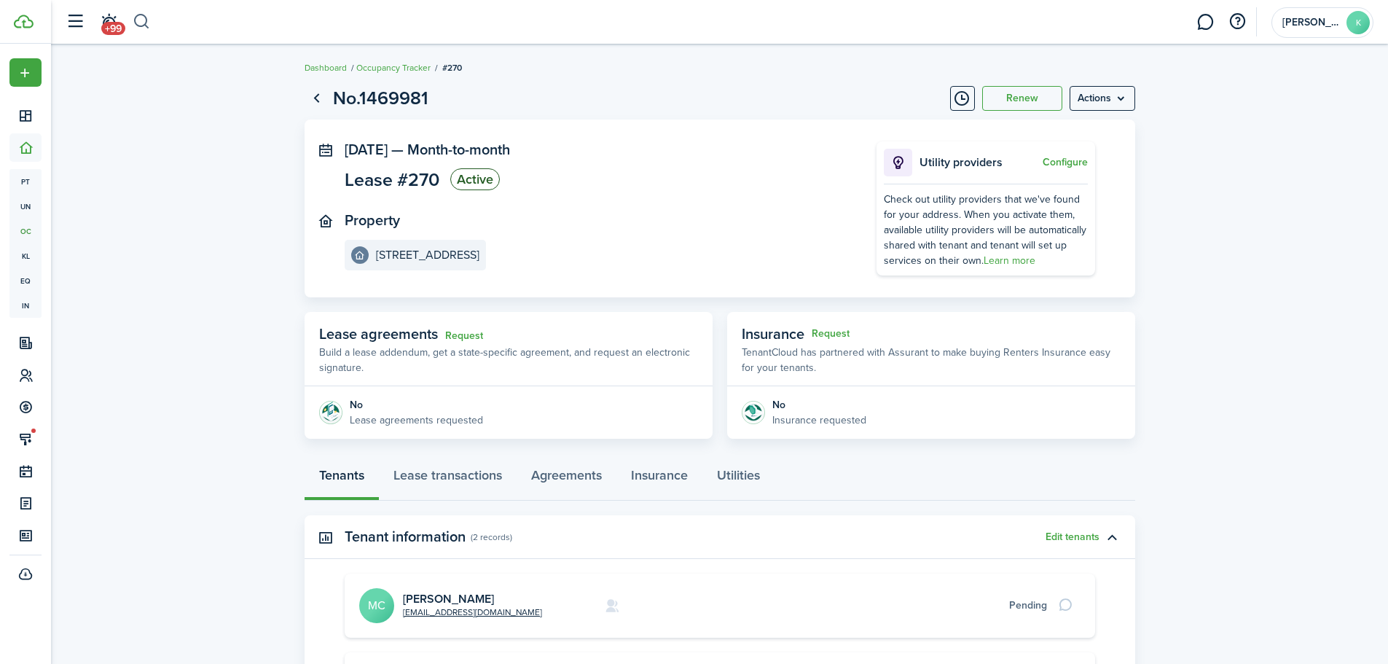
click at [141, 22] on button "button" at bounding box center [142, 21] width 18 height 25
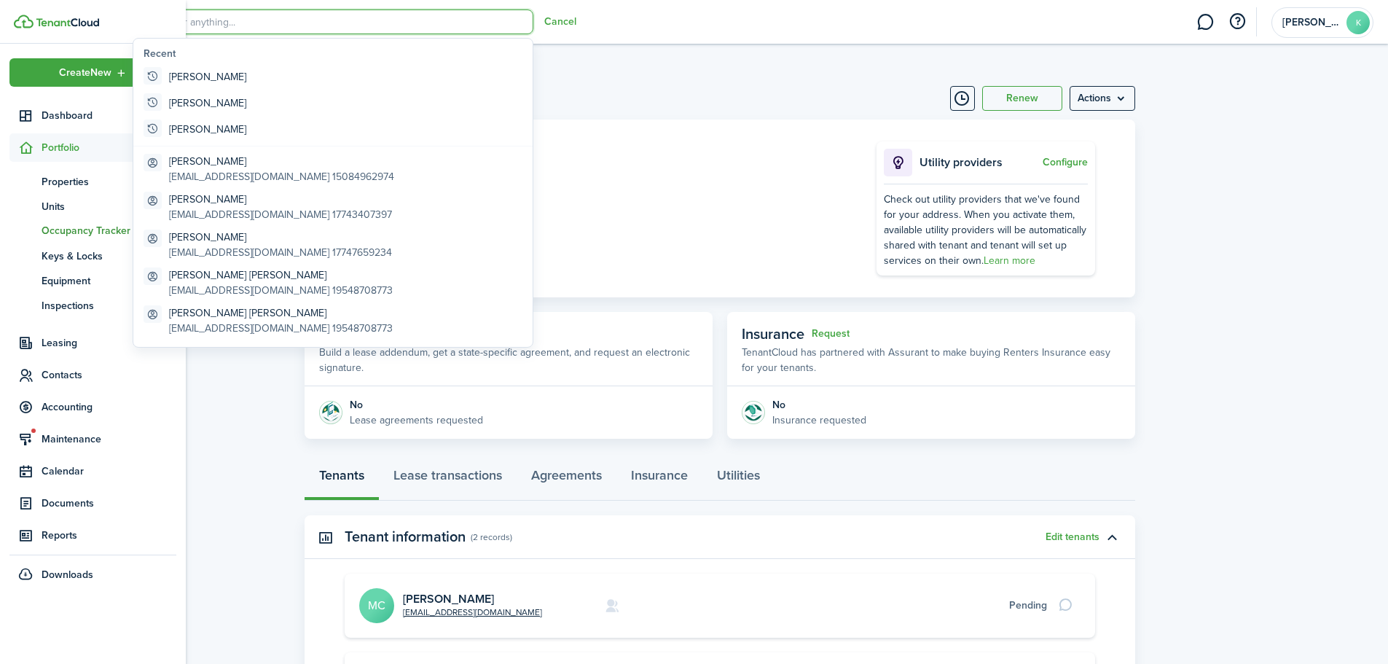
click at [76, 152] on span "Portfolio" at bounding box center [109, 147] width 135 height 15
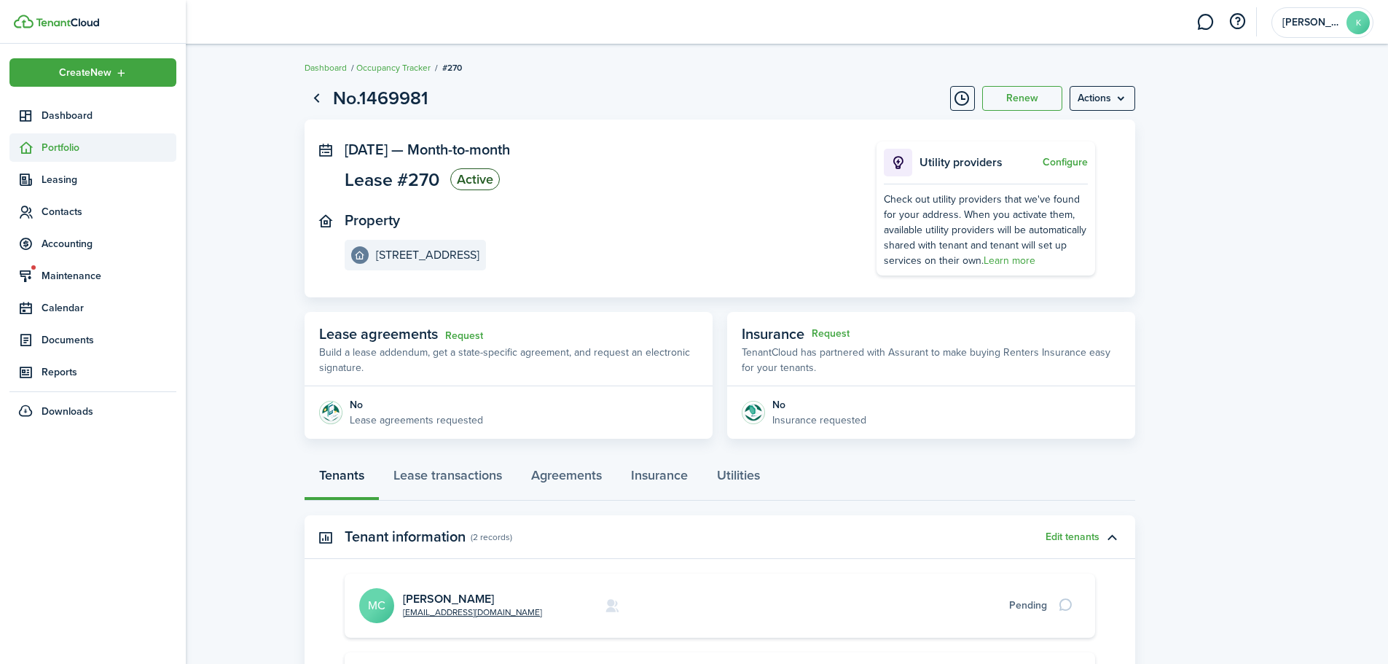
click at [76, 152] on span "Portfolio" at bounding box center [109, 147] width 135 height 15
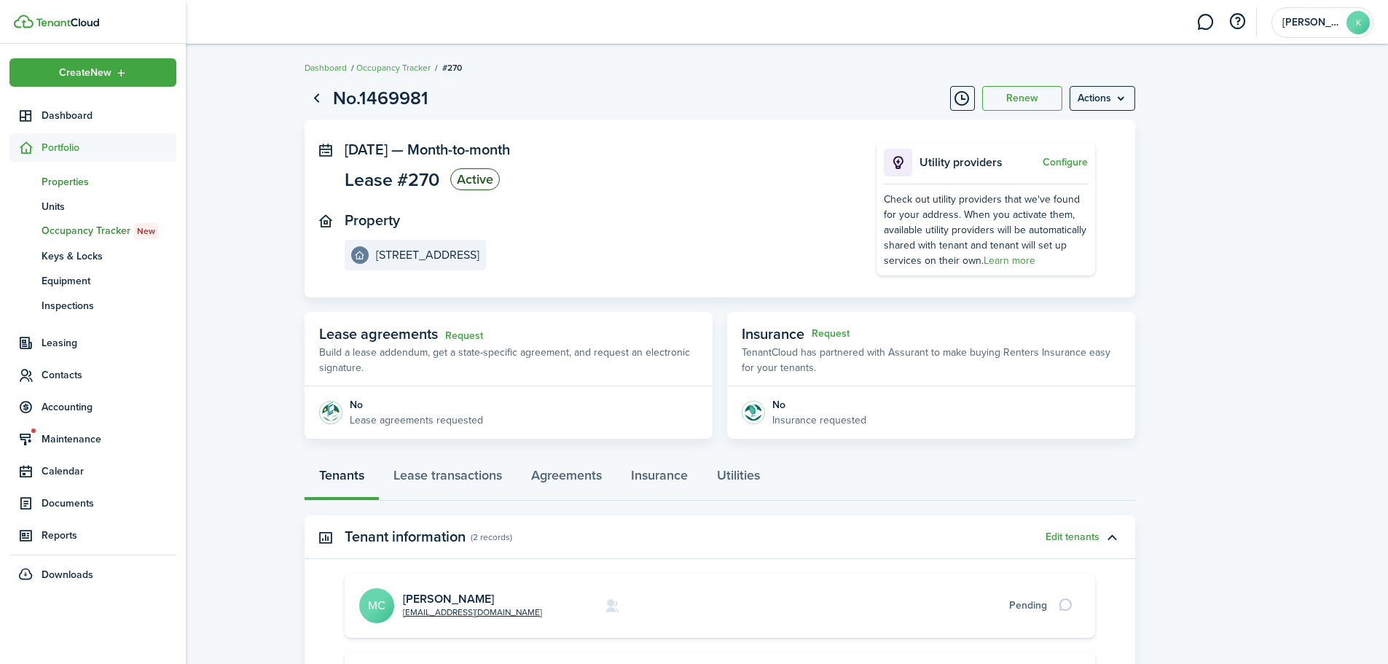
click at [80, 179] on span "Properties" at bounding box center [109, 181] width 135 height 15
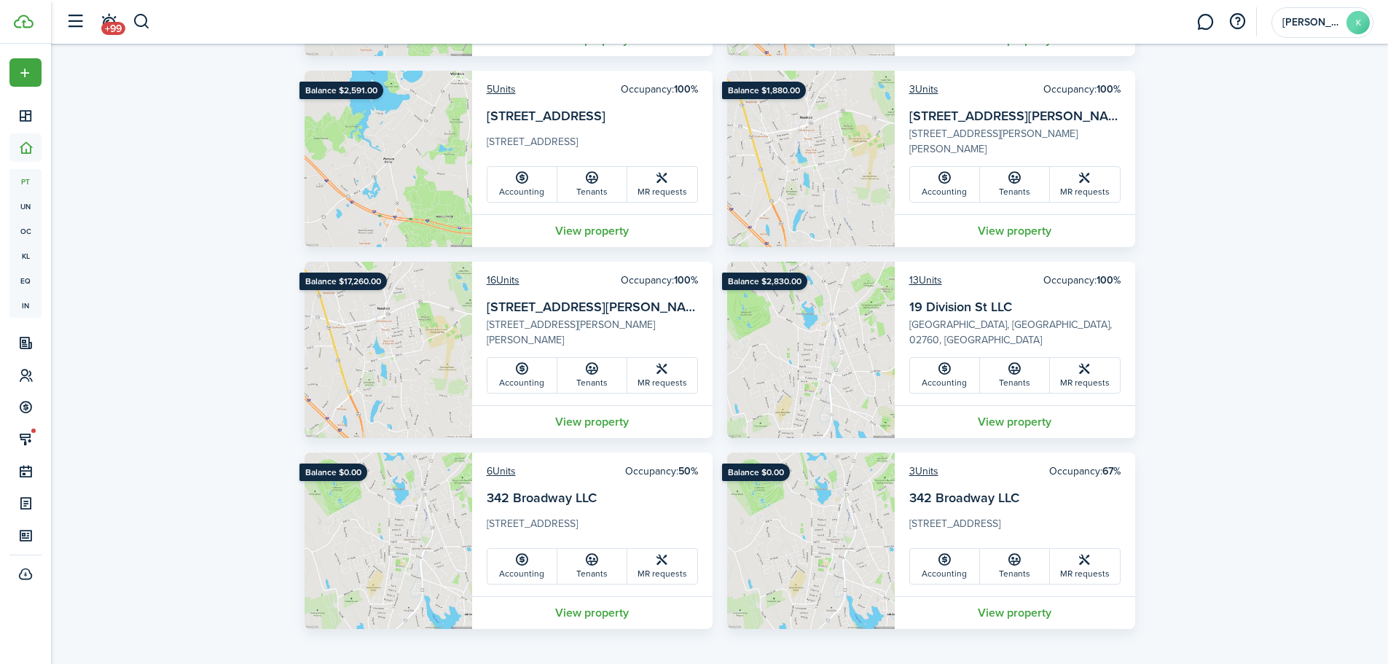
scroll to position [1625, 0]
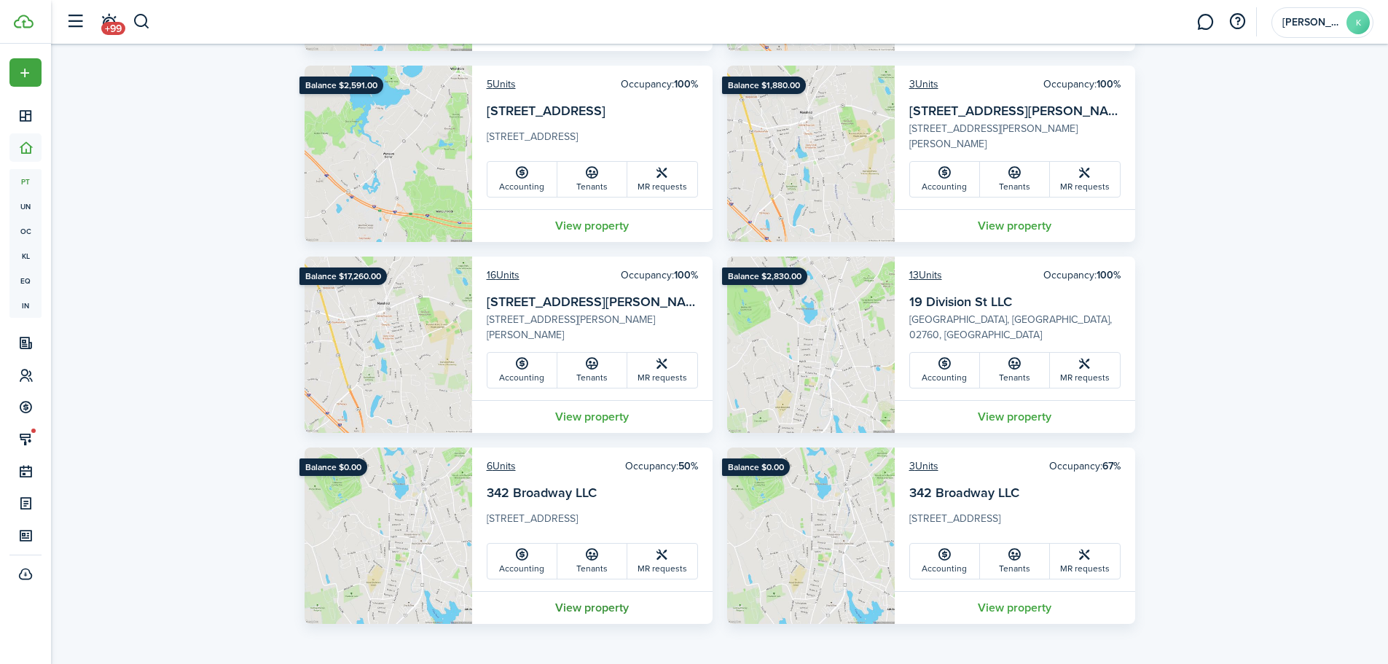
click at [580, 611] on link "View property" at bounding box center [592, 607] width 241 height 33
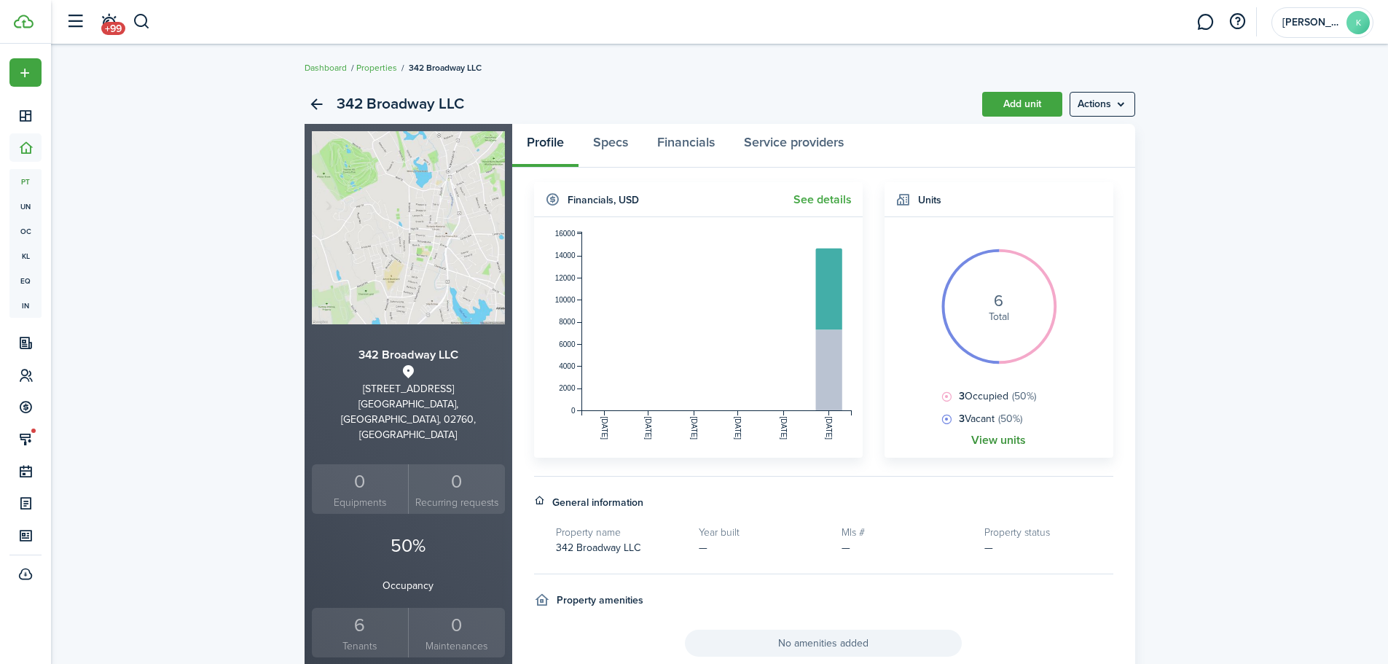
click at [995, 439] on link "View units" at bounding box center [999, 440] width 55 height 13
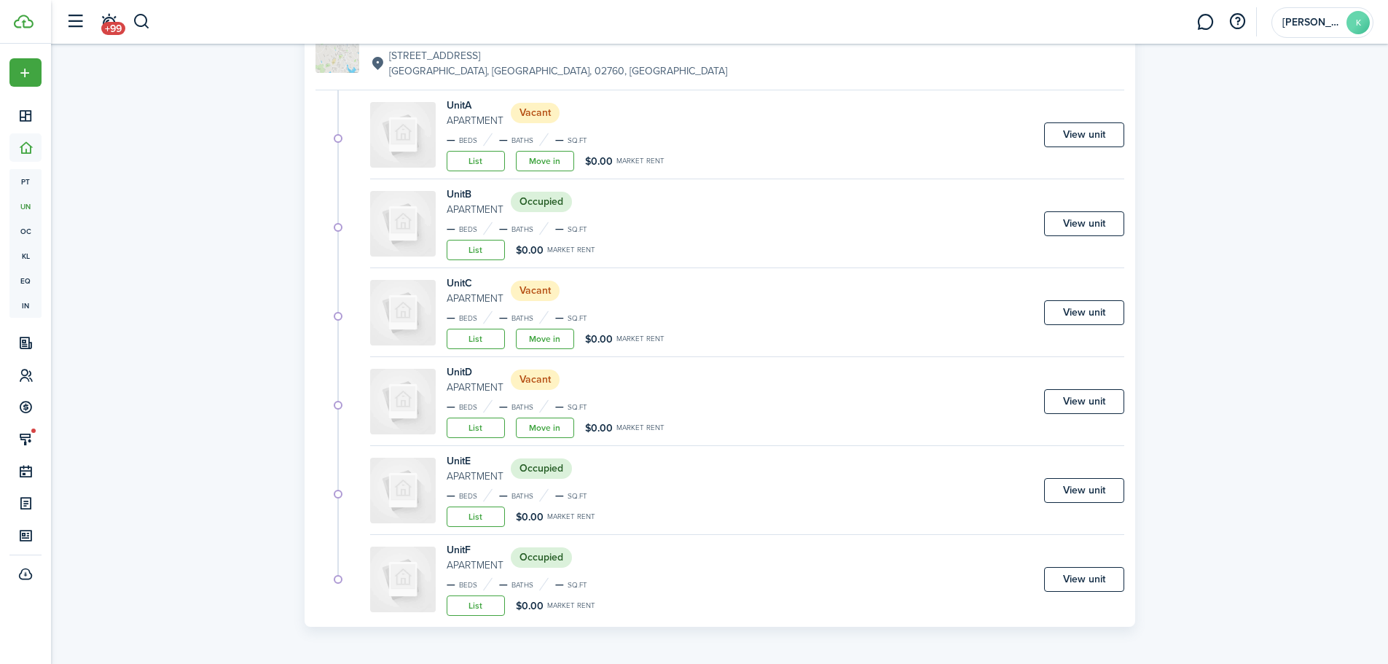
scroll to position [159, 0]
click at [139, 17] on button "button" at bounding box center [142, 21] width 18 height 25
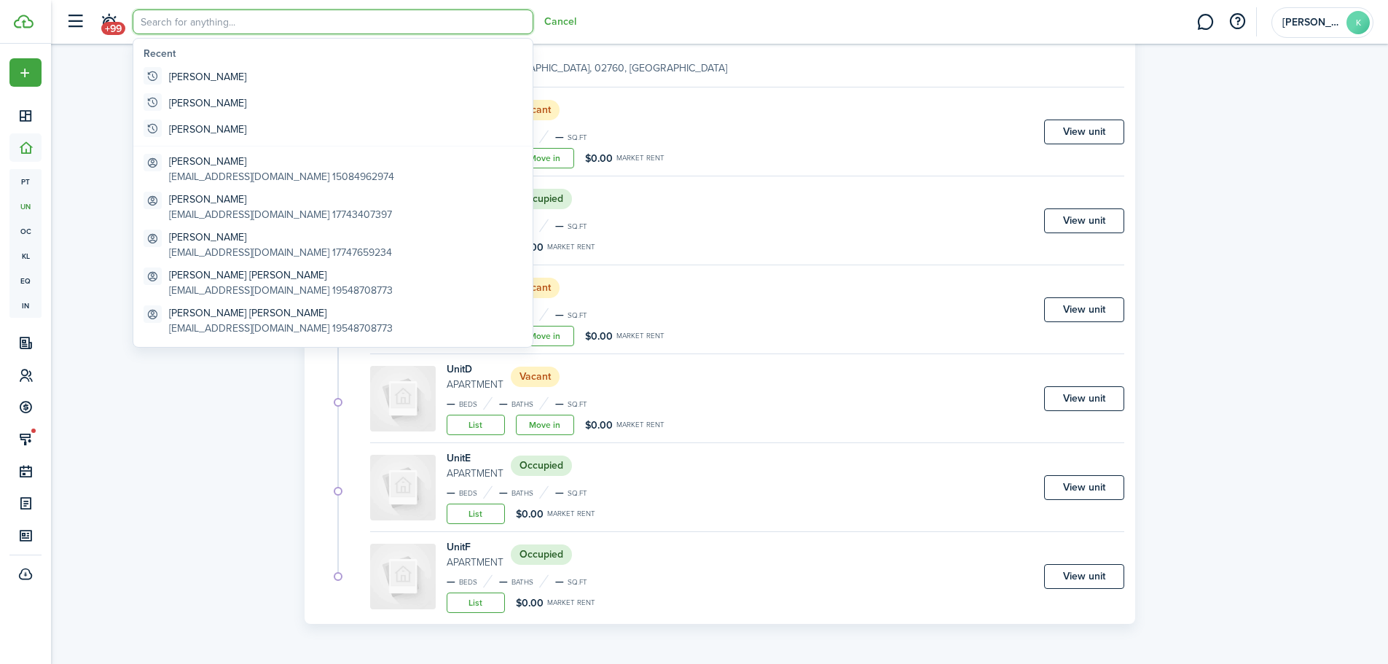
scroll to position [0, 0]
click at [171, 9] on input "search" at bounding box center [333, 21] width 401 height 25
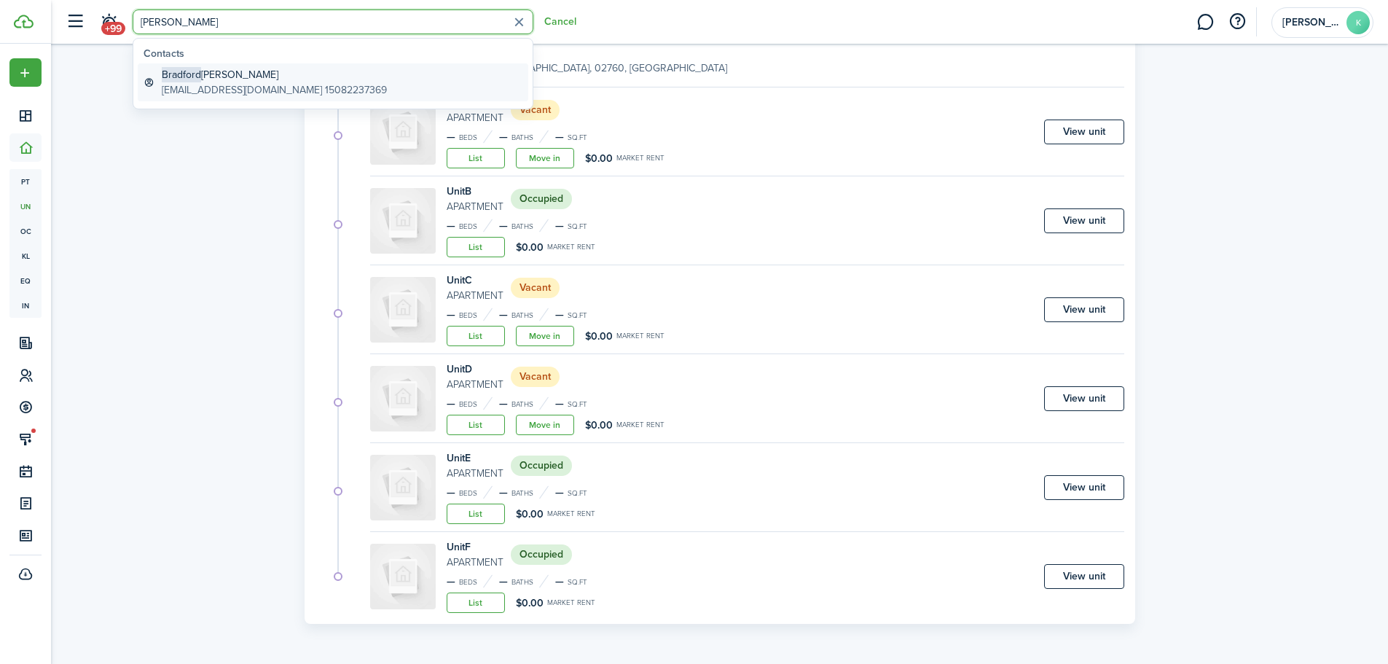
type input "[PERSON_NAME]"
click at [225, 87] on global-search-item-description "[EMAIL_ADDRESS][DOMAIN_NAME] 15082237369" at bounding box center [274, 89] width 225 height 15
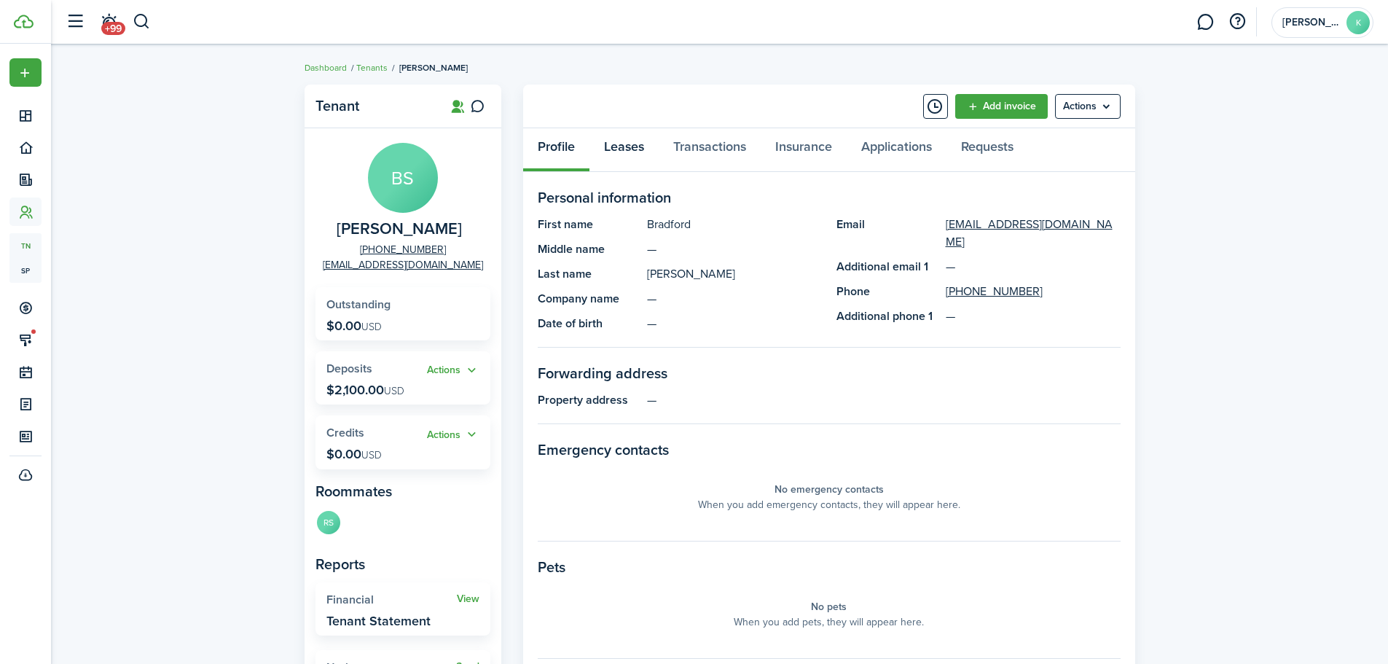
click at [619, 149] on link "Leases" at bounding box center [624, 150] width 69 height 44
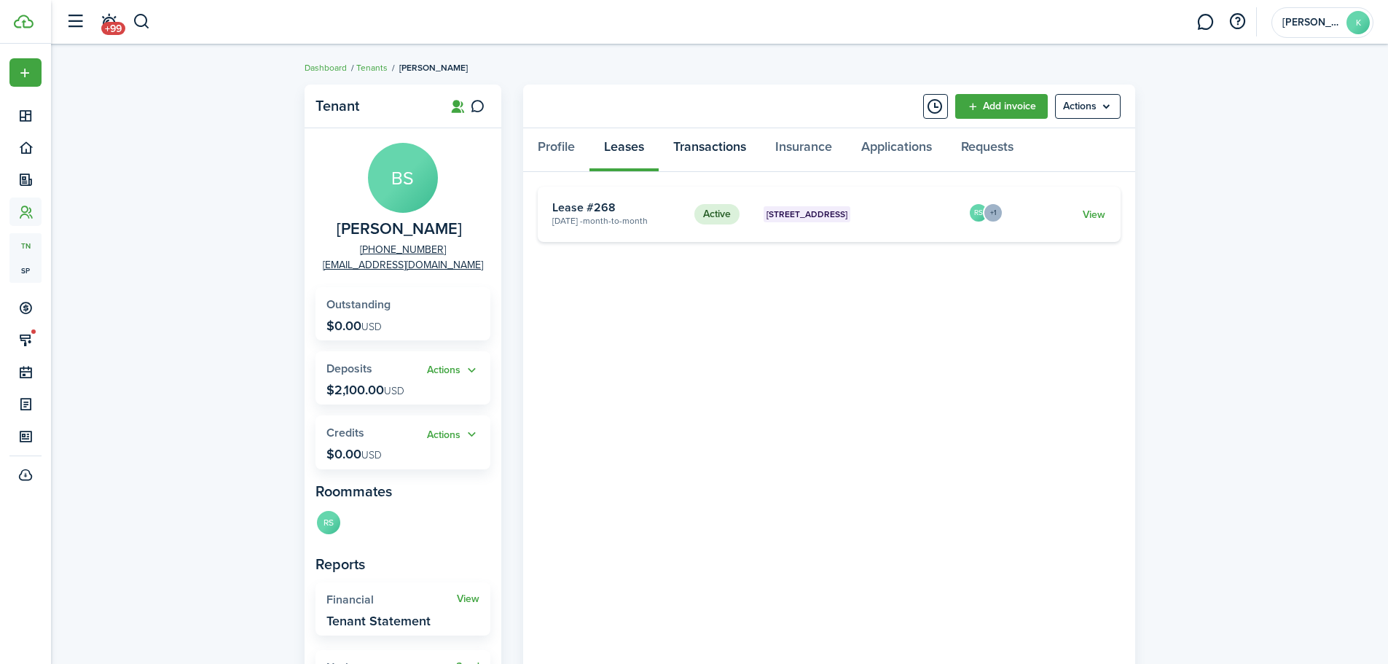
click at [711, 149] on link "Transactions" at bounding box center [710, 150] width 102 height 44
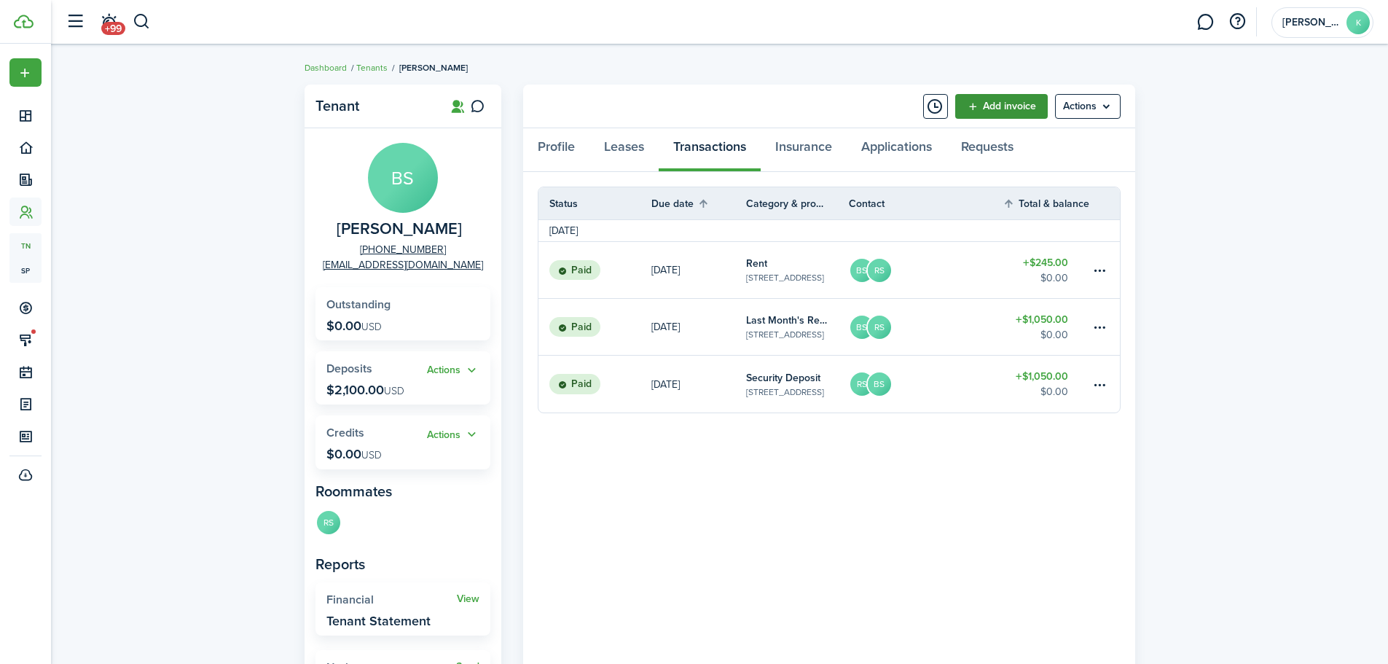
click at [1016, 109] on link "Add invoice" at bounding box center [1002, 106] width 93 height 25
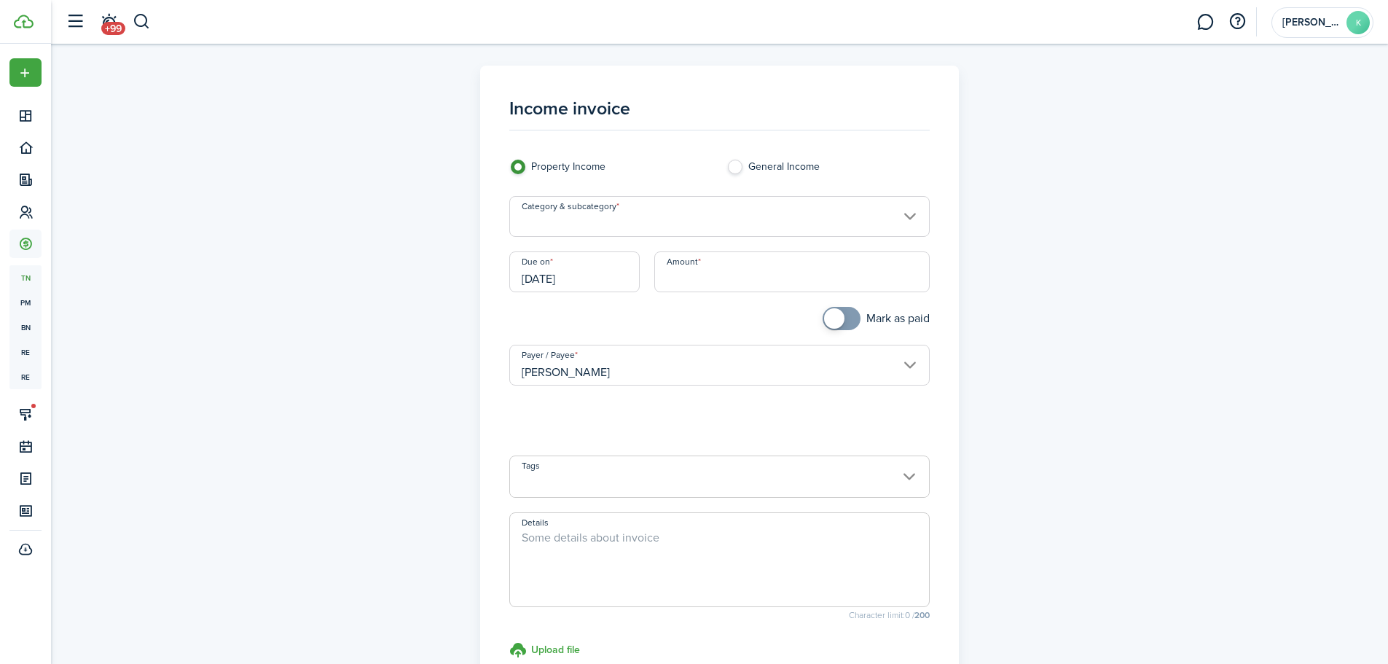
click at [597, 221] on input "Category & subcategory" at bounding box center [719, 216] width 421 height 41
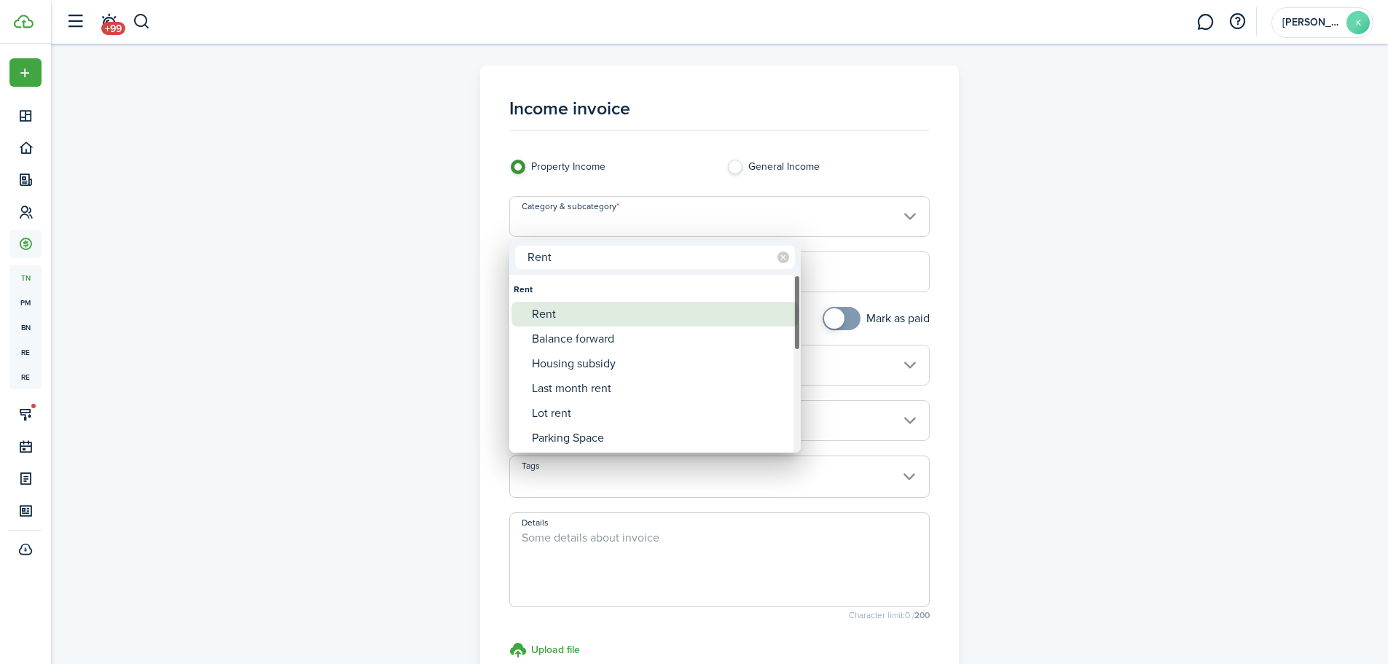
type input "Rent"
click at [548, 318] on div "Rent" at bounding box center [661, 314] width 258 height 25
type input "Rent"
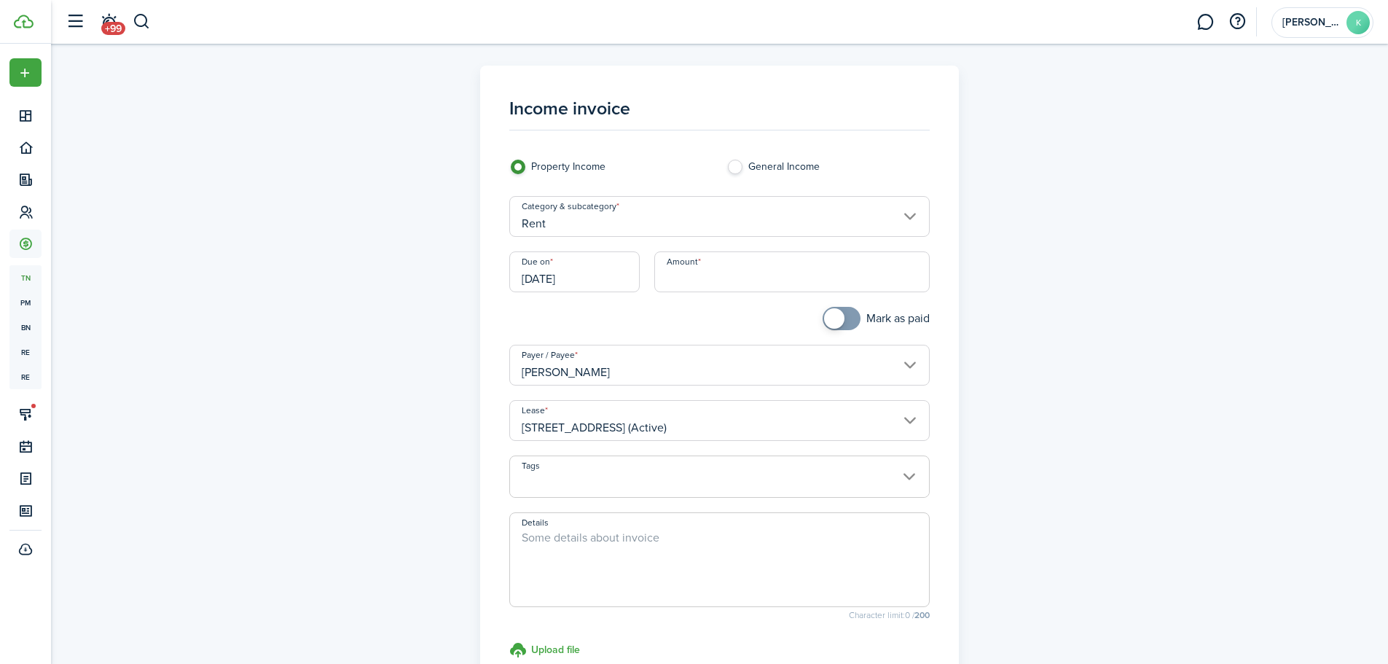
click at [597, 275] on input "[DATE]" at bounding box center [574, 271] width 130 height 41
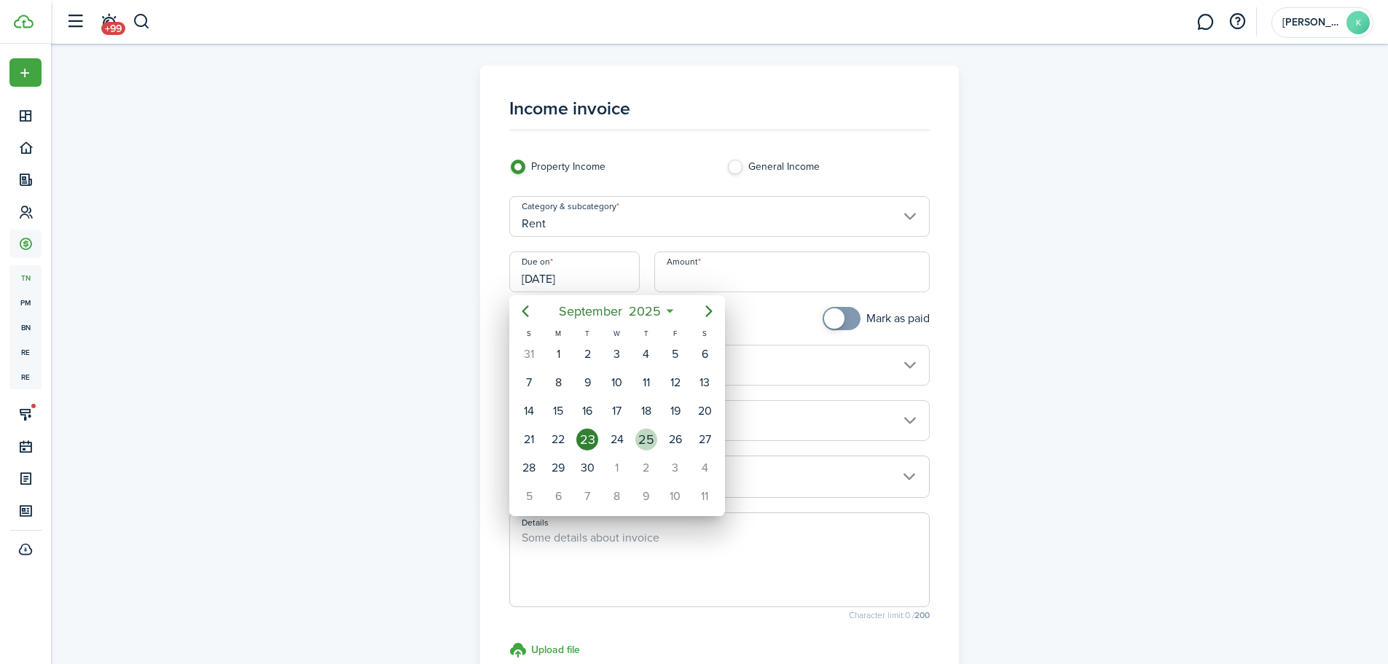
click at [642, 439] on div "25" at bounding box center [647, 440] width 22 height 22
type input "[DATE]"
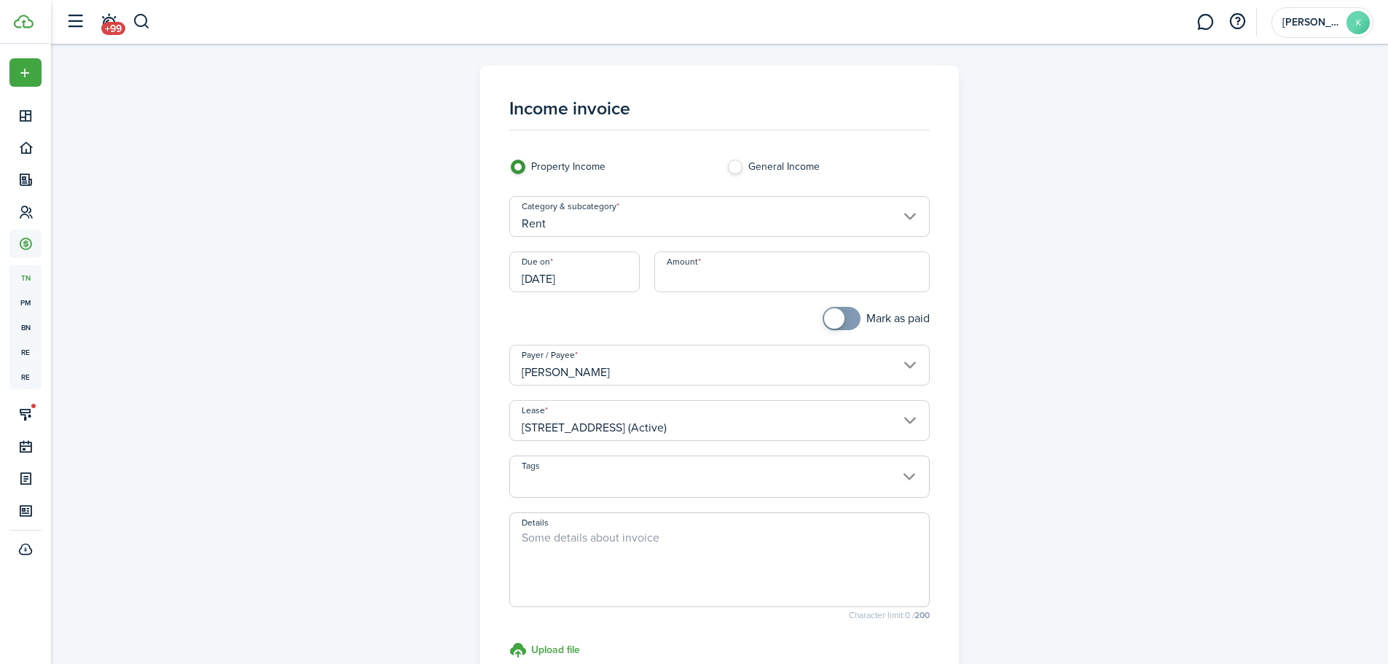
click at [697, 278] on input "Amount" at bounding box center [791, 271] width 275 height 41
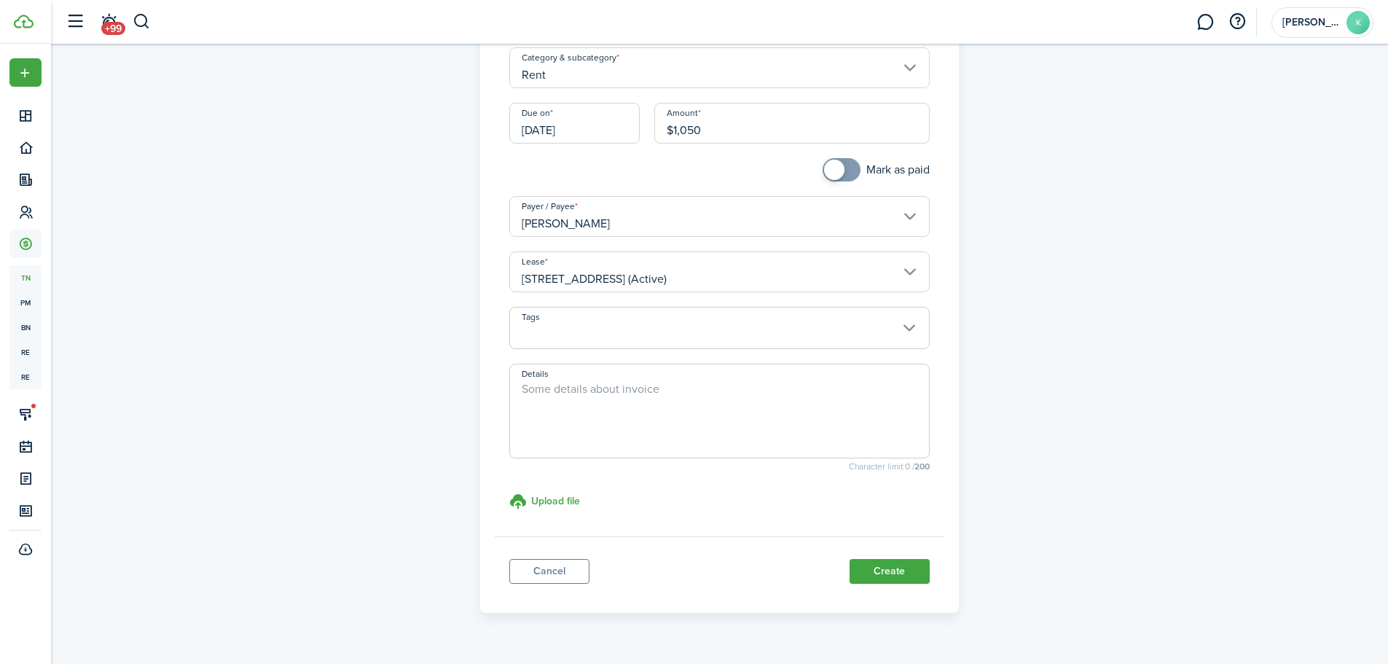
scroll to position [181, 0]
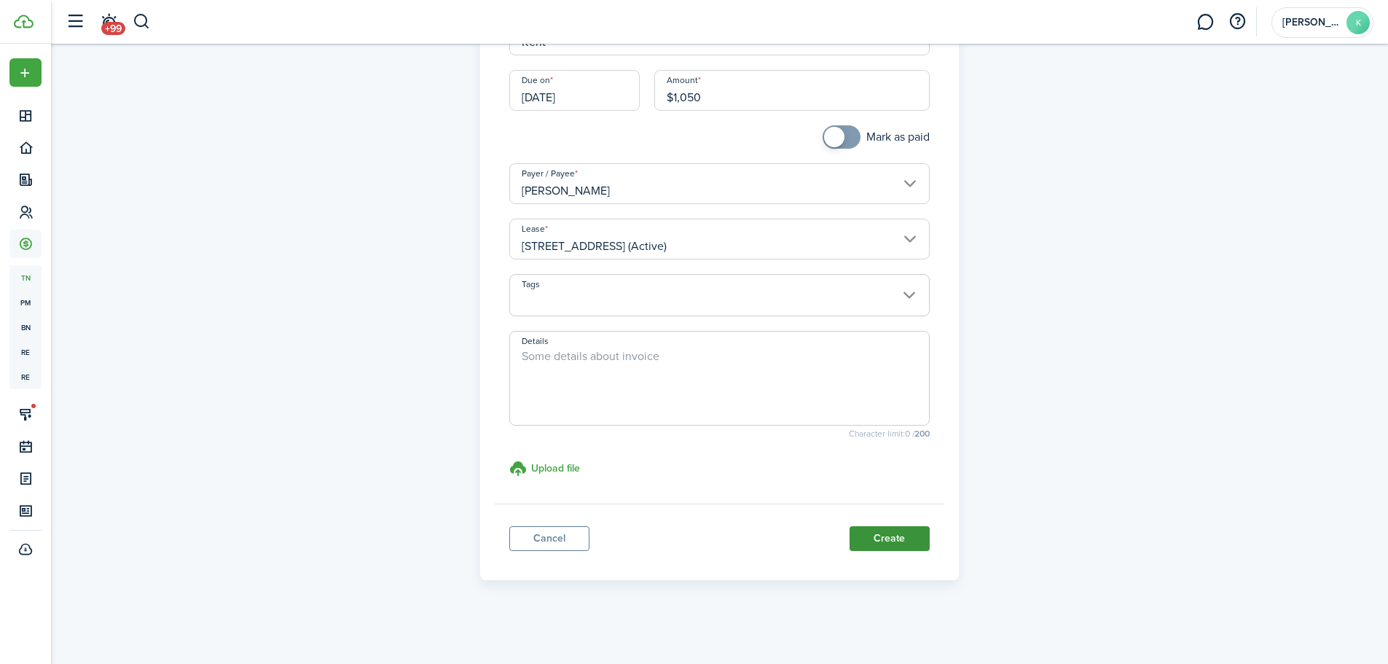
type input "$1,050.00"
click at [890, 537] on button "Create" at bounding box center [890, 538] width 80 height 25
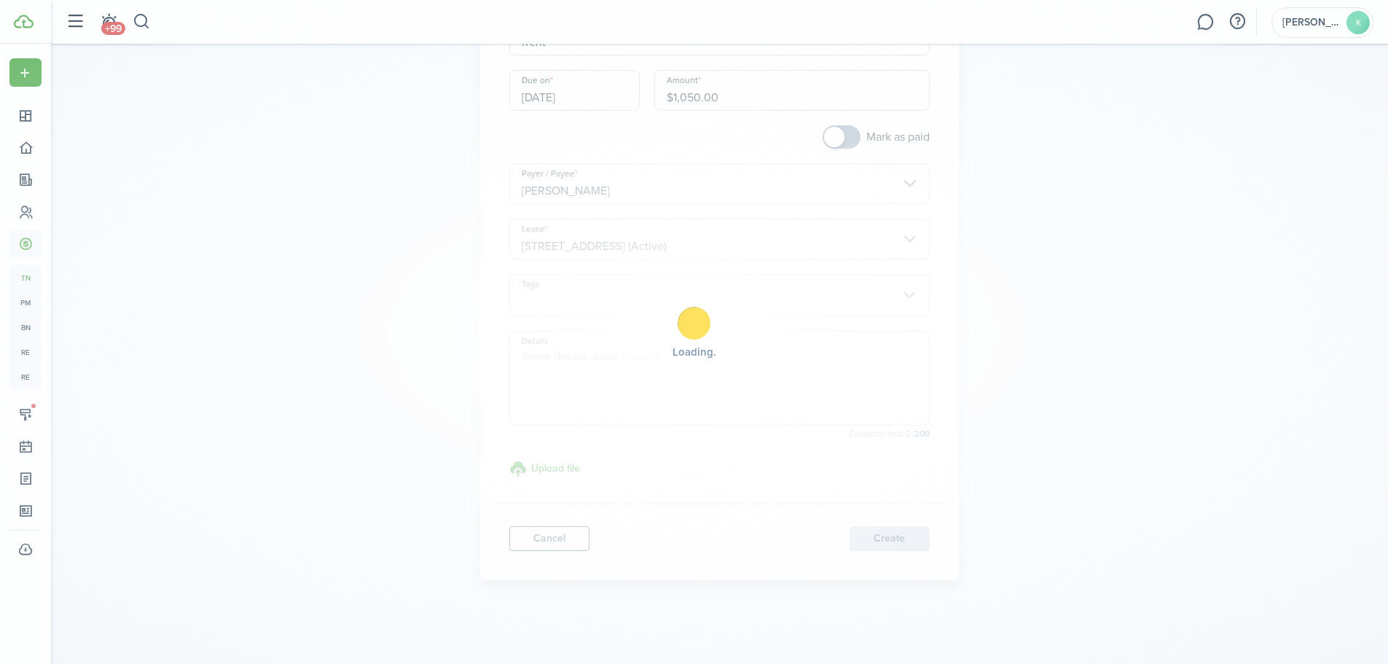
scroll to position [29, 0]
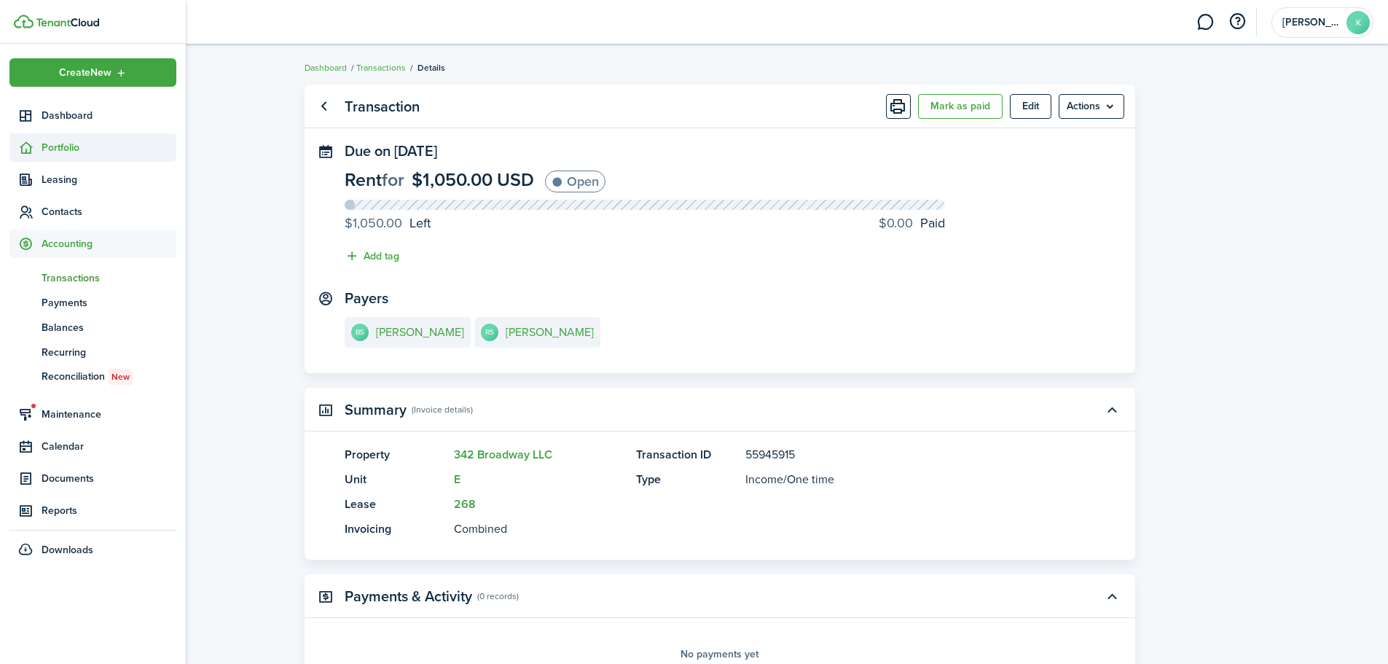
click at [74, 146] on span "Portfolio" at bounding box center [109, 147] width 135 height 15
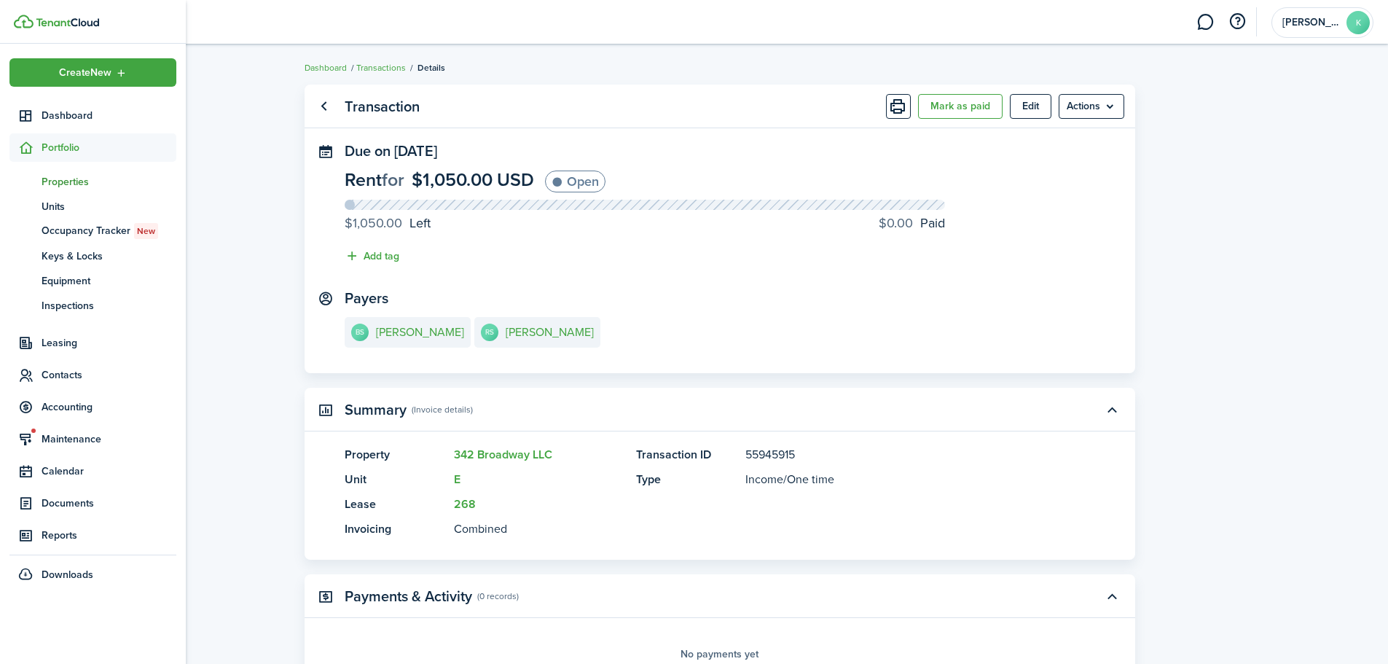
click at [81, 183] on span "Properties" at bounding box center [109, 181] width 135 height 15
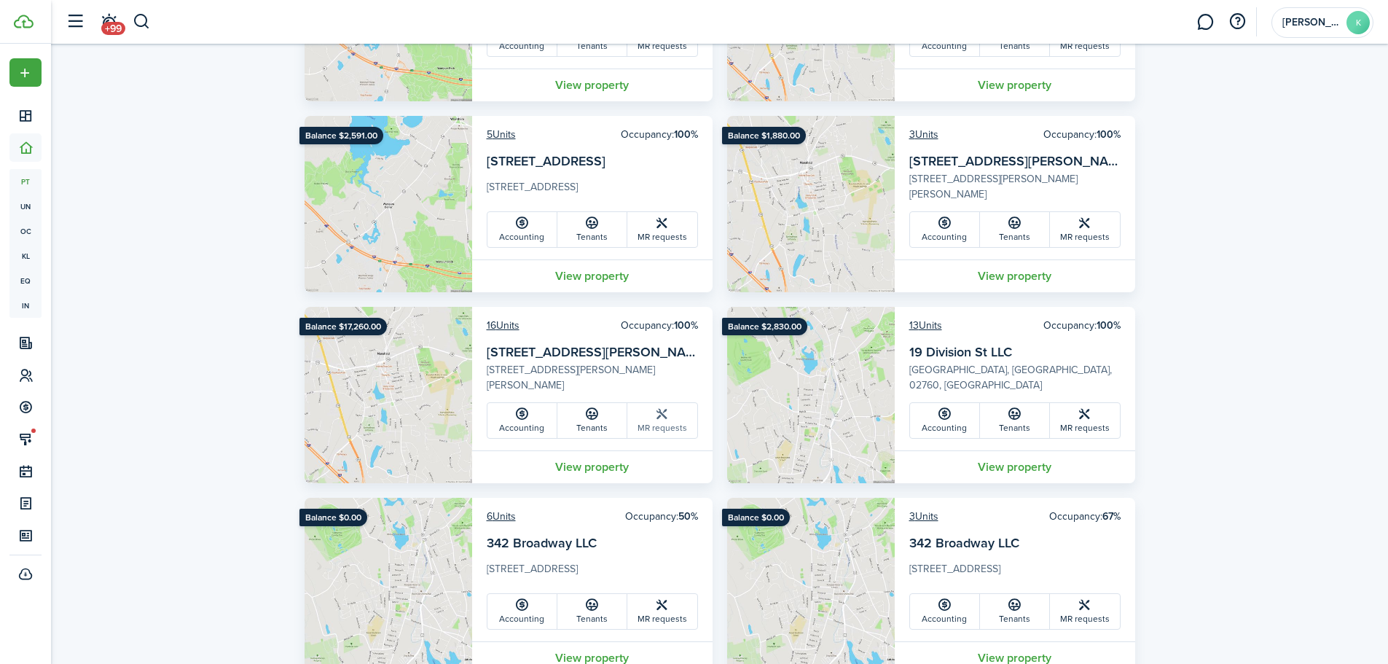
scroll to position [1625, 0]
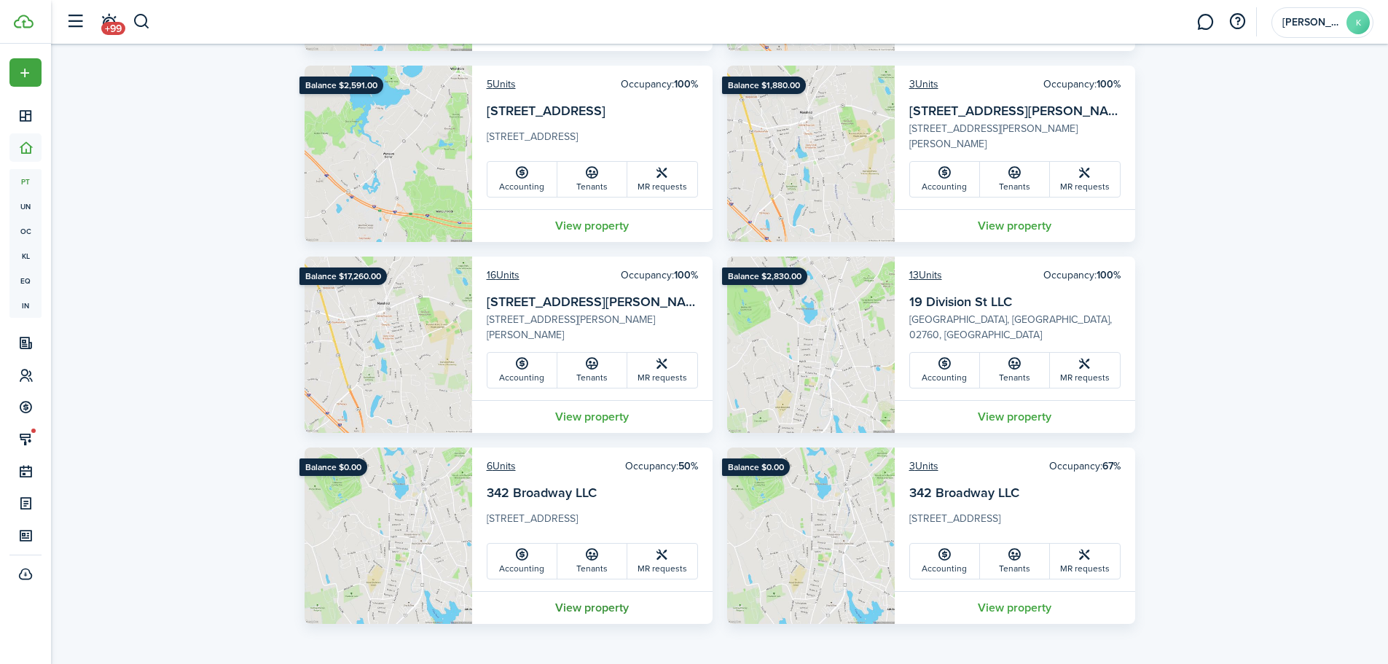
click at [590, 605] on link "View property" at bounding box center [592, 607] width 241 height 33
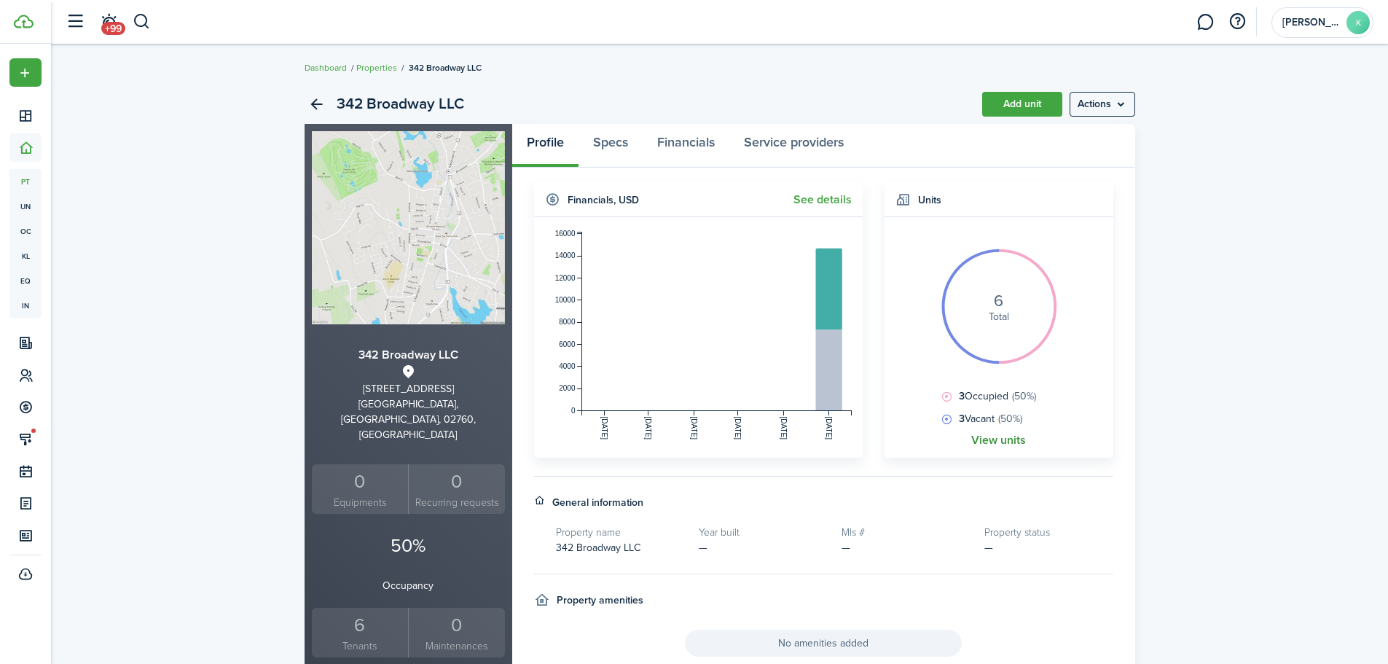
click at [997, 441] on link "View units" at bounding box center [999, 440] width 55 height 13
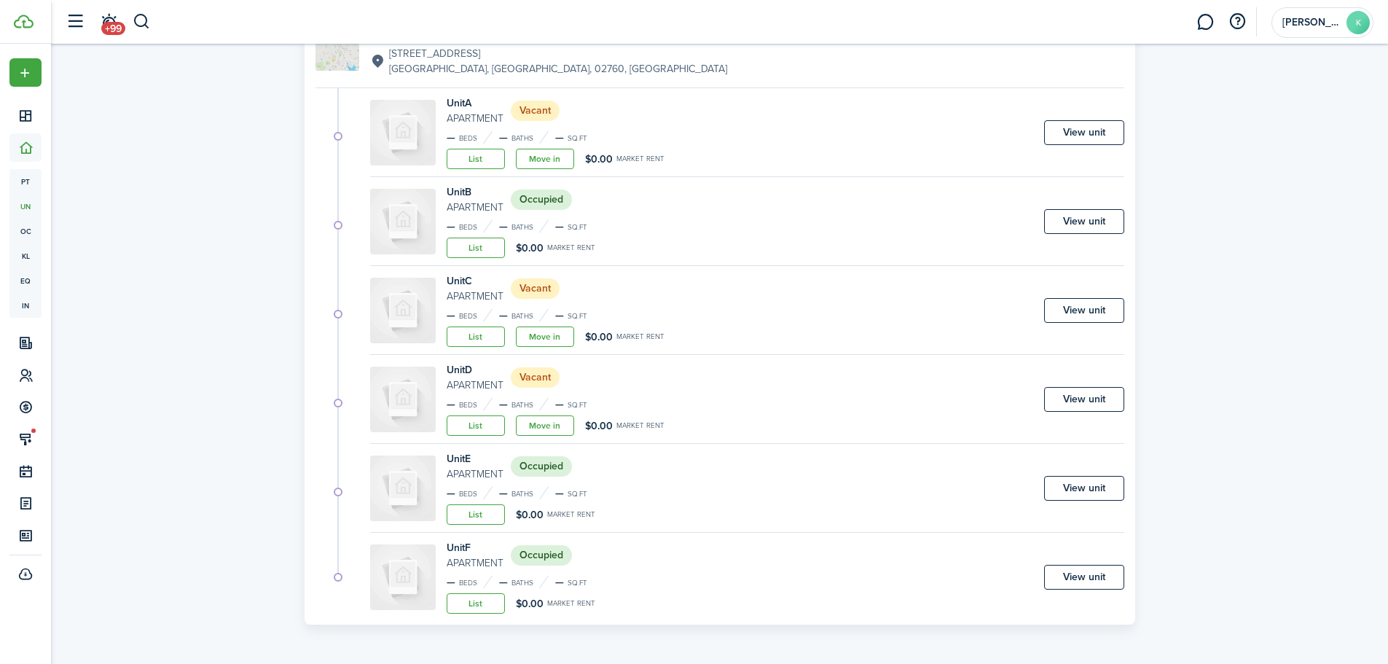
scroll to position [159, 0]
click at [539, 339] on link "Move in" at bounding box center [545, 336] width 58 height 20
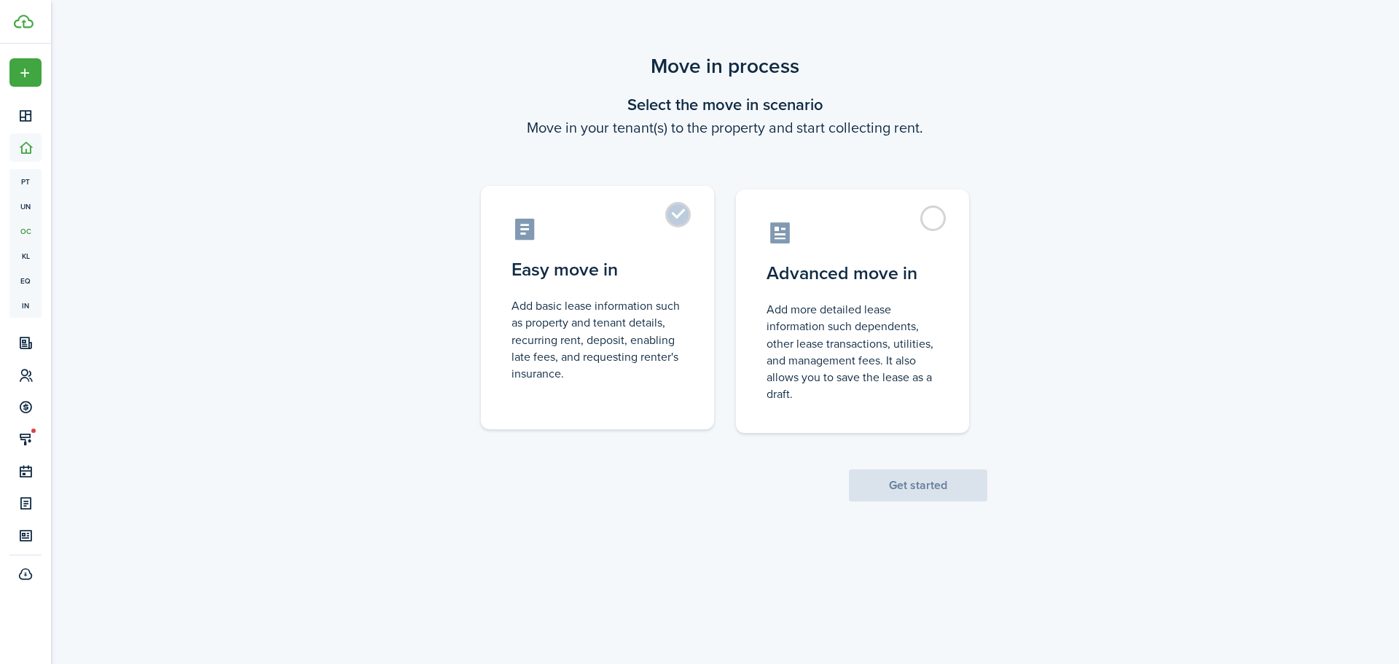
click at [681, 212] on label "Easy move in Add basic lease information such as property and tenant details, r…" at bounding box center [597, 307] width 233 height 243
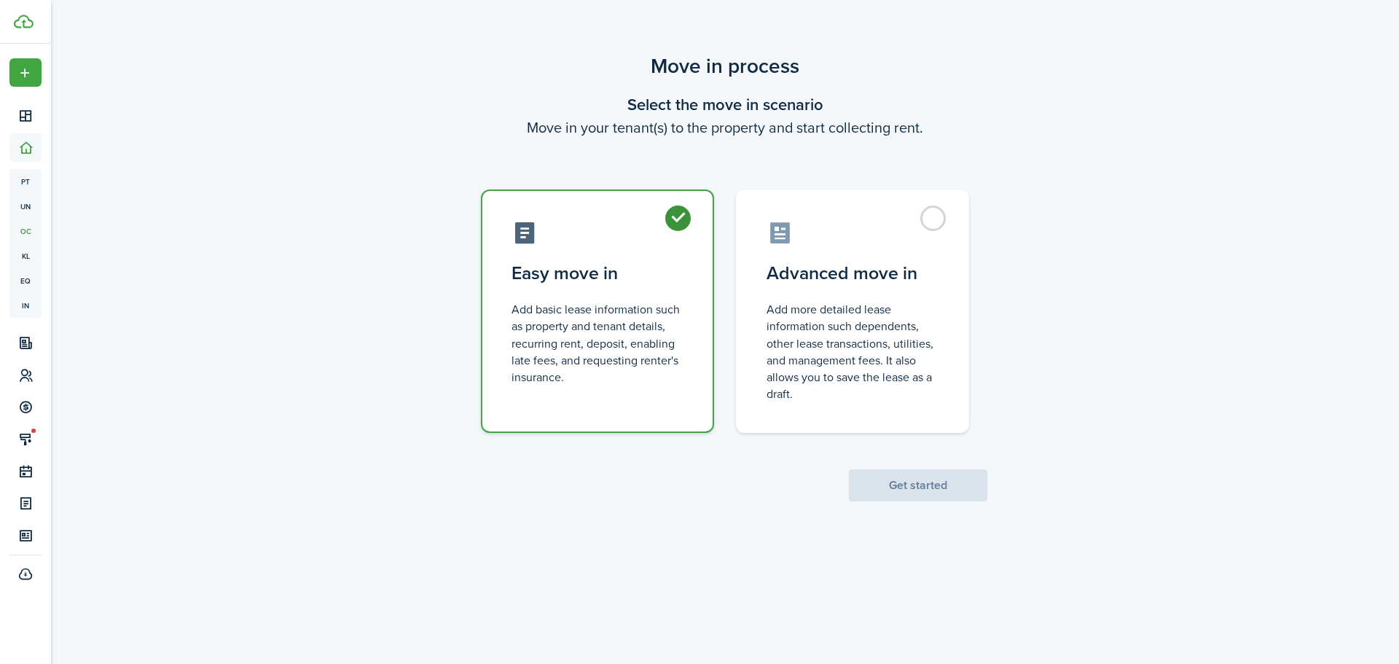
radio input "true"
click at [921, 487] on button "Get started" at bounding box center [918, 485] width 138 height 32
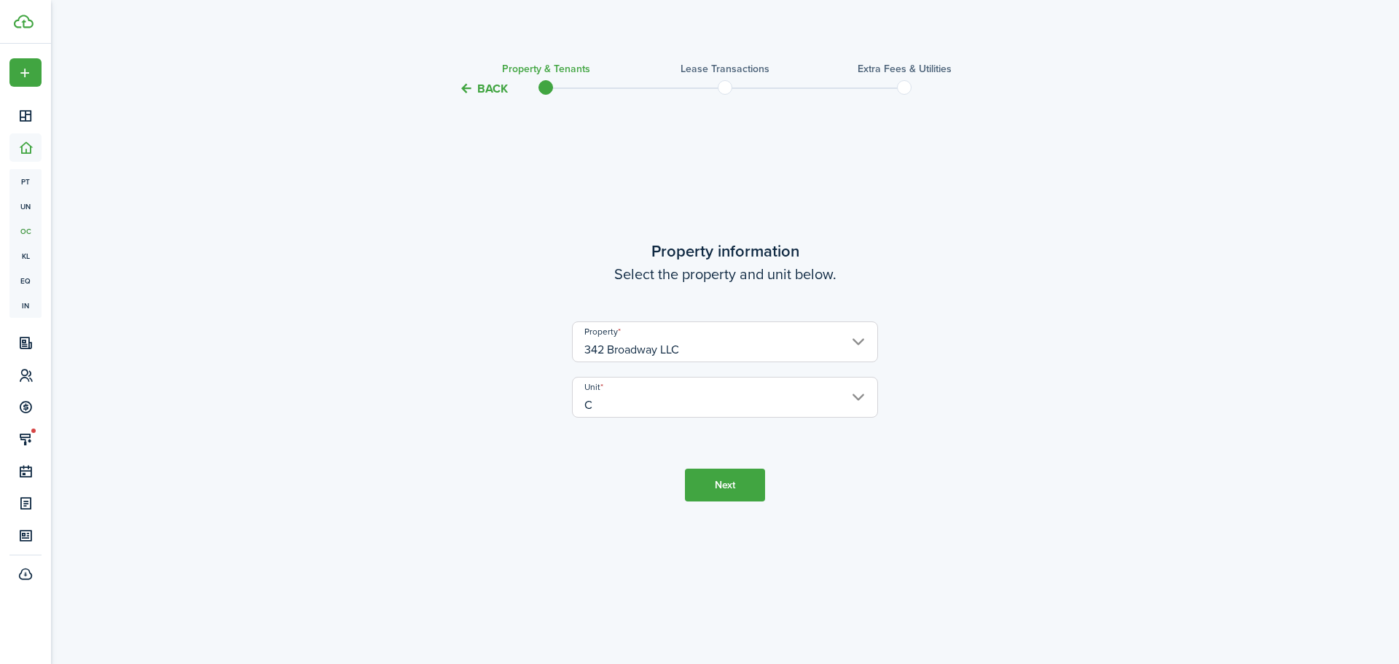
click at [722, 491] on button "Next" at bounding box center [725, 485] width 80 height 33
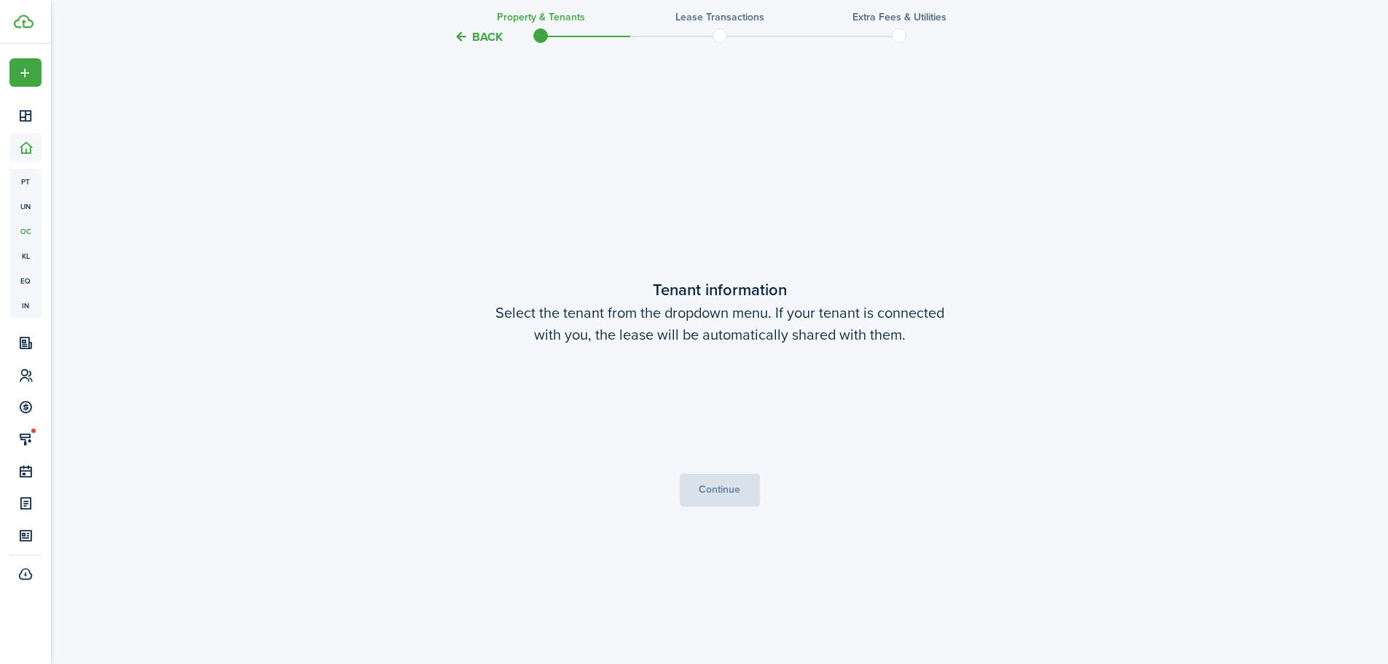
scroll to position [566, 0]
click at [851, 398] on span "Choose a tenant" at bounding box center [720, 408] width 305 height 25
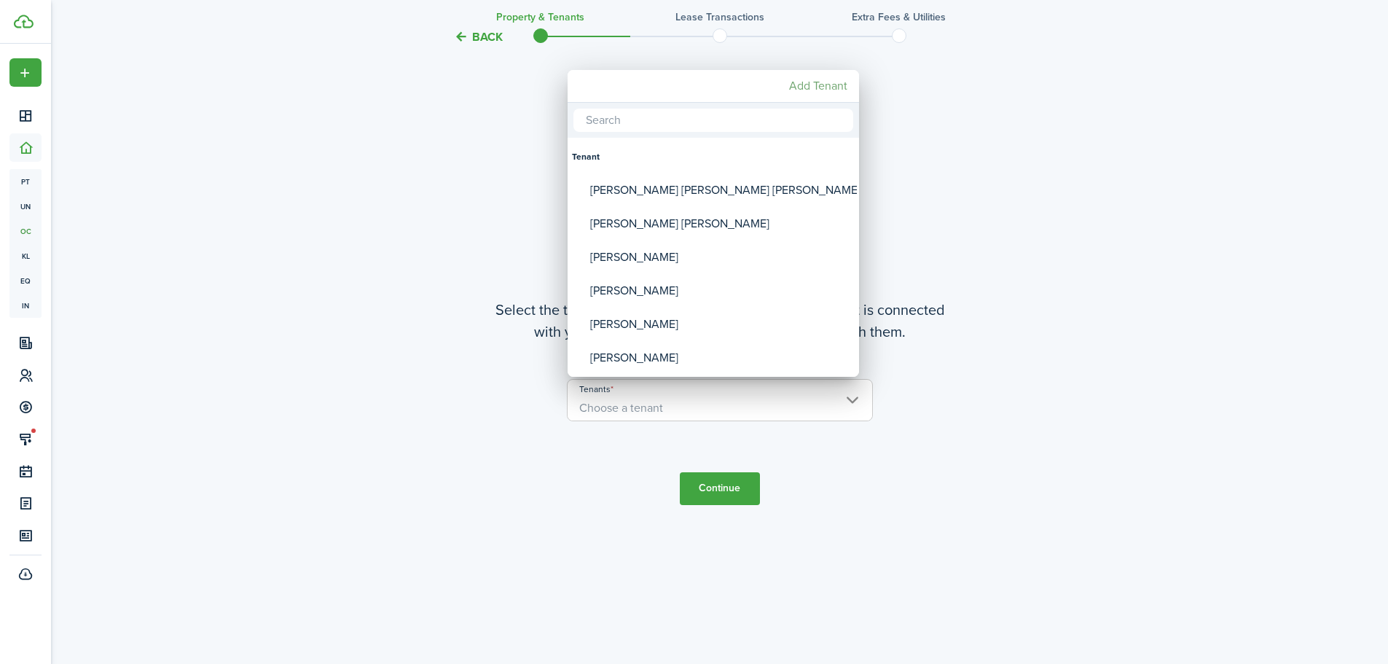
click at [822, 82] on mbsc-button "Add Tenant" at bounding box center [818, 86] width 70 height 26
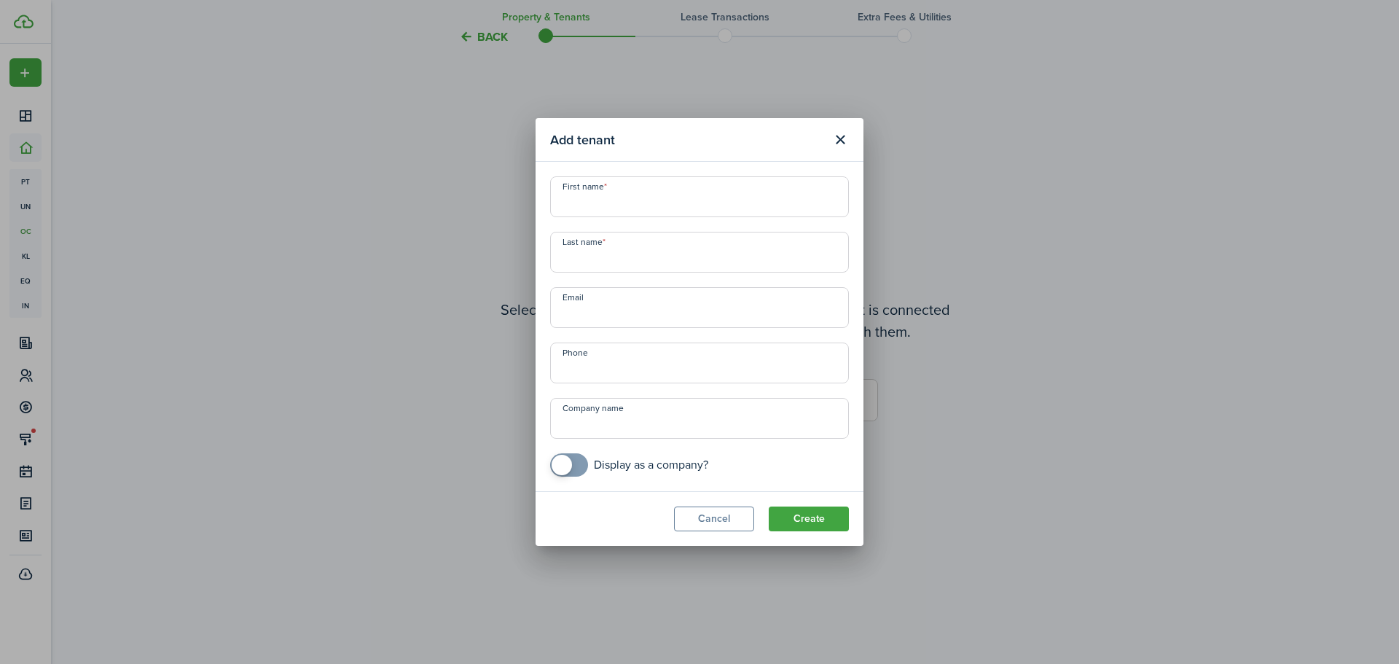
click at [603, 202] on input "First name" at bounding box center [699, 196] width 299 height 41
paste input "[PERSON_NAME]"
drag, startPoint x: 591, startPoint y: 207, endPoint x: 677, endPoint y: 201, distance: 86.2
click at [677, 201] on input "[PERSON_NAME]" at bounding box center [699, 196] width 299 height 41
type input "[PERSON_NAME]"
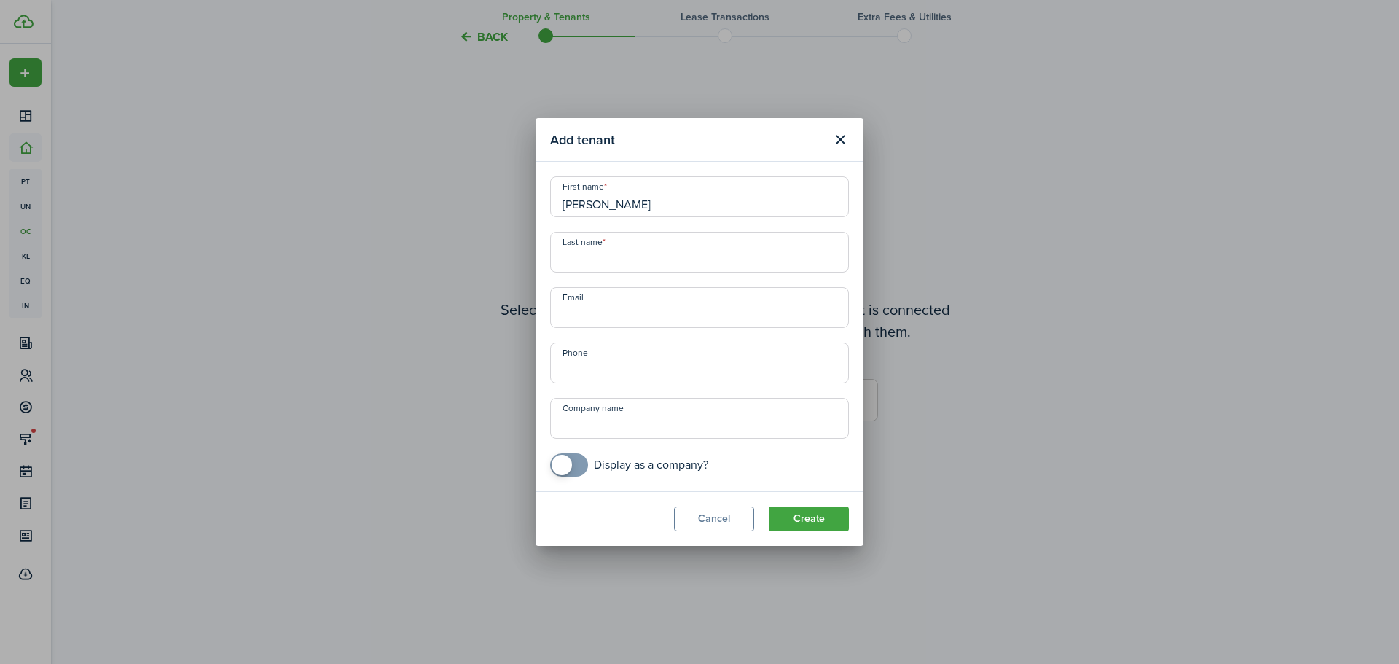
click at [593, 256] on input "Last name" at bounding box center [699, 252] width 299 height 41
paste input "[PERSON_NAME]"
type input "[PERSON_NAME]"
click at [593, 309] on input "Email" at bounding box center [699, 307] width 299 height 41
paste input "[EMAIL_ADDRESS][DOMAIN_NAME]"
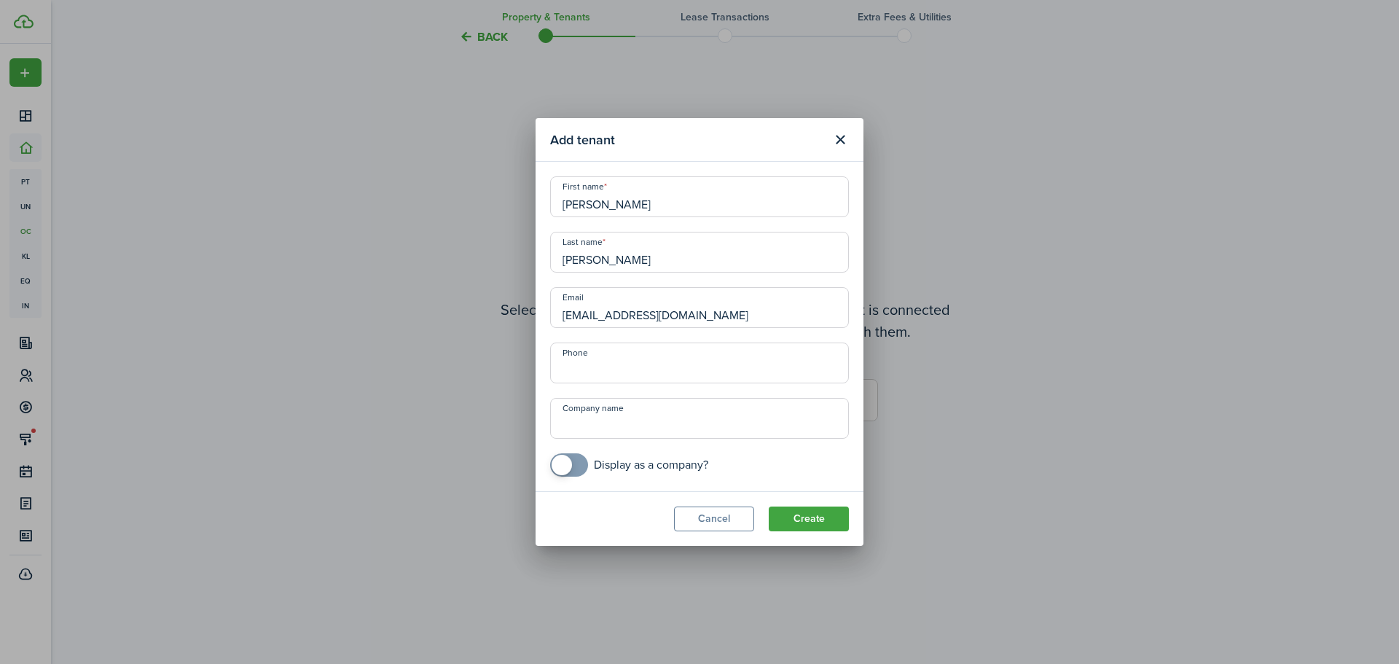
type input "[EMAIL_ADDRESS][DOMAIN_NAME]"
click at [605, 367] on input "+1" at bounding box center [699, 363] width 299 height 41
paste input "[PHONE_NUMBER]"
type input "[PHONE_NUMBER]"
click at [797, 522] on button "Create" at bounding box center [809, 519] width 80 height 25
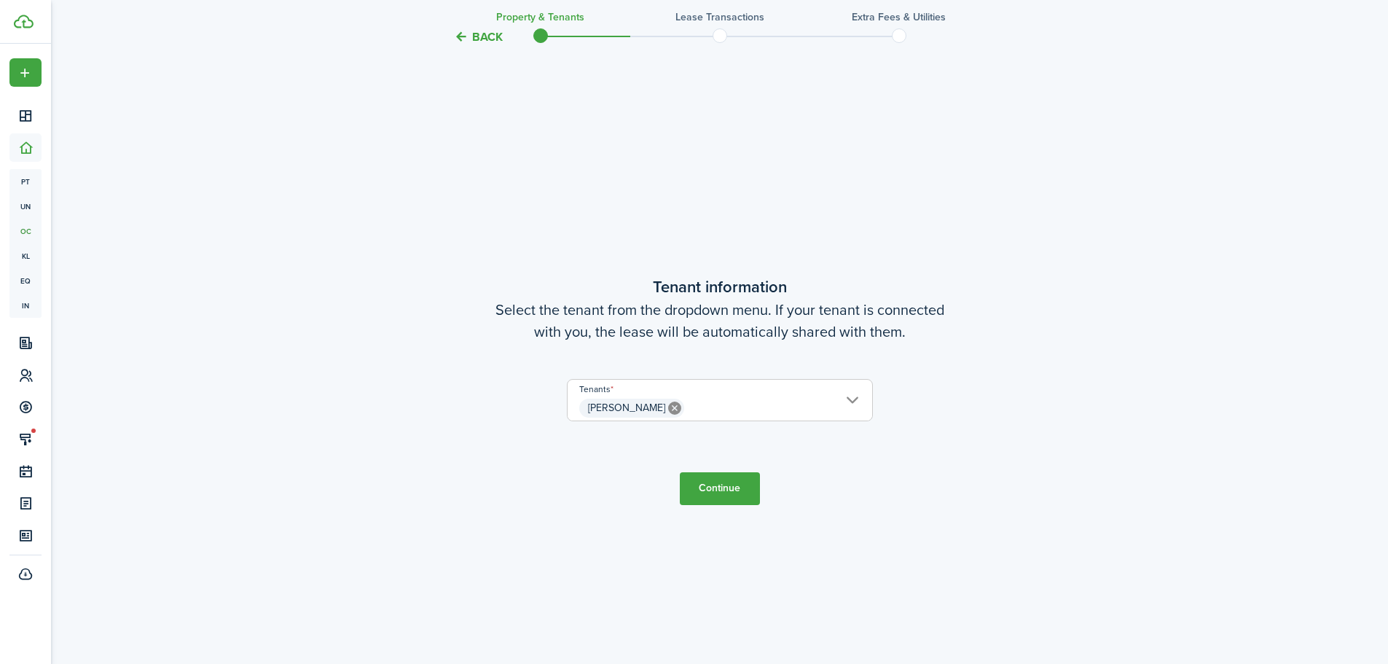
click at [710, 480] on button "Continue" at bounding box center [720, 488] width 80 height 33
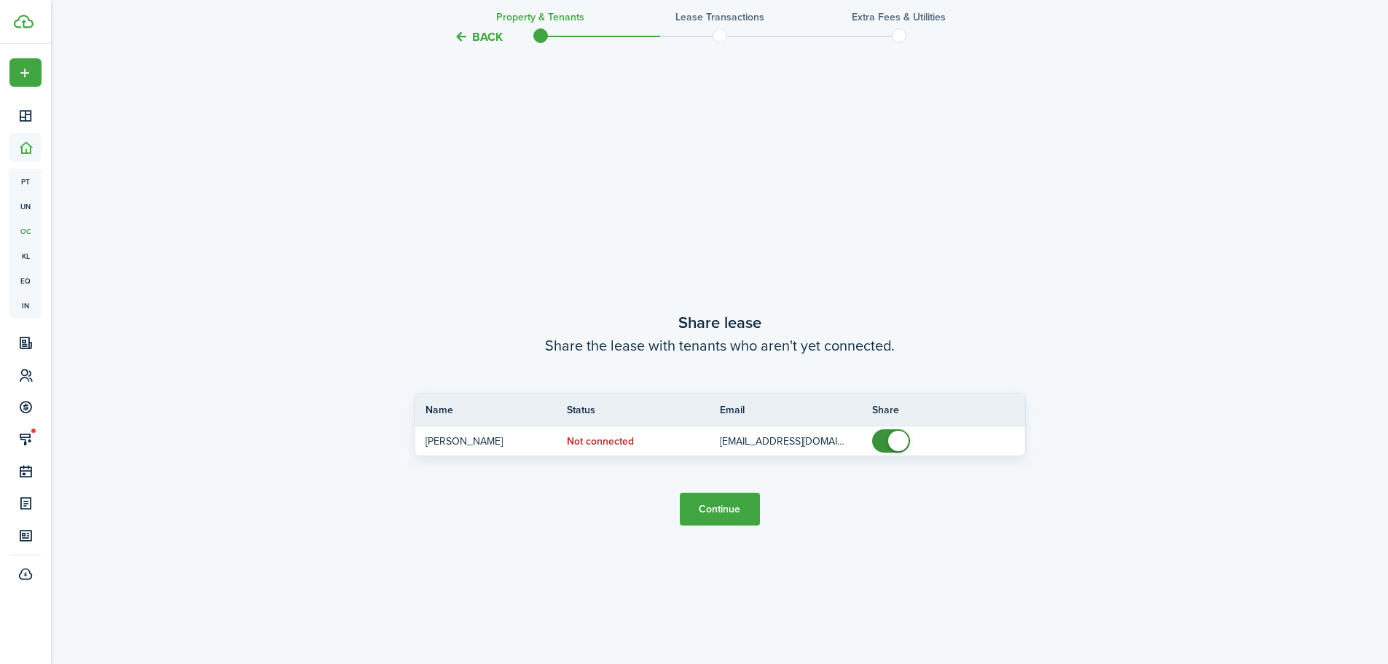
scroll to position [1230, 0]
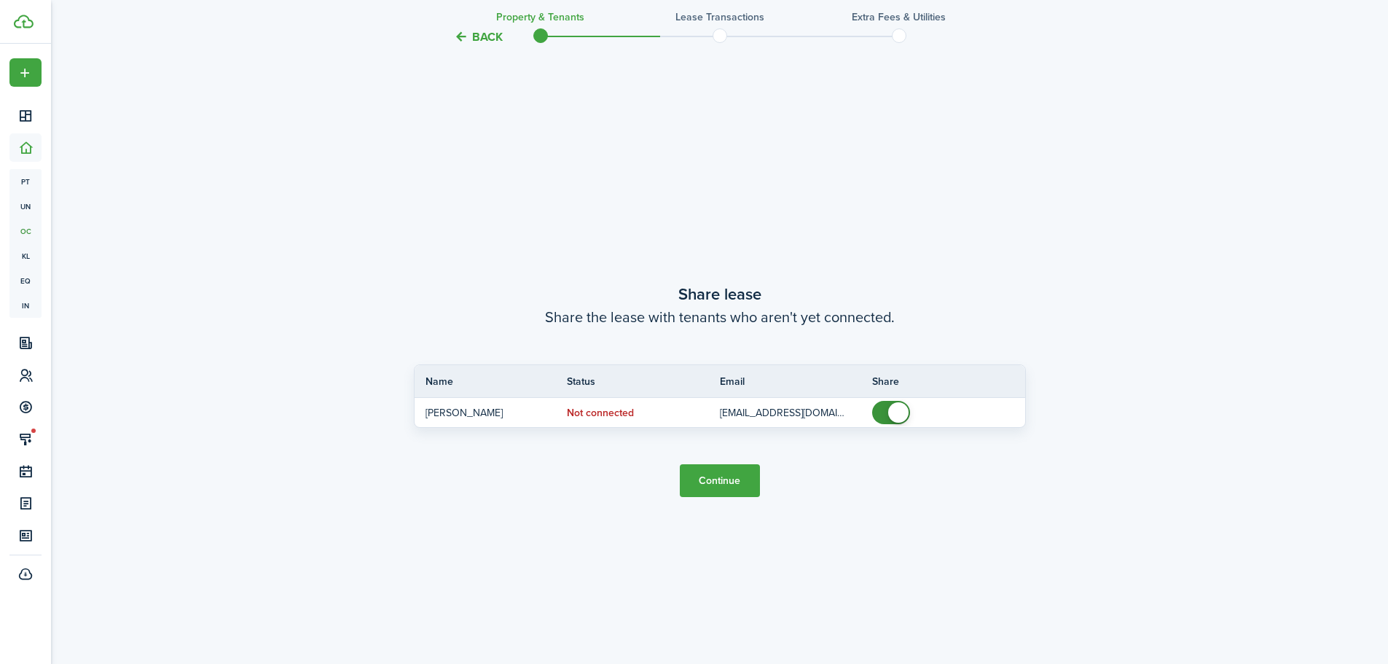
click at [708, 474] on button "Continue" at bounding box center [720, 480] width 80 height 33
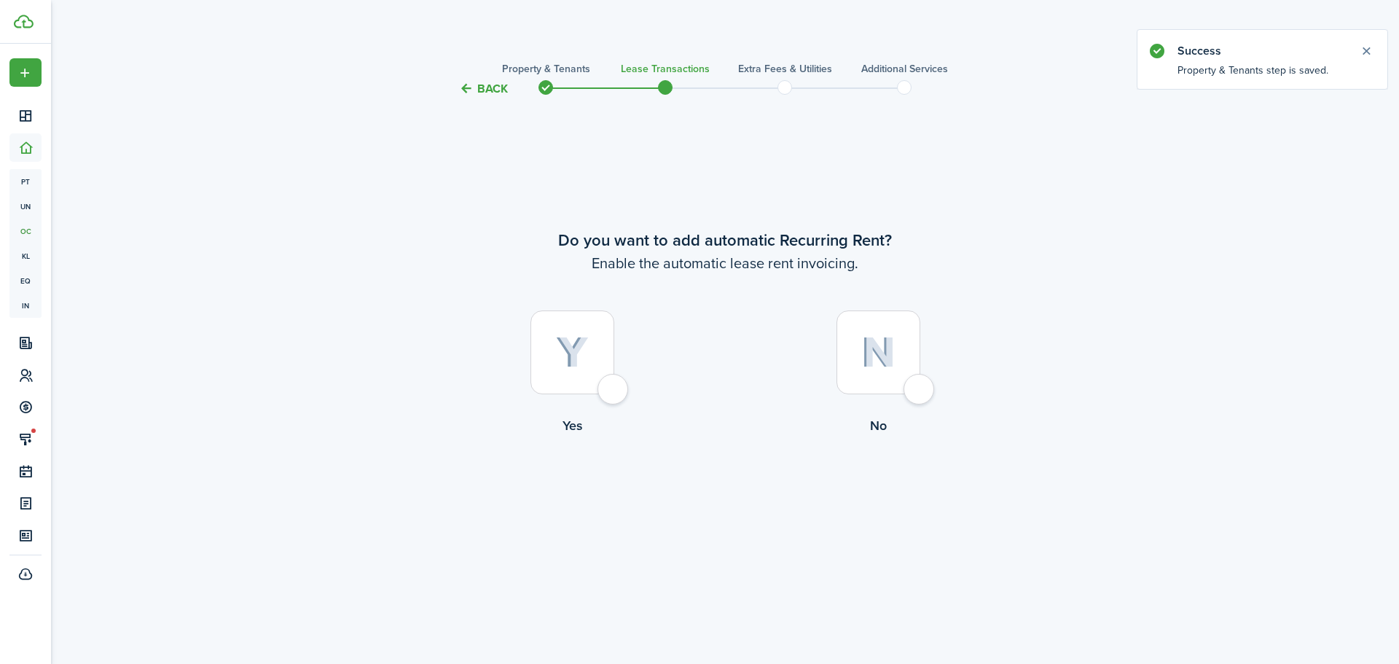
click at [612, 388] on div at bounding box center [573, 352] width 84 height 84
radio input "true"
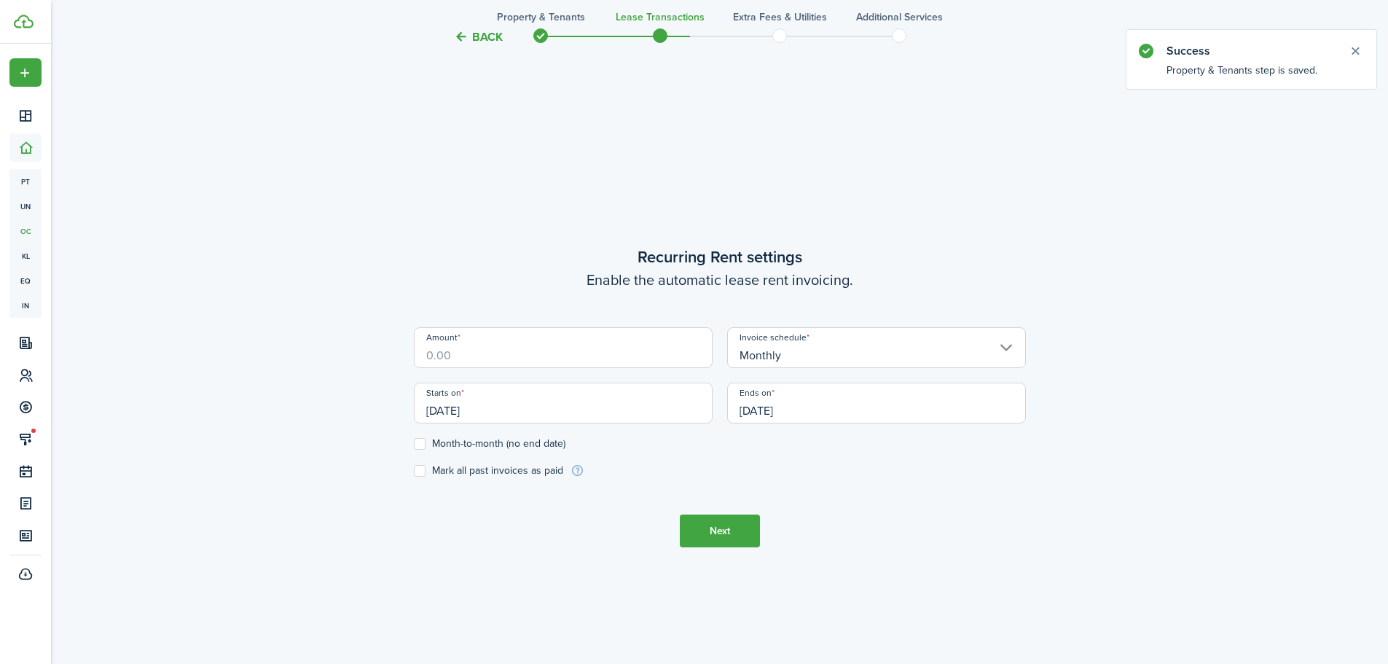
scroll to position [566, 0]
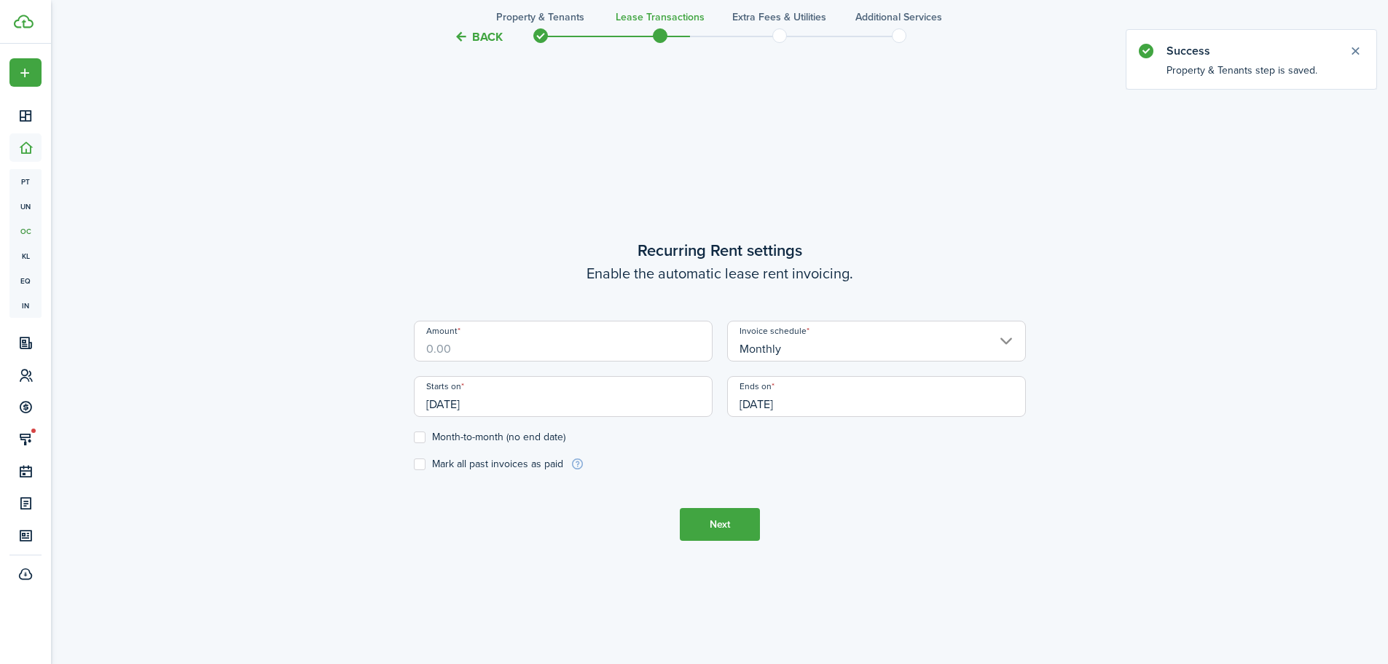
click at [506, 346] on input "Amount" at bounding box center [563, 341] width 299 height 41
click at [496, 348] on input "Amount" at bounding box center [563, 341] width 299 height 41
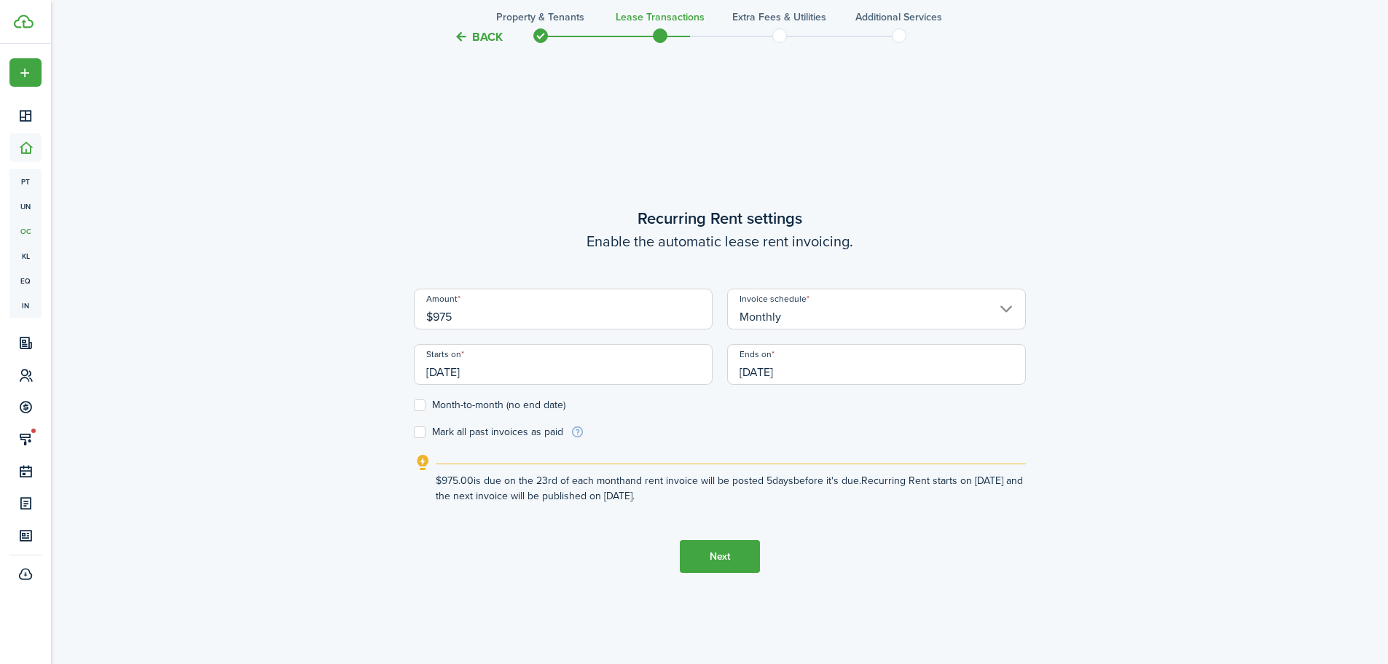
click at [534, 380] on input "[DATE]" at bounding box center [563, 364] width 299 height 41
type input "$975.00"
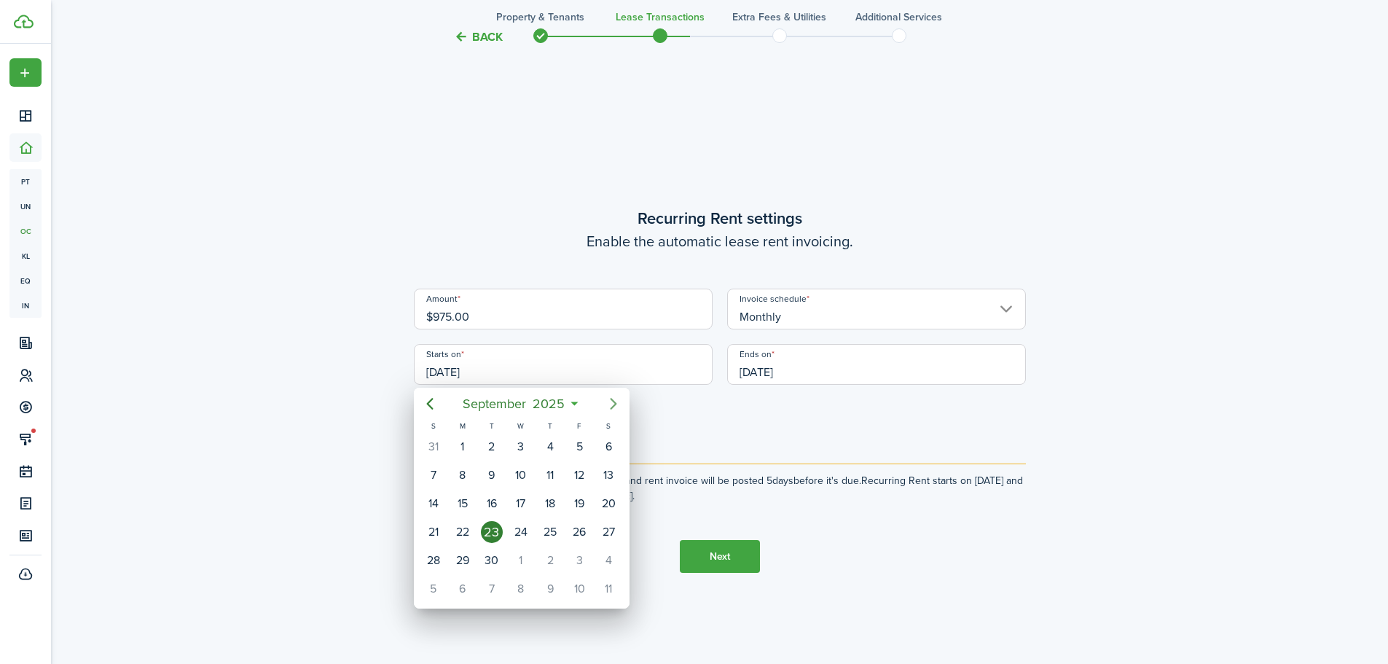
click at [609, 407] on icon "Next page" at bounding box center [613, 403] width 17 height 17
click at [579, 478] on div "10" at bounding box center [579, 475] width 22 height 22
type input "[DATE]"
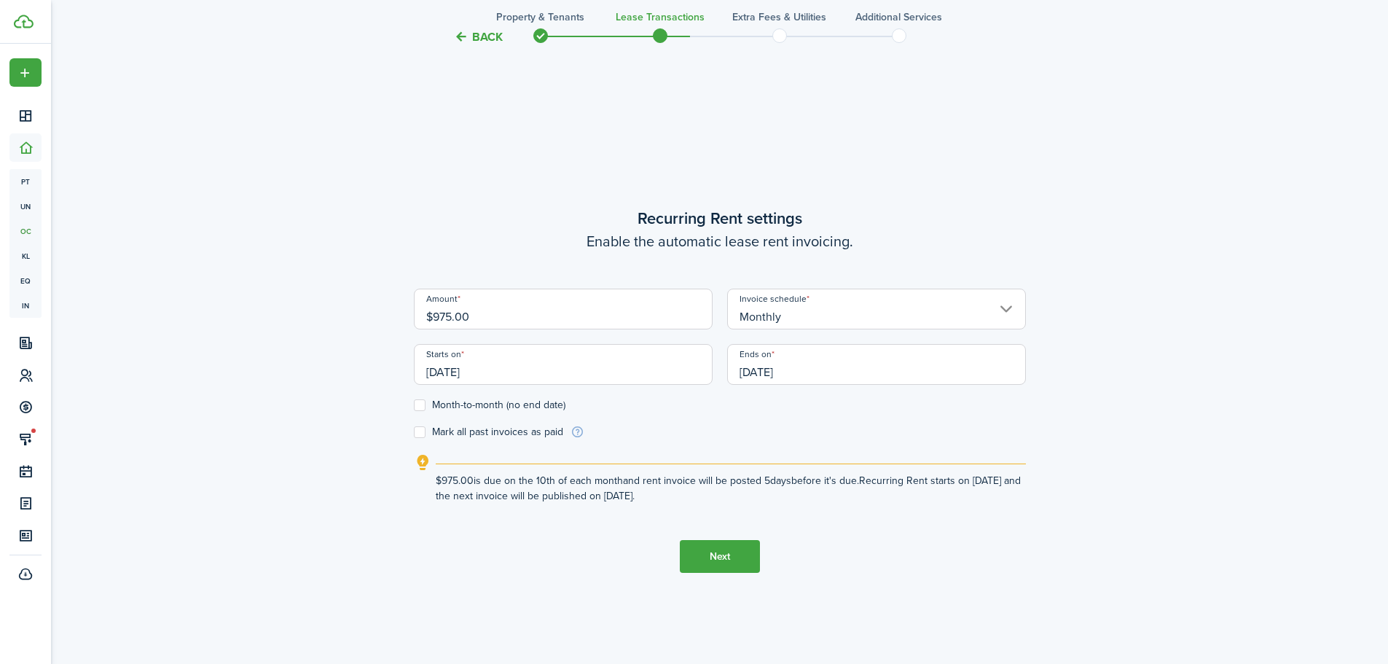
click at [419, 410] on label "Month-to-month (no end date)" at bounding box center [490, 405] width 152 height 12
click at [414, 406] on input "Month-to-month (no end date)" at bounding box center [413, 405] width 1 height 1
checkbox input "true"
click at [717, 557] on button "Next" at bounding box center [720, 556] width 80 height 33
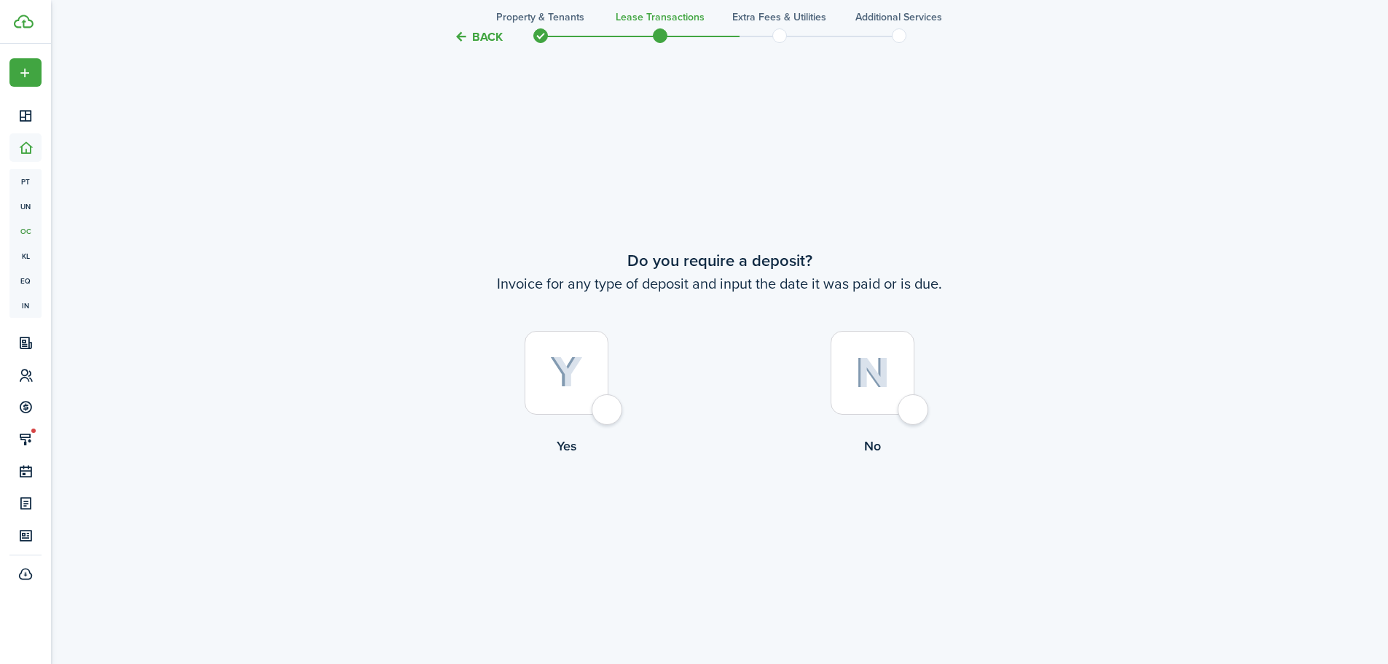
scroll to position [1230, 0]
click at [609, 414] on div at bounding box center [567, 372] width 84 height 84
radio input "true"
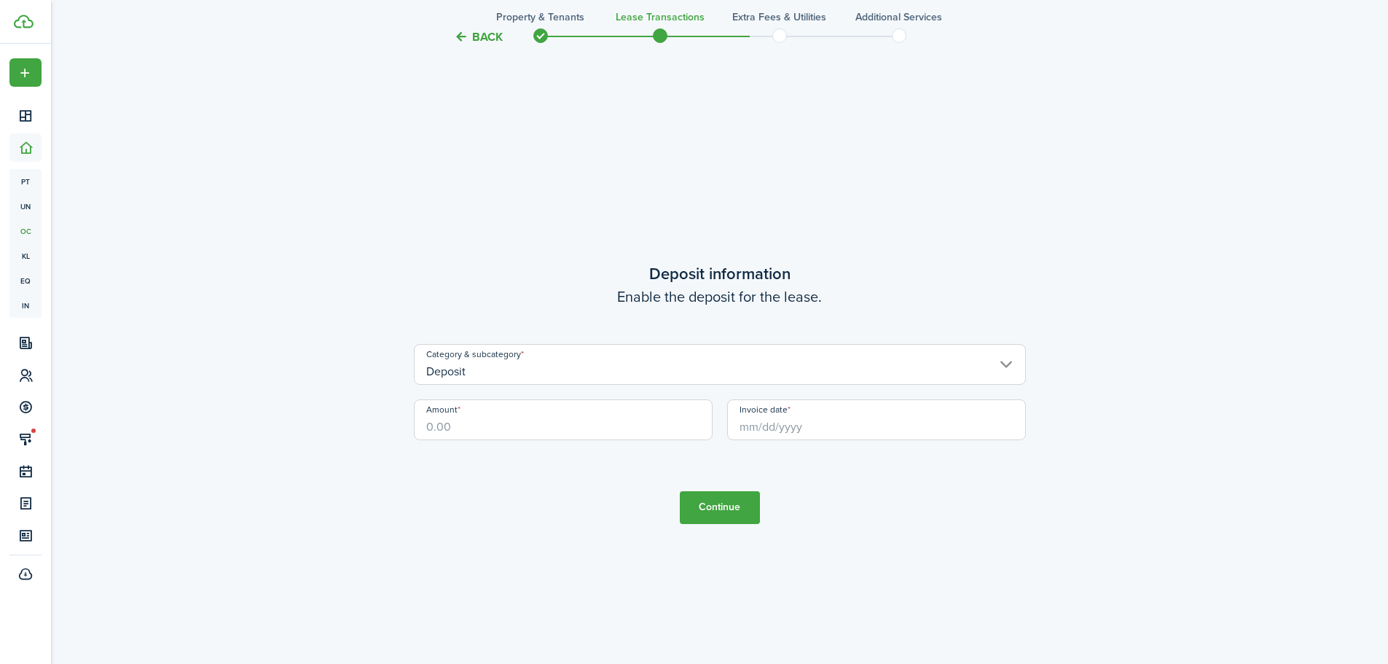
scroll to position [1894, 0]
click at [513, 376] on input "Deposit" at bounding box center [720, 361] width 612 height 41
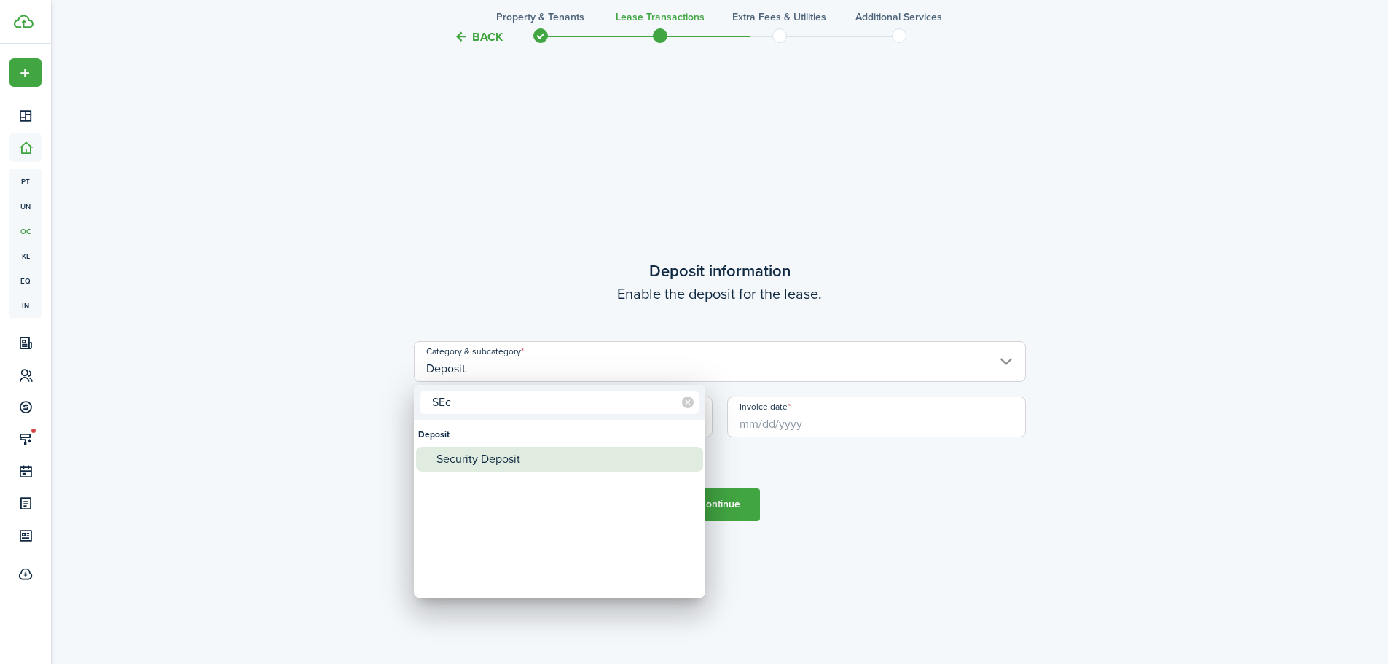
type input "SEc"
click at [499, 450] on div "Security Deposit" at bounding box center [566, 459] width 258 height 25
type input "Deposit / Security Deposit"
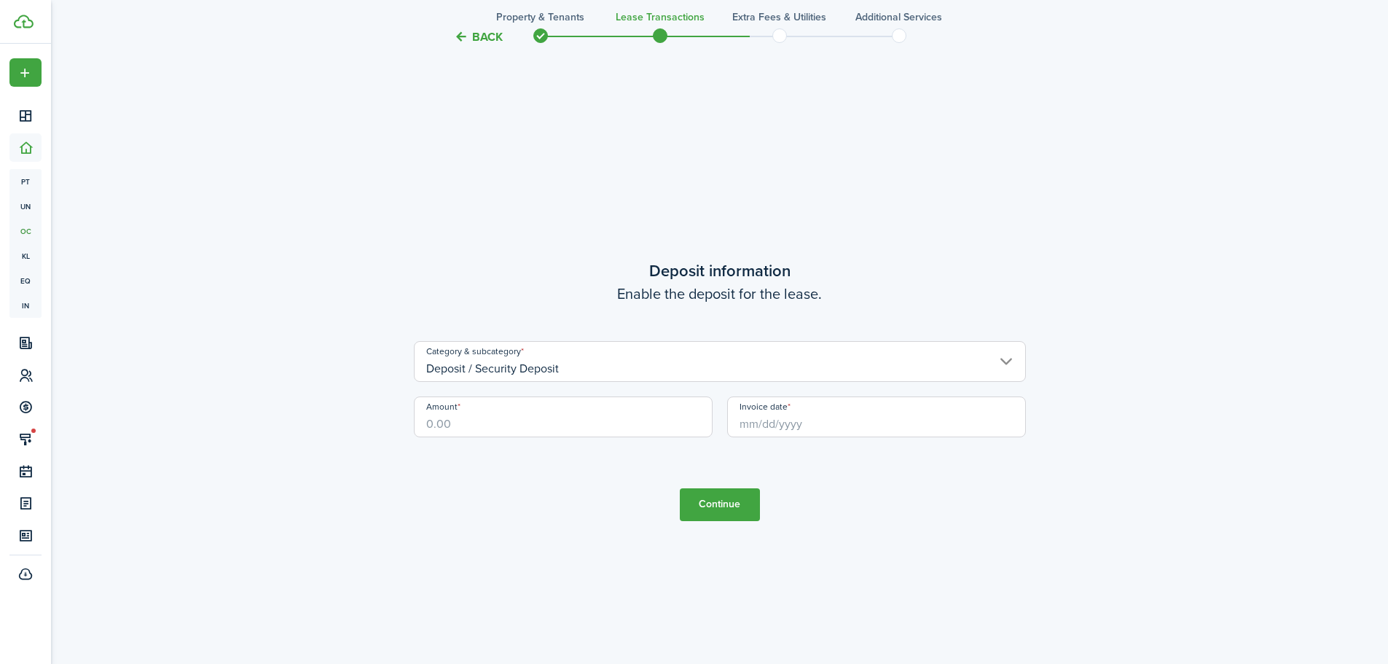
click at [484, 423] on input "Amount" at bounding box center [563, 416] width 299 height 41
click at [806, 421] on input "Invoice date" at bounding box center [876, 416] width 299 height 41
type input "$865.00"
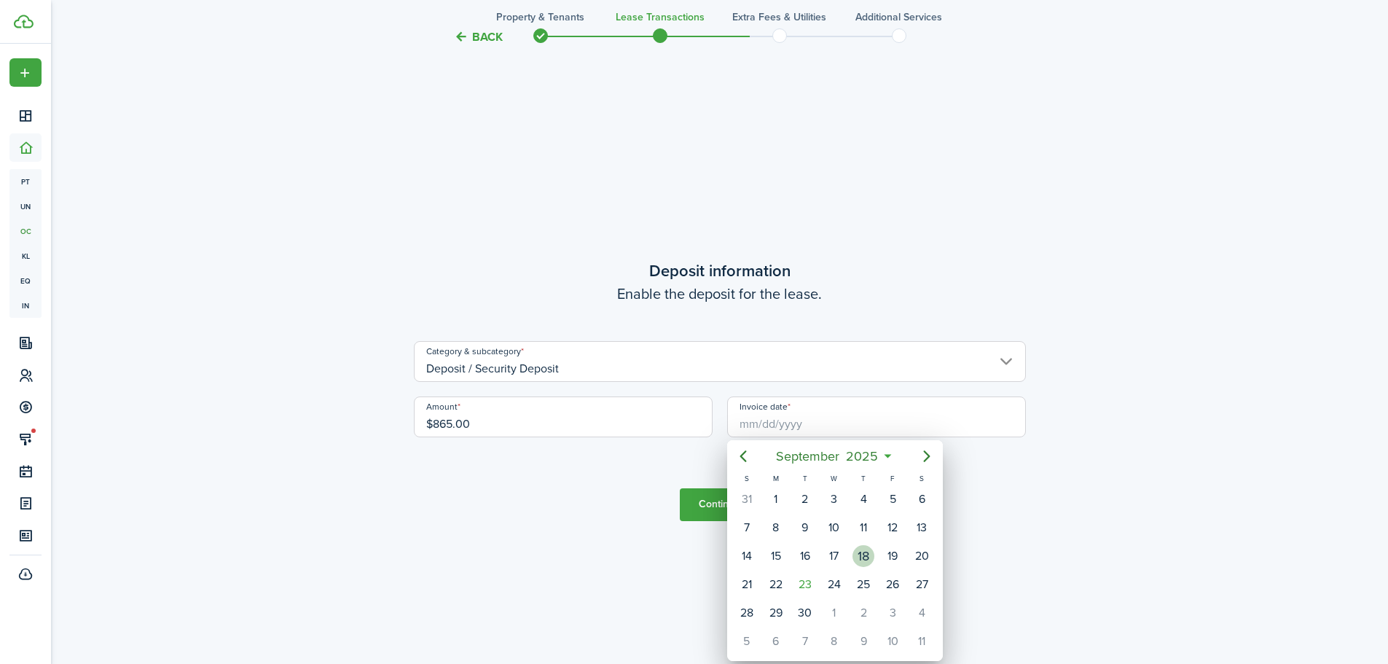
drag, startPoint x: 859, startPoint y: 559, endPoint x: 848, endPoint y: 558, distance: 11.0
click at [860, 559] on div "18" at bounding box center [864, 556] width 22 height 22
type input "[DATE]"
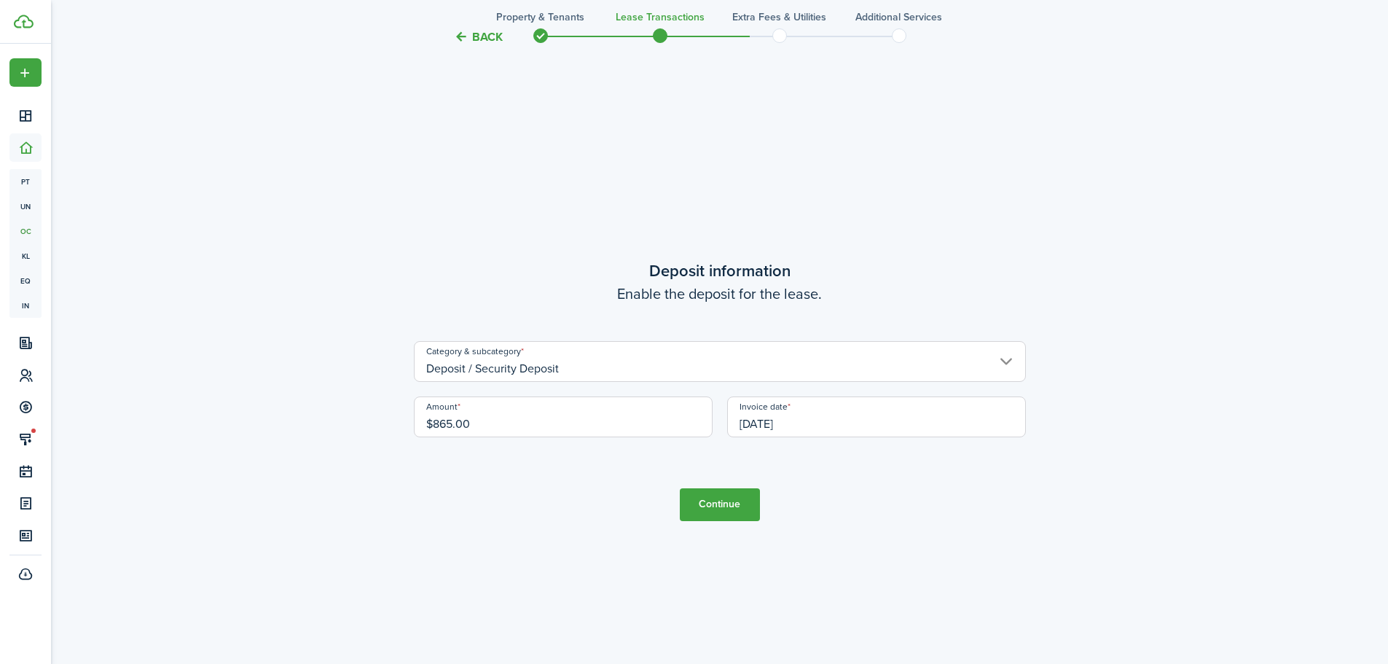
click at [737, 505] on button "Continue" at bounding box center [720, 504] width 80 height 33
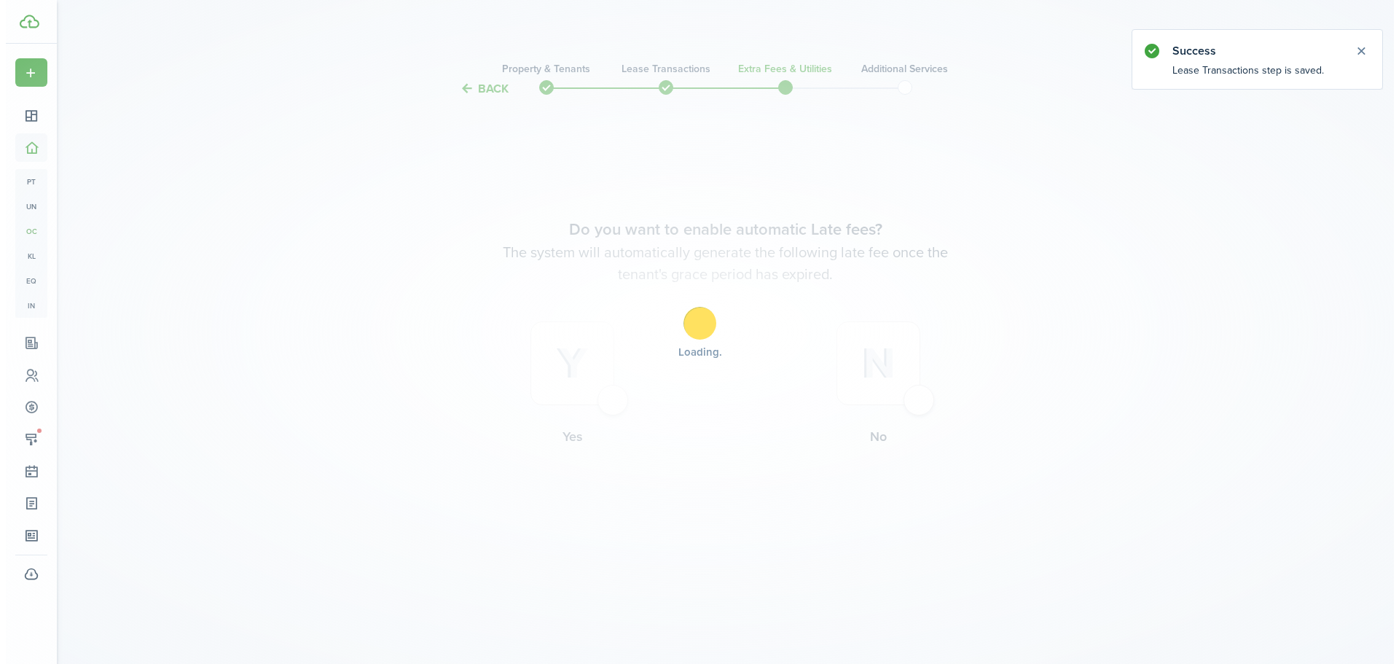
scroll to position [0, 0]
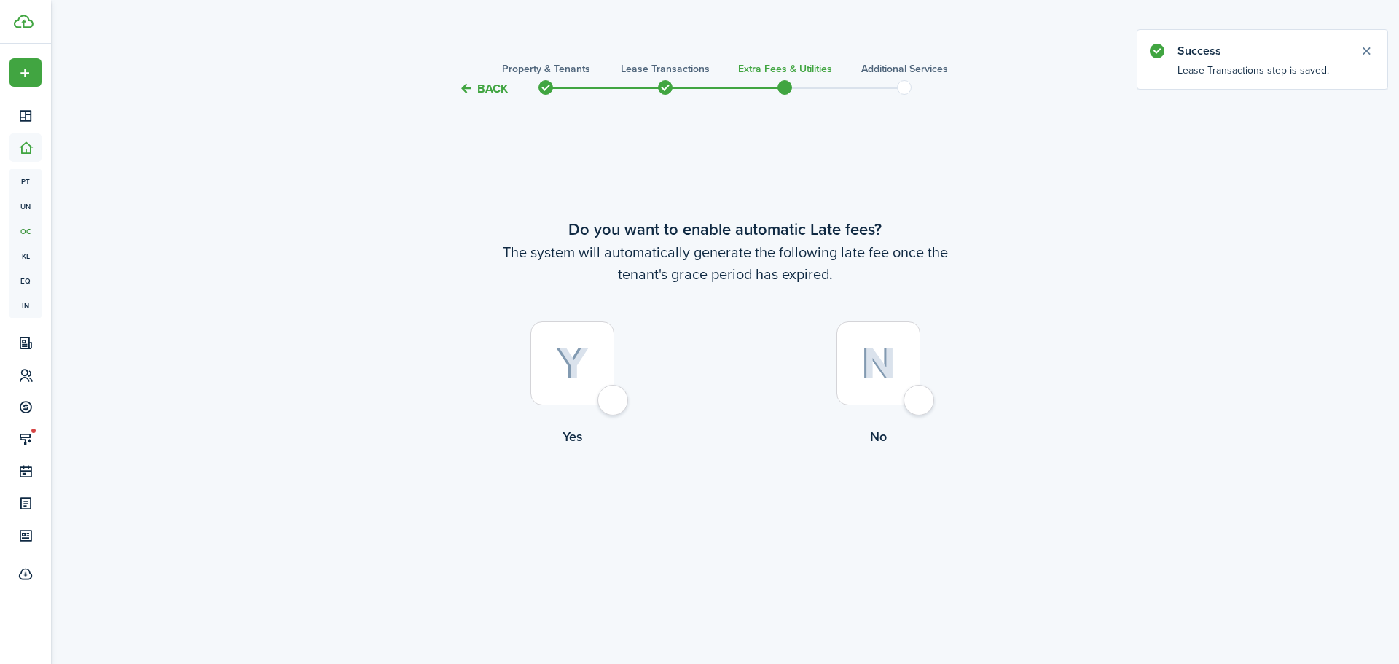
click at [921, 404] on div at bounding box center [879, 363] width 84 height 84
radio input "true"
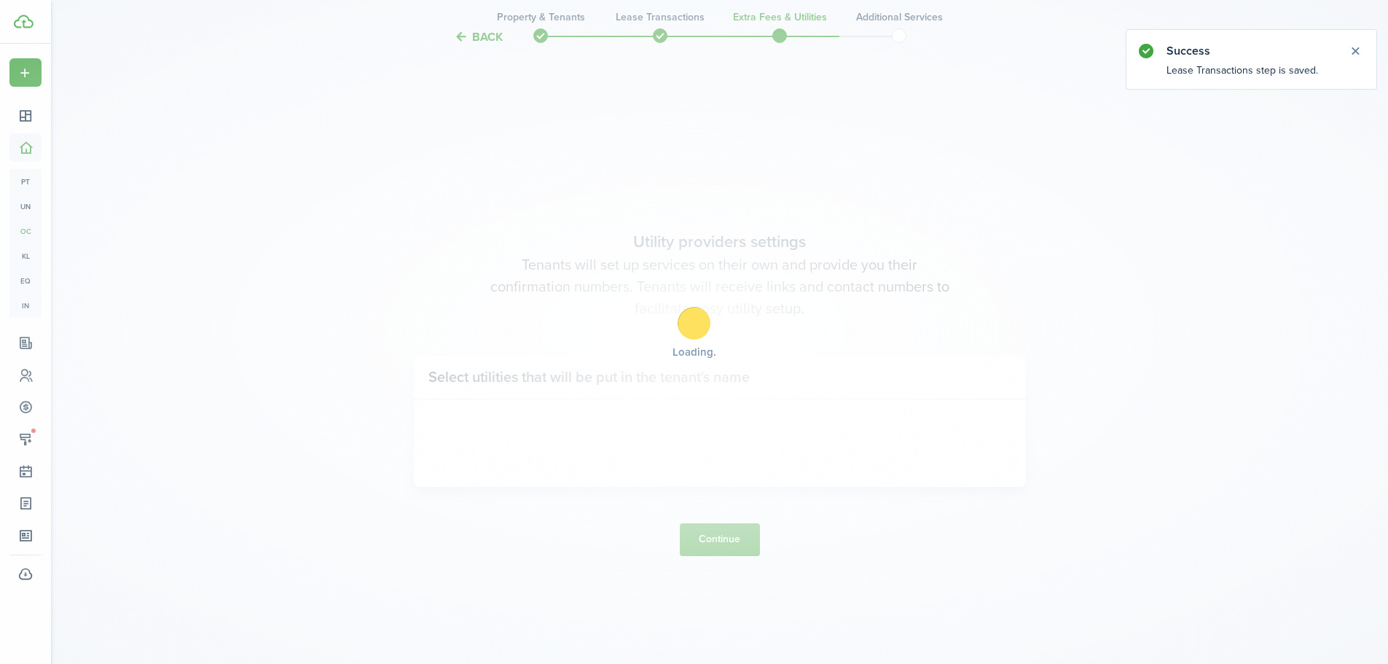
scroll to position [566, 0]
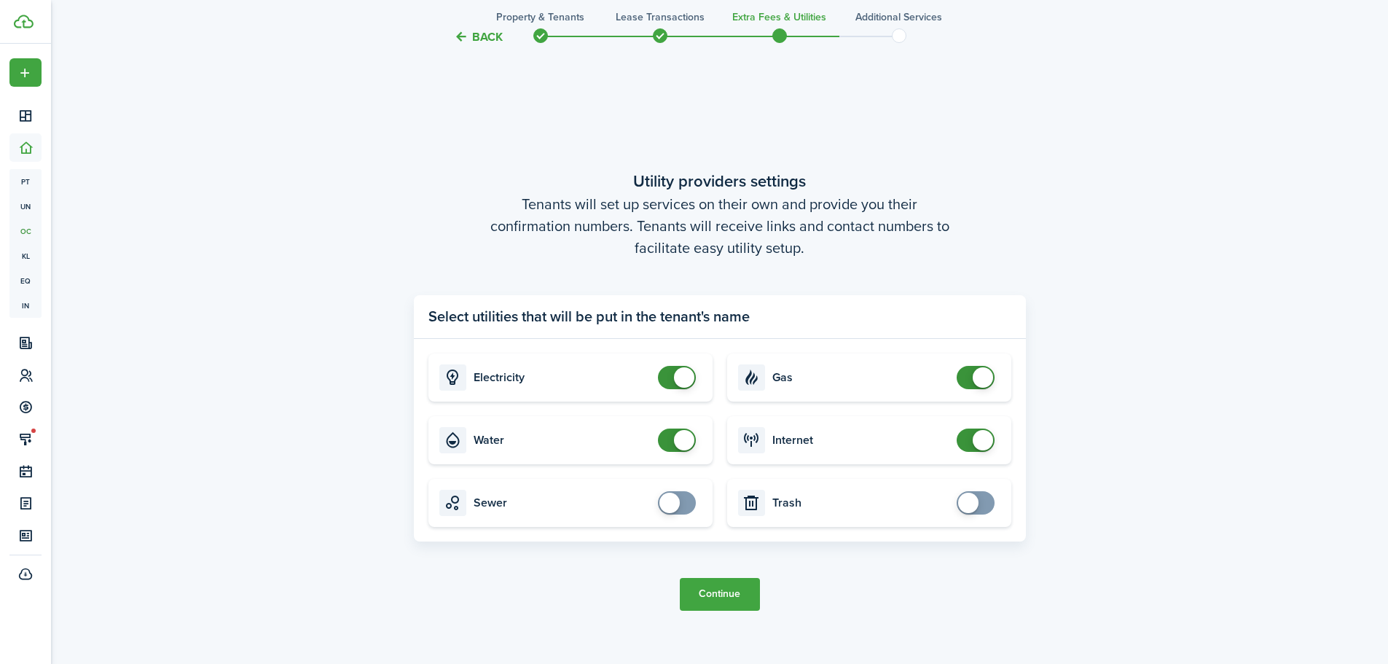
checkbox input "false"
click at [670, 440] on span at bounding box center [677, 440] width 15 height 23
click at [733, 596] on button "Continue" at bounding box center [720, 594] width 80 height 33
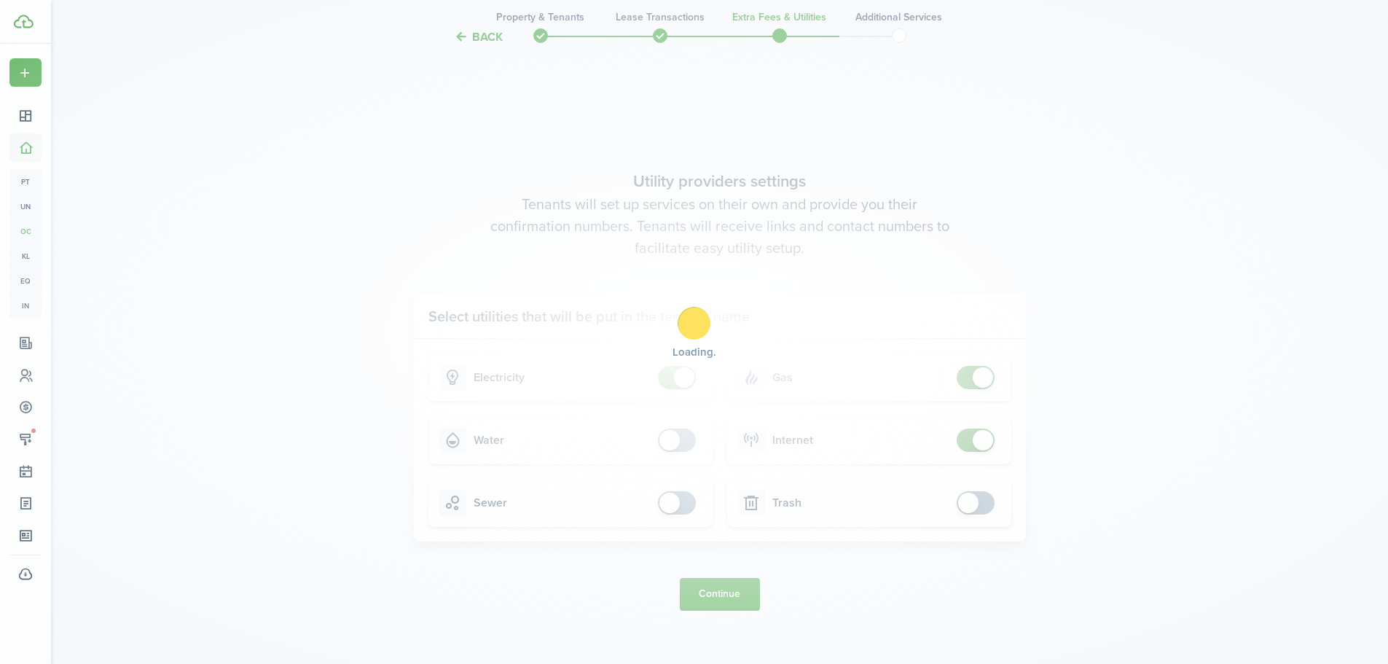
scroll to position [0, 0]
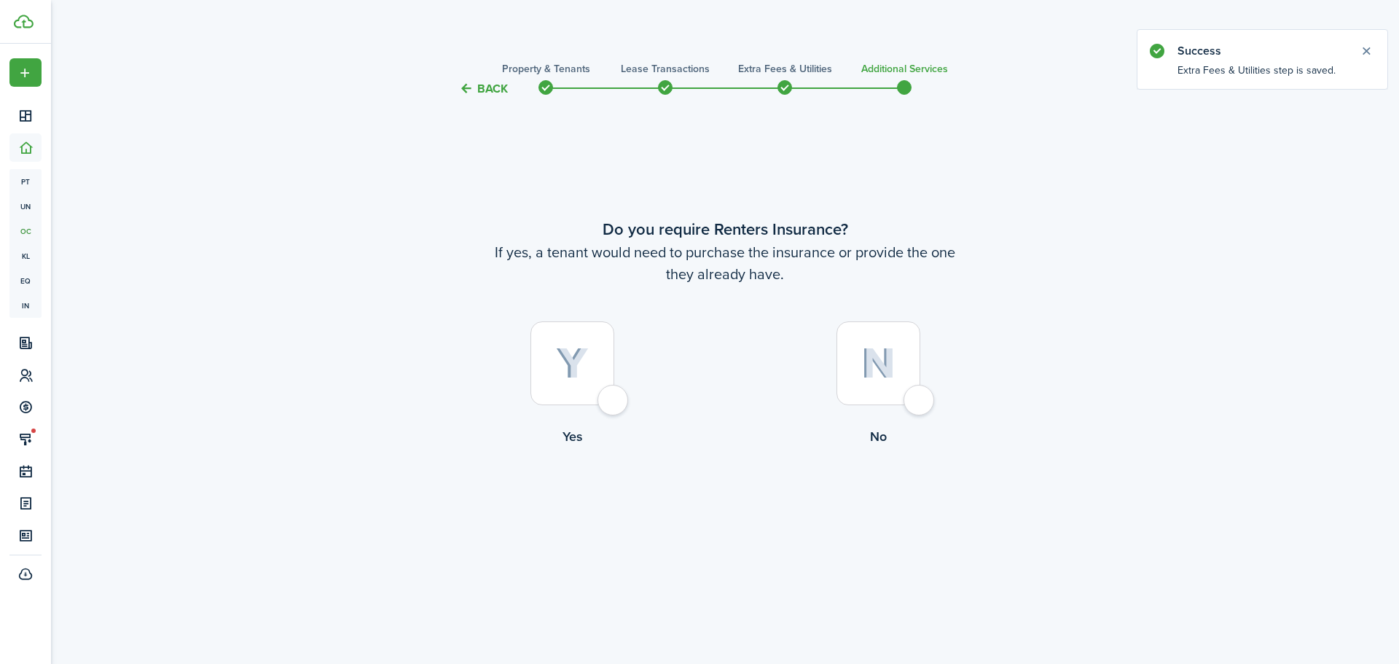
click at [934, 399] on label "No" at bounding box center [878, 387] width 306 height 132
radio input "true"
click at [756, 511] on button "Complete move in" at bounding box center [725, 507] width 107 height 33
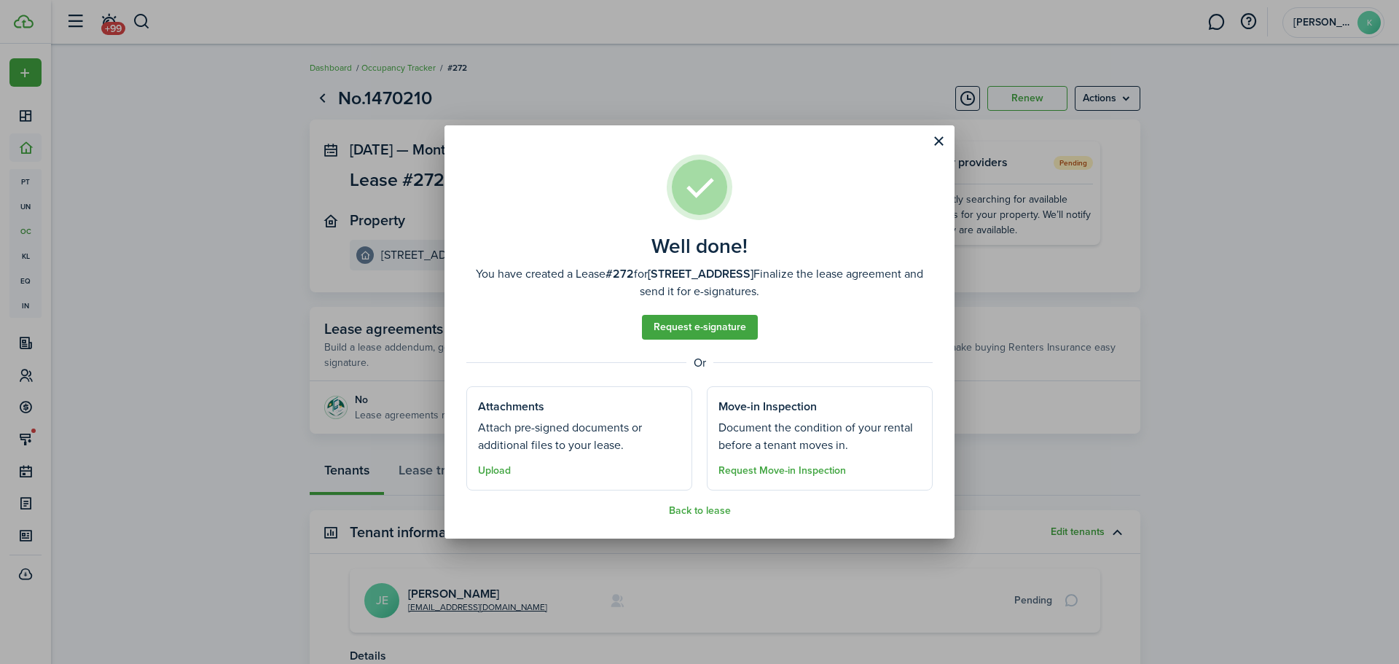
drag, startPoint x: 701, startPoint y: 514, endPoint x: 684, endPoint y: 513, distance: 16.8
click at [700, 514] on button "Back to lease" at bounding box center [700, 511] width 62 height 12
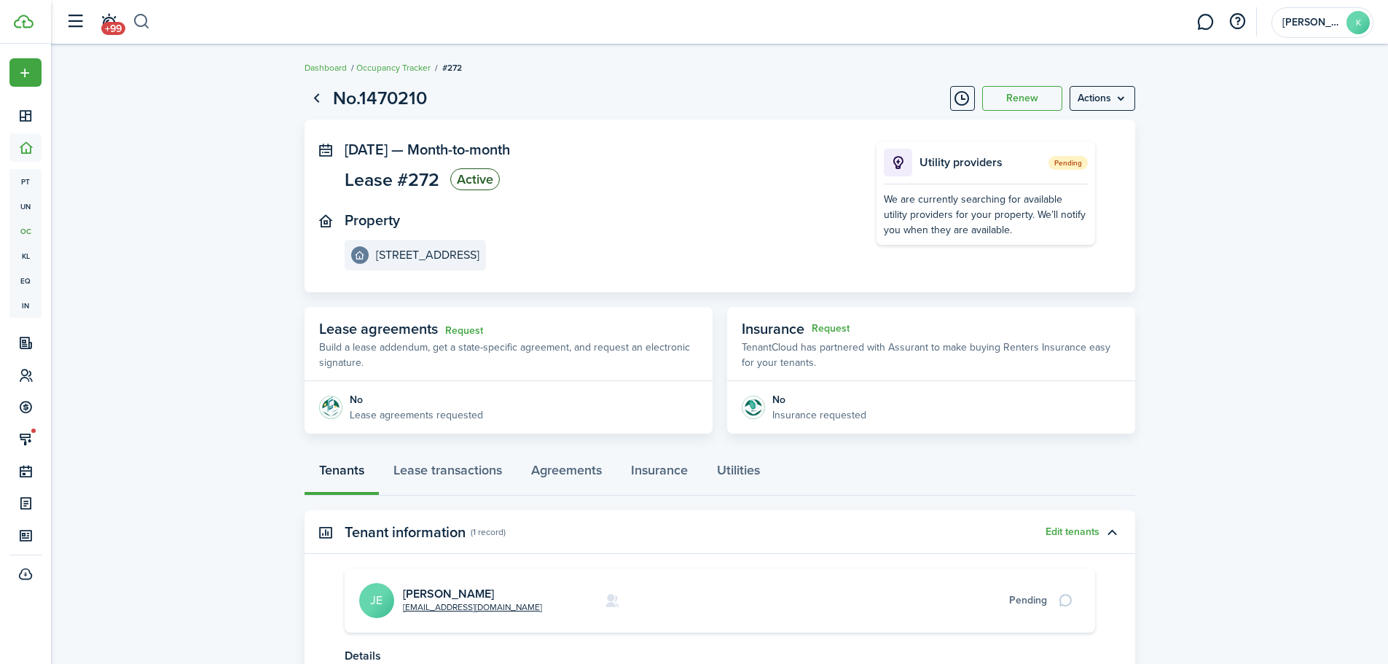
click at [141, 25] on button "button" at bounding box center [142, 21] width 18 height 25
click at [147, 28] on input "search" at bounding box center [333, 21] width 401 height 25
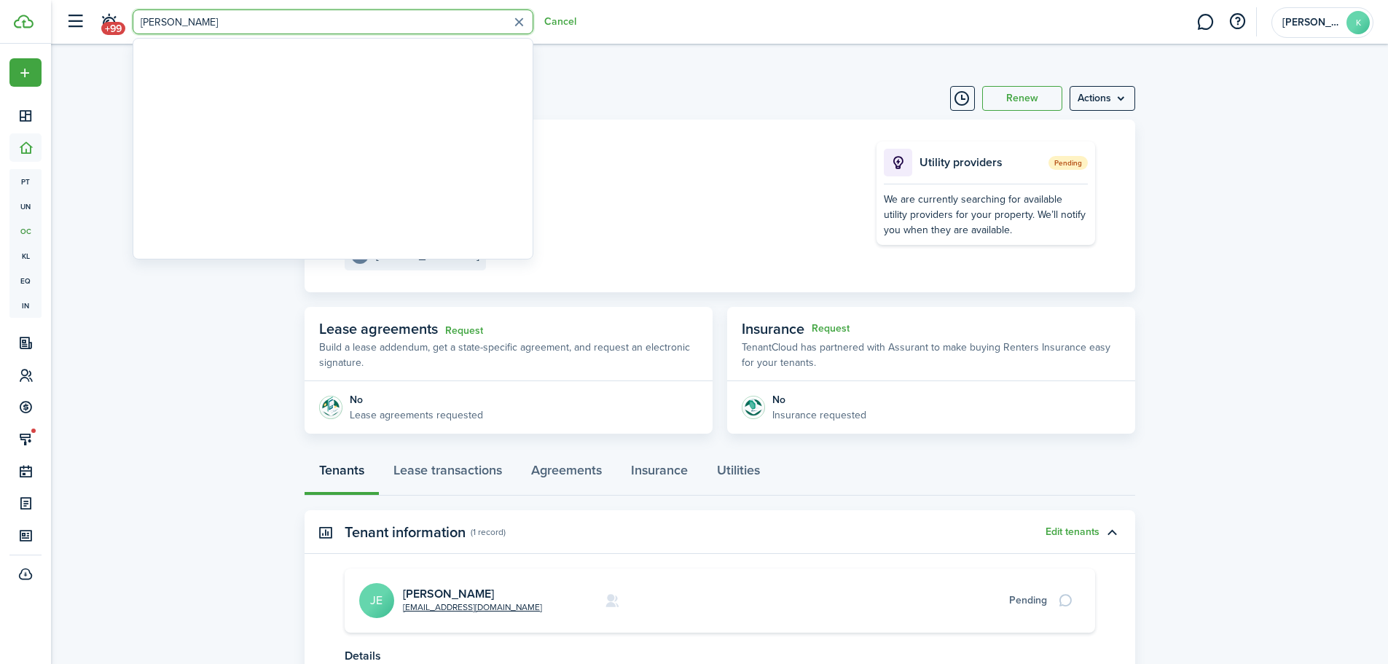
click at [165, 17] on input "[PERSON_NAME]" at bounding box center [333, 21] width 401 height 25
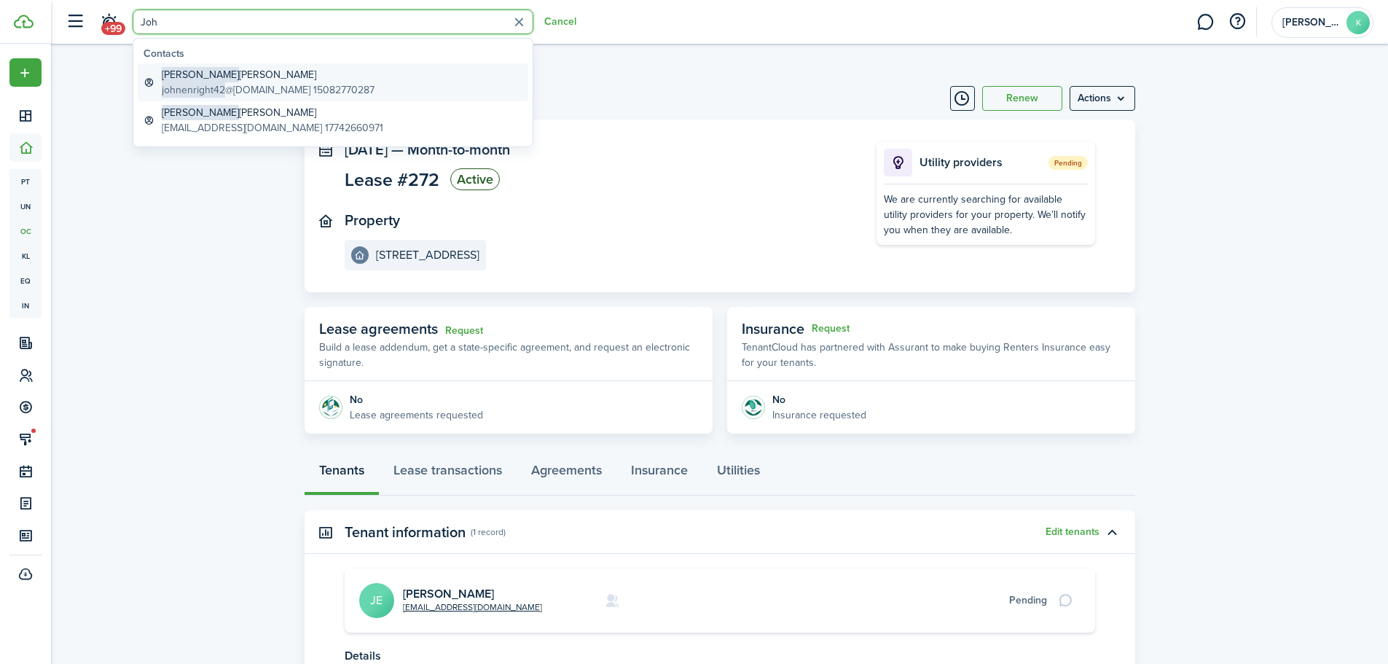
type input "Joh"
click at [229, 82] on global-search-item-description "johnenright42 @[DOMAIN_NAME] 15082770287" at bounding box center [268, 89] width 213 height 15
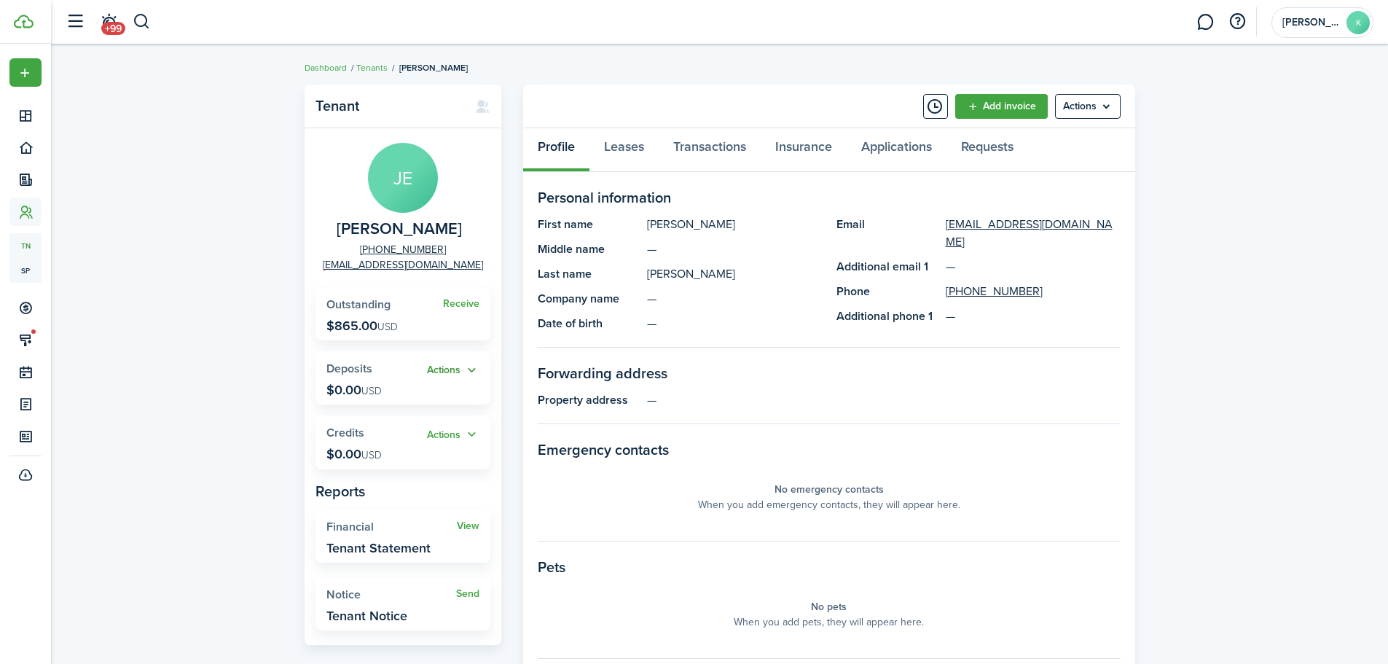
click at [472, 370] on button "Actions" at bounding box center [453, 370] width 52 height 17
click at [407, 397] on link "Add" at bounding box center [416, 398] width 128 height 25
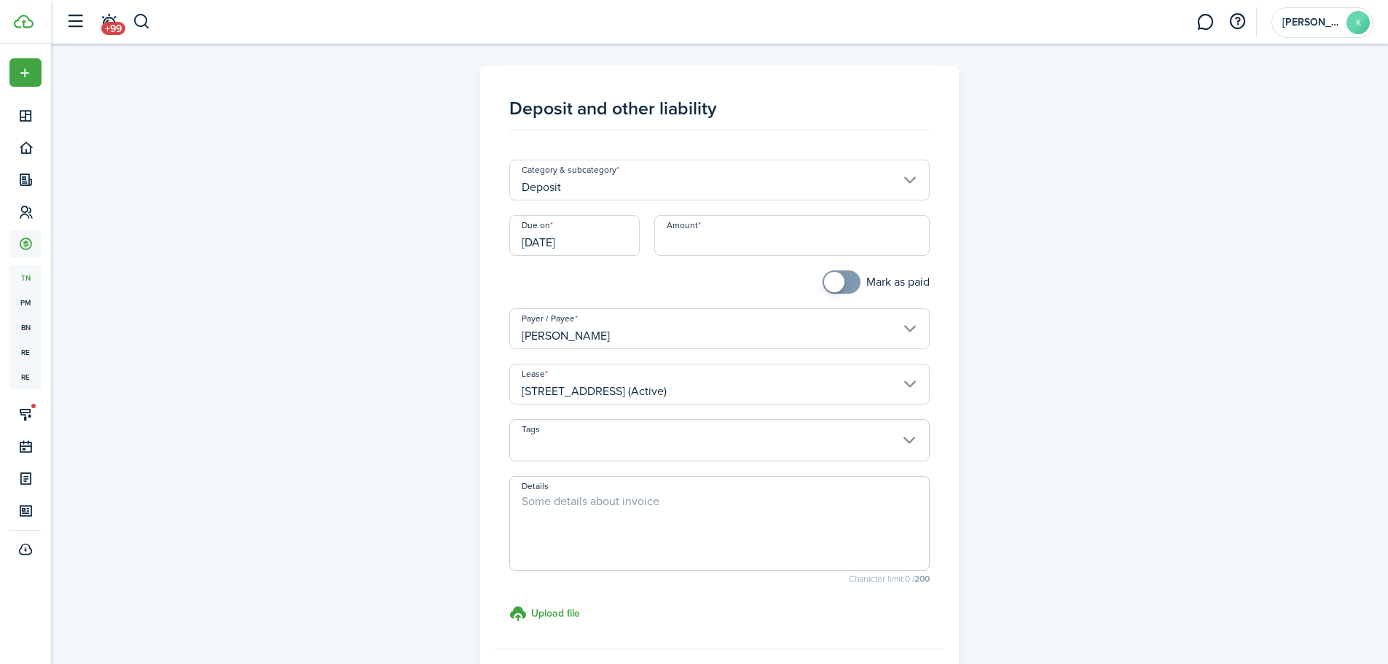
click at [611, 184] on input "Deposit" at bounding box center [719, 180] width 421 height 41
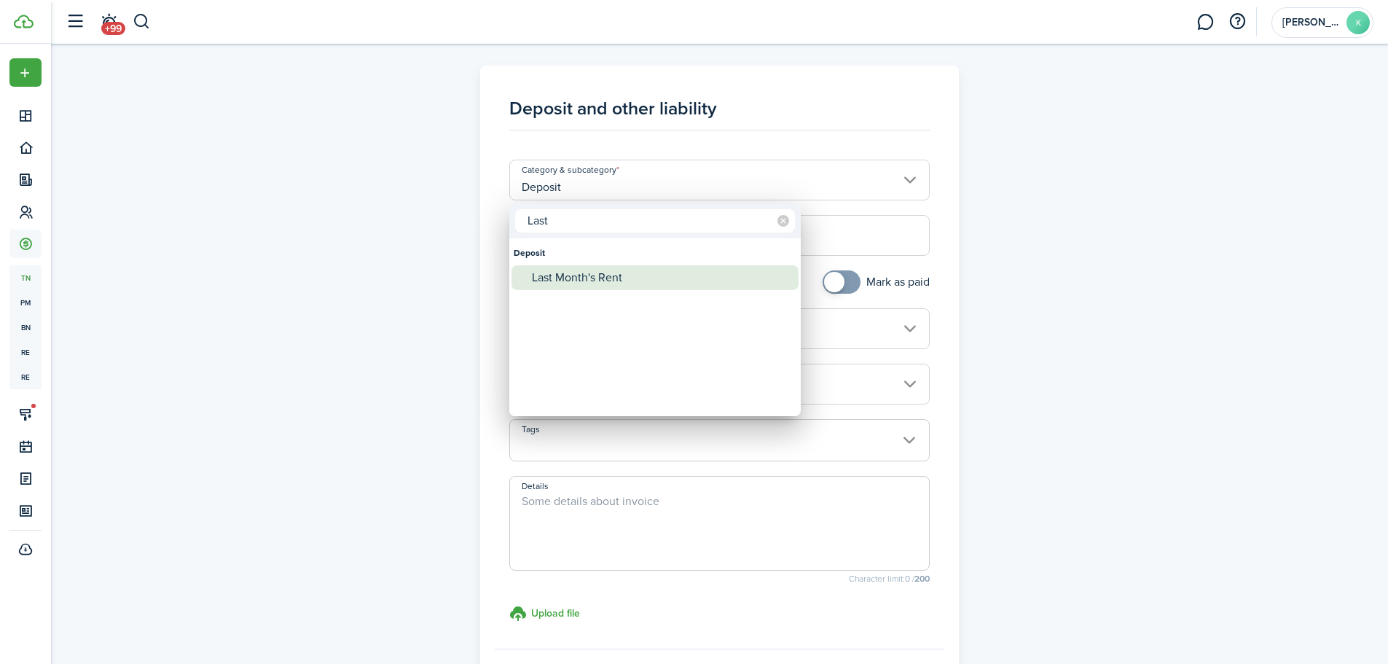
type input "Last"
click at [580, 285] on div "Last Month's Rent" at bounding box center [661, 277] width 258 height 25
type input "Deposit / Last Month's Rent"
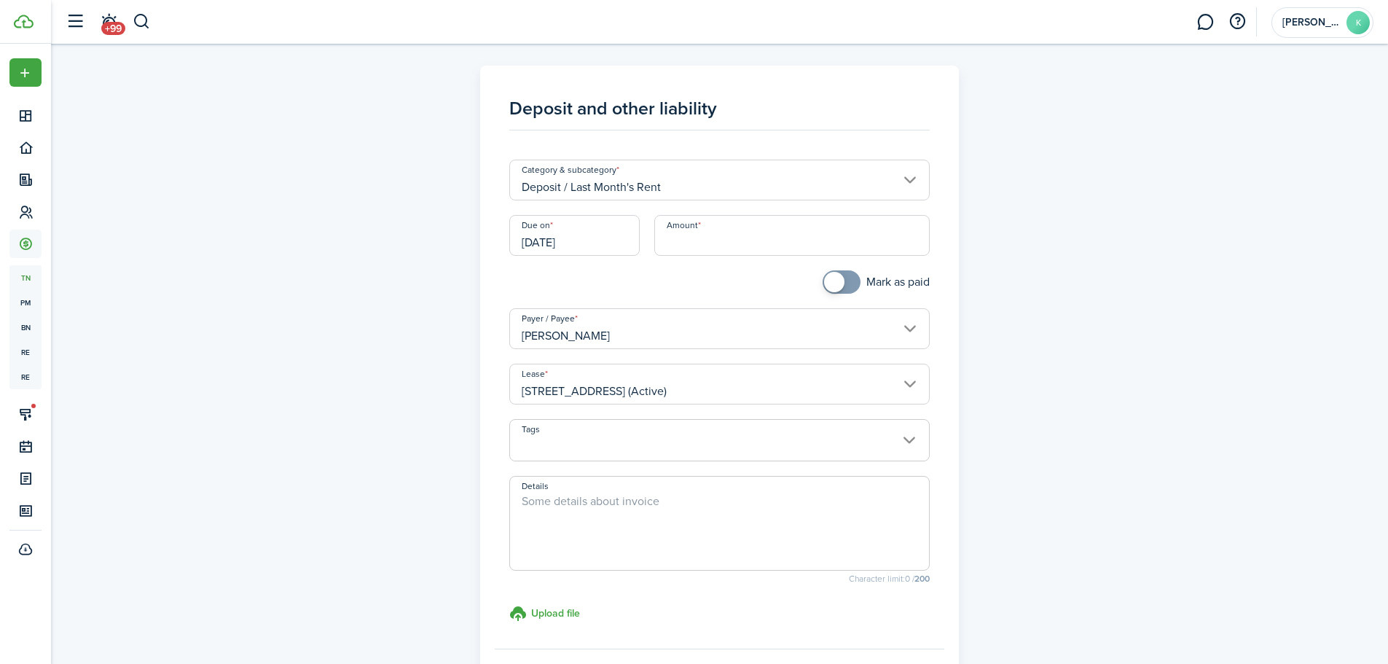
click at [606, 241] on input "[DATE]" at bounding box center [574, 235] width 130 height 41
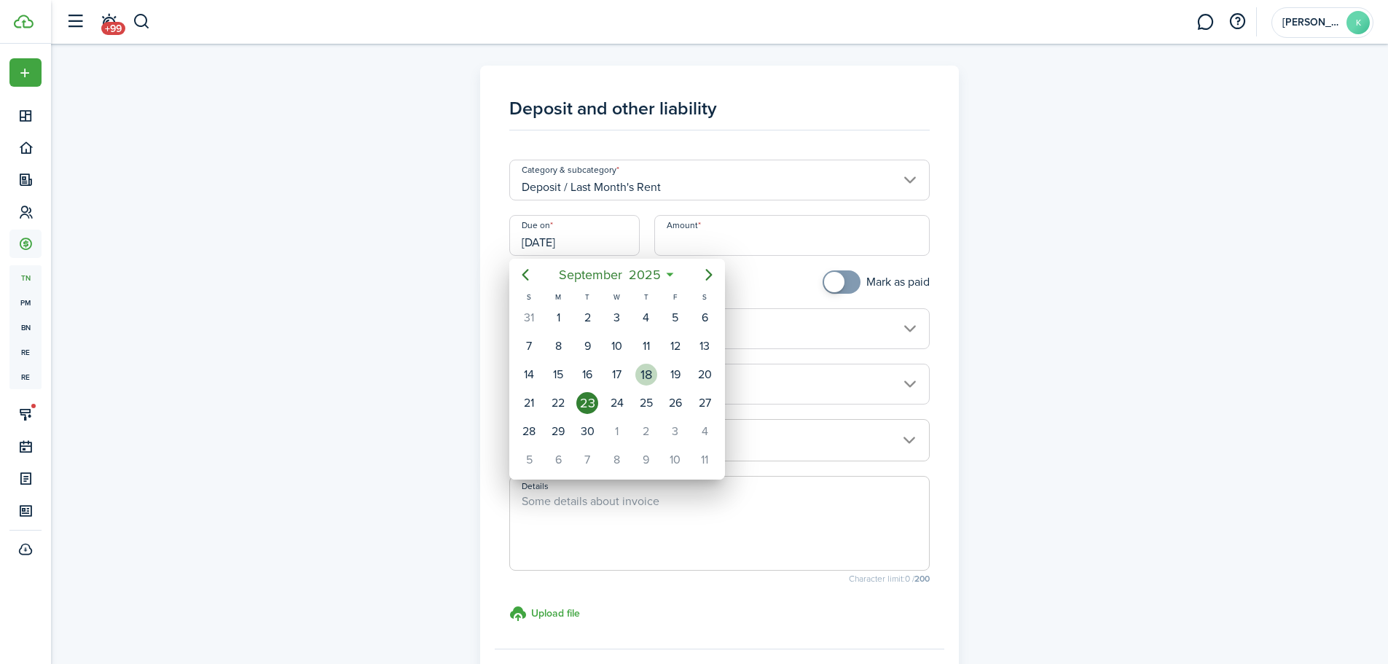
click at [652, 373] on div "18" at bounding box center [647, 375] width 22 height 22
type input "[DATE]"
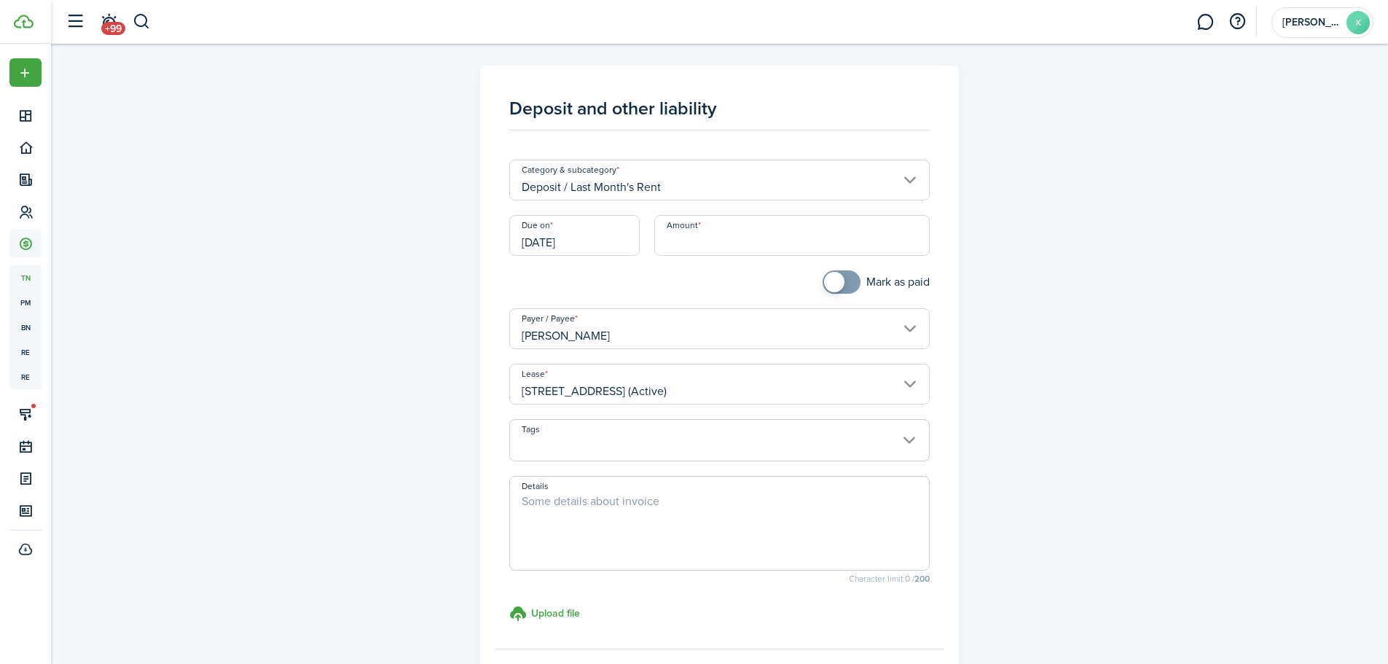
click at [679, 238] on input "Amount" at bounding box center [791, 235] width 275 height 41
click at [684, 241] on input "$875.00" at bounding box center [791, 235] width 275 height 41
type input "$865.00"
checkbox input "true"
click at [849, 283] on span at bounding box center [842, 281] width 15 height 23
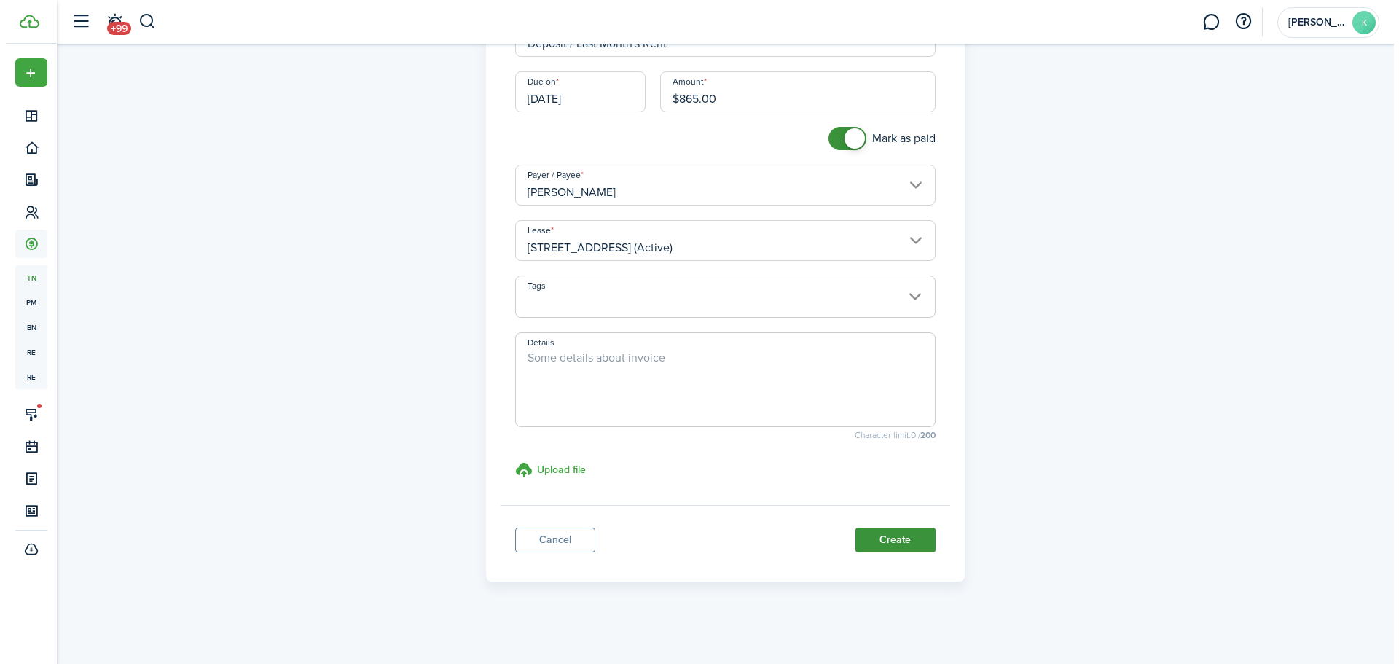
scroll to position [145, 0]
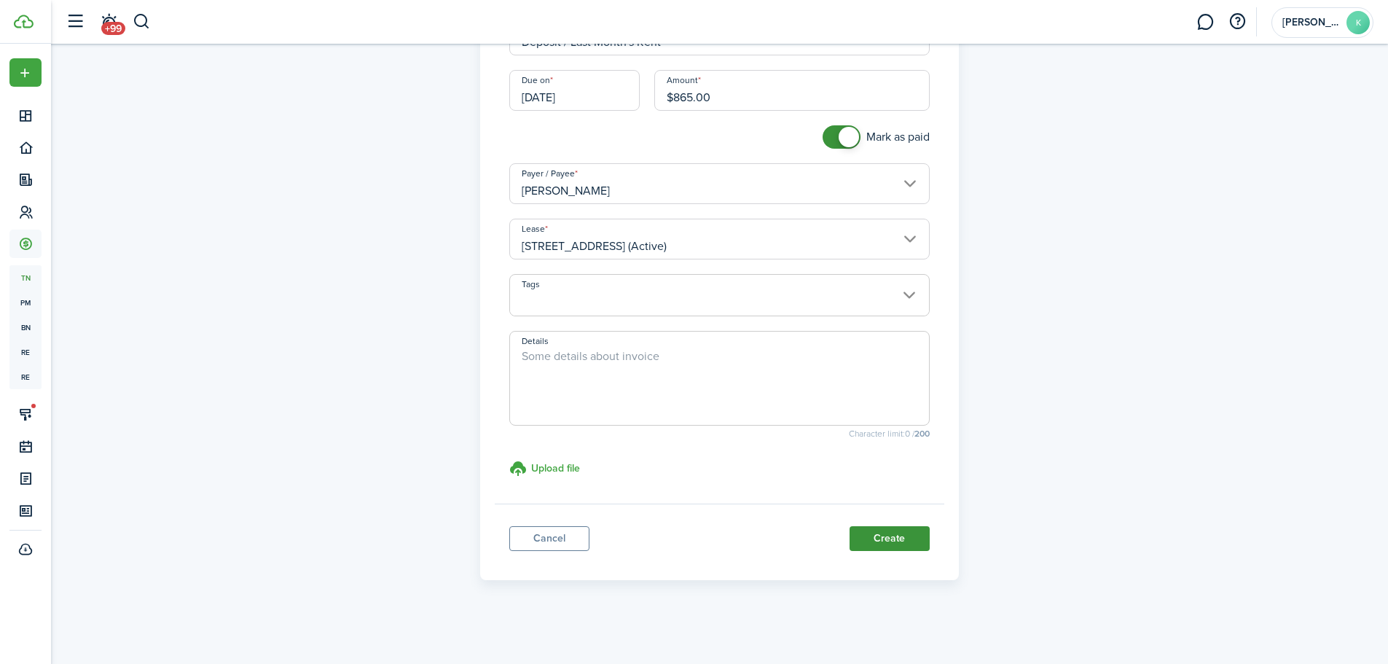
click at [901, 542] on button "Create" at bounding box center [890, 538] width 80 height 25
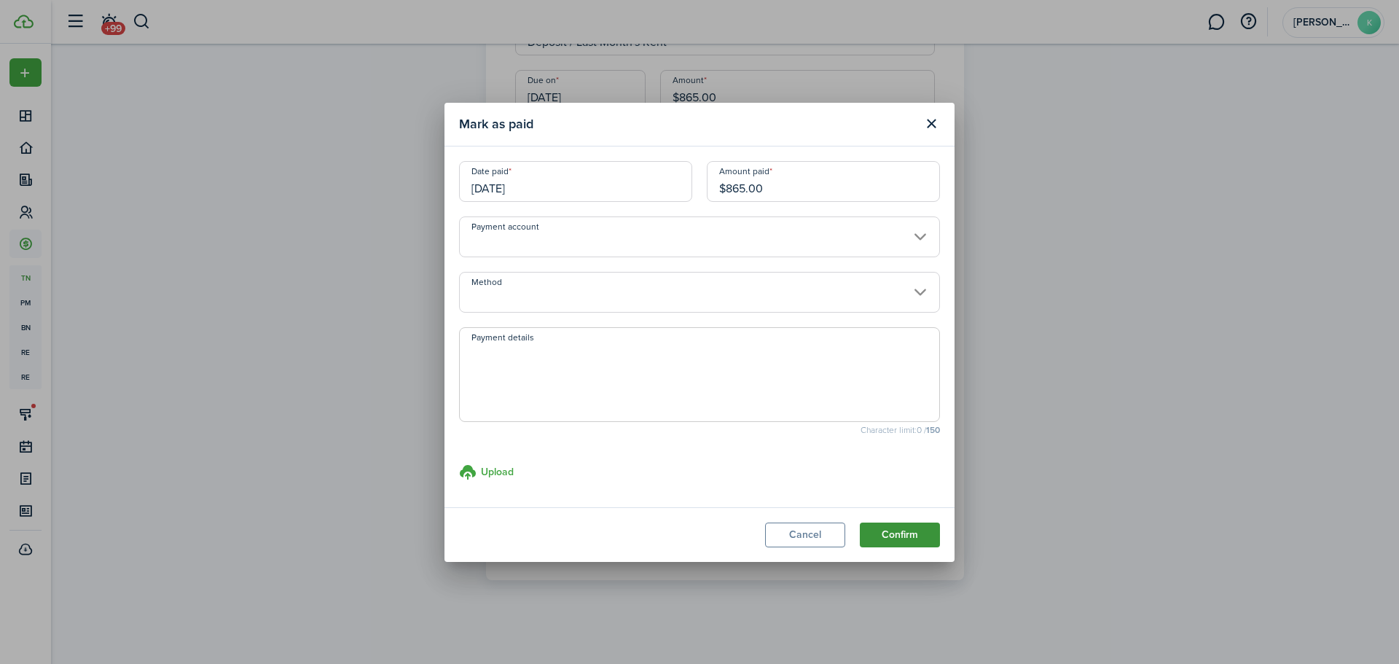
click at [901, 531] on button "Confirm" at bounding box center [900, 535] width 80 height 25
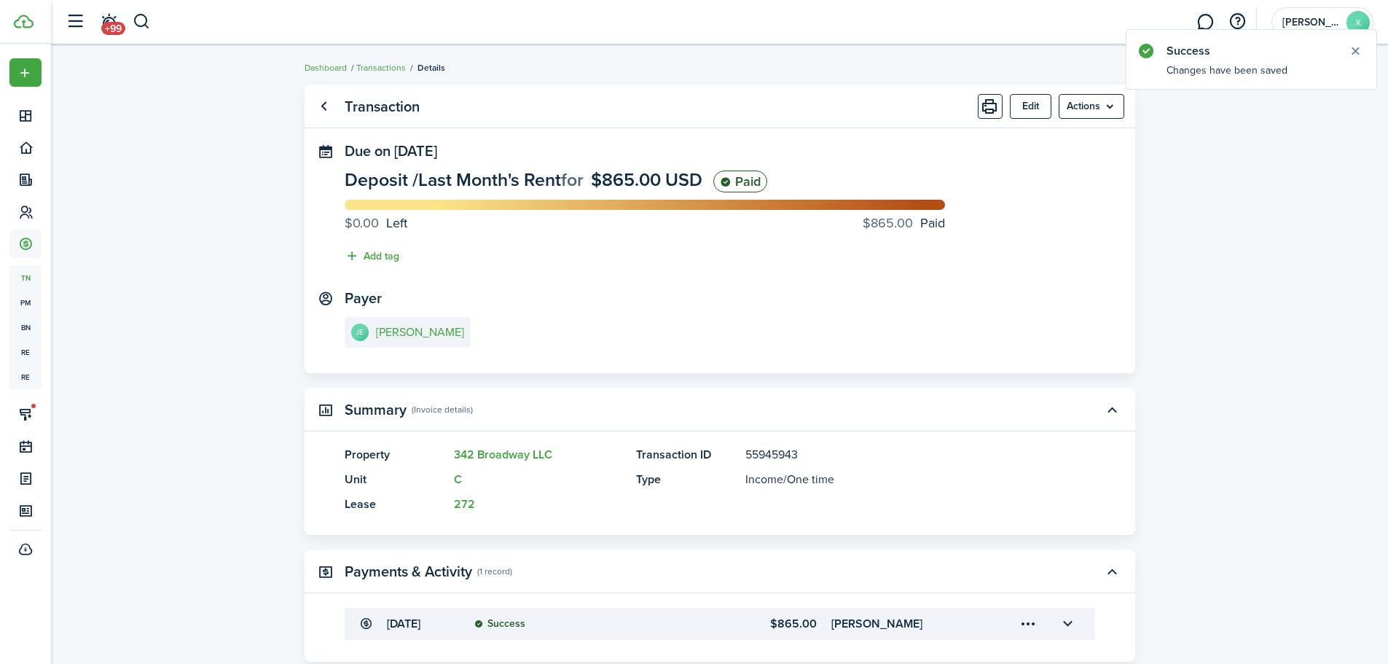
scroll to position [144, 0]
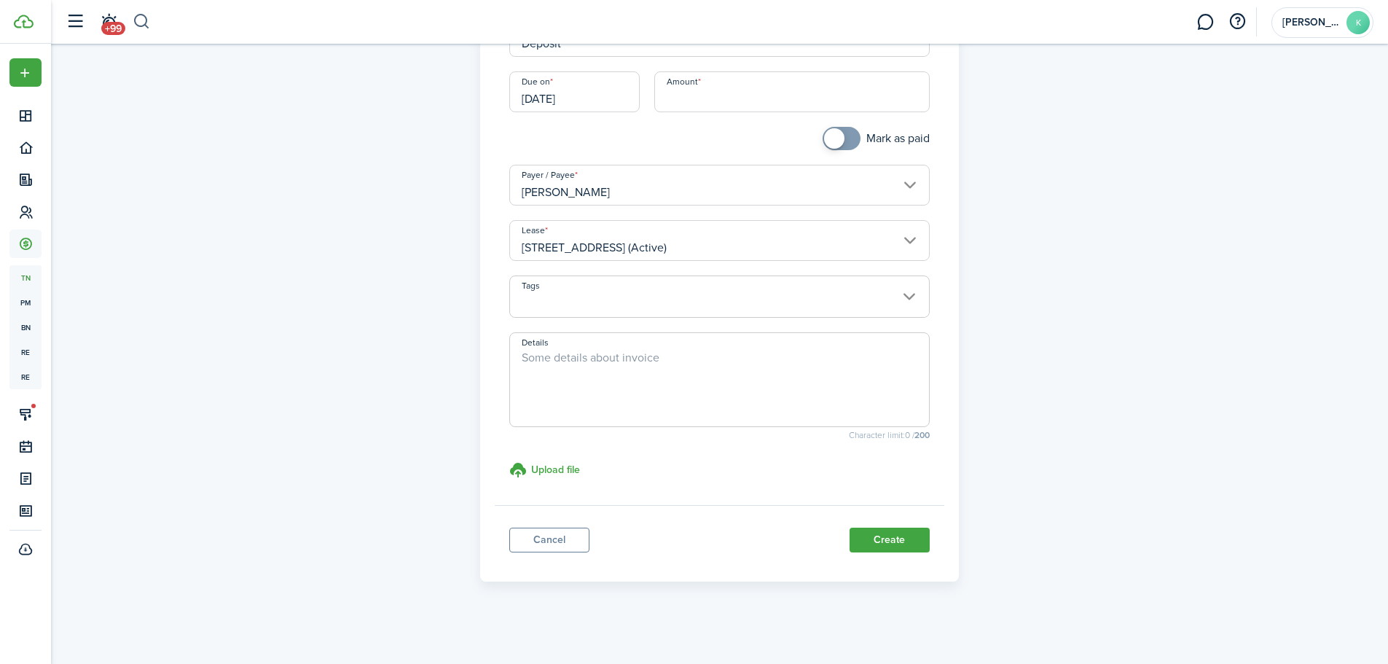
click at [145, 25] on button "button" at bounding box center [142, 21] width 18 height 25
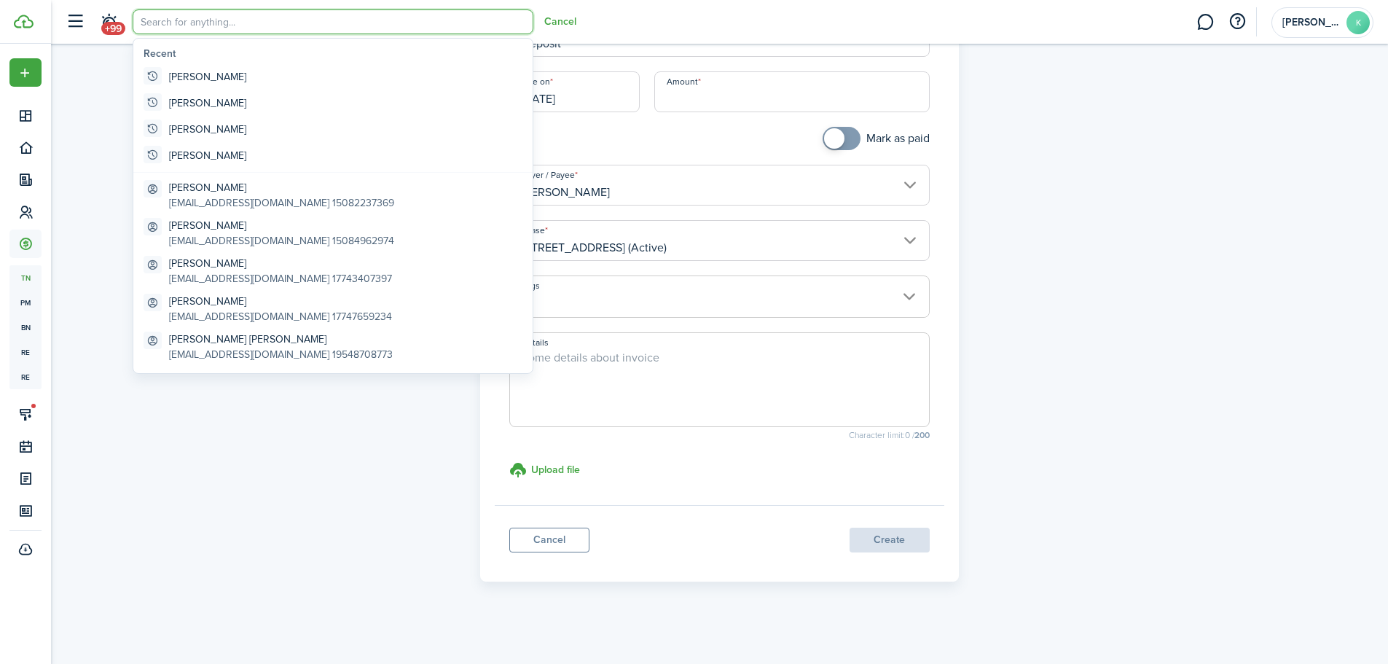
scroll to position [0, 0]
click at [185, 77] on global-search-item-title "Joh" at bounding box center [177, 76] width 17 height 15
type input "Joh"
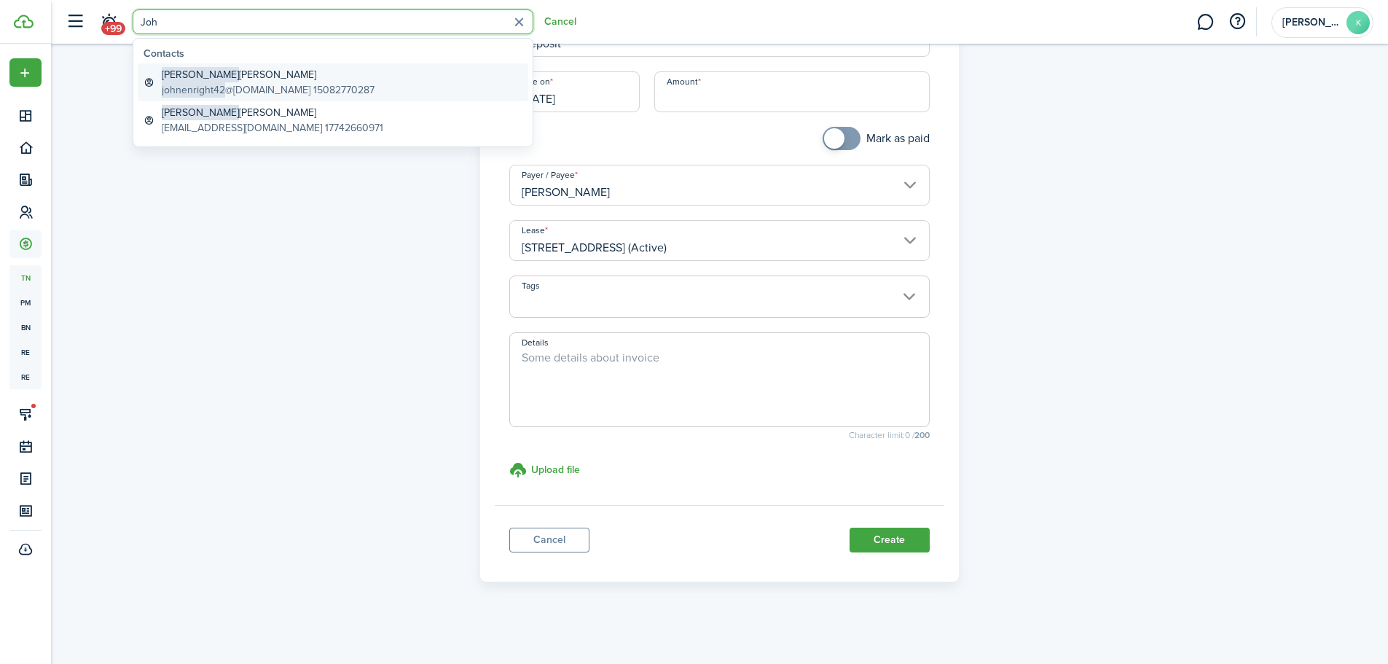
click at [224, 87] on global-search-item-description "johnenright42 @[DOMAIN_NAME] 15082770287" at bounding box center [268, 89] width 213 height 15
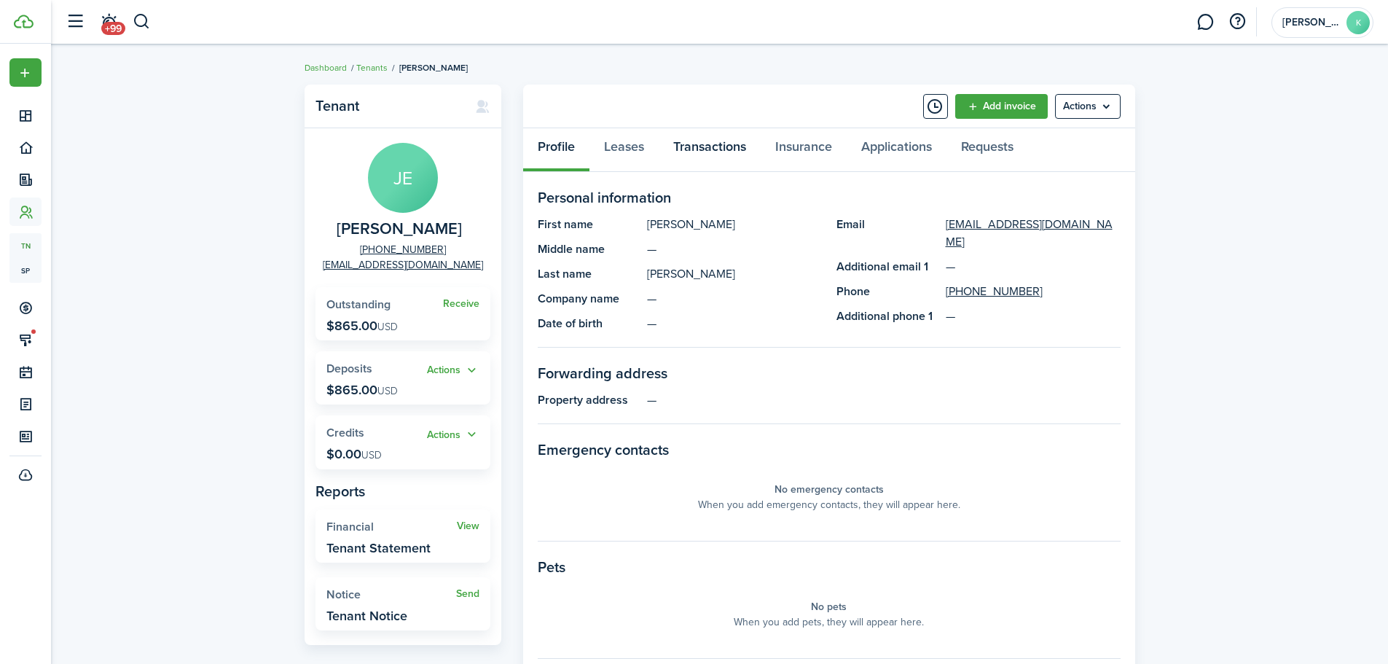
click at [710, 148] on link "Transactions" at bounding box center [710, 150] width 102 height 44
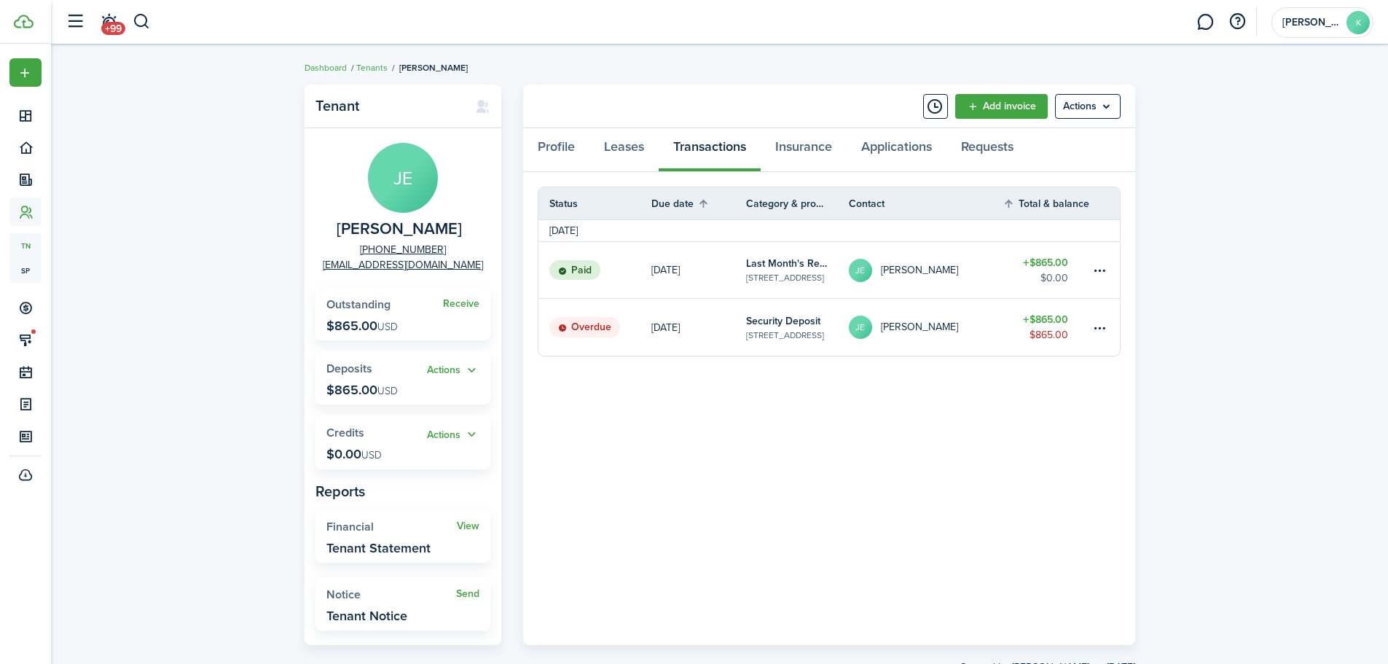
click at [1052, 329] on table-amount-description "$865.00" at bounding box center [1049, 334] width 39 height 15
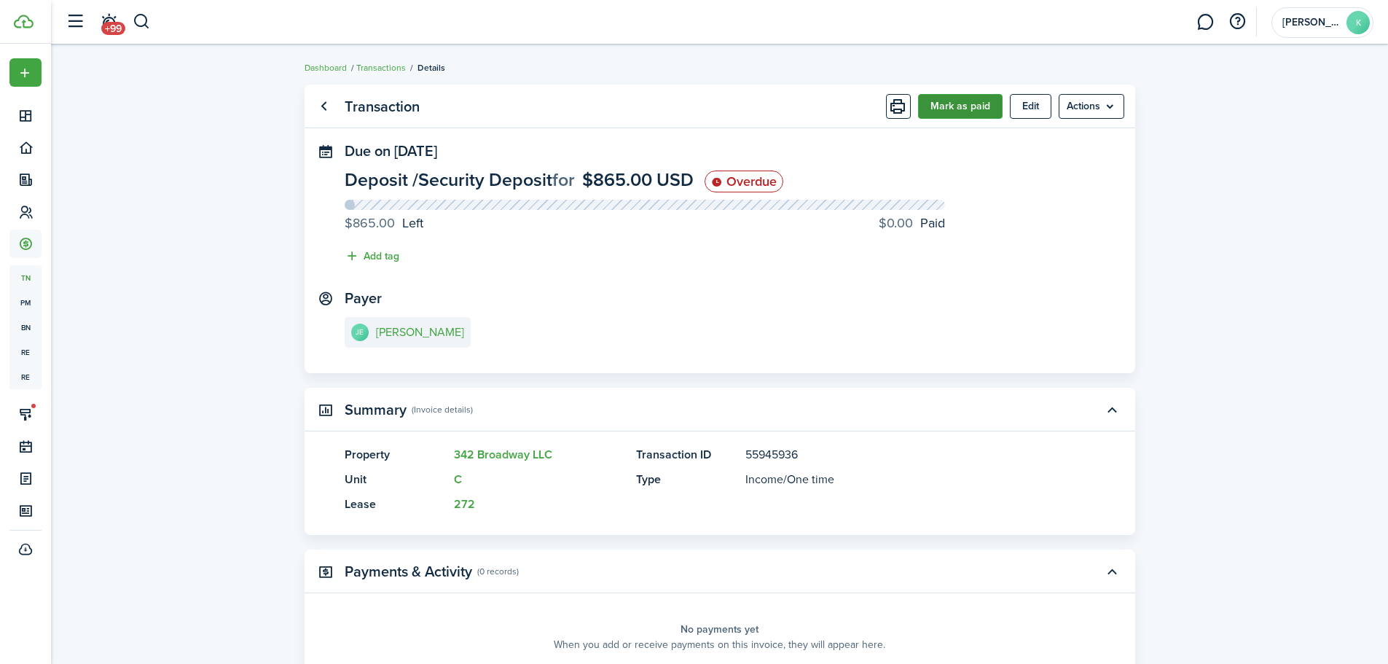
click at [947, 113] on button "Mark as paid" at bounding box center [960, 106] width 85 height 25
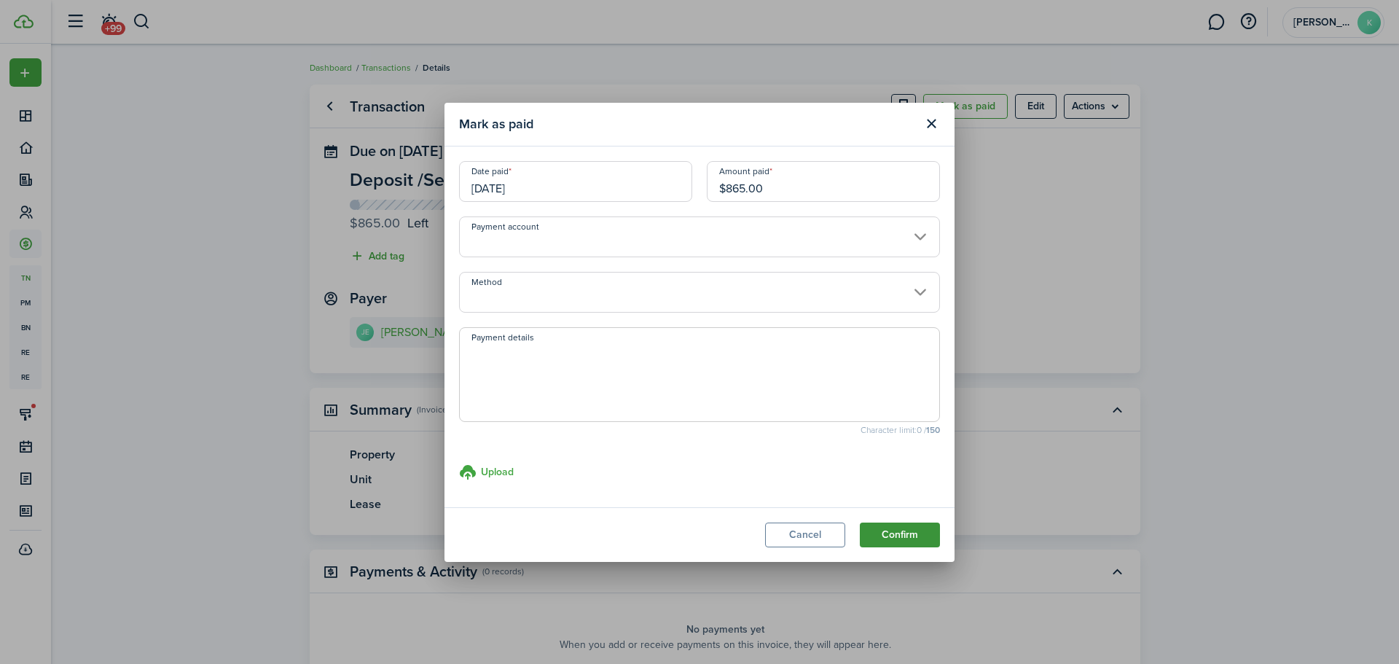
click at [920, 535] on button "Confirm" at bounding box center [900, 535] width 80 height 25
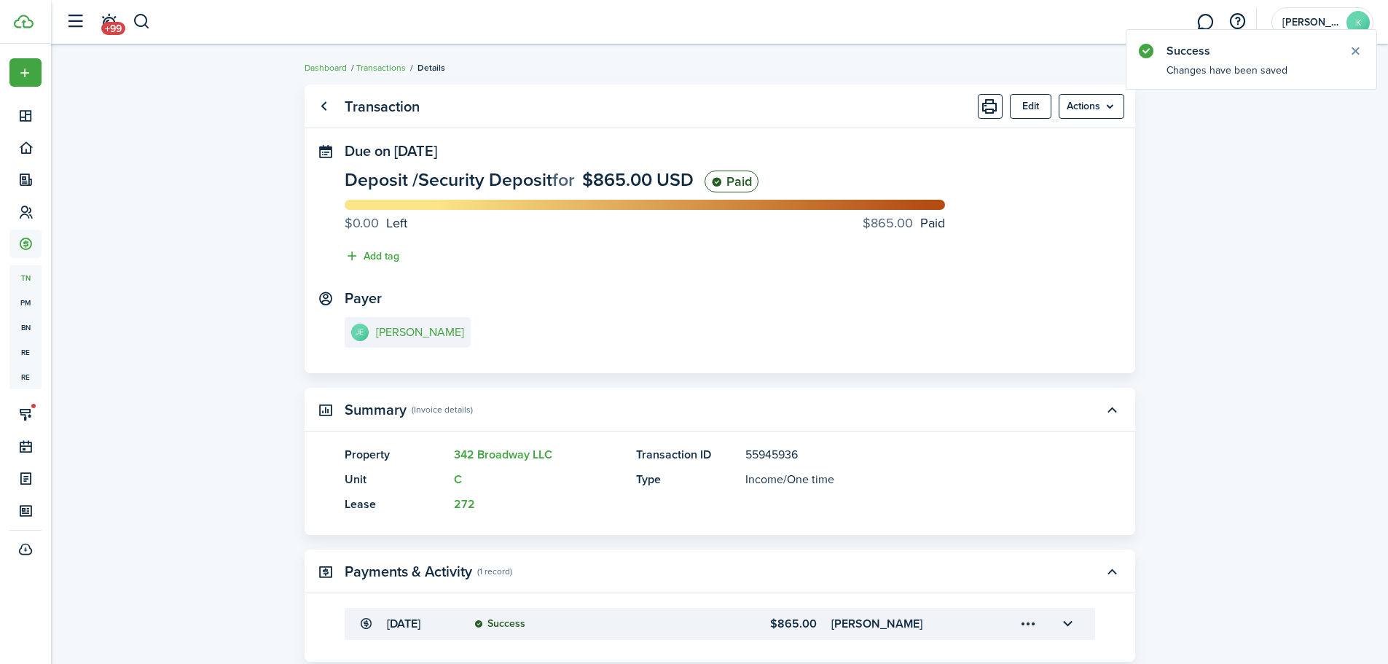
click at [329, 109] on link "Go back" at bounding box center [324, 106] width 25 height 25
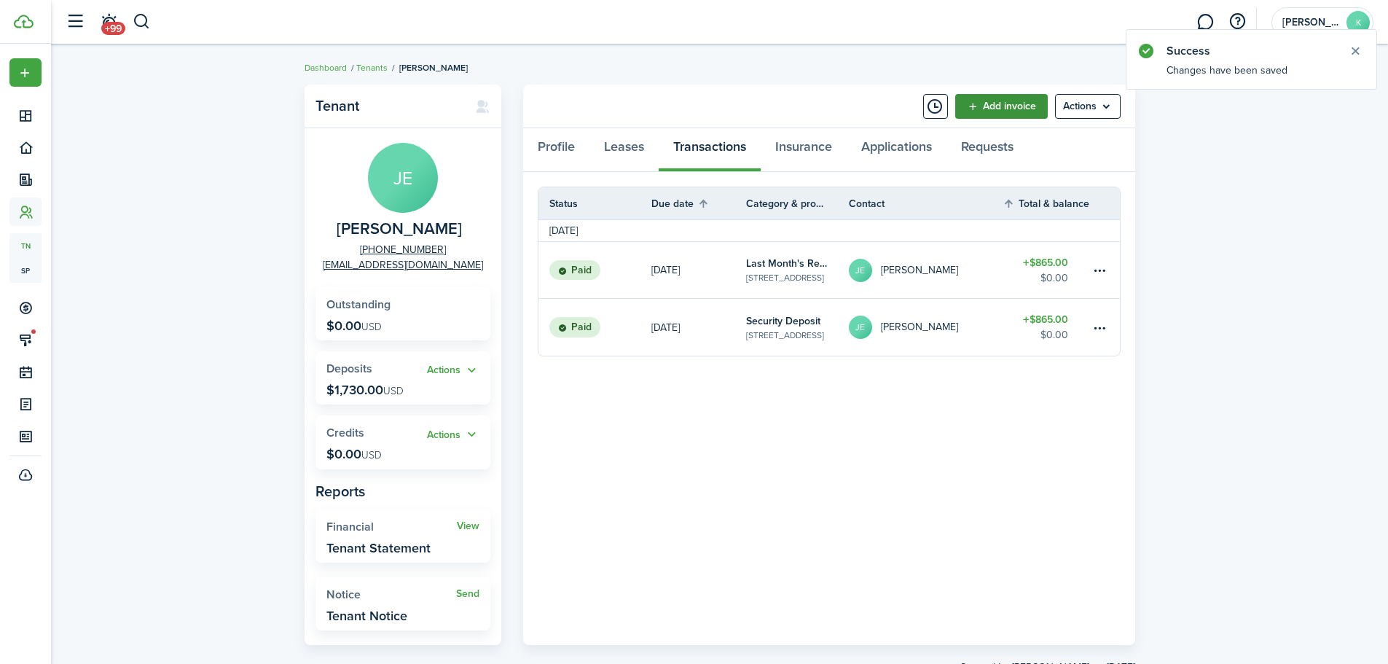
click at [991, 109] on link "Add invoice" at bounding box center [1002, 106] width 93 height 25
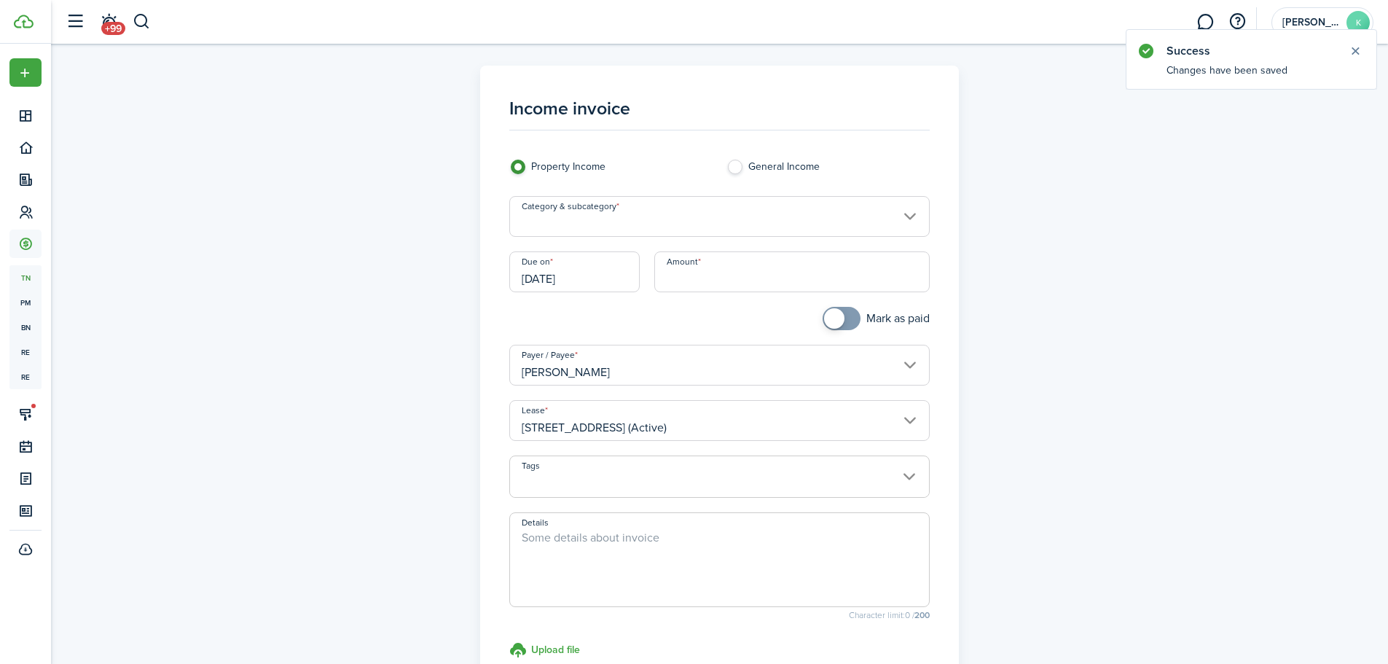
click at [613, 226] on input "Category & subcategory" at bounding box center [719, 216] width 421 height 41
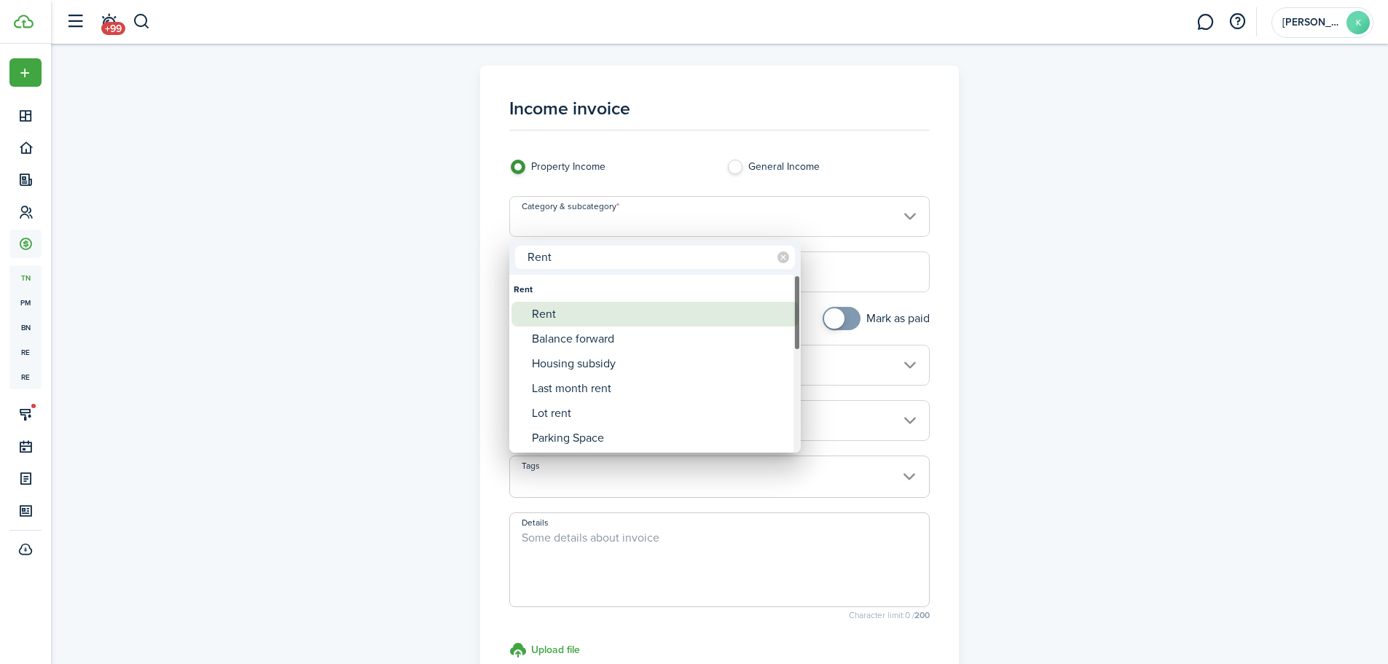
type input "Rent"
click at [564, 319] on div "Rent" at bounding box center [661, 314] width 258 height 25
type input "Rent"
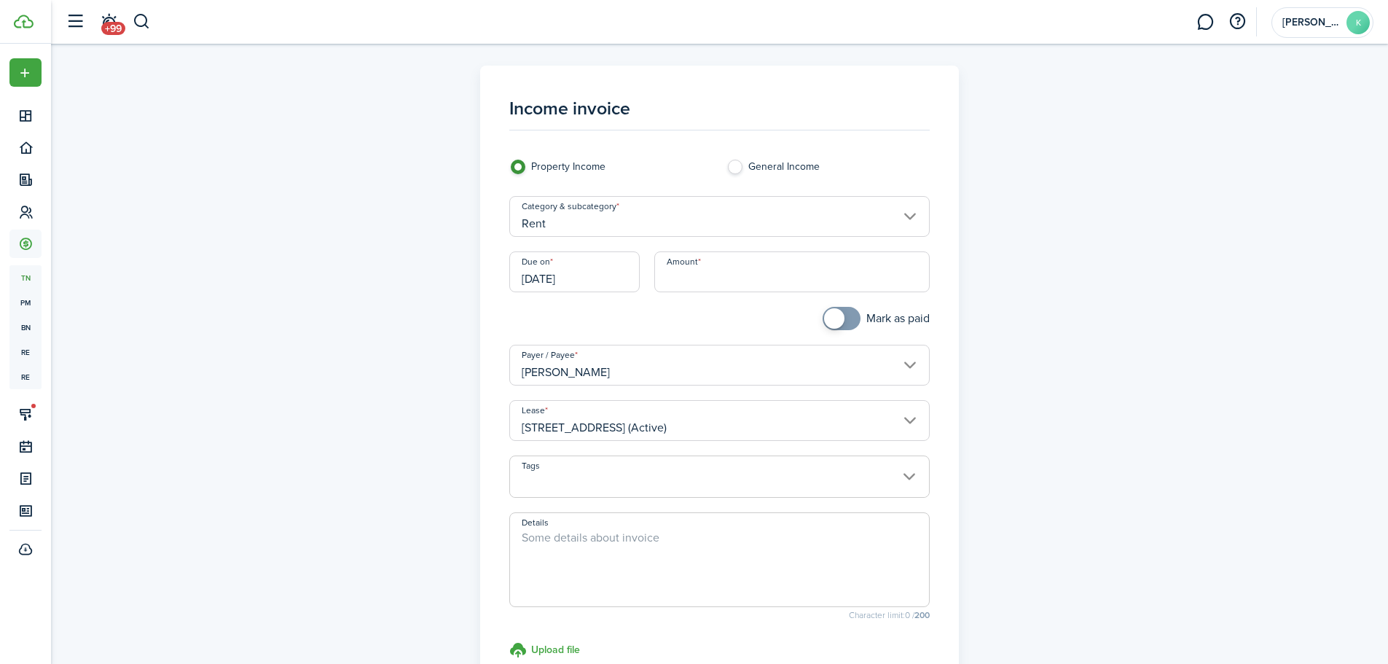
click at [582, 281] on input "[DATE]" at bounding box center [574, 271] width 130 height 41
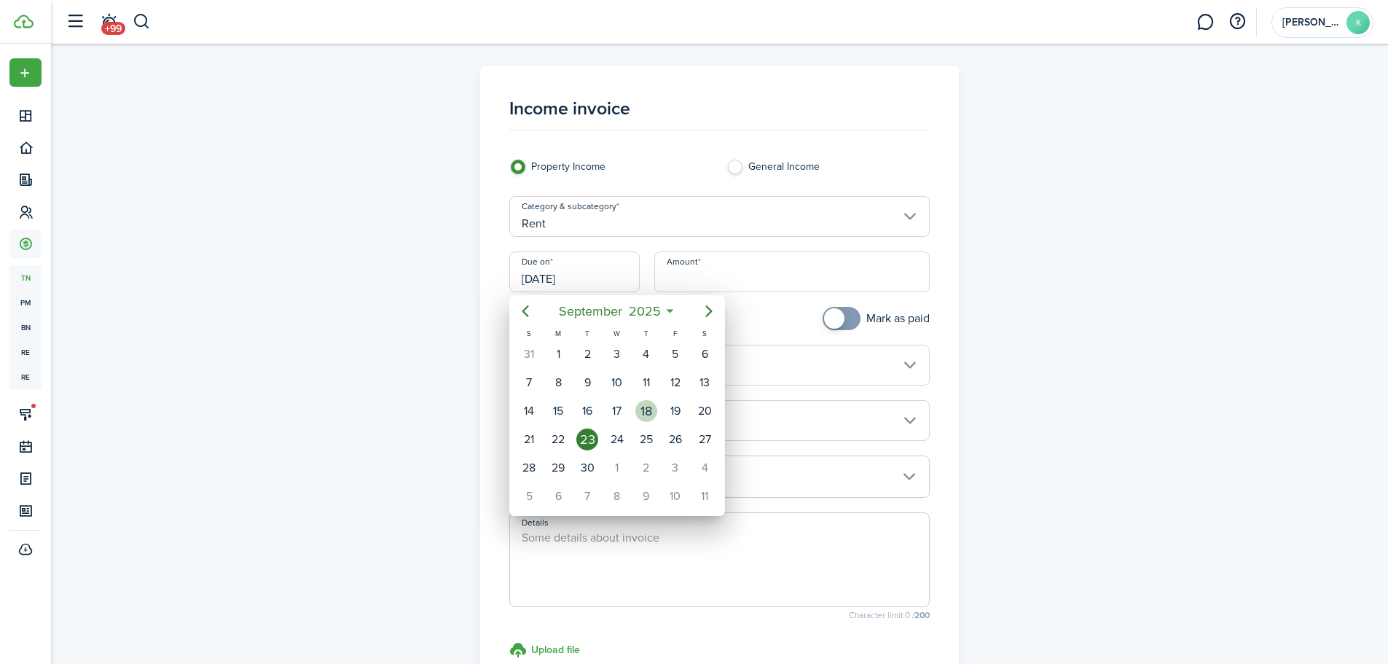
click at [644, 414] on div "18" at bounding box center [647, 411] width 22 height 22
type input "[DATE]"
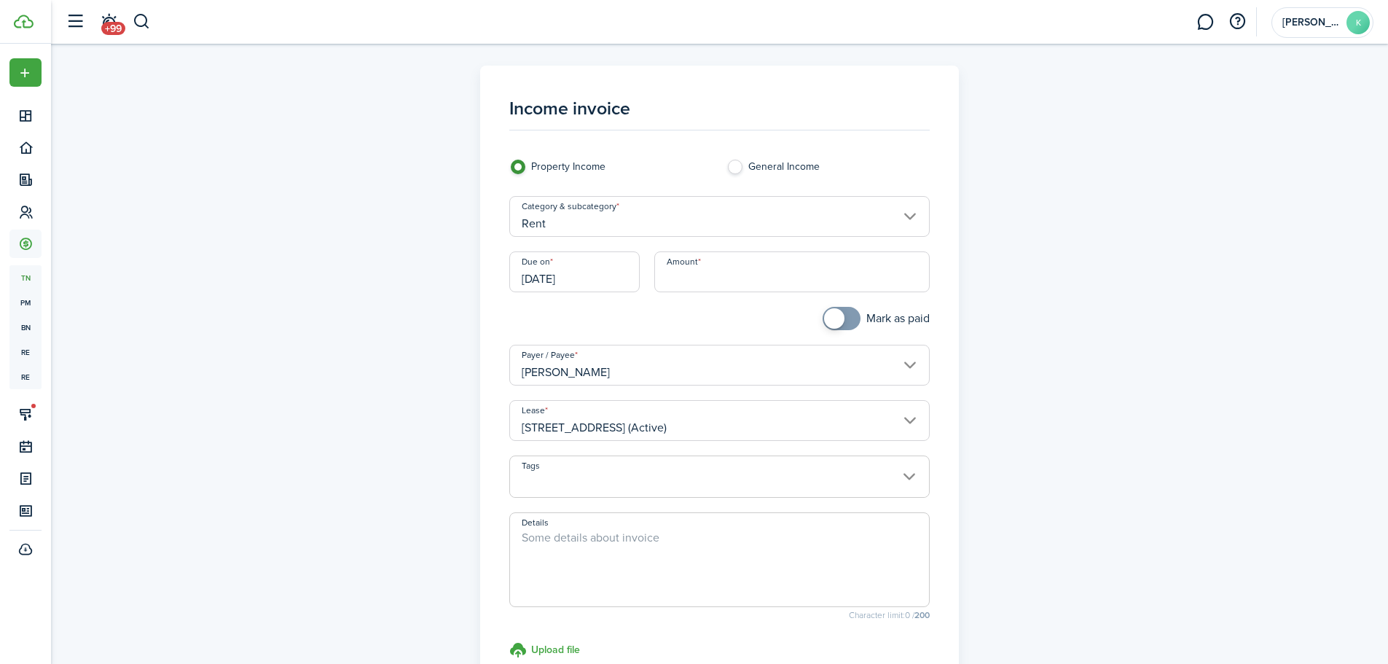
click at [694, 277] on input "Amount" at bounding box center [791, 271] width 275 height 41
click at [682, 271] on input "Amount" at bounding box center [791, 271] width 275 height 41
type input "$715.00"
click at [600, 539] on textarea "Details" at bounding box center [719, 564] width 419 height 70
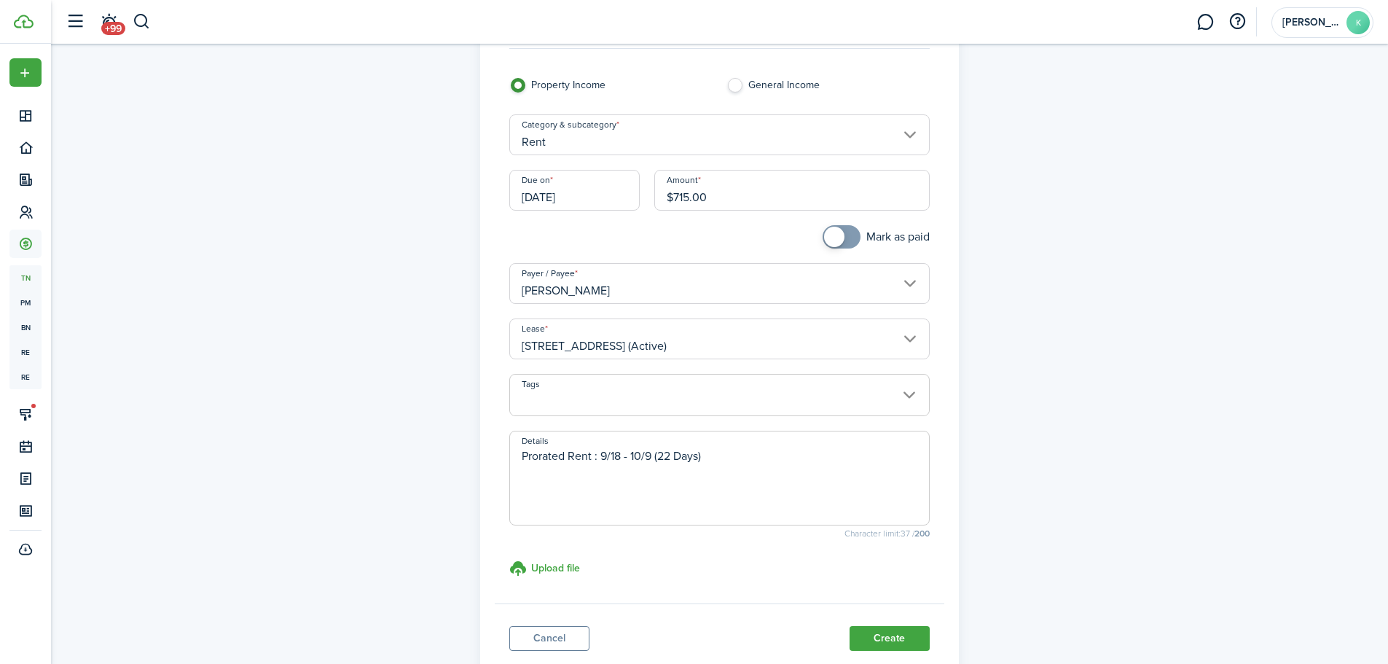
scroll to position [181, 0]
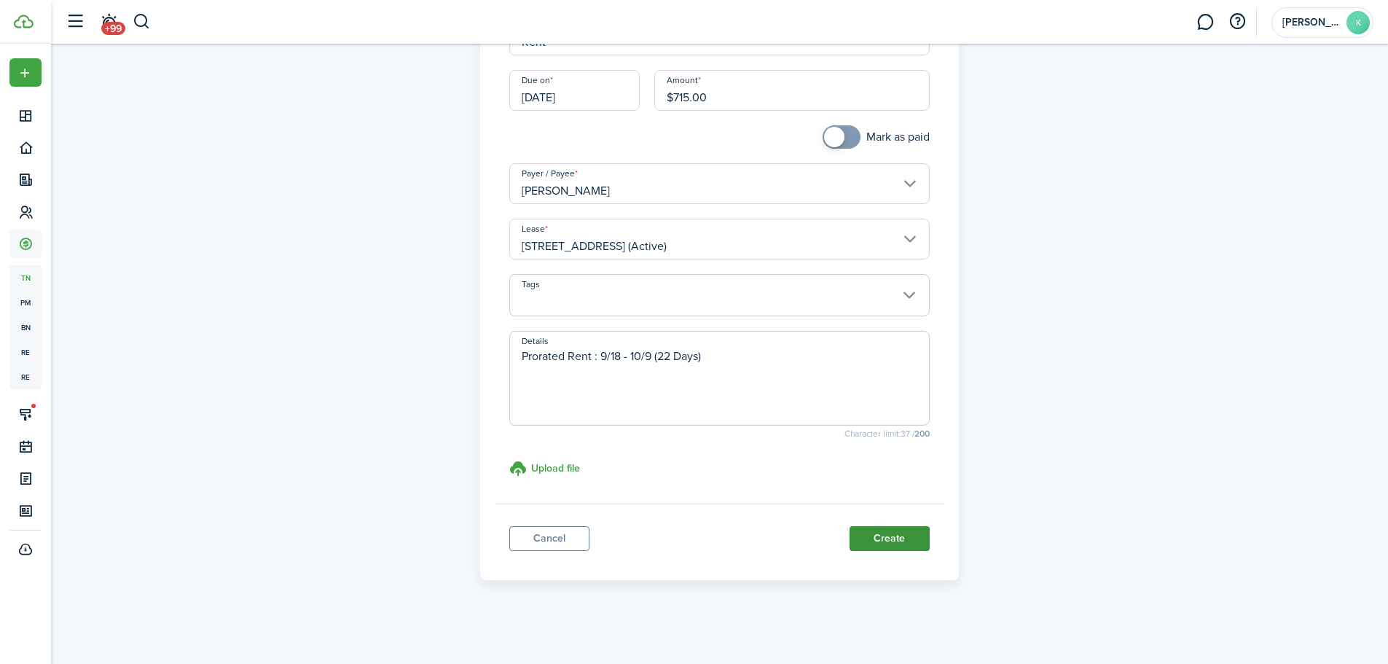
type textarea "Prorated Rent : 9/18 - 10/9 (22 Days)"
click at [899, 537] on button "Create" at bounding box center [890, 538] width 80 height 25
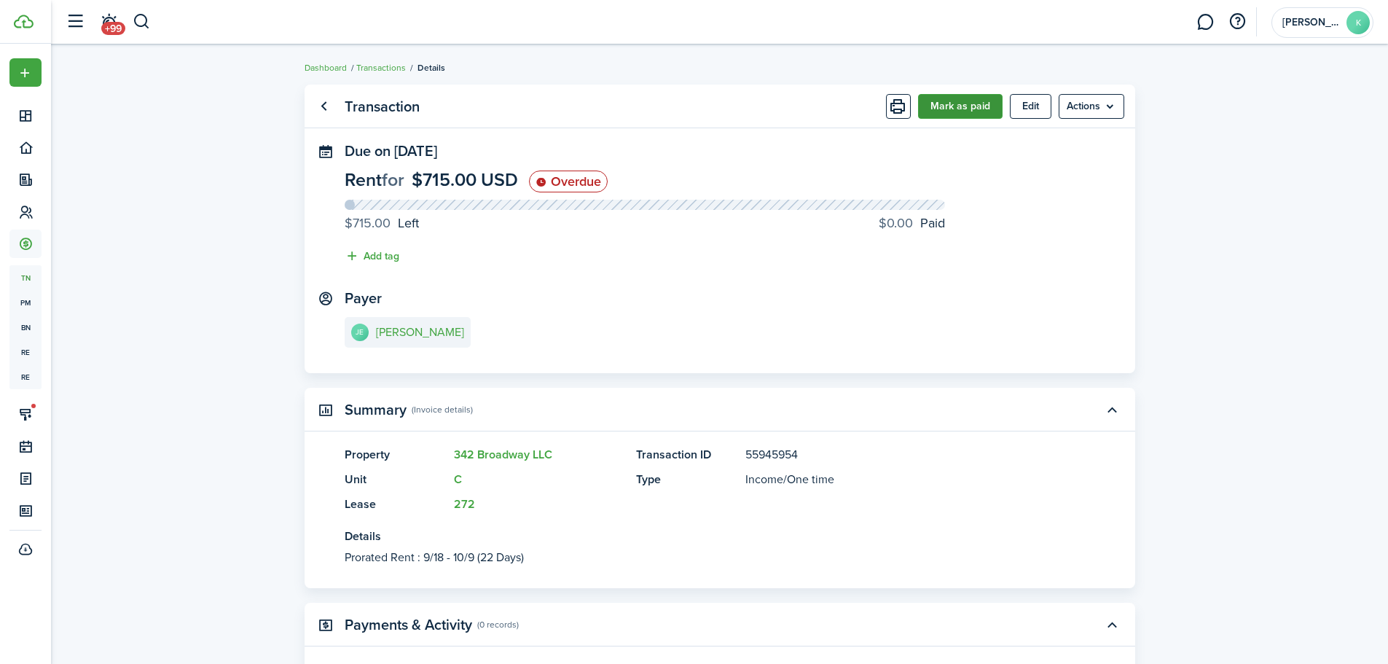
click at [939, 112] on button "Mark as paid" at bounding box center [960, 106] width 85 height 25
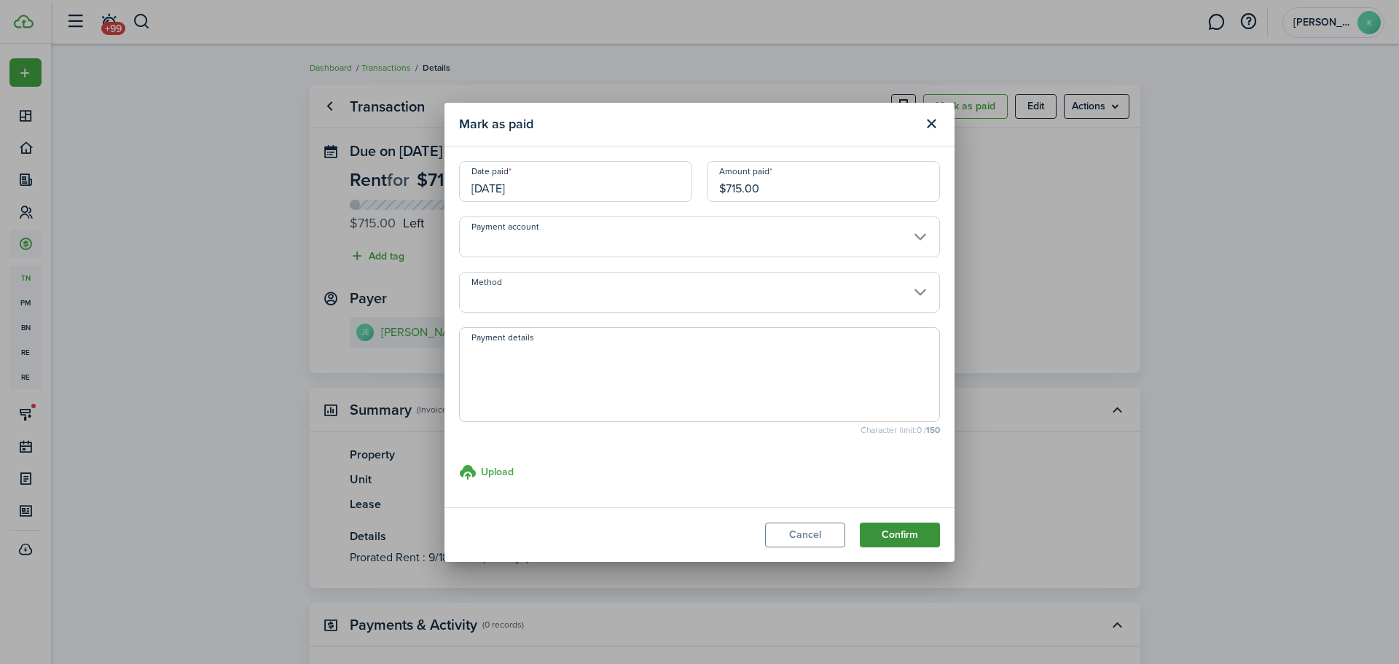
click at [899, 542] on button "Confirm" at bounding box center [900, 535] width 80 height 25
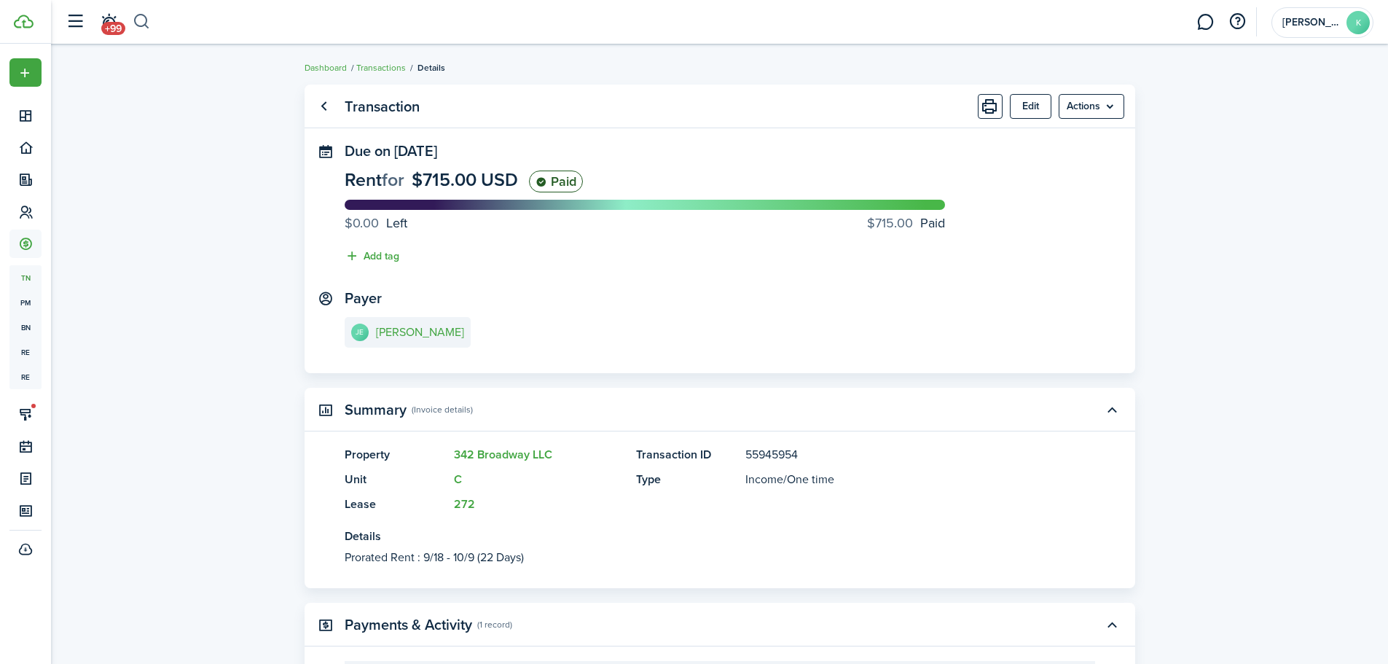
click at [143, 27] on button "button" at bounding box center [142, 21] width 18 height 25
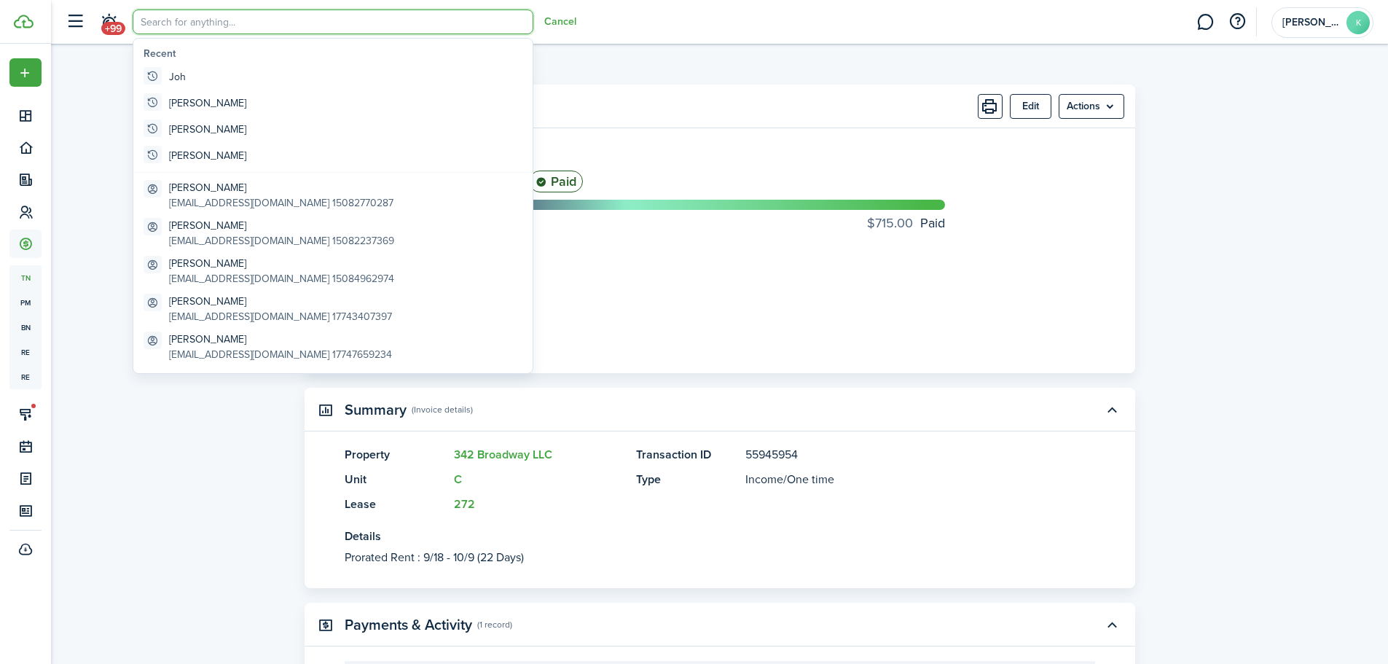
click at [150, 23] on input "search" at bounding box center [333, 21] width 401 height 25
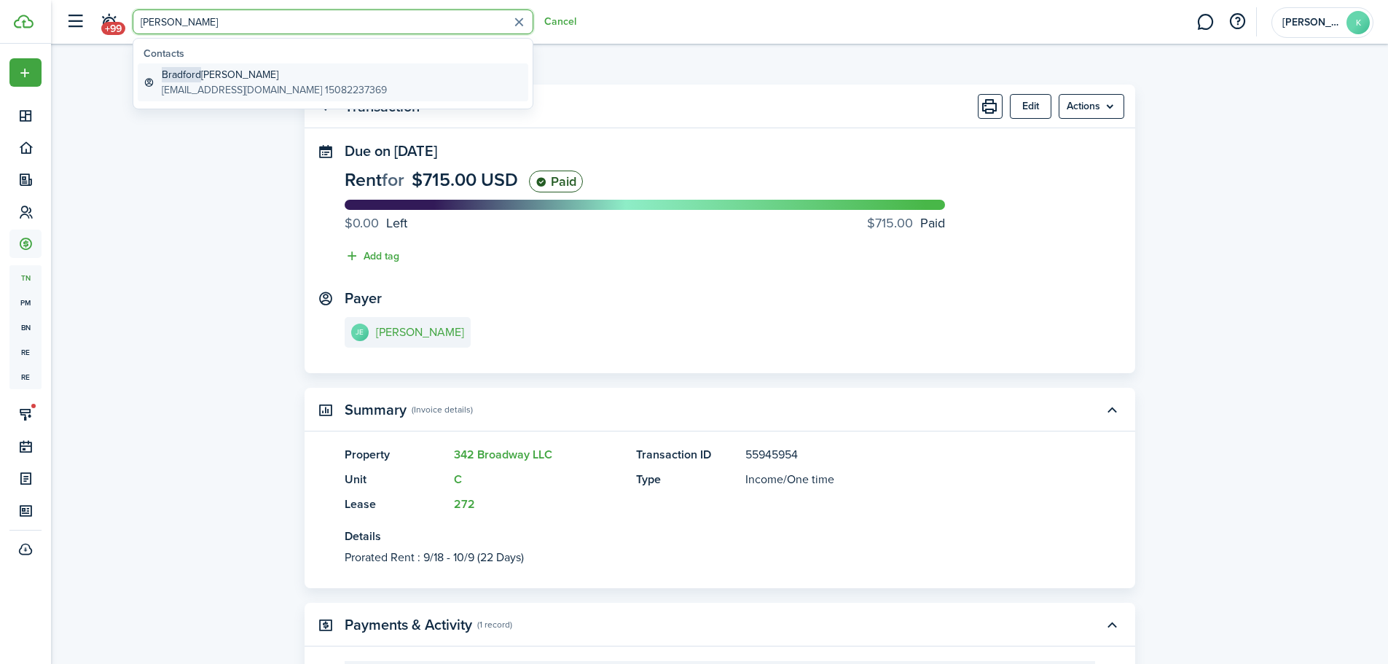
type input "[PERSON_NAME]"
click at [241, 92] on global-search-item-description "[EMAIL_ADDRESS][DOMAIN_NAME] 15082237369" at bounding box center [274, 89] width 225 height 15
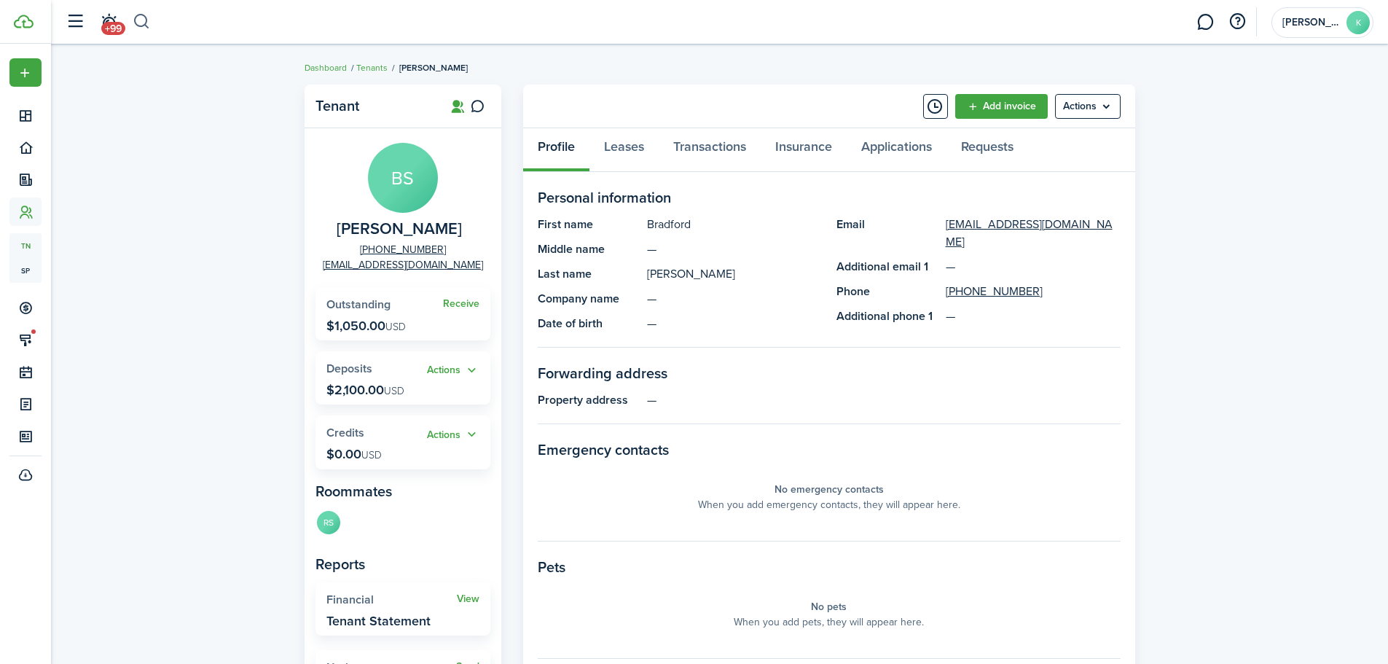
click at [137, 23] on button "button" at bounding box center [142, 21] width 18 height 25
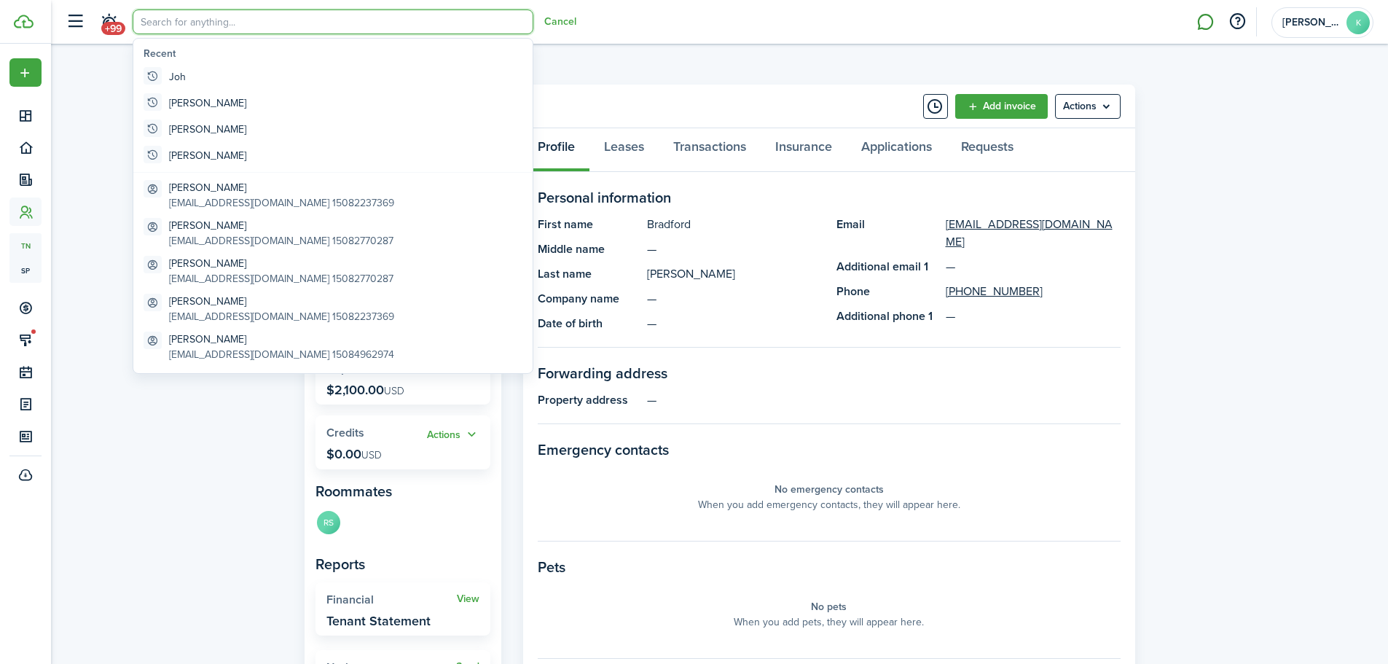
click at [1205, 23] on link at bounding box center [1206, 22] width 28 height 37
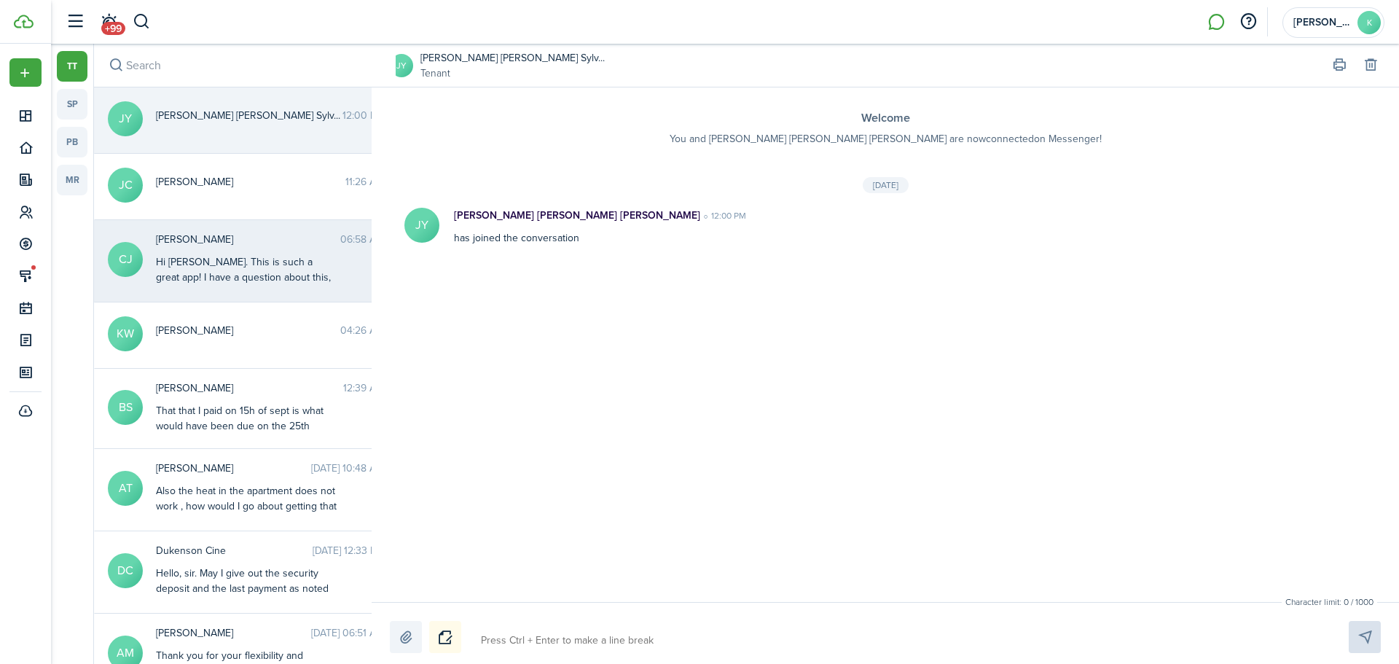
click at [229, 257] on div "Hi [PERSON_NAME]. This is such a great app! I have a question about this, thoug…" at bounding box center [247, 277] width 182 height 46
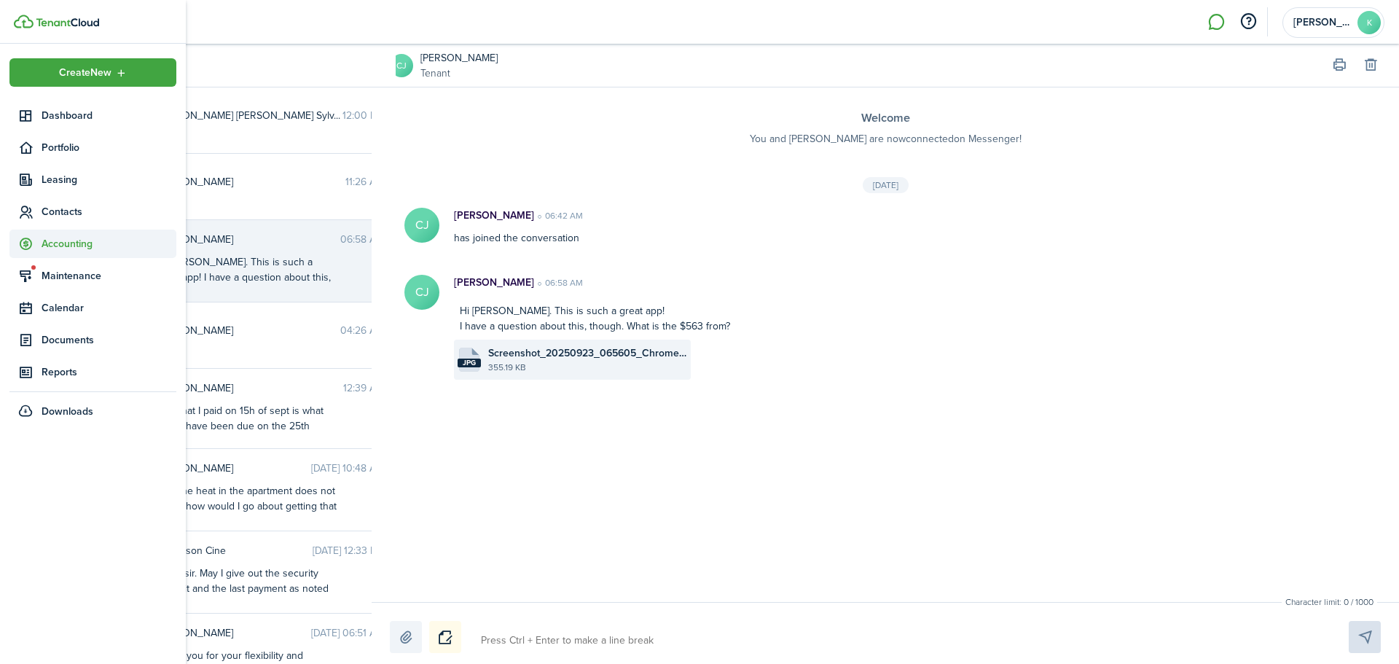
click at [71, 238] on span "Accounting" at bounding box center [109, 243] width 135 height 15
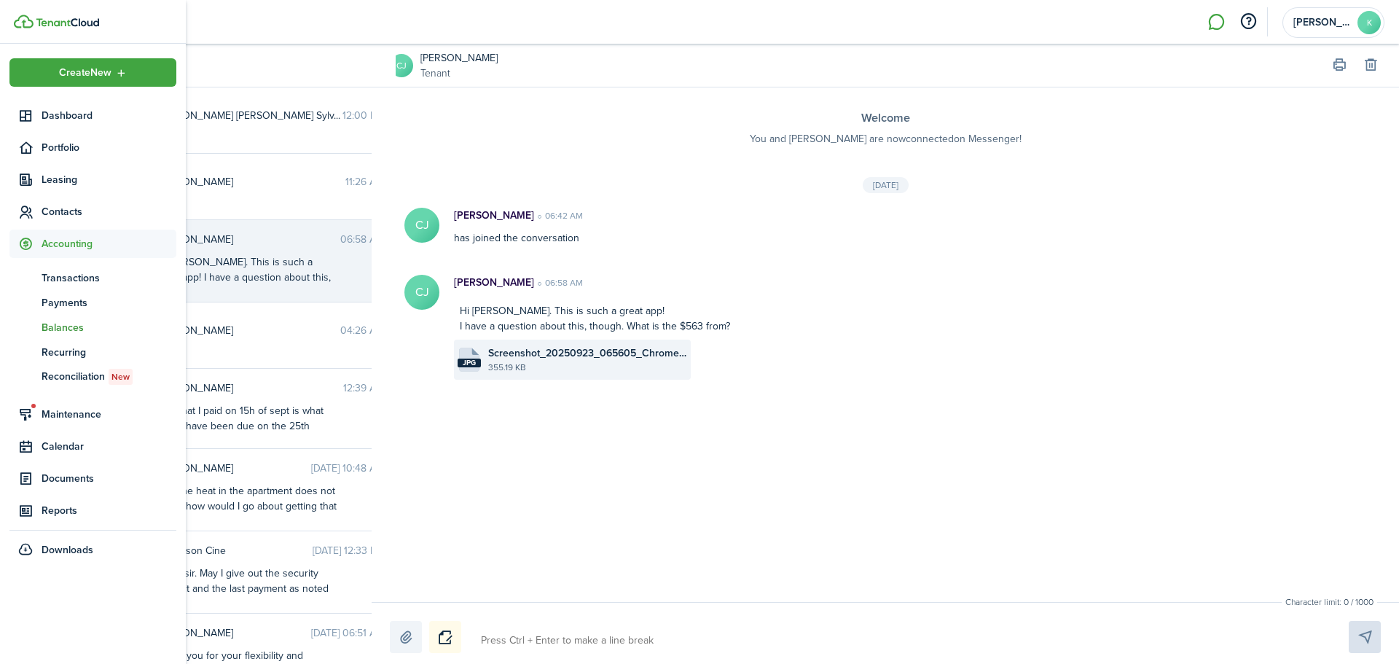
click at [60, 330] on span "Balances" at bounding box center [109, 327] width 135 height 15
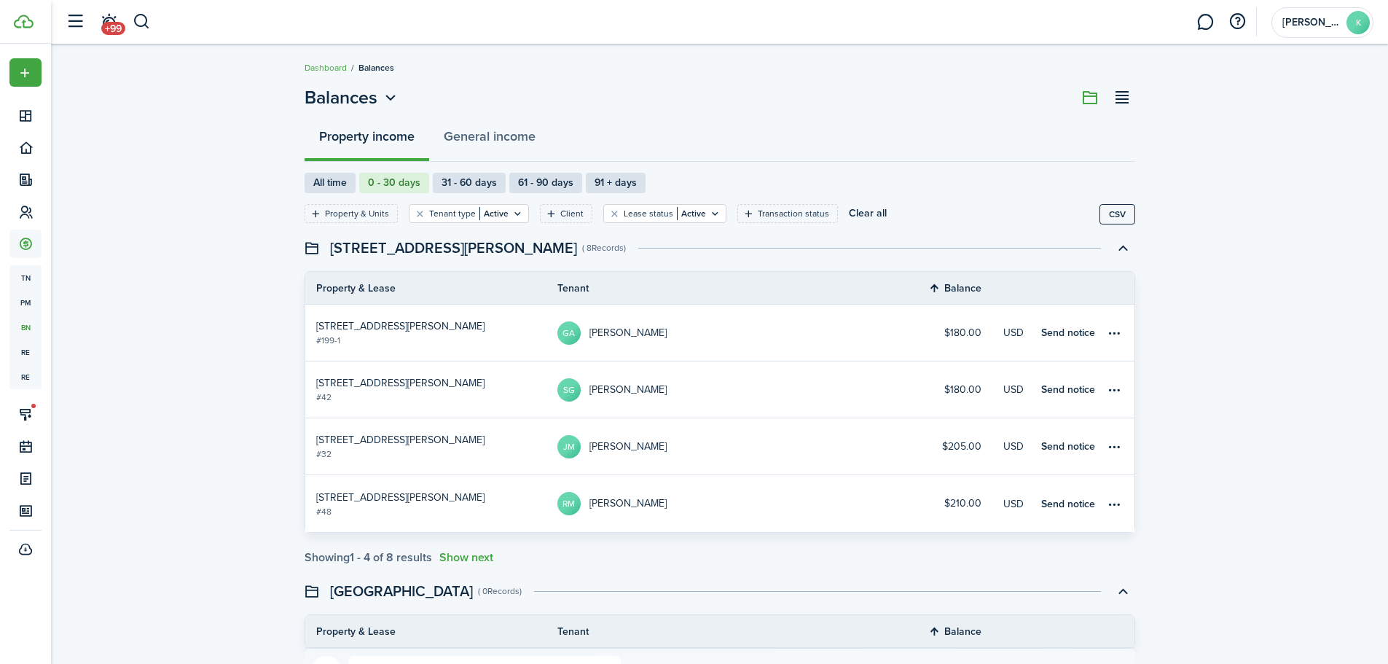
click at [382, 185] on label "0 - 30 days" at bounding box center [394, 183] width 70 height 20
click at [388, 183] on label "0 - 30 days" at bounding box center [394, 183] width 70 height 20
click at [461, 187] on label "31 - 60 days" at bounding box center [469, 183] width 73 height 20
radio input "false"
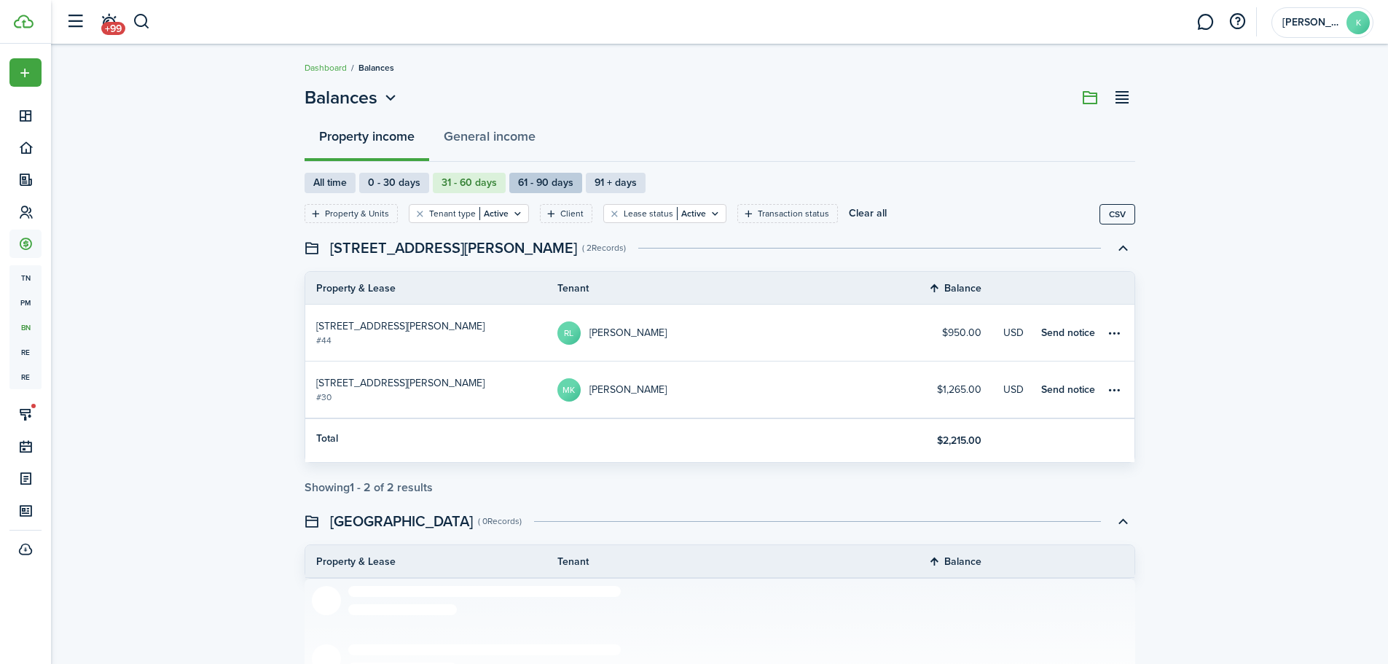
click at [534, 182] on label "61 - 90 days" at bounding box center [545, 183] width 73 height 20
radio input "false"
radio input "true"
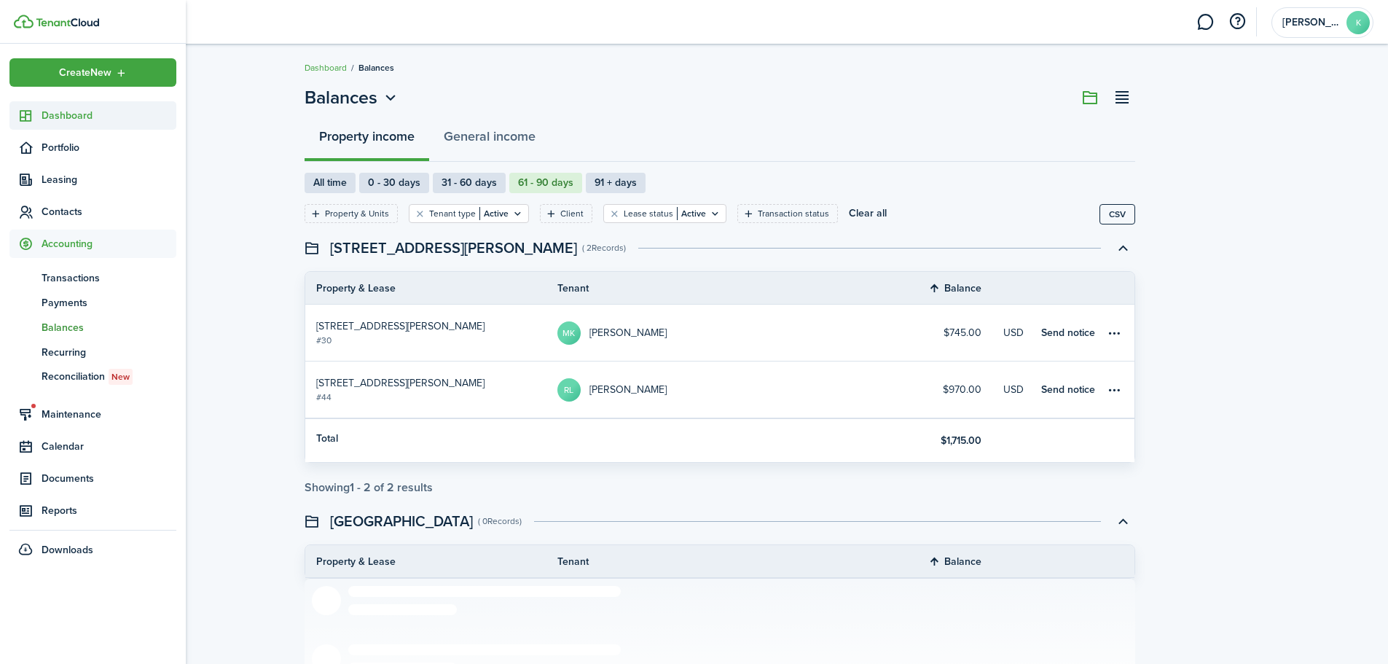
click at [74, 117] on span "Dashboard" at bounding box center [109, 115] width 135 height 15
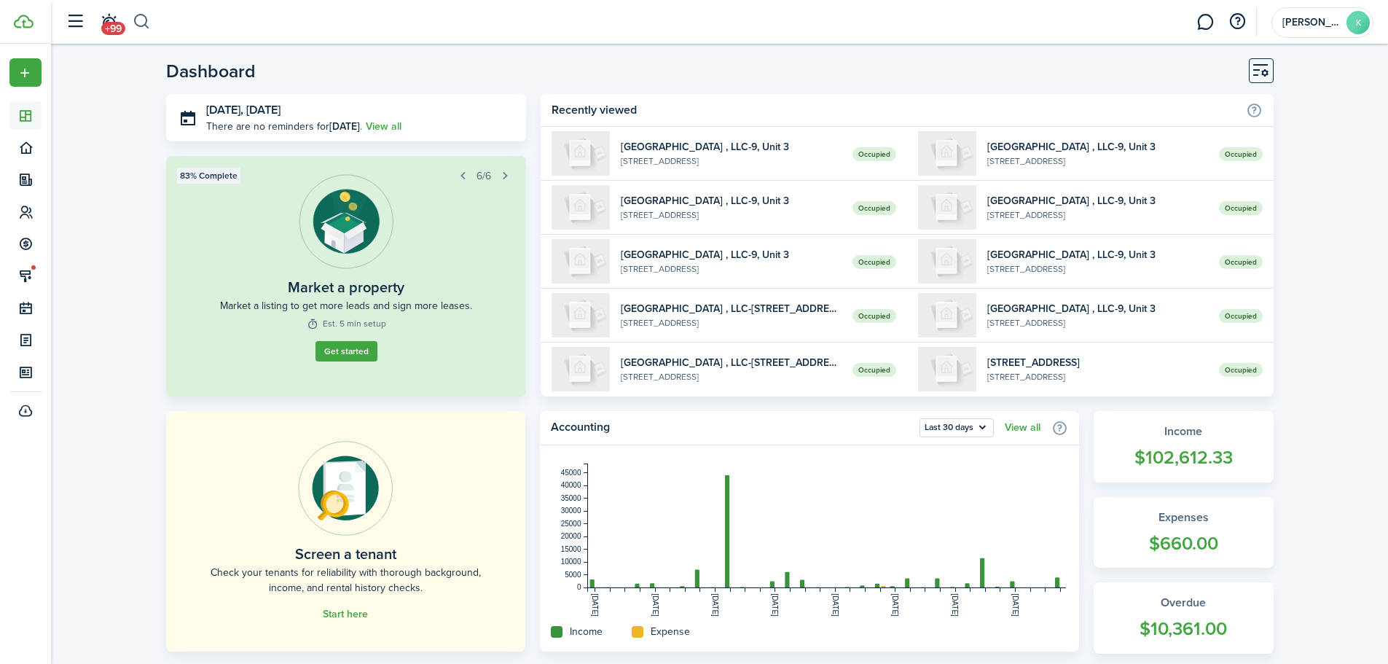
click at [142, 17] on button "button" at bounding box center [142, 21] width 18 height 25
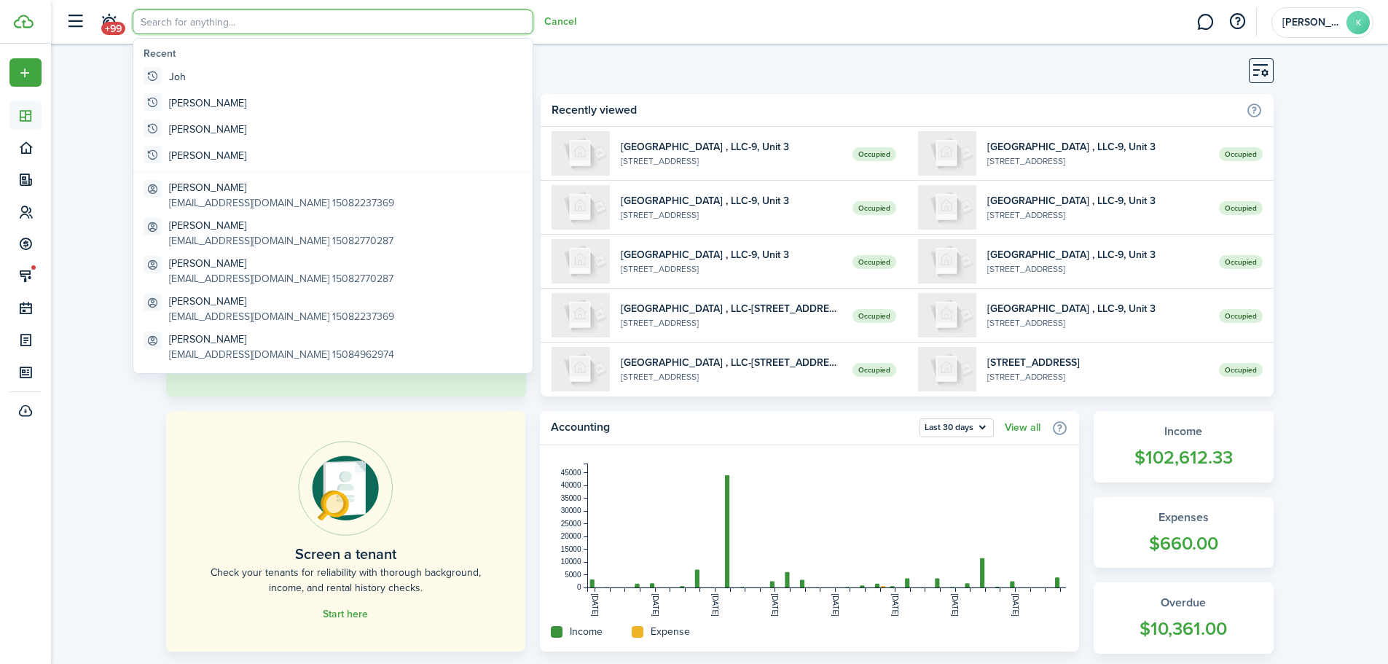
click at [168, 26] on input "search" at bounding box center [333, 21] width 401 height 25
click at [150, 20] on input "search" at bounding box center [333, 21] width 401 height 25
